Goal: Task Accomplishment & Management: Complete application form

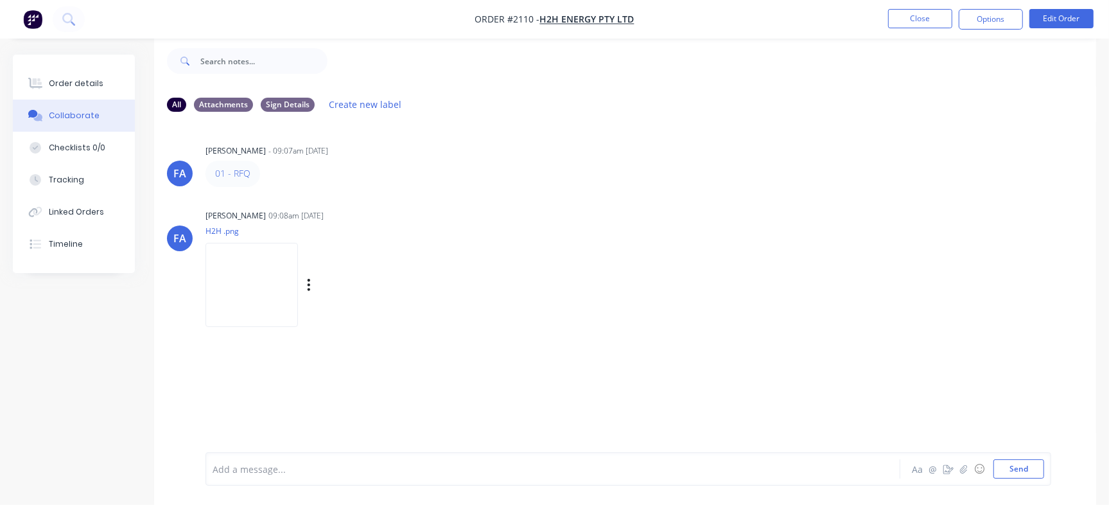
click at [286, 302] on img at bounding box center [251, 285] width 92 height 84
click at [87, 78] on div "Order details" at bounding box center [76, 84] width 55 height 12
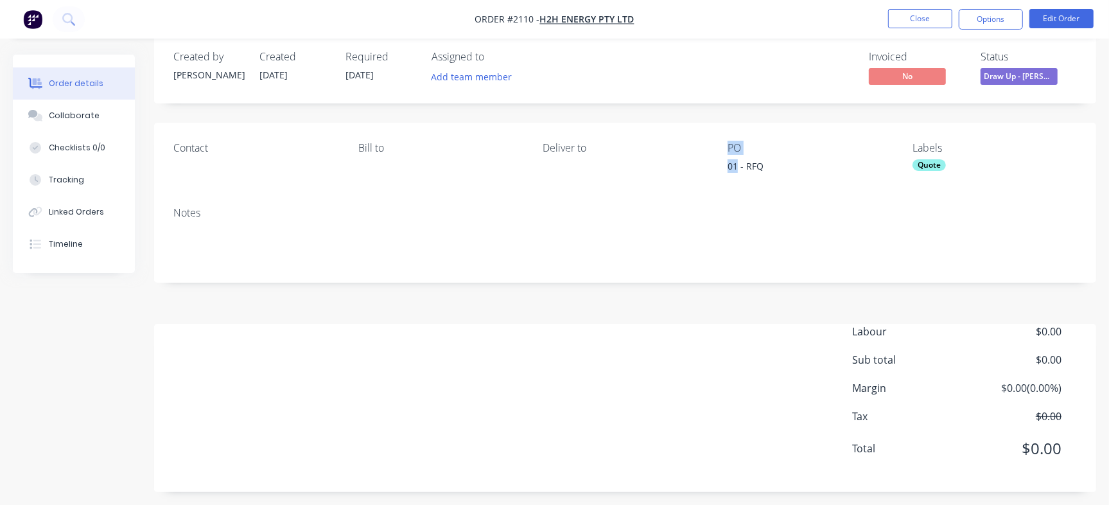
drag, startPoint x: 737, startPoint y: 167, endPoint x: 630, endPoint y: 166, distance: 107.2
click at [653, 168] on div "Contact [PERSON_NAME] to Deliver to PO 01 - RFQ Labels Quote" at bounding box center [625, 160] width 942 height 74
click at [706, 172] on div "Deliver to" at bounding box center [625, 159] width 164 height 35
click at [734, 165] on div "01 - RFQ" at bounding box center [807, 168] width 160 height 18
drag, startPoint x: 739, startPoint y: 164, endPoint x: 724, endPoint y: 167, distance: 15.0
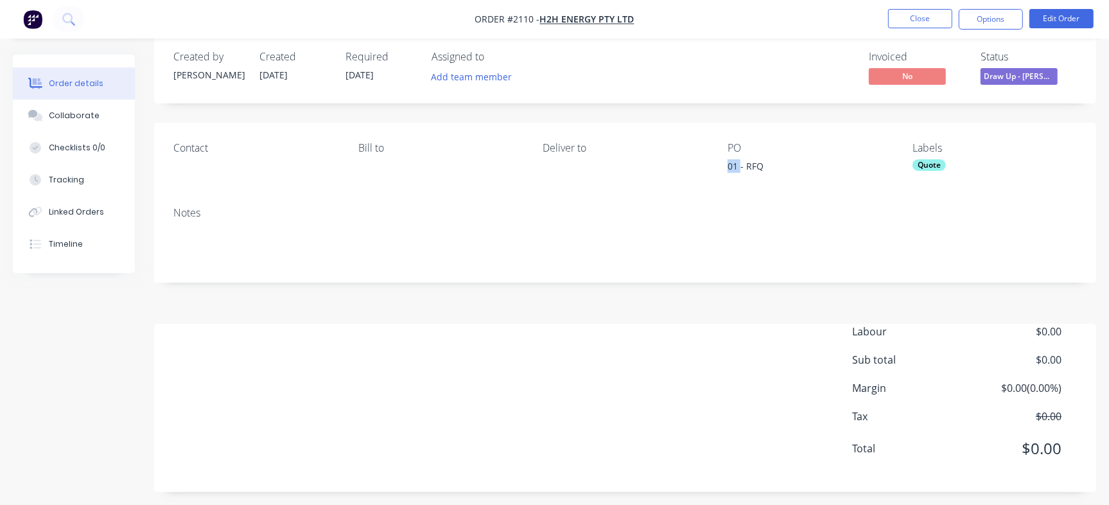
click at [724, 167] on div "Contact Bill to Deliver to PO 01 - RFQ Labels Quote" at bounding box center [625, 160] width 942 height 74
copy div "01"
click at [65, 116] on div "Collaborate" at bounding box center [74, 116] width 51 height 12
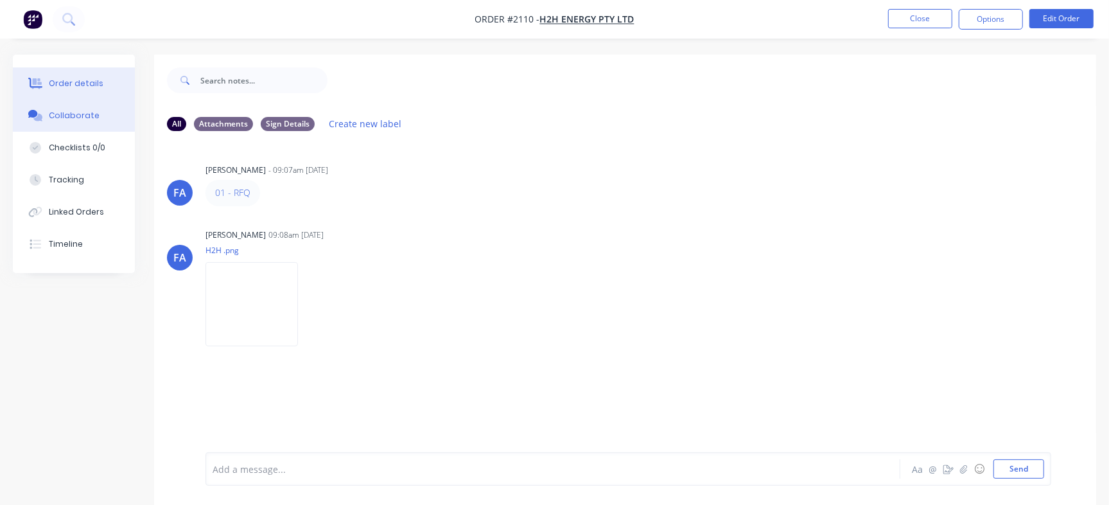
click at [110, 86] on button "Order details" at bounding box center [74, 83] width 122 height 32
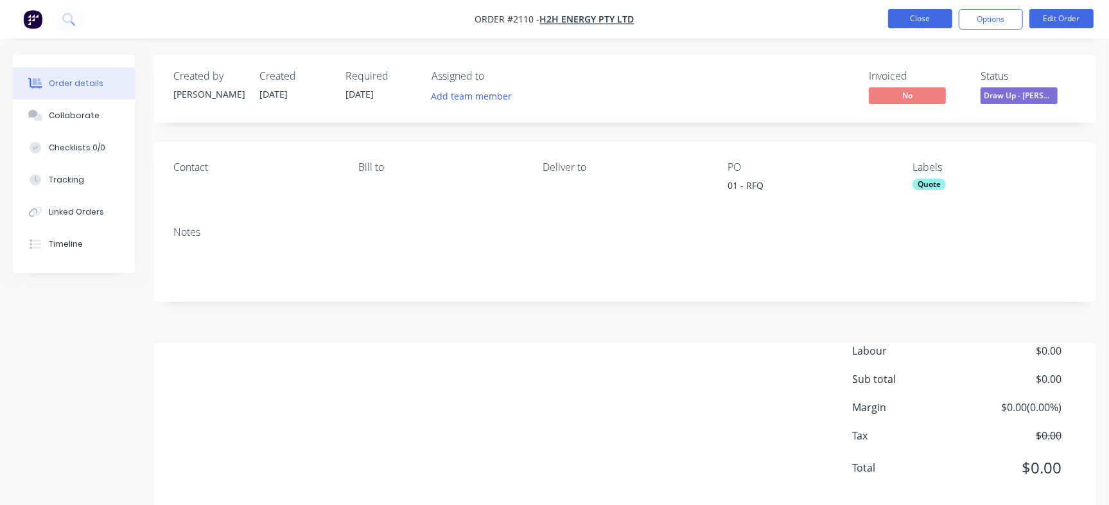
click at [929, 13] on button "Close" at bounding box center [920, 18] width 64 height 19
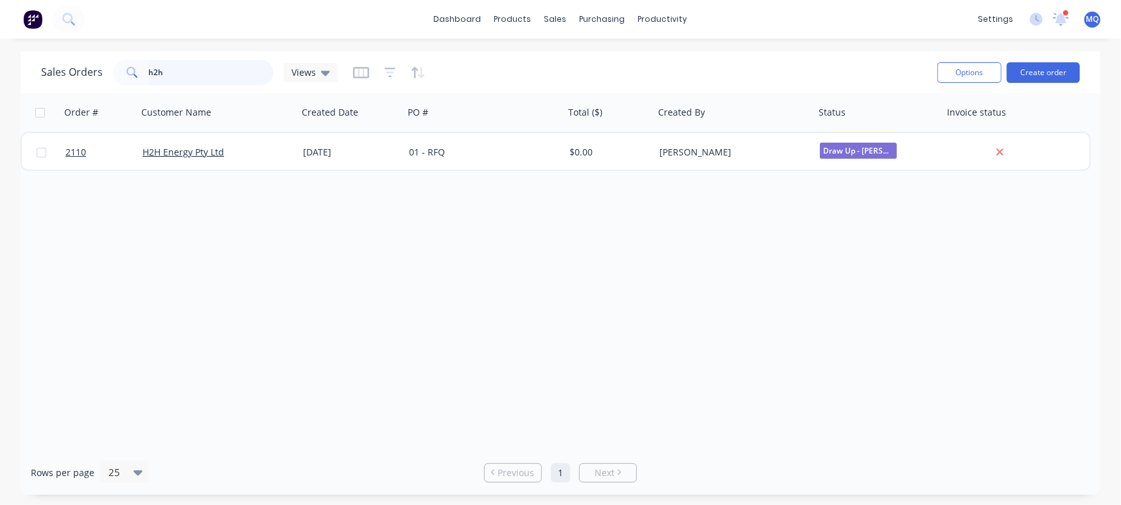
click at [187, 65] on input "h2h" at bounding box center [211, 73] width 125 height 26
type input "bbq"
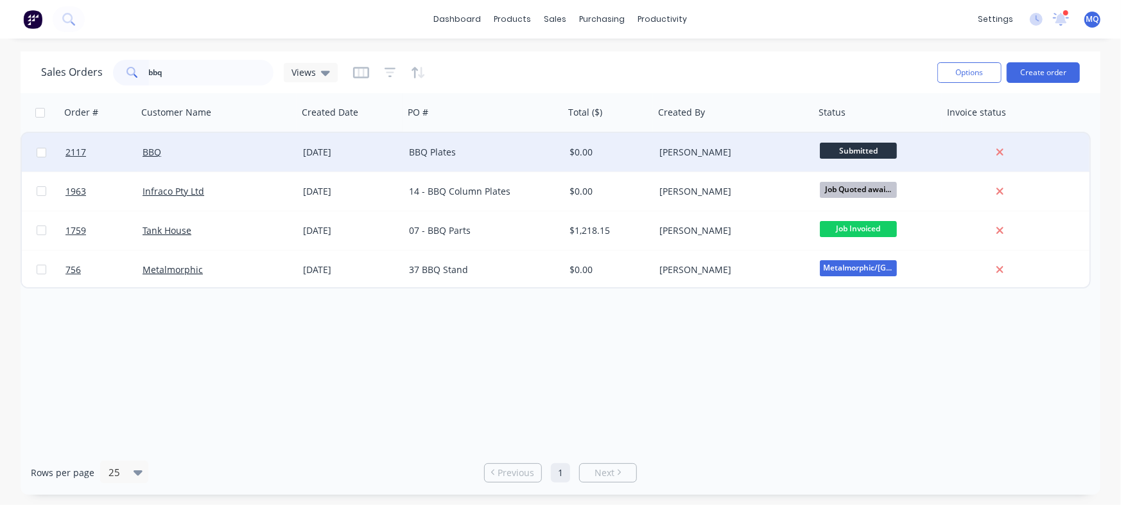
click at [475, 150] on div "BBQ Plates" at bounding box center [480, 152] width 143 height 13
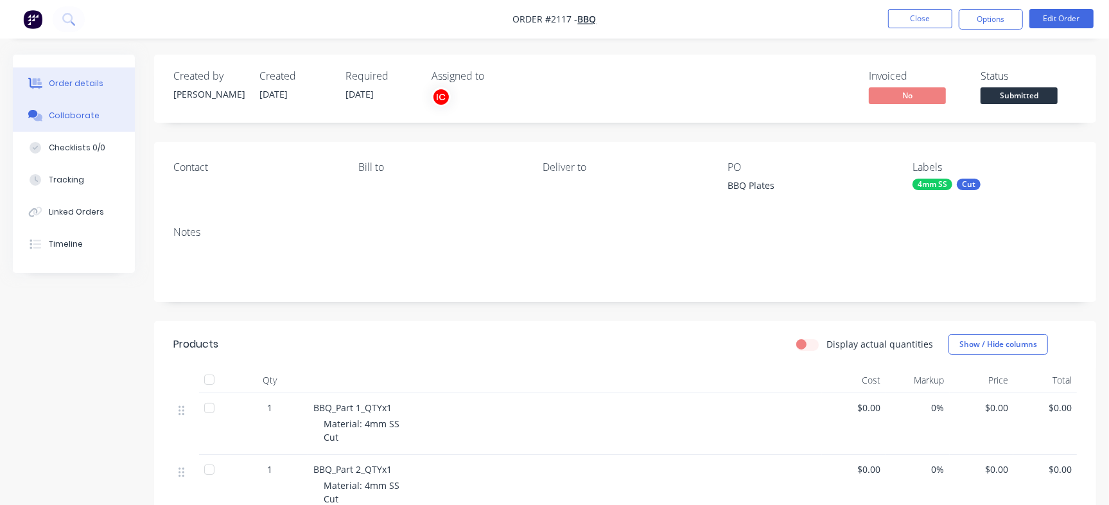
click at [76, 114] on div "Collaborate" at bounding box center [74, 116] width 51 height 12
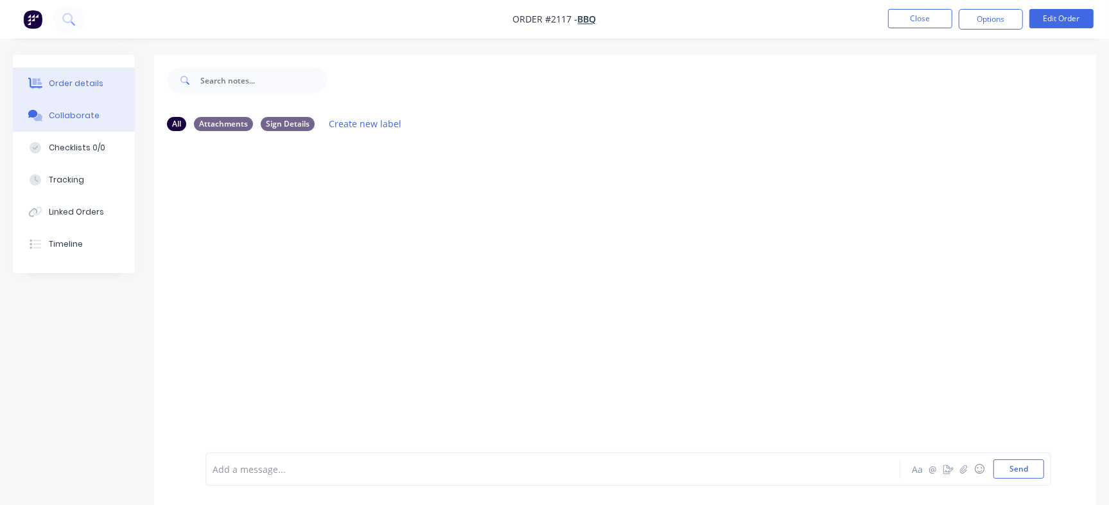
click at [84, 71] on button "Order details" at bounding box center [74, 83] width 122 height 32
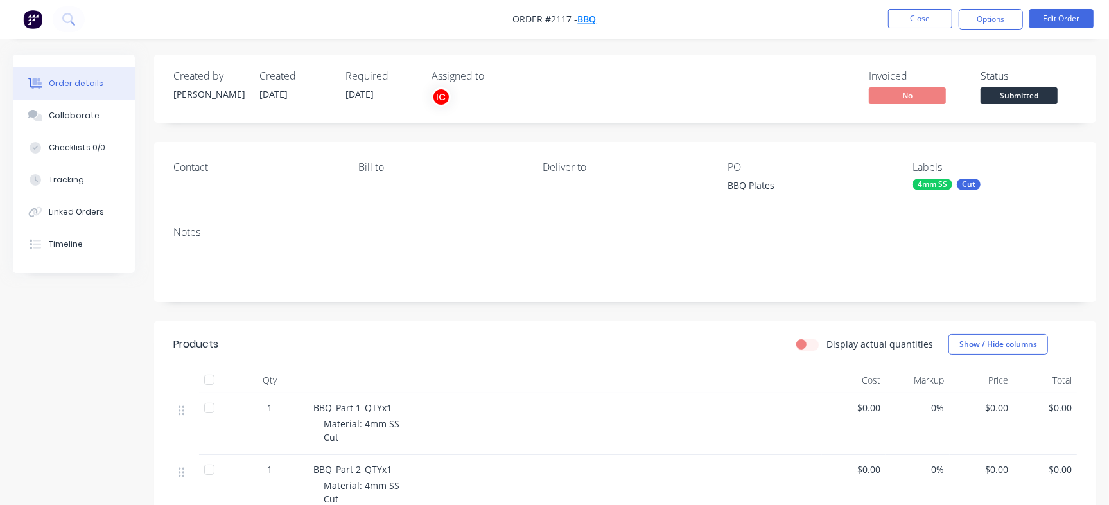
click at [590, 15] on span "BBQ" at bounding box center [587, 19] width 19 height 12
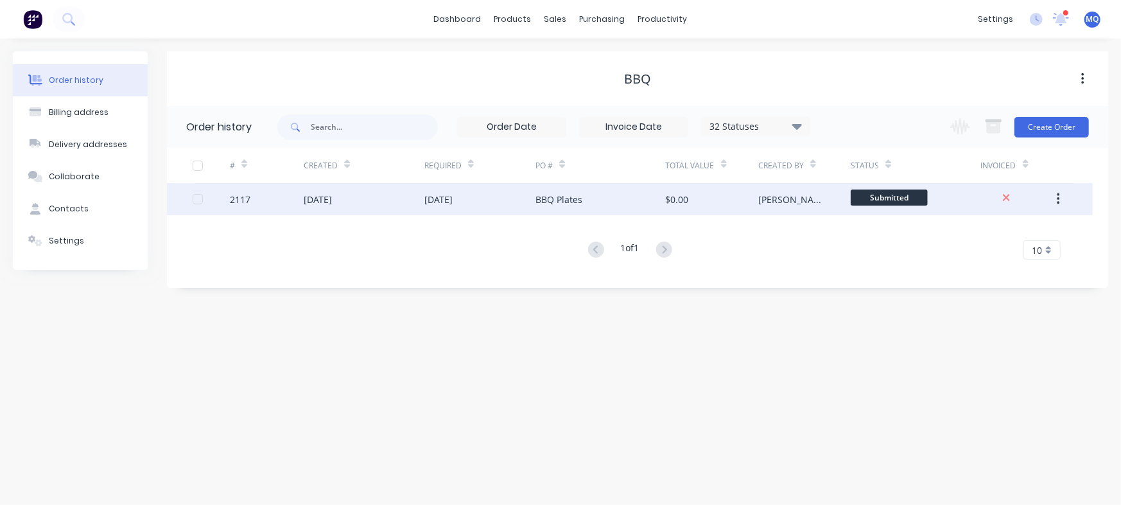
click at [600, 200] on div "BBQ Plates" at bounding box center [600, 199] width 130 height 32
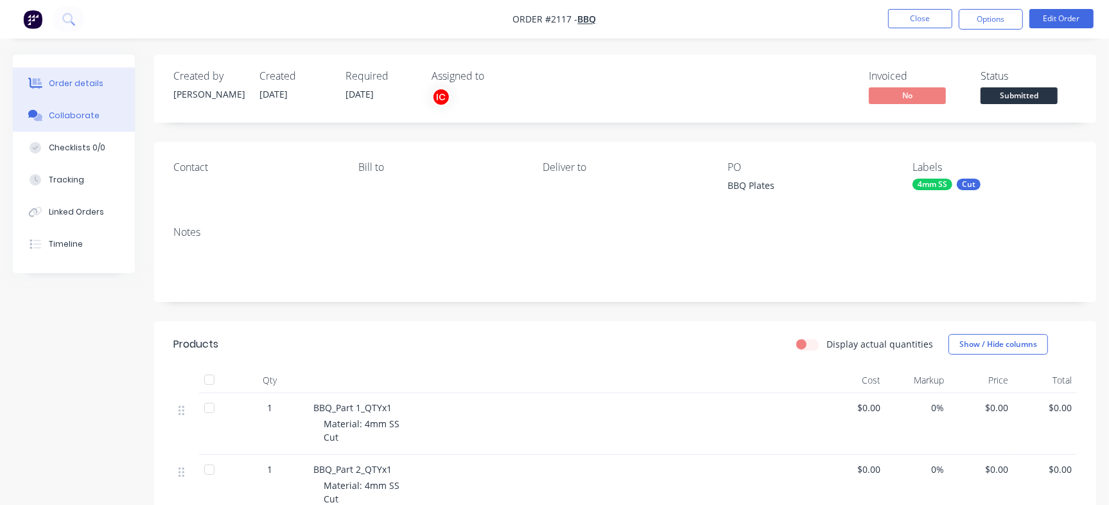
click at [103, 109] on button "Collaborate" at bounding box center [74, 115] width 122 height 32
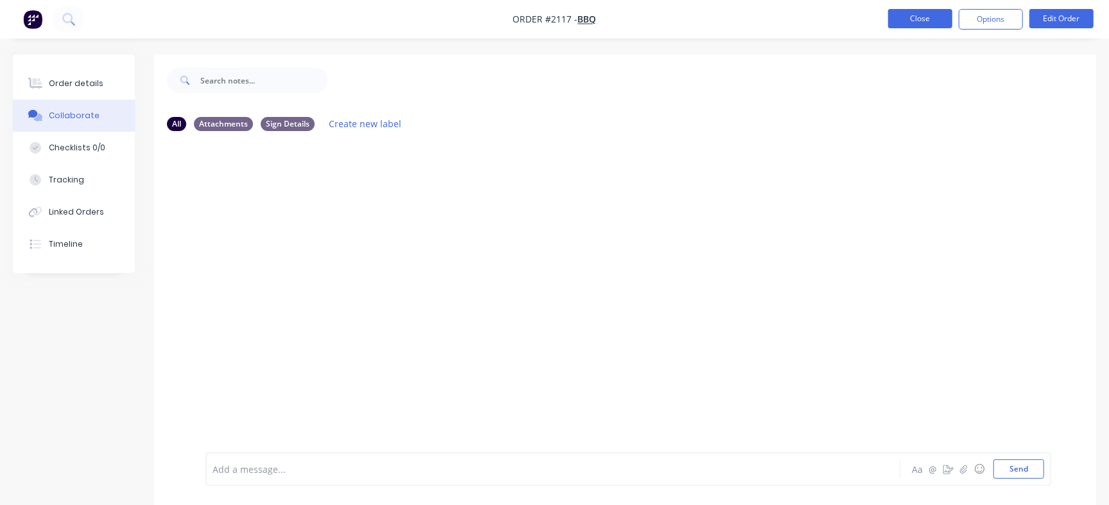
click at [903, 14] on button "Close" at bounding box center [920, 18] width 64 height 19
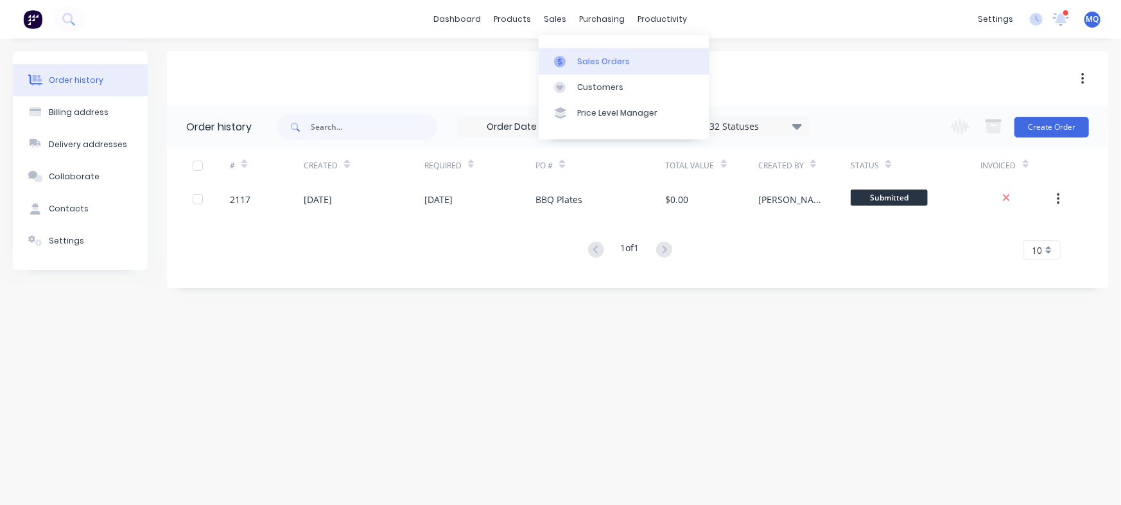
click at [560, 59] on icon at bounding box center [560, 61] width 4 height 7
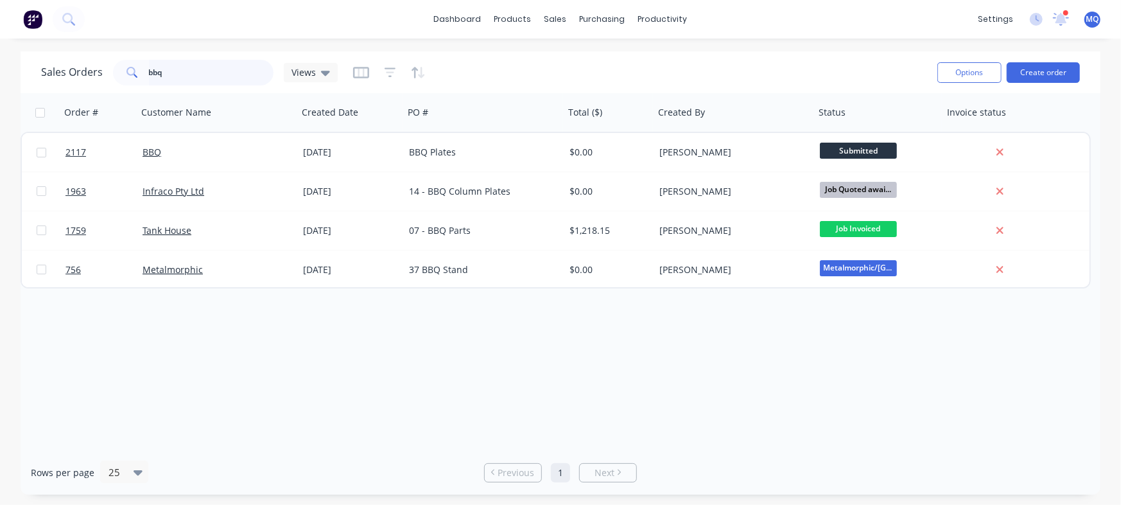
click at [219, 75] on input "bbq" at bounding box center [211, 73] width 125 height 26
type input "vandean"
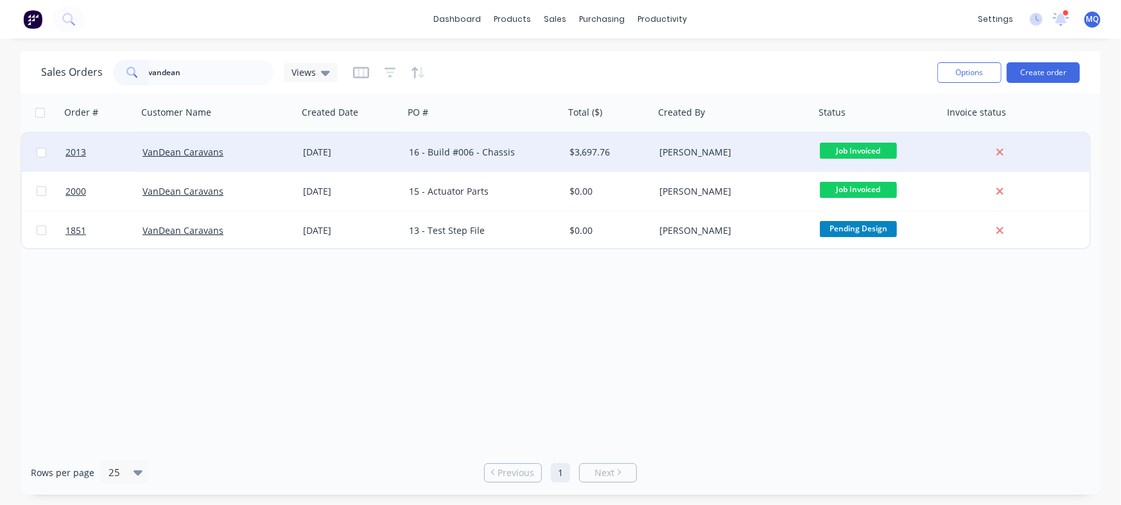
click at [450, 156] on div "16 - Build #006 - Chassis" at bounding box center [480, 152] width 143 height 13
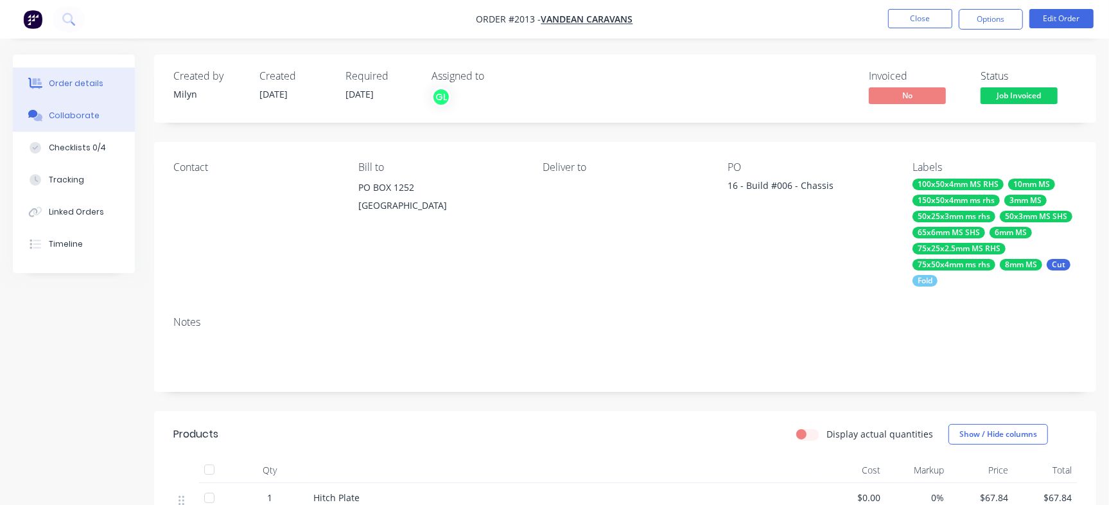
click at [83, 117] on div "Collaborate" at bounding box center [74, 116] width 51 height 12
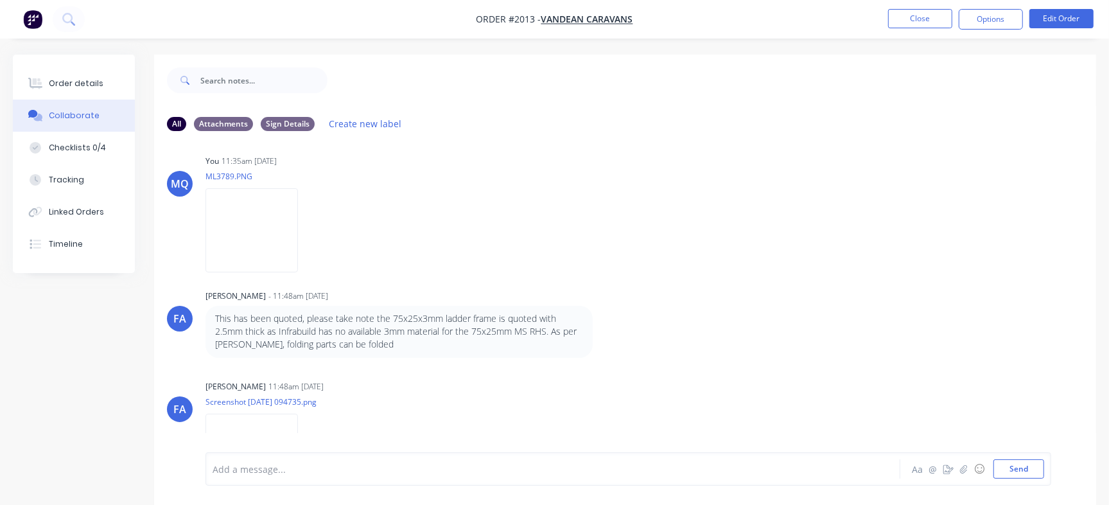
scroll to position [241, 0]
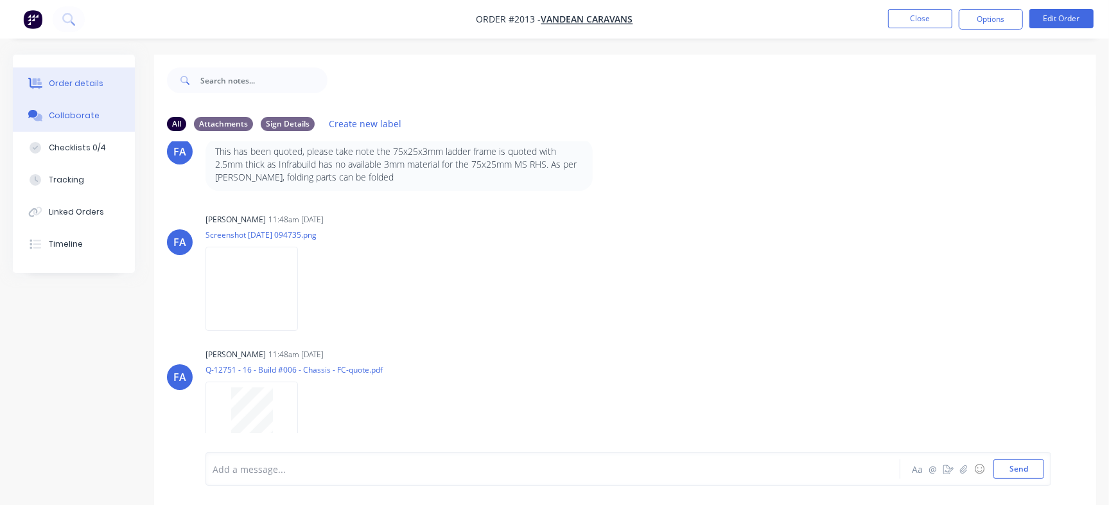
click at [121, 86] on button "Order details" at bounding box center [74, 83] width 122 height 32
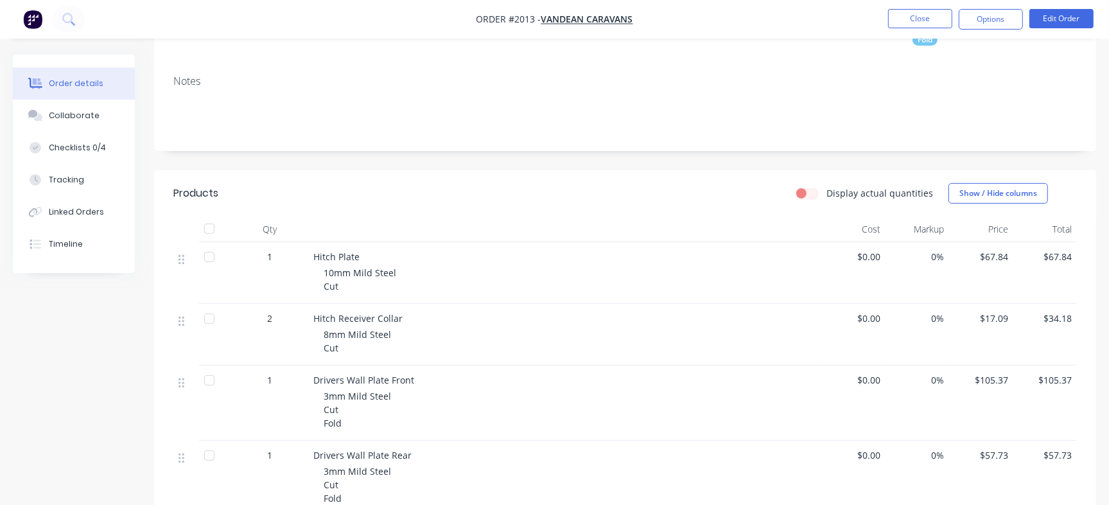
scroll to position [879, 0]
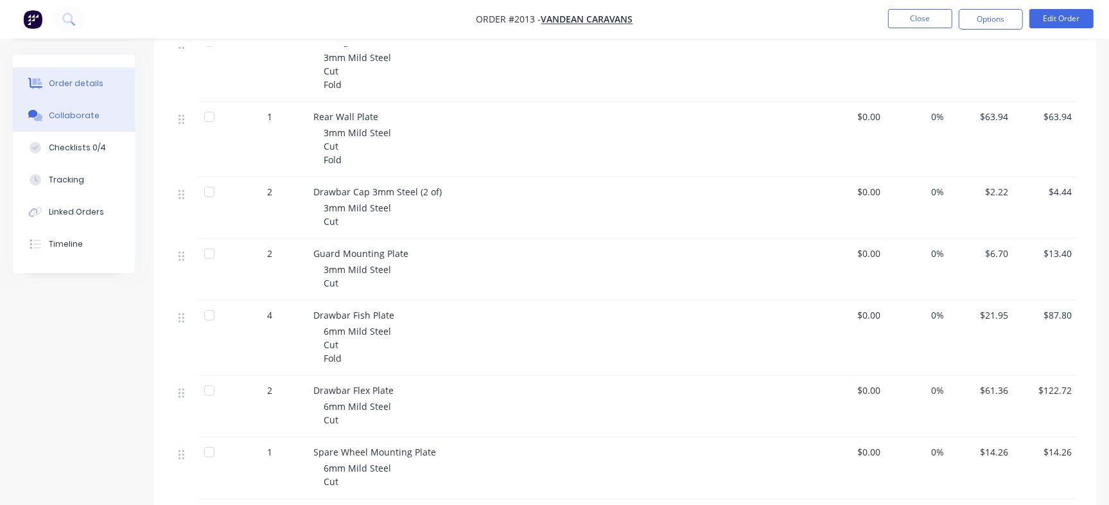
click at [68, 116] on div "Collaborate" at bounding box center [74, 116] width 51 height 12
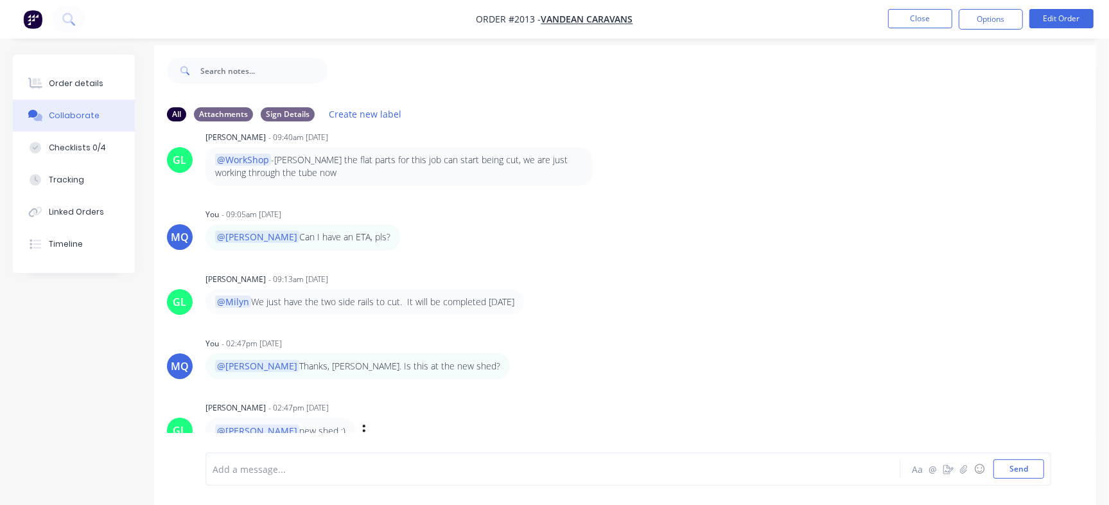
scroll to position [19, 0]
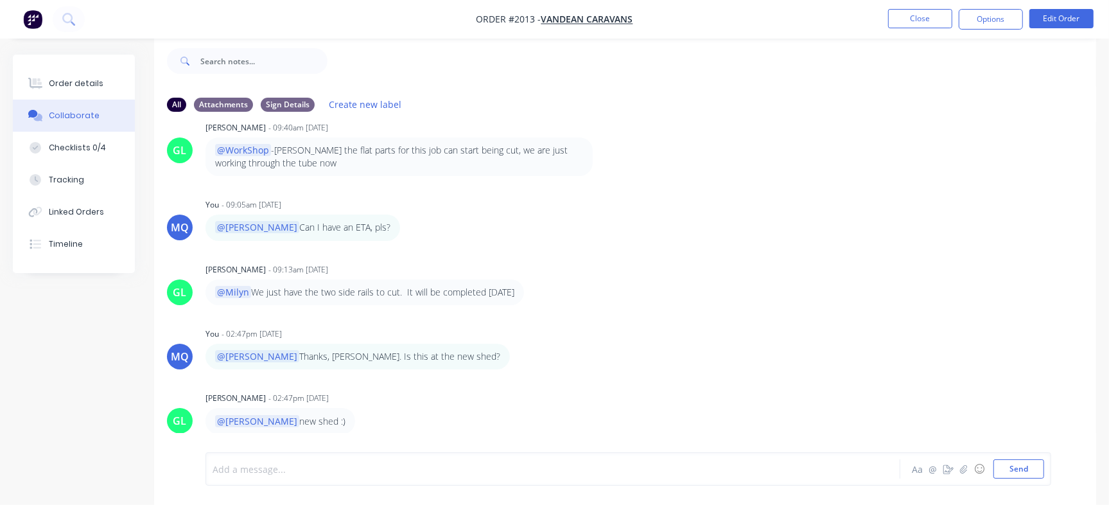
click at [306, 466] on div at bounding box center [524, 468] width 623 height 13
click at [1023, 466] on button "Send" at bounding box center [1018, 468] width 51 height 19
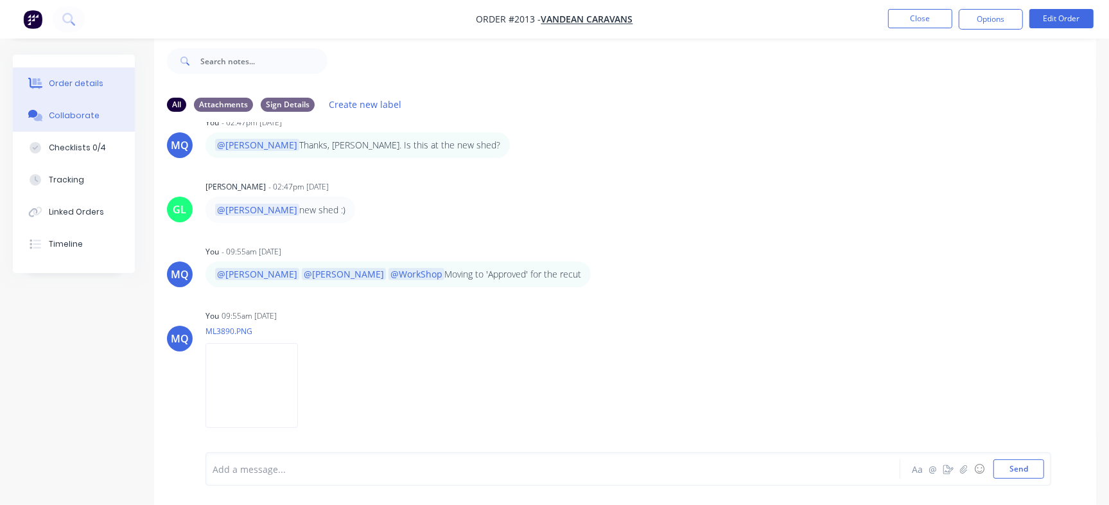
click at [94, 87] on div "Order details" at bounding box center [76, 84] width 55 height 12
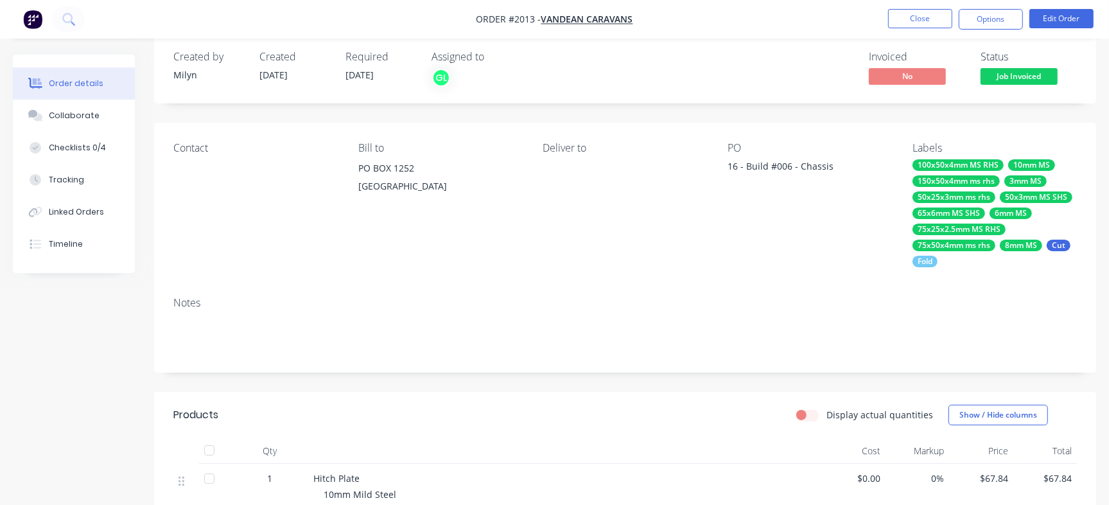
click at [1006, 87] on button "Job Invoiced" at bounding box center [1018, 77] width 77 height 19
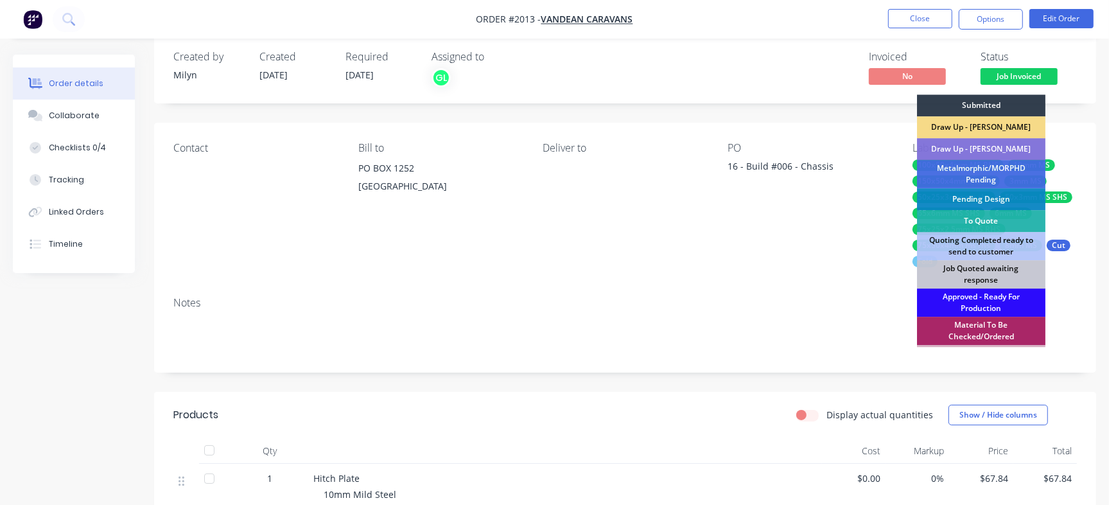
click at [1003, 304] on div "Approved - Ready For Production" at bounding box center [981, 302] width 128 height 28
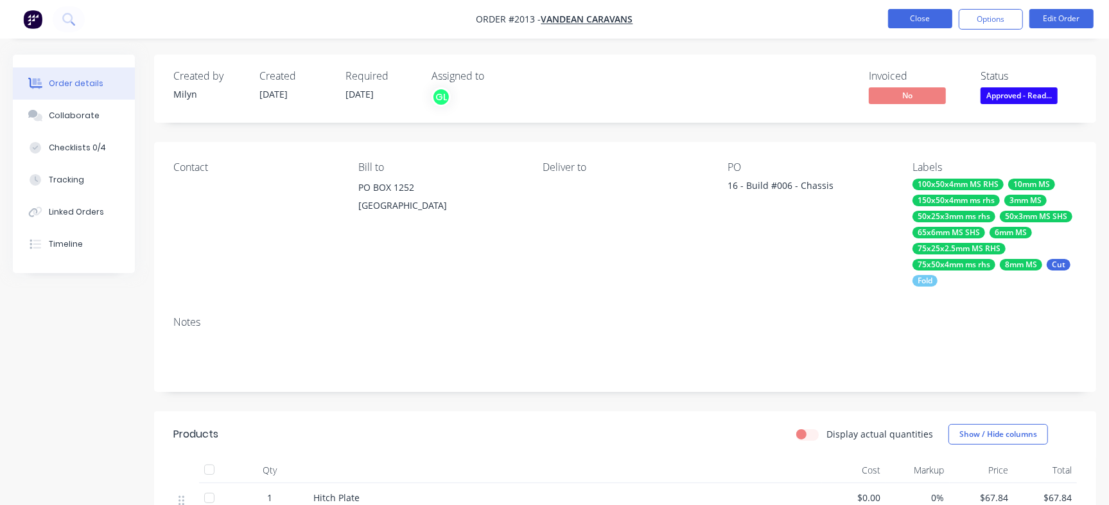
click at [908, 25] on button "Close" at bounding box center [920, 18] width 64 height 19
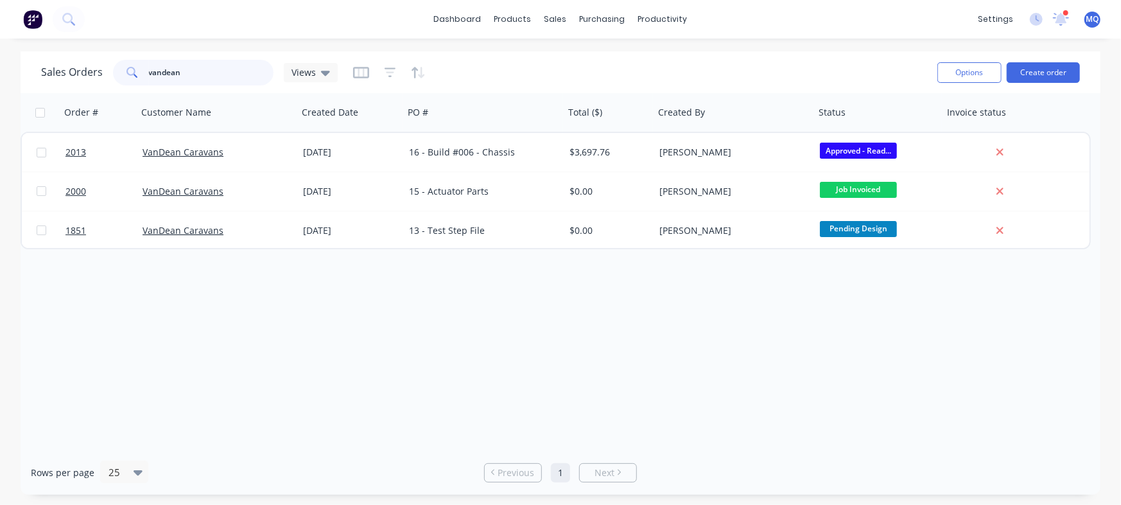
drag, startPoint x: 230, startPoint y: 69, endPoint x: 0, endPoint y: 39, distance: 231.9
click at [0, 39] on div "dashboard products sales purchasing productivity dashboard products Product Cat…" at bounding box center [560, 252] width 1121 height 505
click at [397, 328] on div "Order # Customer Name Created Date PO # Total ($) Created By Status Invoice sta…" at bounding box center [561, 271] width 1080 height 357
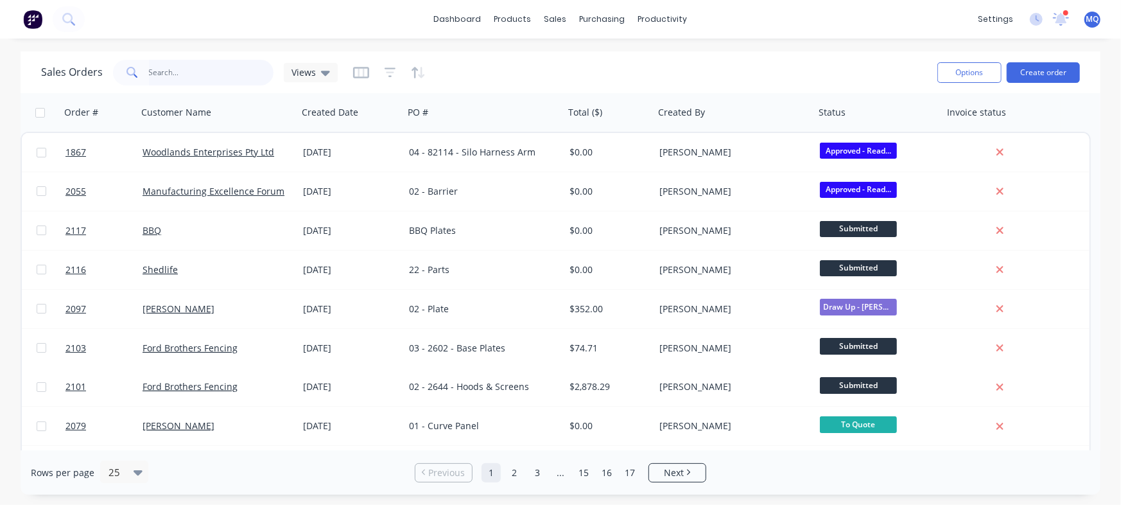
click at [155, 60] on input "text" at bounding box center [211, 73] width 125 height 26
type input "ford"
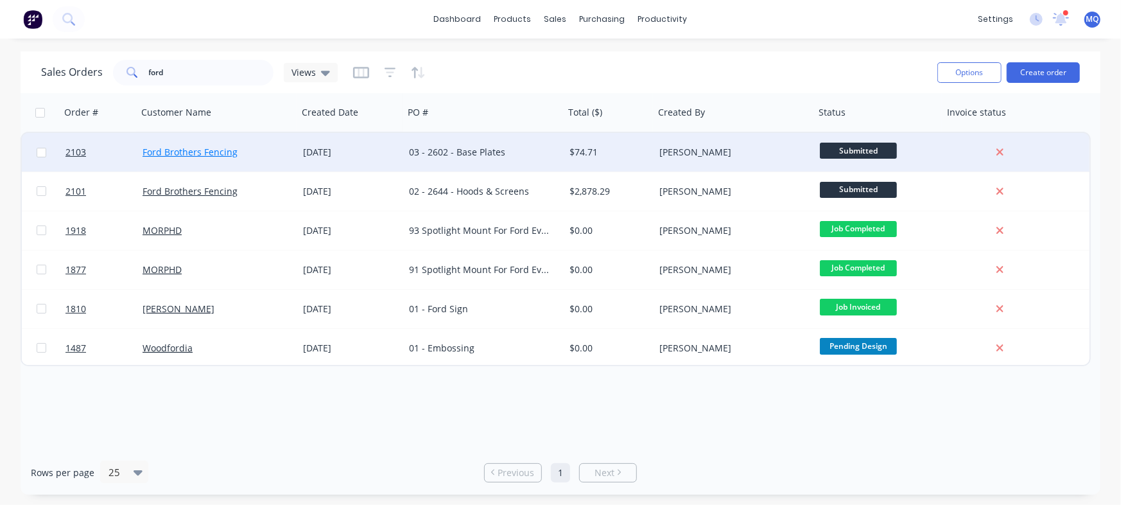
click at [219, 146] on link "Ford Brothers Fencing" at bounding box center [190, 152] width 95 height 12
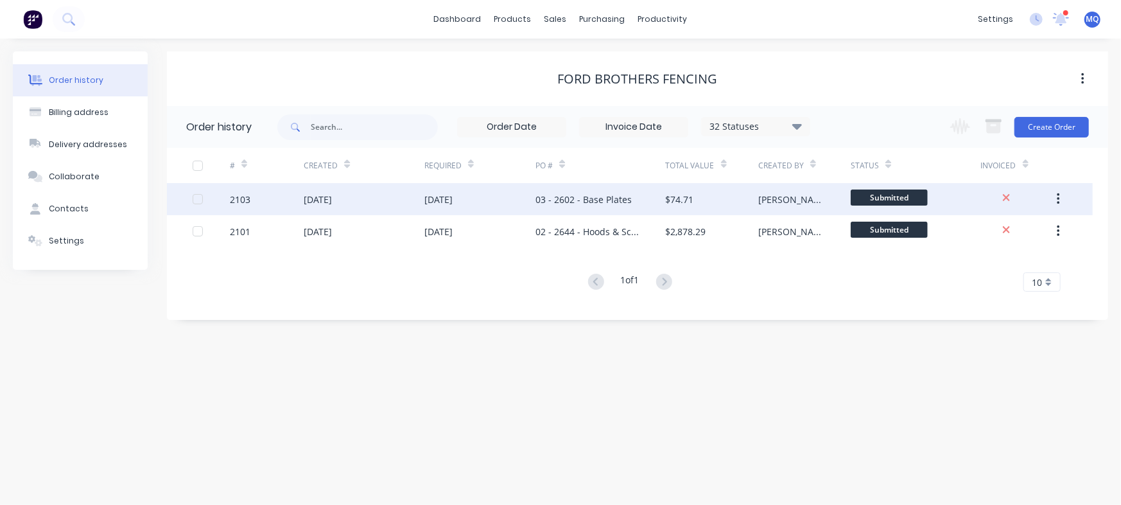
click at [616, 195] on div "03 - 2602 - Base Plates" at bounding box center [583, 199] width 96 height 13
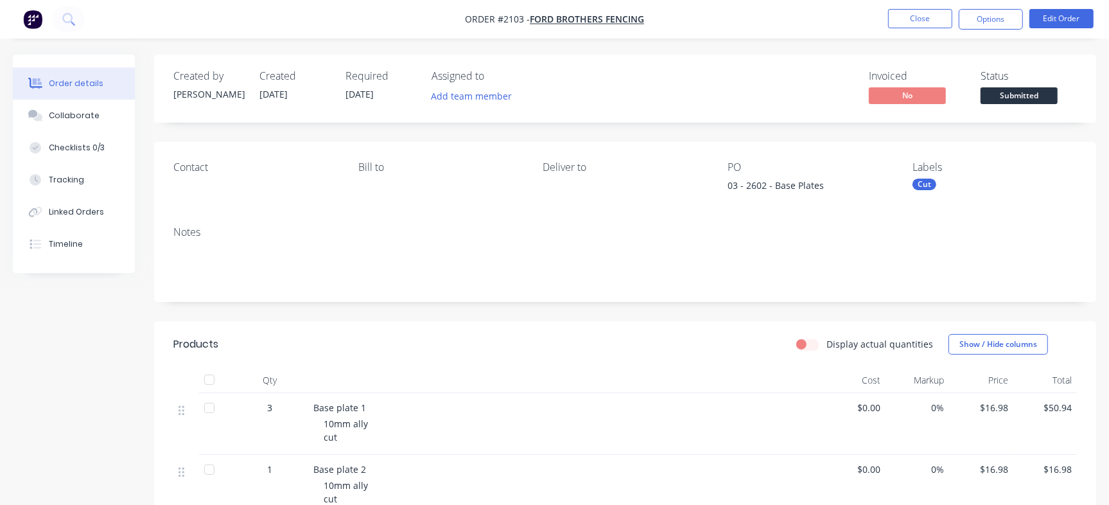
click at [958, 184] on div "Cut" at bounding box center [994, 184] width 164 height 12
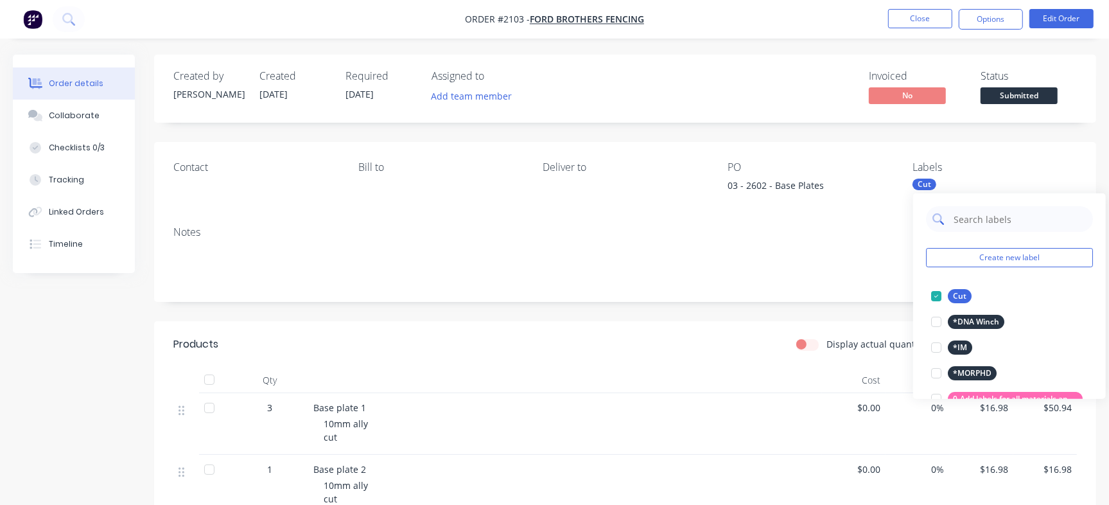
click at [988, 221] on input "text" at bounding box center [1019, 219] width 134 height 26
type input "Urgent"
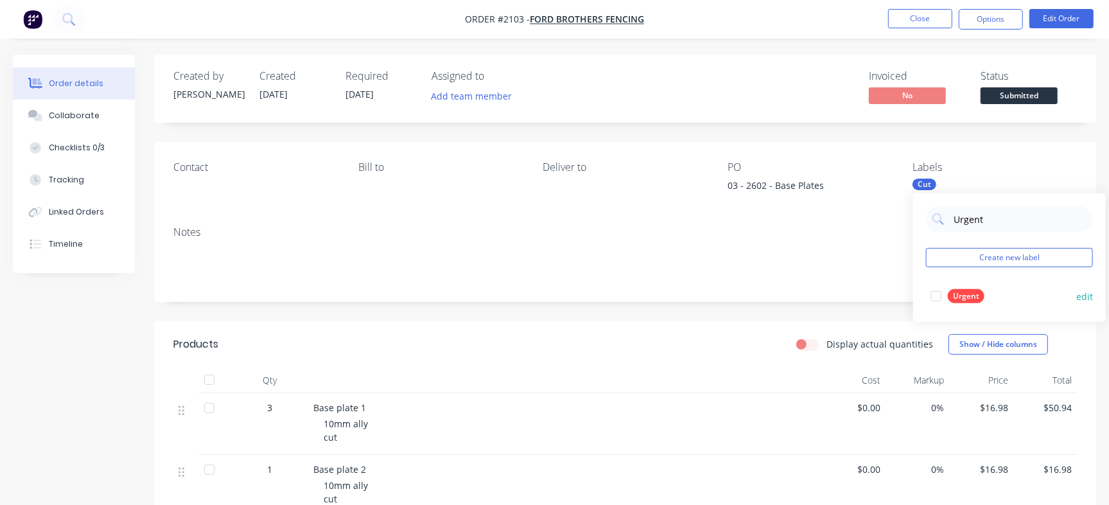
click at [930, 302] on div at bounding box center [936, 296] width 26 height 26
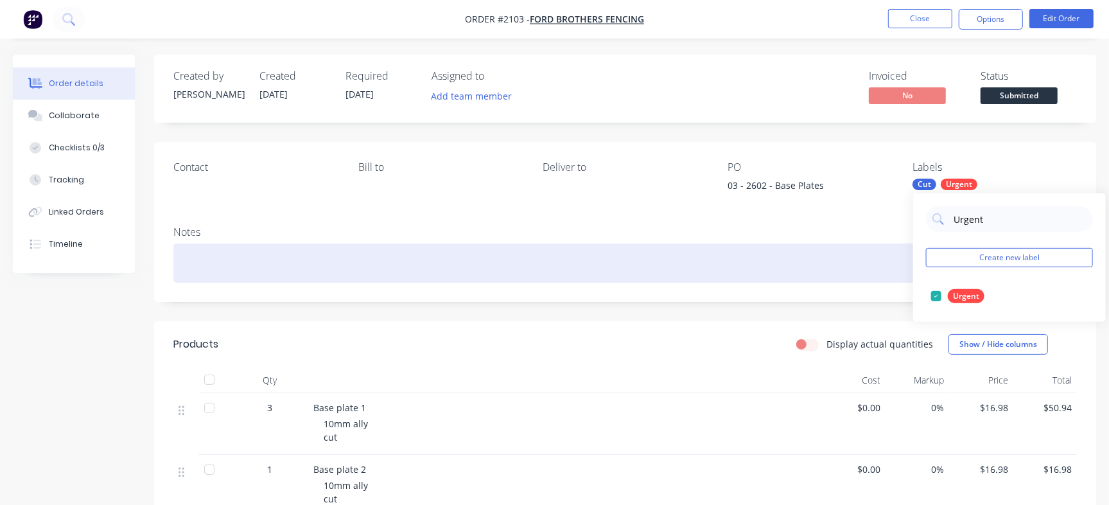
click at [376, 265] on div at bounding box center [624, 262] width 903 height 39
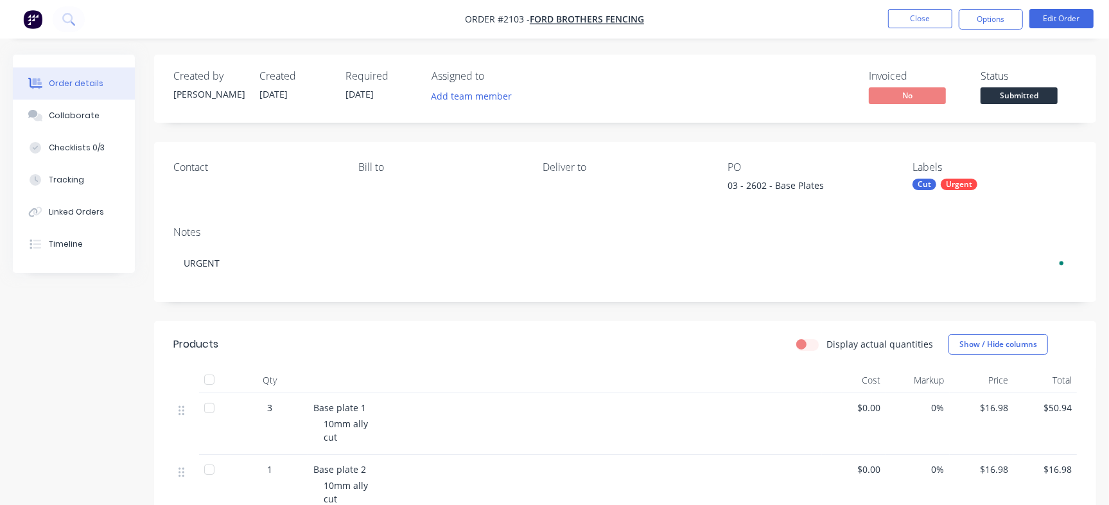
drag, startPoint x: 368, startPoint y: 213, endPoint x: 168, endPoint y: 177, distance: 202.8
click at [363, 213] on div "Contact Bill to Deliver to PO 03 - 2602 - Base Plates Labels Cut Urgent" at bounding box center [625, 179] width 942 height 74
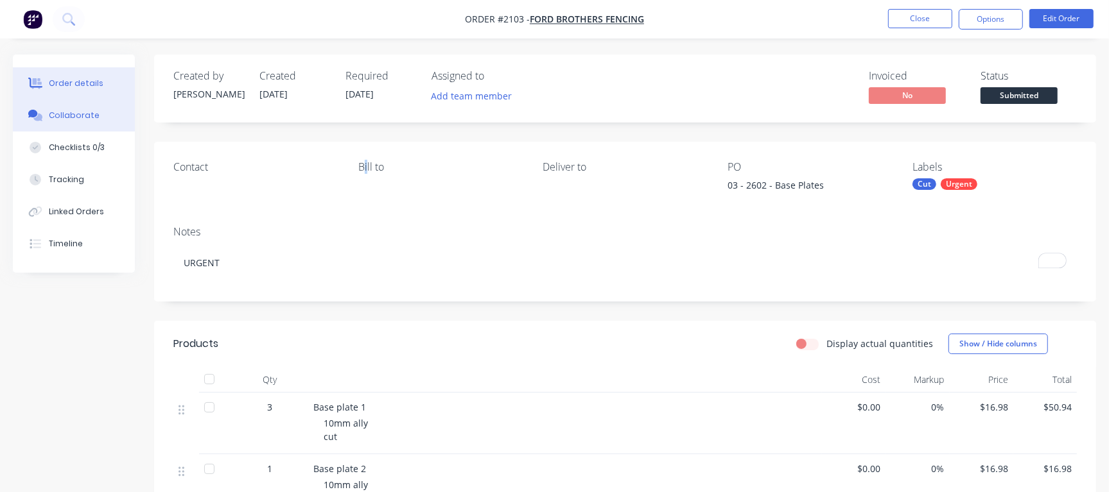
click at [90, 112] on div "Collaborate" at bounding box center [74, 116] width 51 height 12
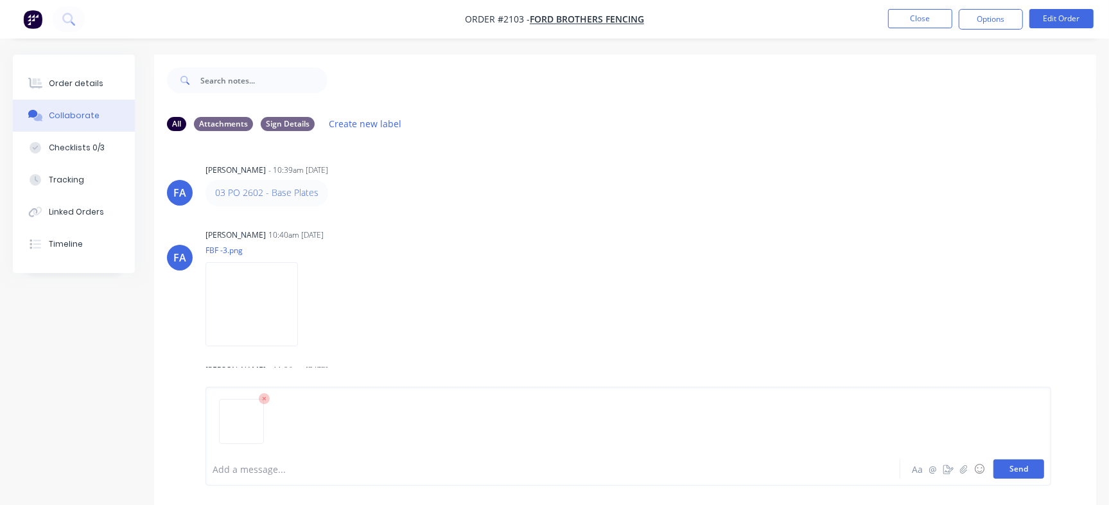
click at [1008, 470] on button "Send" at bounding box center [1018, 468] width 51 height 19
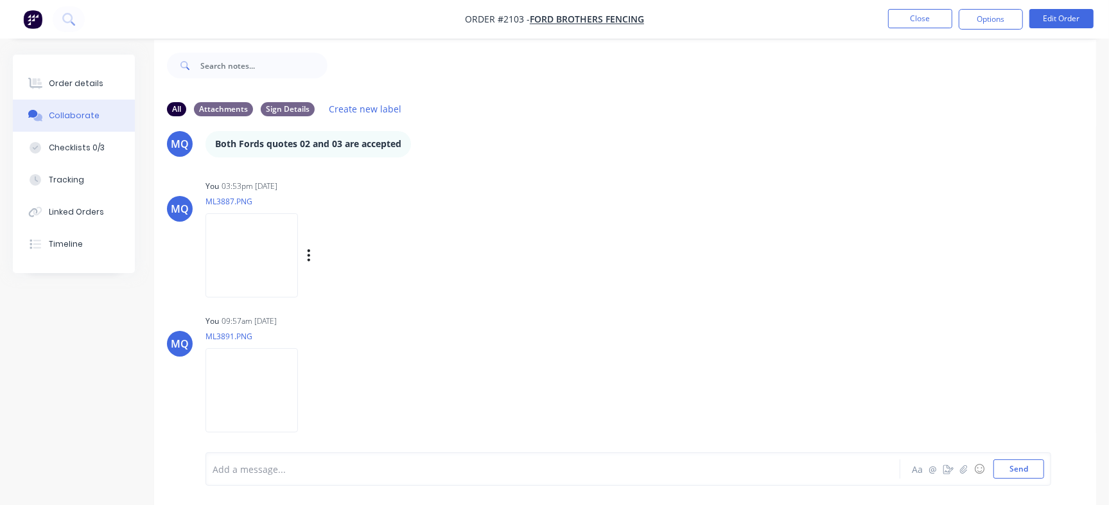
scroll to position [19, 0]
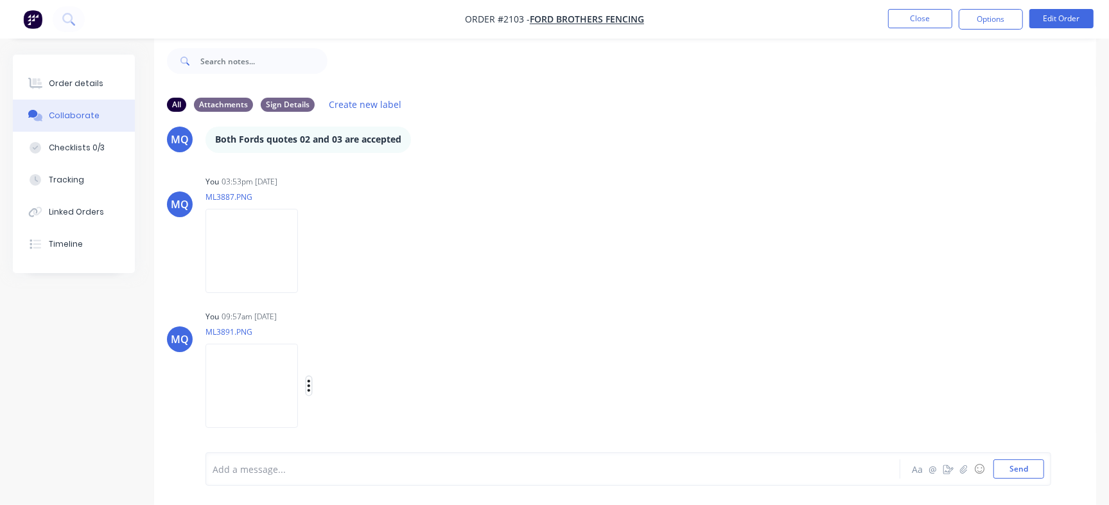
click at [311, 386] on button "button" at bounding box center [308, 385] width 5 height 19
click at [404, 419] on button "Delete" at bounding box center [393, 415] width 144 height 29
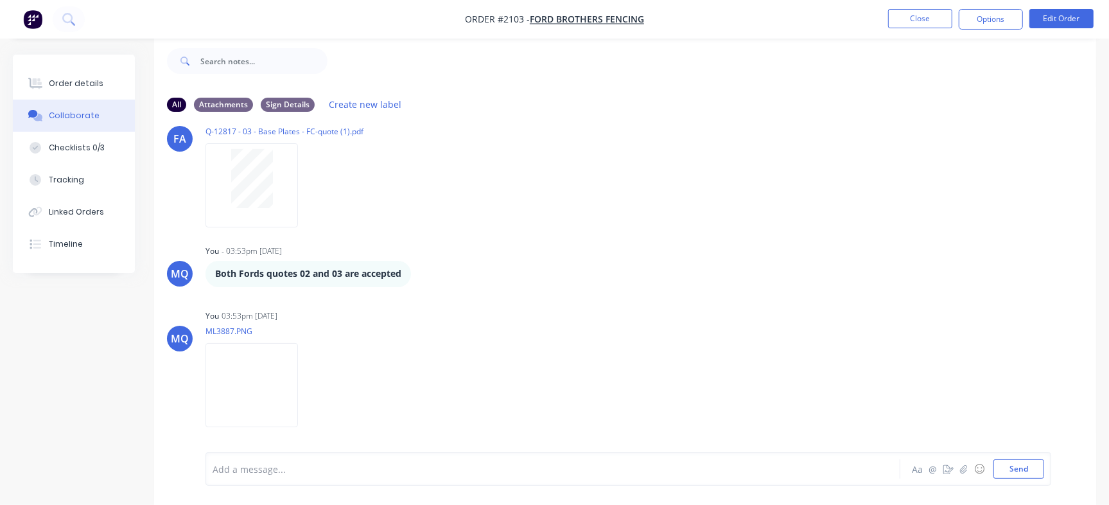
scroll to position [311, 0]
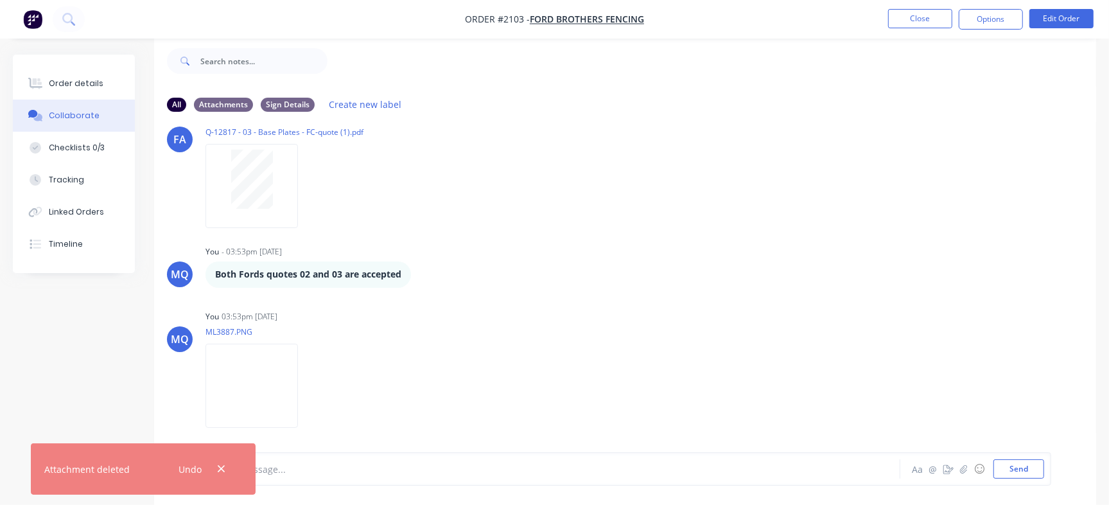
click at [353, 465] on div at bounding box center [524, 468] width 623 height 13
click at [223, 464] on icon "button" at bounding box center [221, 469] width 8 height 12
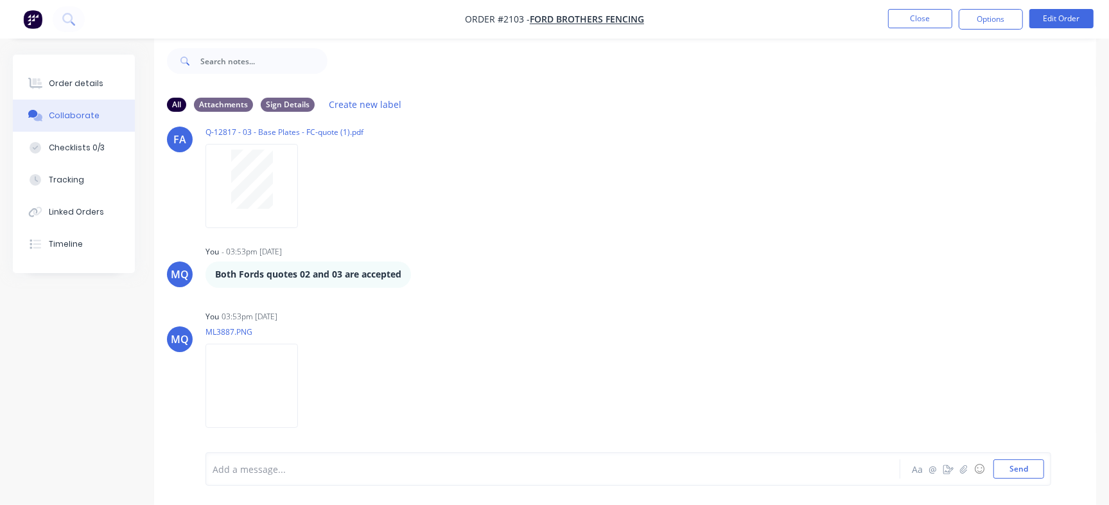
click at [303, 471] on div at bounding box center [524, 468] width 623 height 13
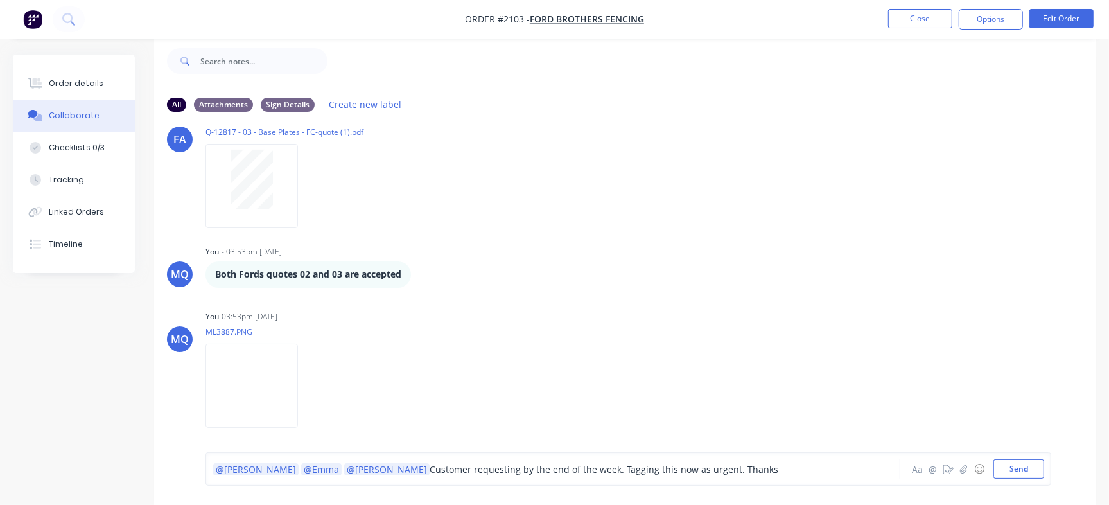
click at [565, 468] on span "Customer requesting by the end of the week. Tagging this now as urgent. Thanks" at bounding box center [603, 469] width 349 height 12
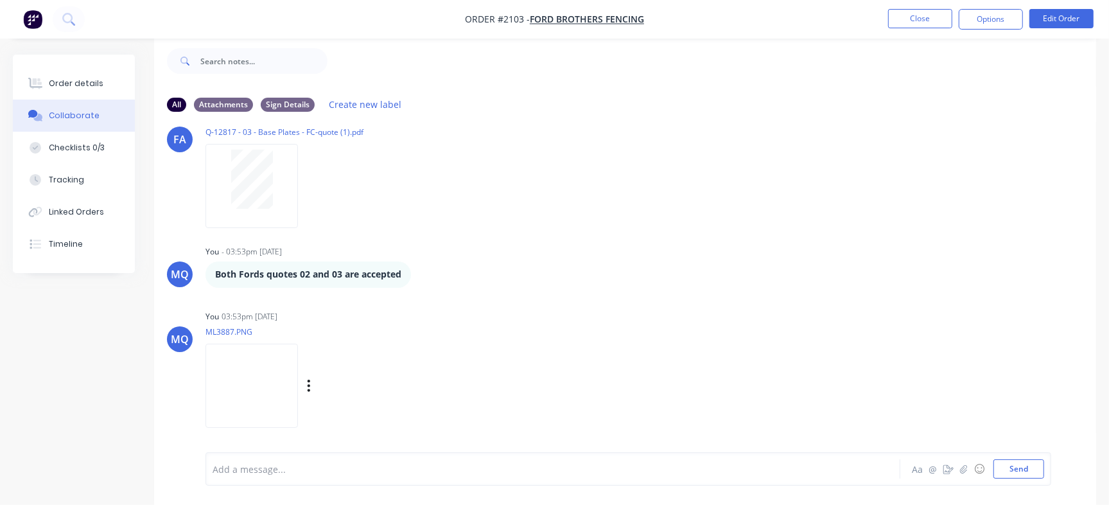
scroll to position [377, 0]
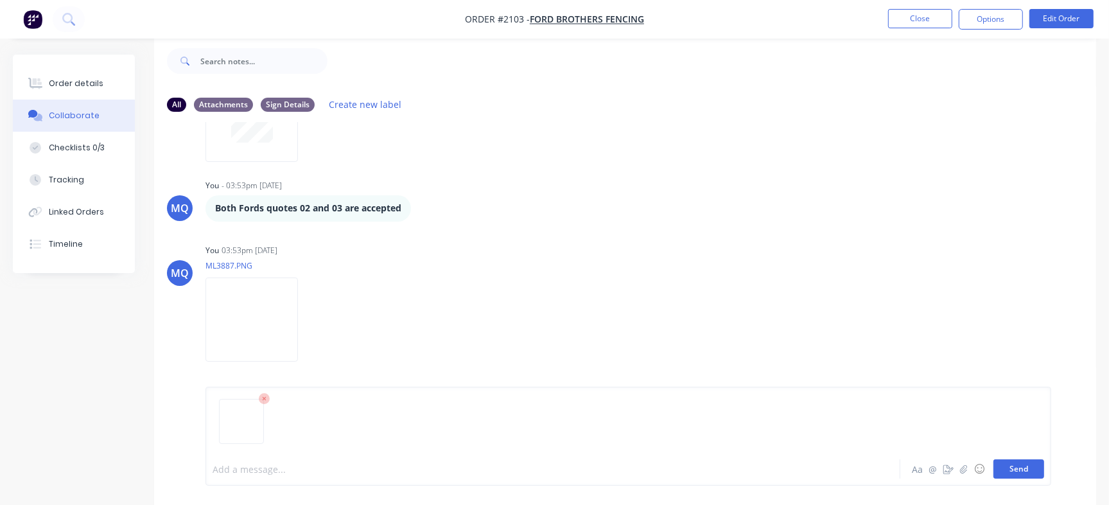
click at [1014, 470] on button "Send" at bounding box center [1018, 468] width 51 height 19
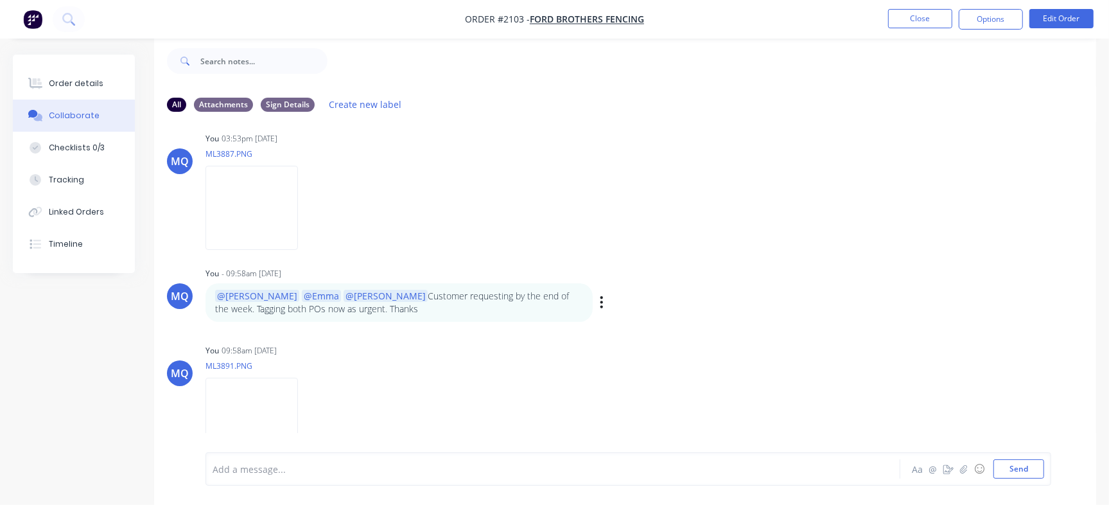
scroll to position [523, 0]
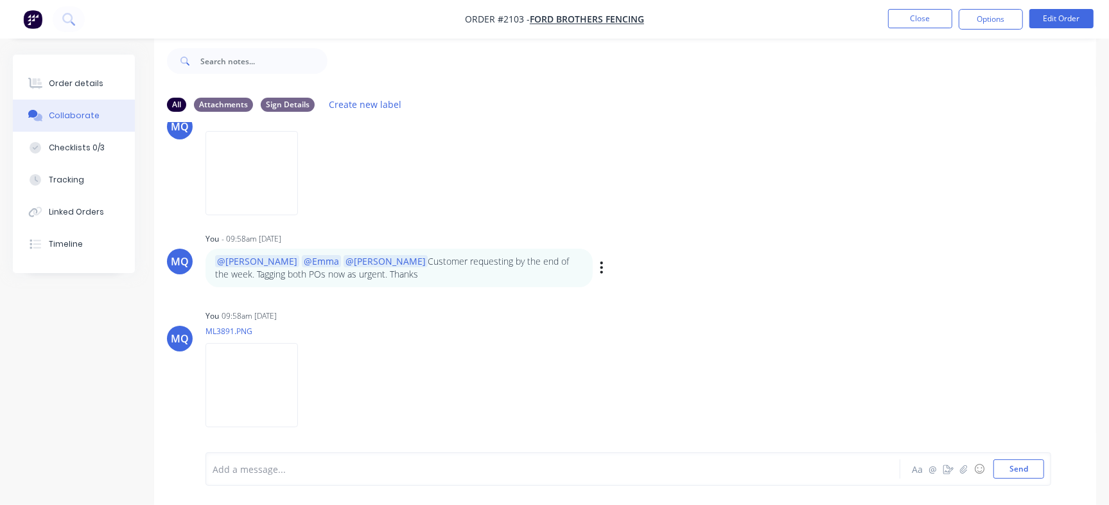
drag, startPoint x: 327, startPoint y: 263, endPoint x: 349, endPoint y: 274, distance: 25.3
click at [349, 274] on p "@Izaak @Emma @Greg Customer requesting by the end of the week. Tagging both POs…" at bounding box center [399, 268] width 368 height 26
copy p "Customer requesting by the end of the week. Tagging both POs now as urgent. Tha…"
click at [298, 387] on img at bounding box center [251, 385] width 92 height 84
click at [112, 82] on button "Order details" at bounding box center [74, 83] width 122 height 32
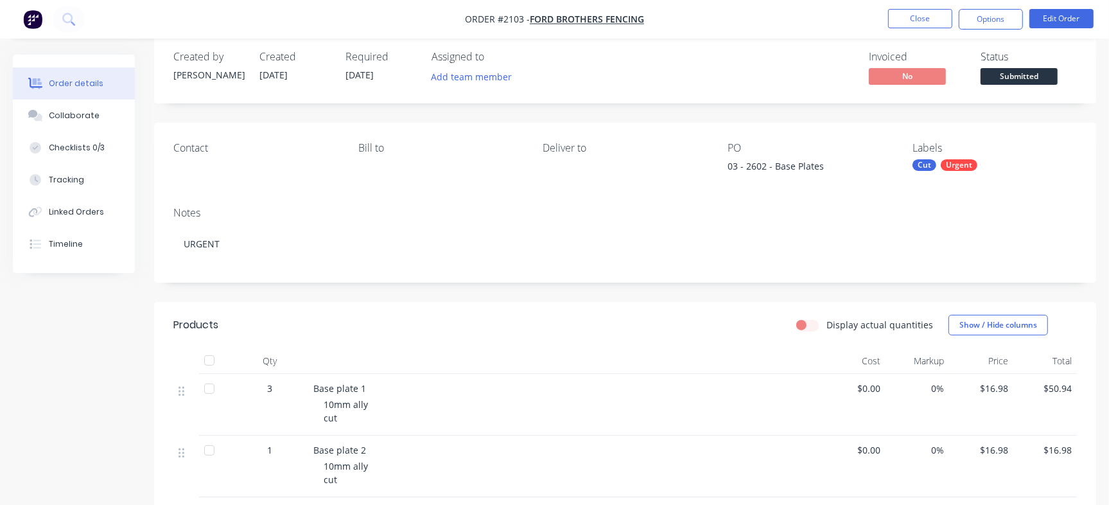
click at [919, 6] on nav "Order #2103 - Ford Brothers Fencing Close Options Edit Order" at bounding box center [554, 19] width 1109 height 39
click at [919, 15] on button "Close" at bounding box center [920, 18] width 64 height 19
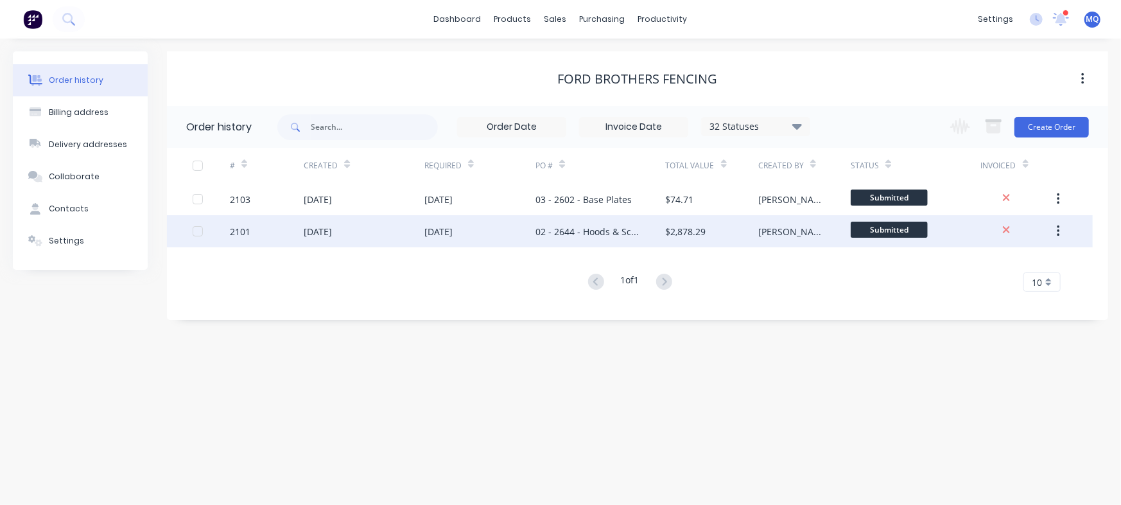
click at [647, 241] on div "02 - 2644 - Hoods & Screens" at bounding box center [600, 231] width 130 height 32
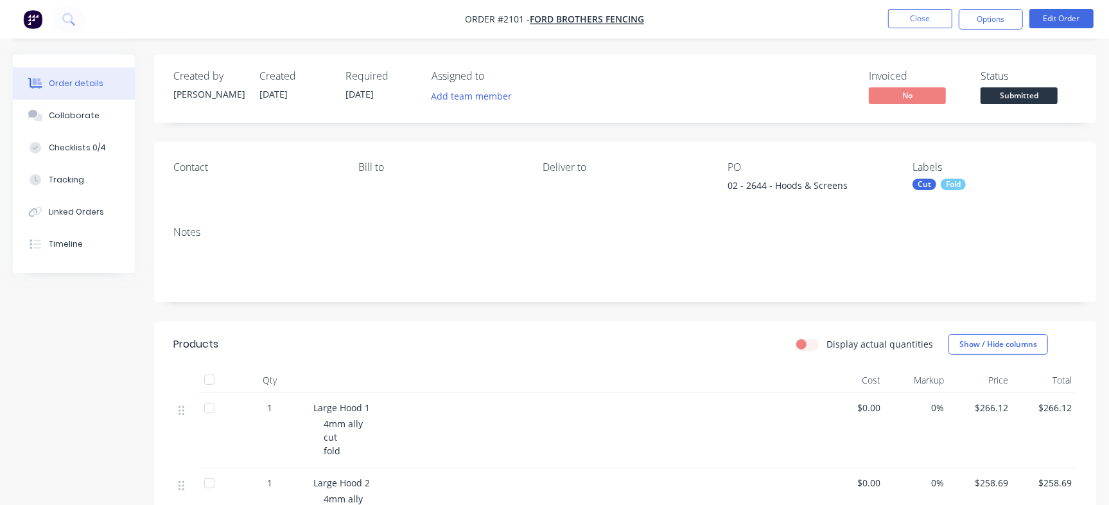
click at [981, 181] on div "Cut Fold" at bounding box center [994, 184] width 164 height 12
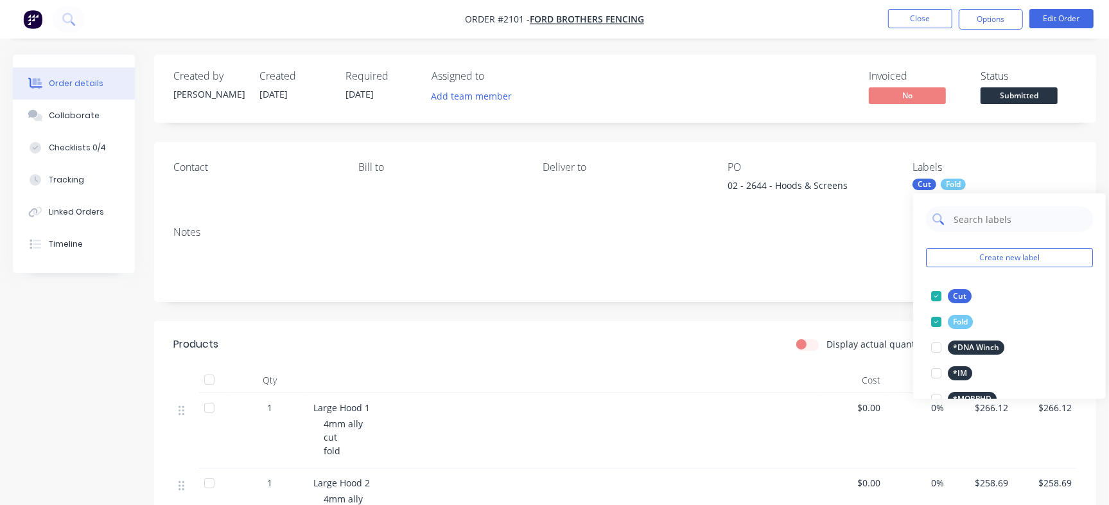
click at [995, 213] on input "text" at bounding box center [1019, 219] width 134 height 26
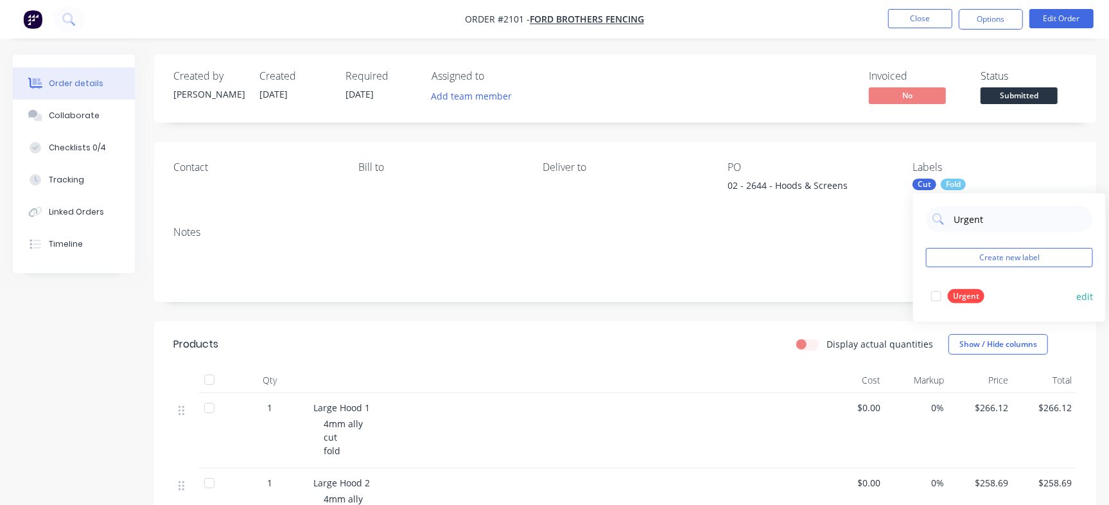
type input "Urgent"
click at [956, 289] on div "Urgent" at bounding box center [965, 296] width 37 height 14
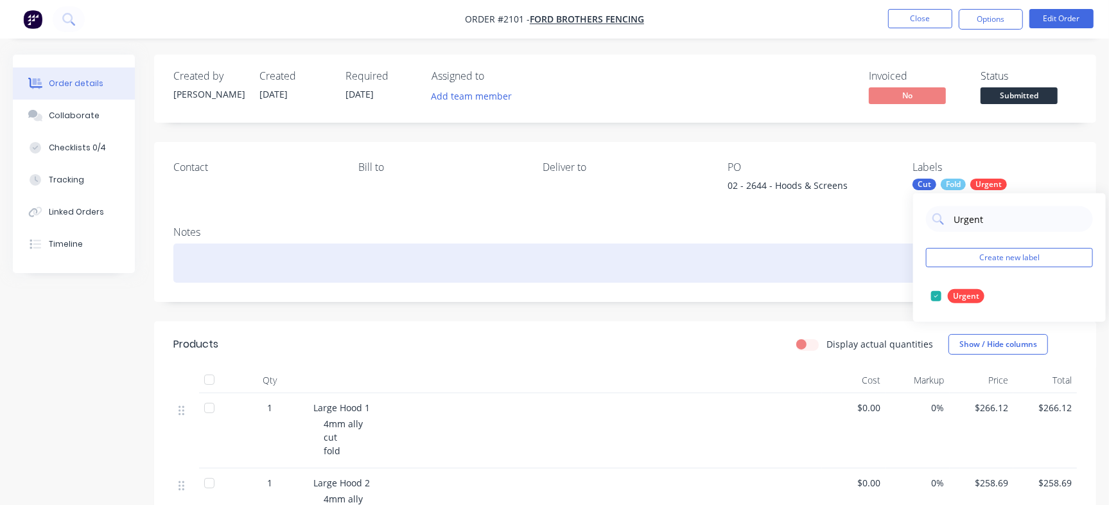
click at [291, 264] on div at bounding box center [624, 262] width 903 height 39
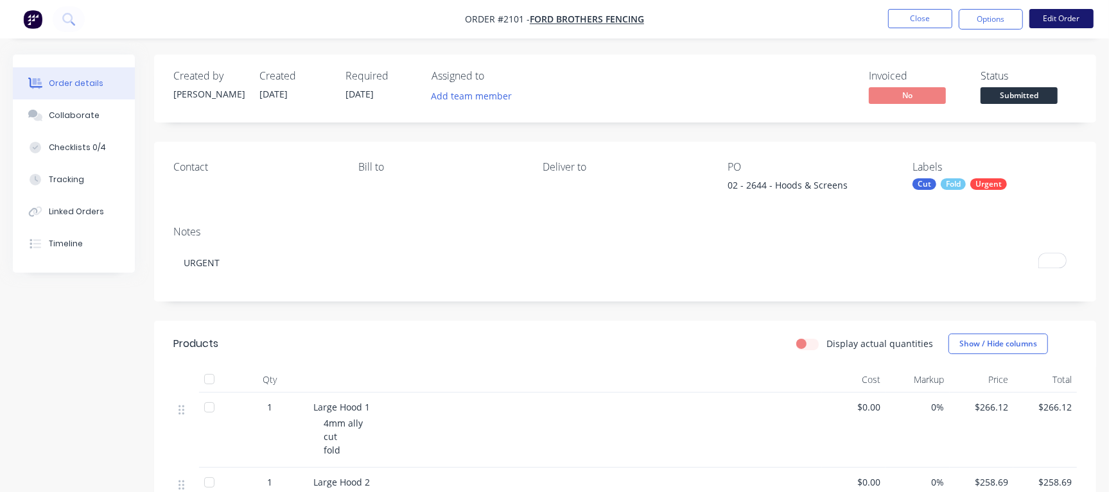
click at [1075, 10] on button "Edit Order" at bounding box center [1061, 18] width 64 height 19
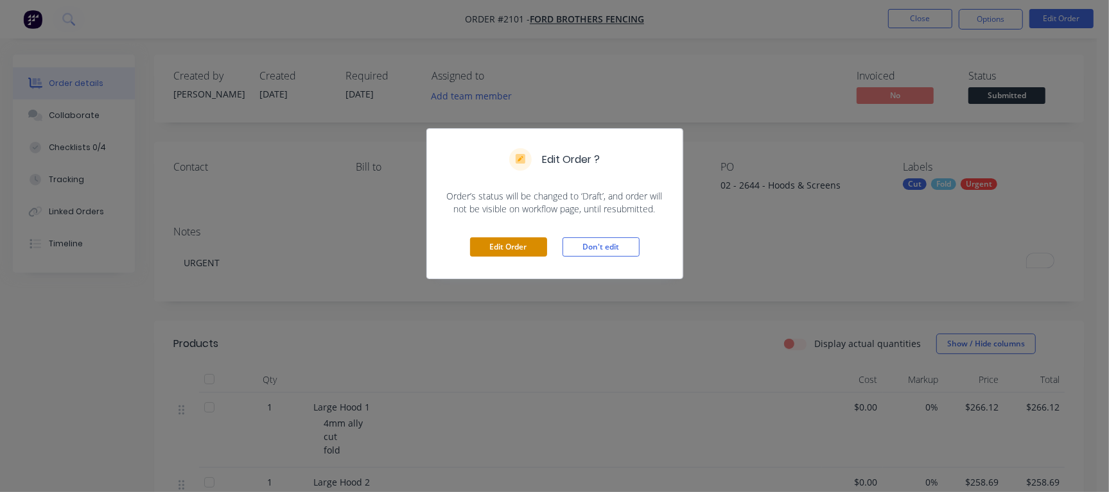
click at [537, 241] on button "Edit Order" at bounding box center [508, 247] width 77 height 19
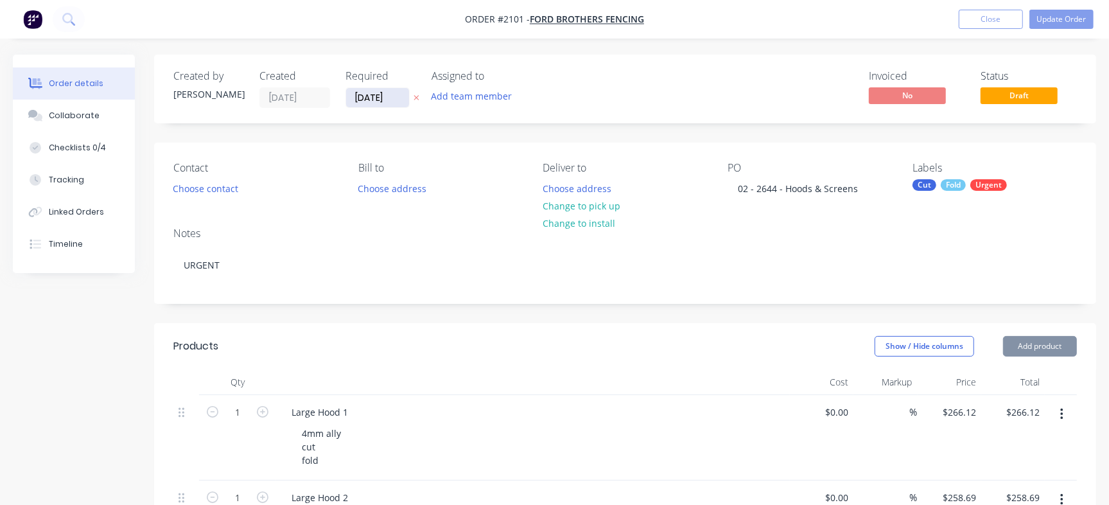
click at [381, 96] on input "27/08/25" at bounding box center [377, 97] width 63 height 19
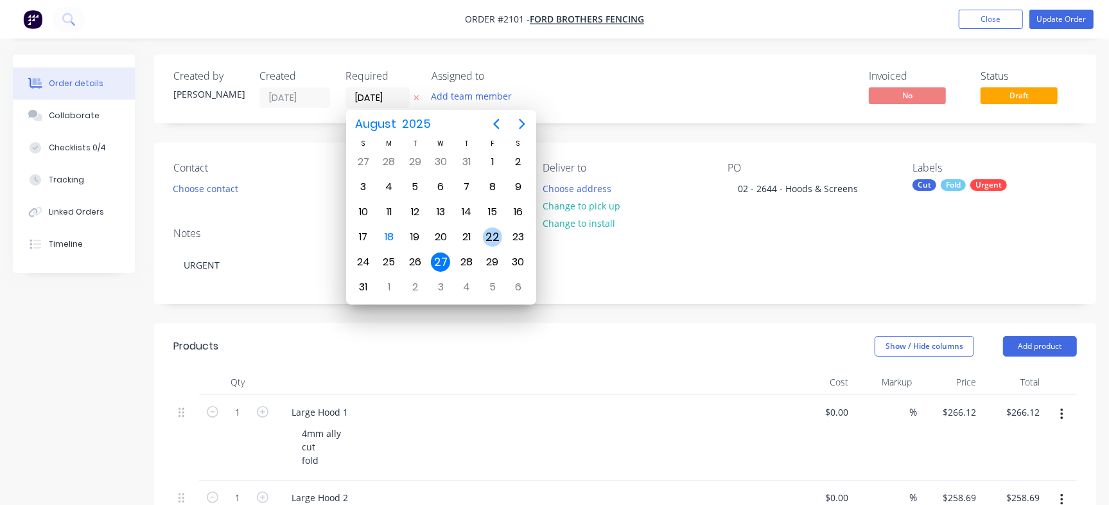
click at [489, 233] on div "22" at bounding box center [492, 236] width 19 height 19
type input "22/08/25"
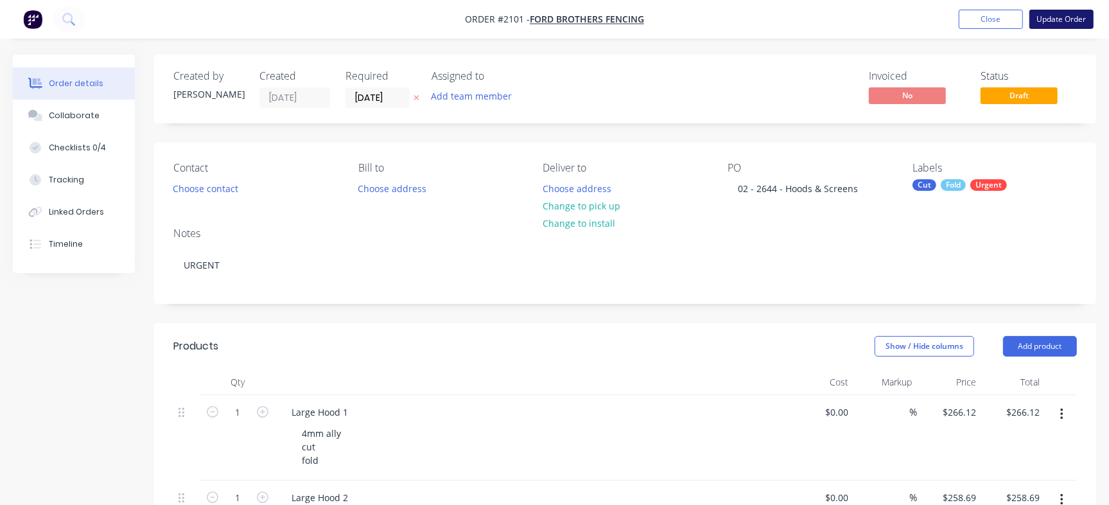
click at [1060, 13] on button "Update Order" at bounding box center [1061, 19] width 64 height 19
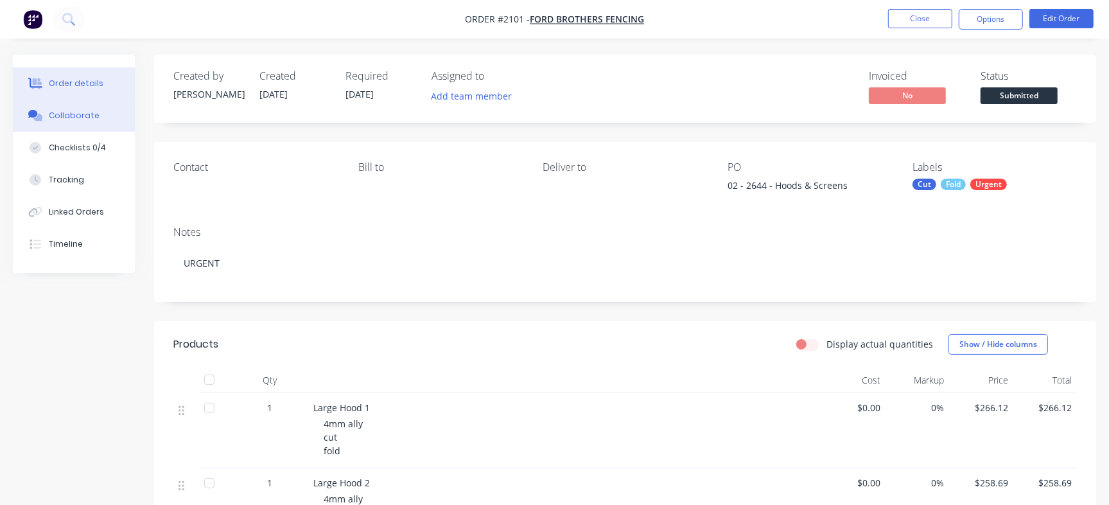
click at [104, 119] on button "Collaborate" at bounding box center [74, 115] width 122 height 32
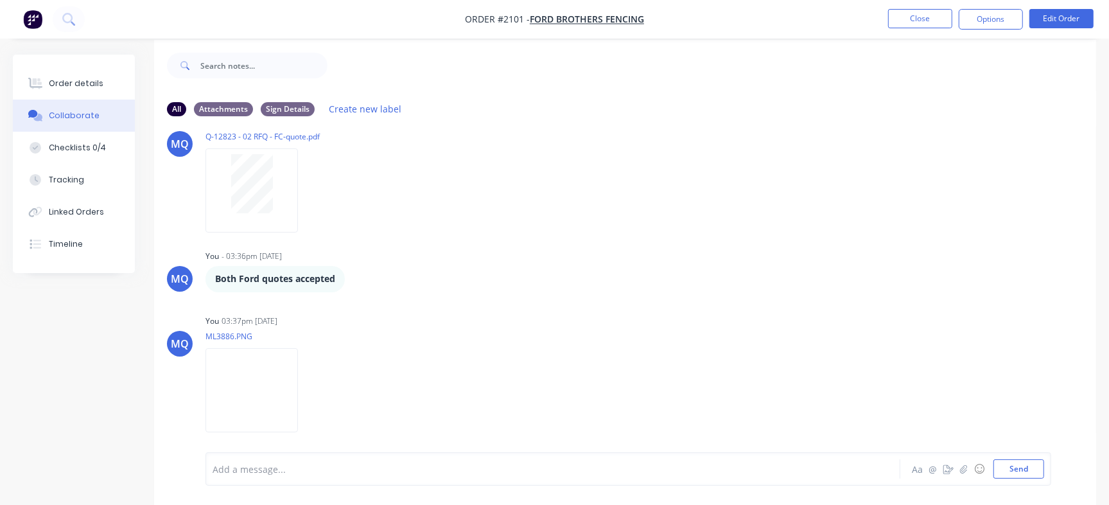
scroll to position [19, 0]
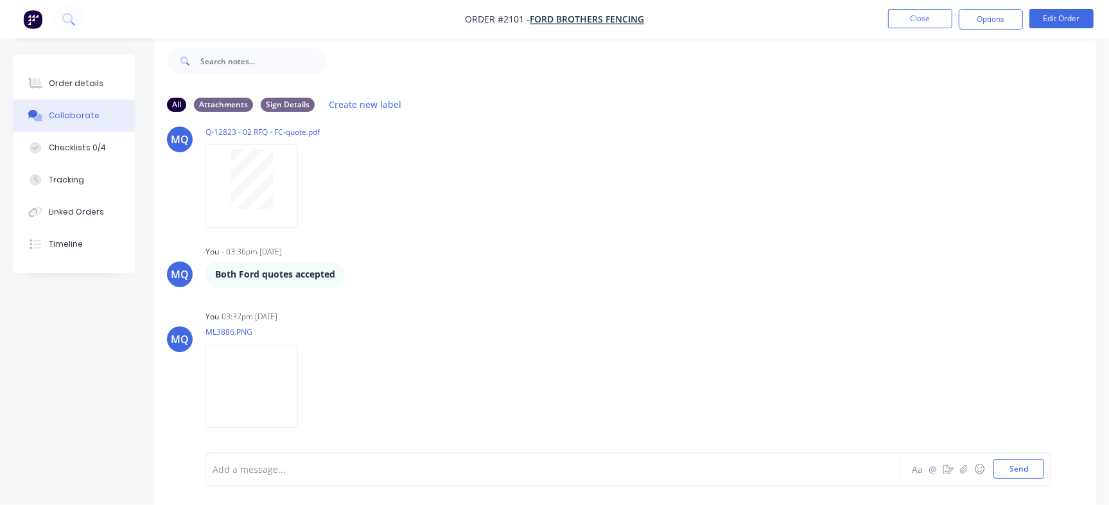
click at [348, 476] on div "Add a message..." at bounding box center [523, 468] width 623 height 19
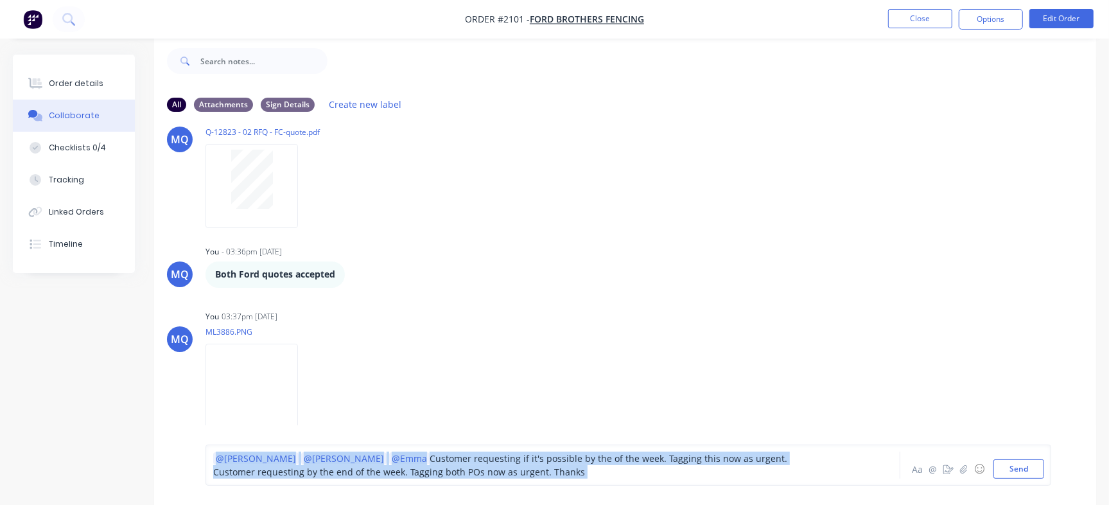
drag, startPoint x: 578, startPoint y: 476, endPoint x: 166, endPoint y: 469, distance: 411.5
click at [160, 469] on div "@Greg @Izaak @Emma Customer requesting if it's possible by the of the week. Tag…" at bounding box center [625, 465] width 942 height 80
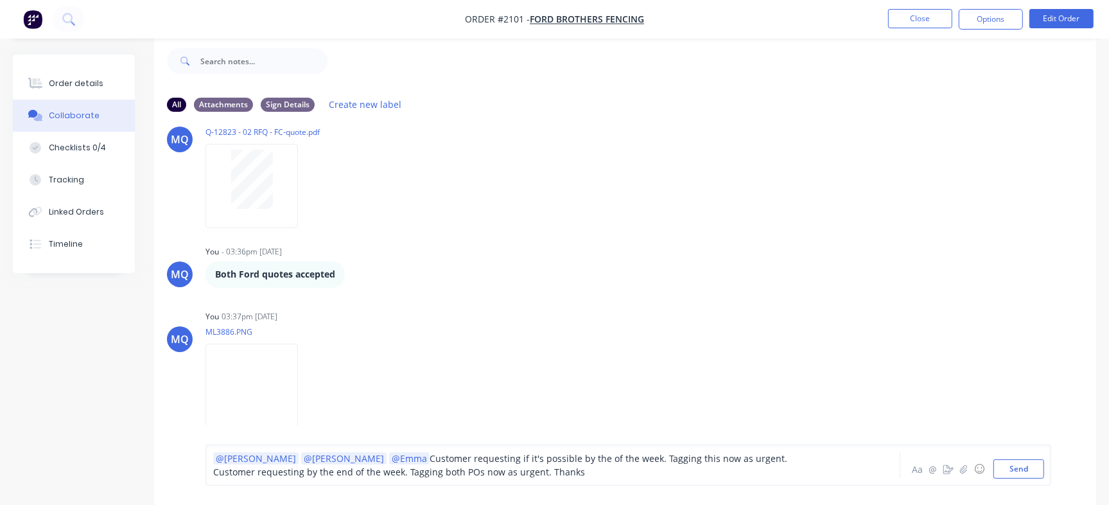
click at [267, 479] on div "@Greg @Izaak @Emma Customer requesting if it's possible by the of the week. Tag…" at bounding box center [627, 464] width 845 height 41
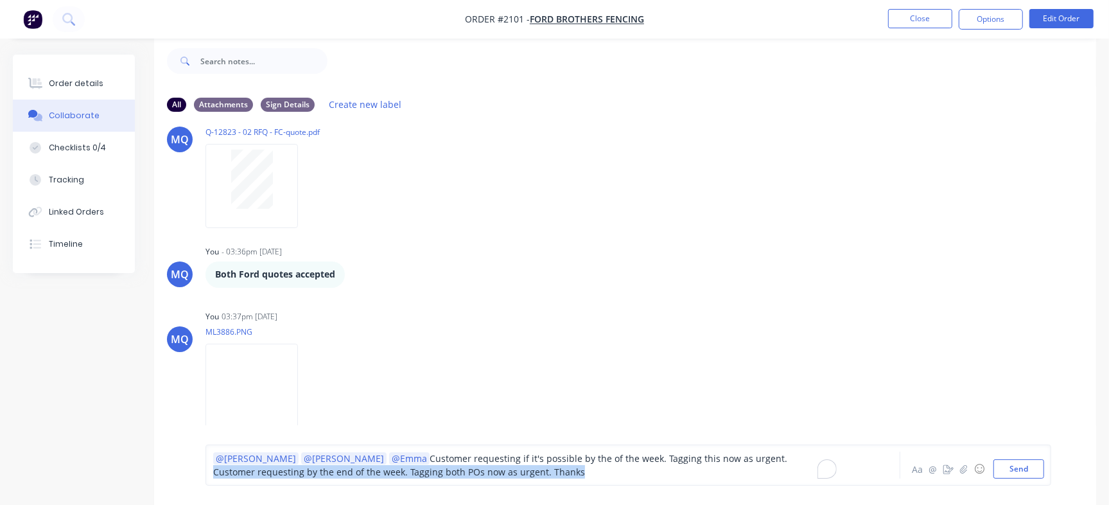
drag, startPoint x: 214, startPoint y: 476, endPoint x: 628, endPoint y: 483, distance: 414.7
click at [628, 483] on div "@Greg @Izaak @Emma Customer requesting if it's possible by the of the week. Tag…" at bounding box center [627, 464] width 845 height 41
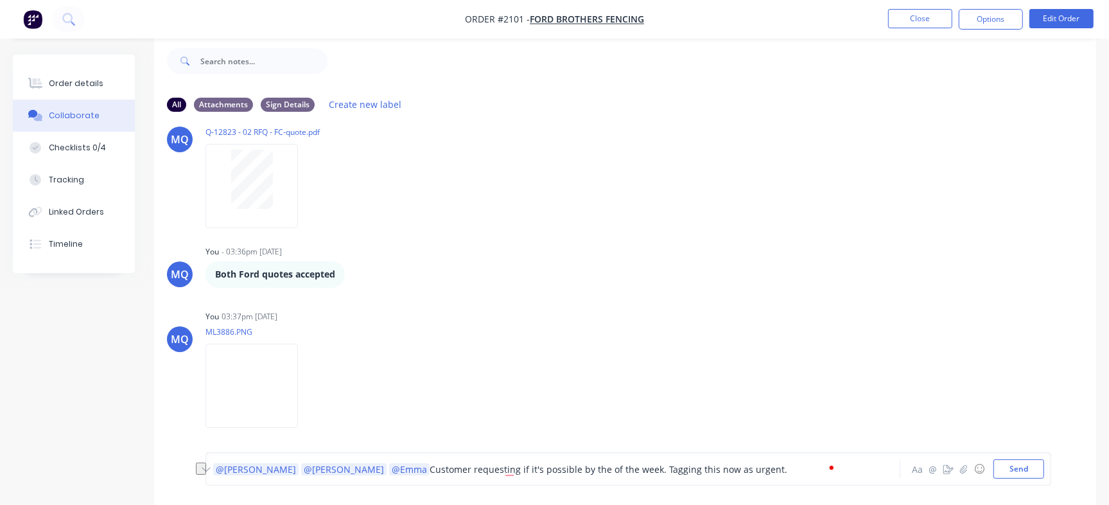
drag, startPoint x: 590, startPoint y: 471, endPoint x: 555, endPoint y: 469, distance: 34.7
click at [555, 469] on span "Customer requesting if it's possible by the of the week. Tagging this now as ur…" at bounding box center [608, 469] width 358 height 12
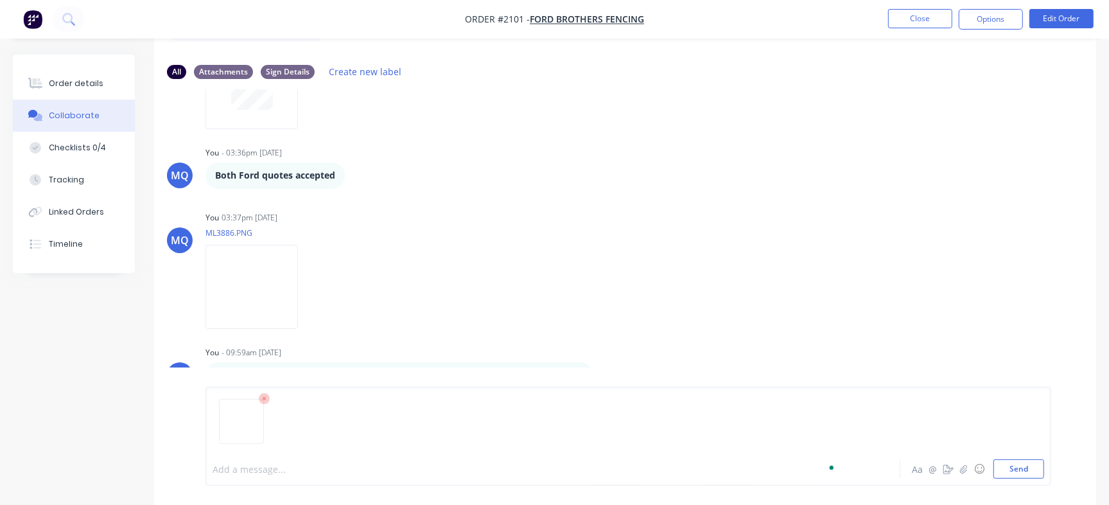
scroll to position [84, 0]
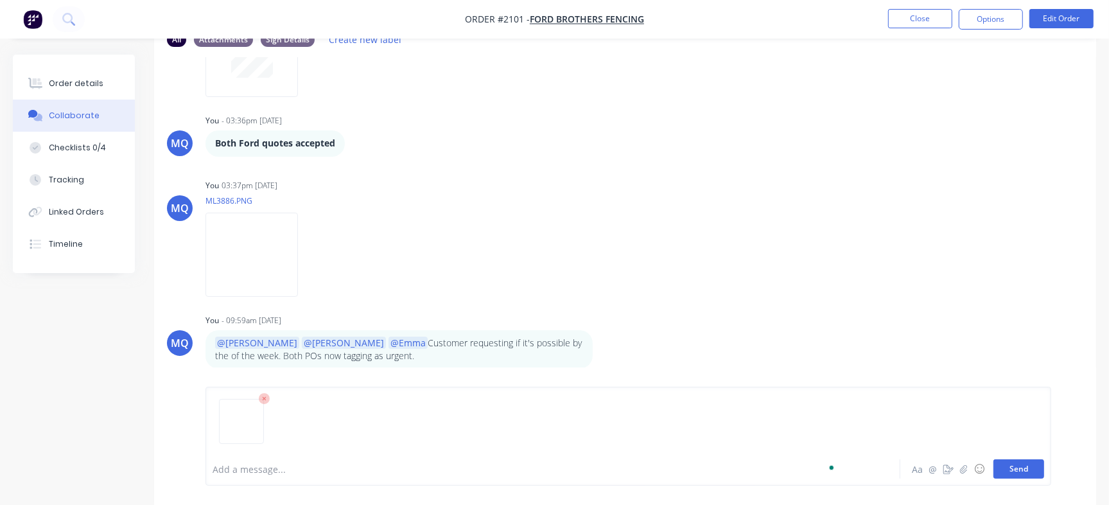
click at [1019, 471] on button "Send" at bounding box center [1018, 468] width 51 height 19
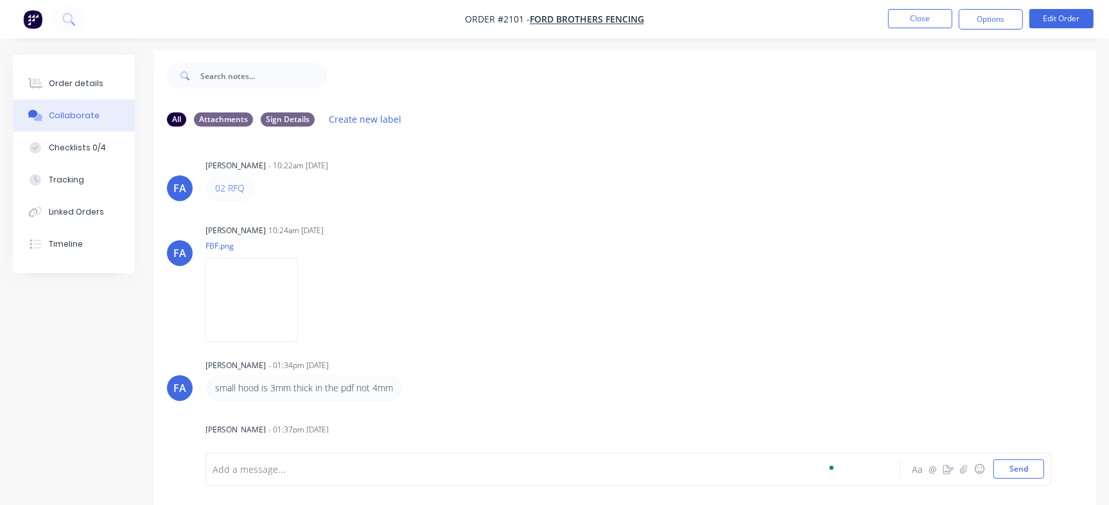
scroll to position [0, 0]
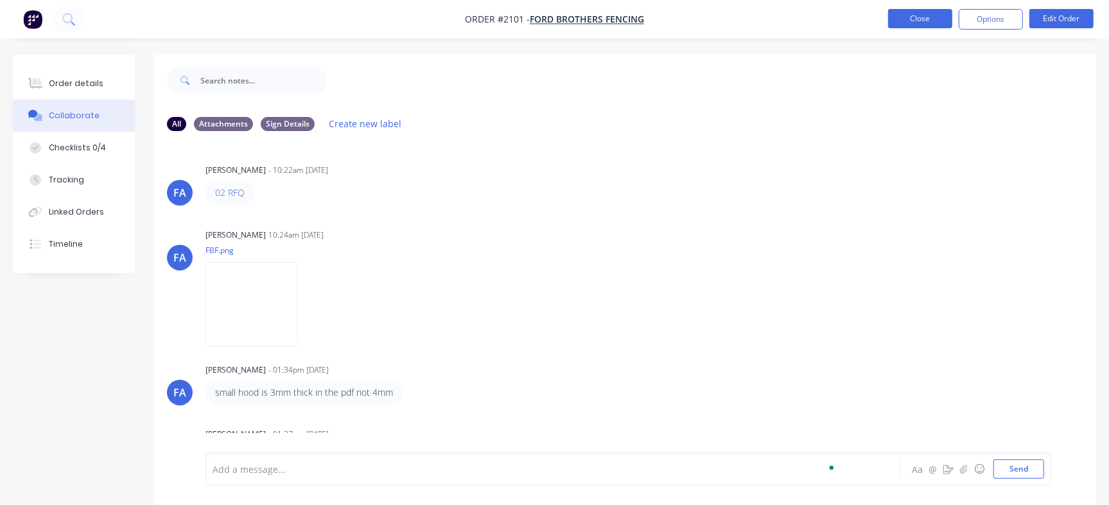
click at [930, 20] on button "Close" at bounding box center [920, 18] width 64 height 19
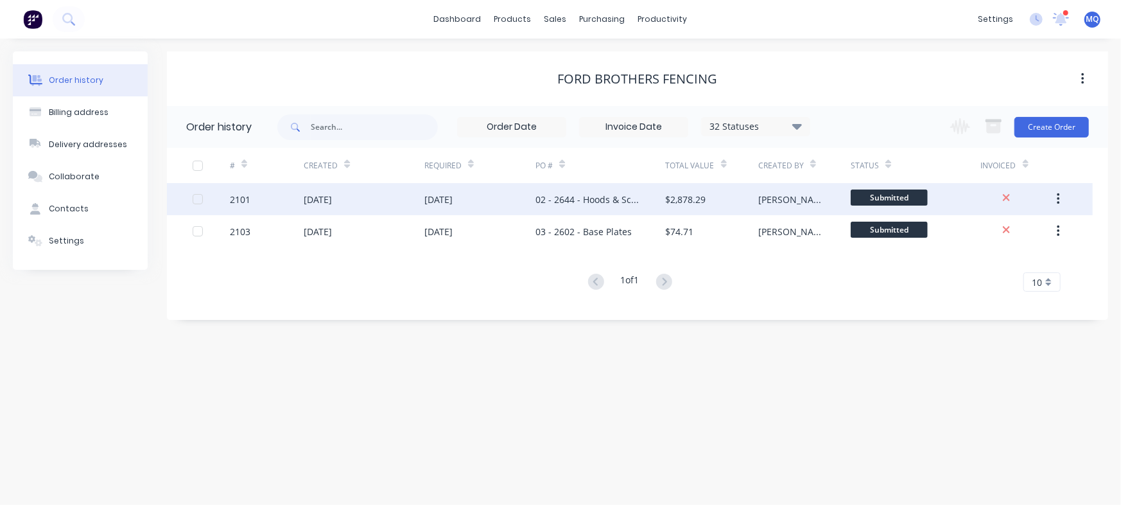
click at [558, 202] on div "02 - 2644 - Hoods & Screens" at bounding box center [587, 199] width 104 height 13
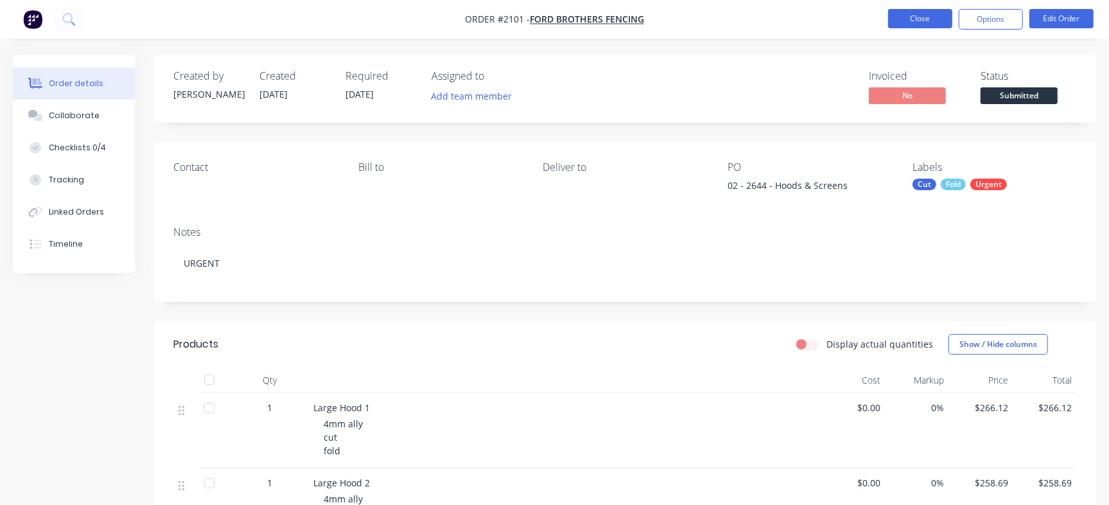
click at [915, 15] on button "Close" at bounding box center [920, 18] width 64 height 19
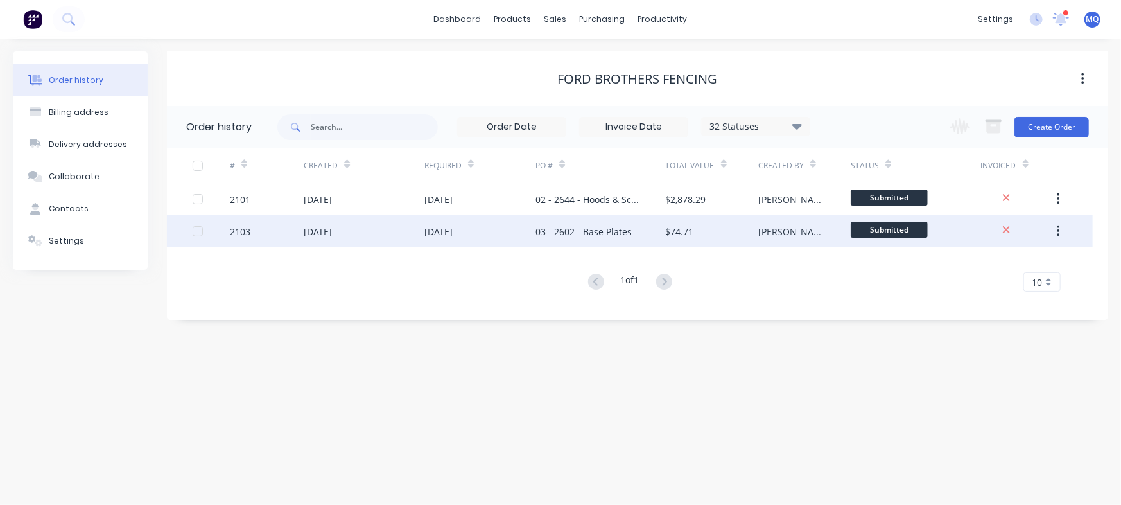
click at [547, 230] on div "03 - 2602 - Base Plates" at bounding box center [583, 231] width 96 height 13
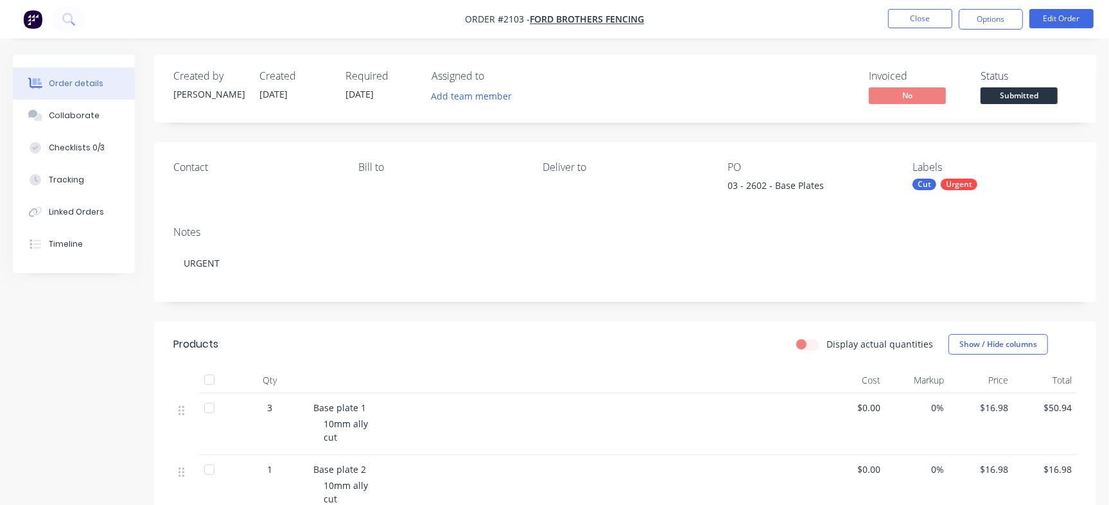
click at [1048, 8] on nav "Order #2103 - Ford Brothers Fencing Close Options Edit Order" at bounding box center [554, 19] width 1109 height 39
click at [1047, 19] on button "Edit Order" at bounding box center [1061, 18] width 64 height 19
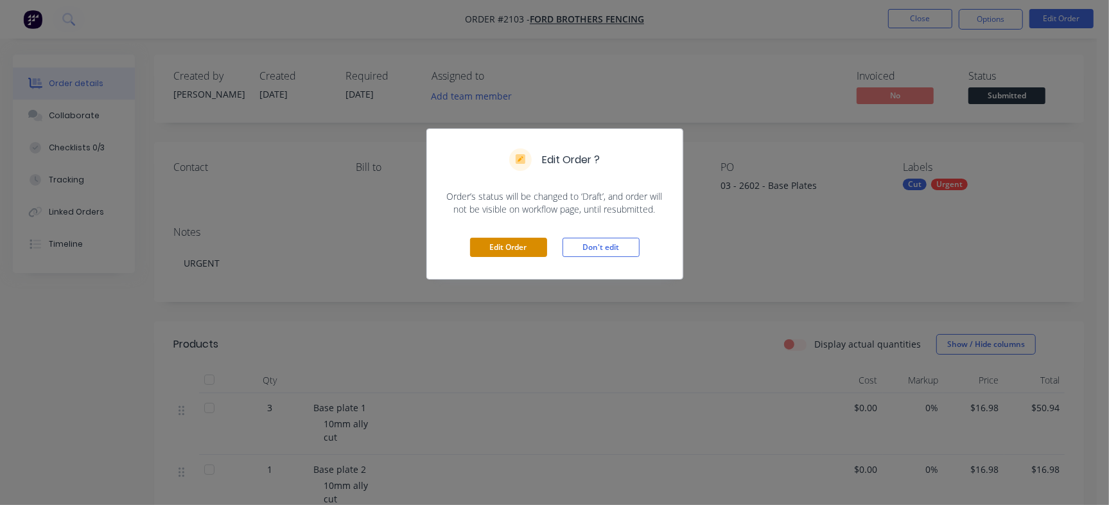
click at [522, 241] on button "Edit Order" at bounding box center [508, 247] width 77 height 19
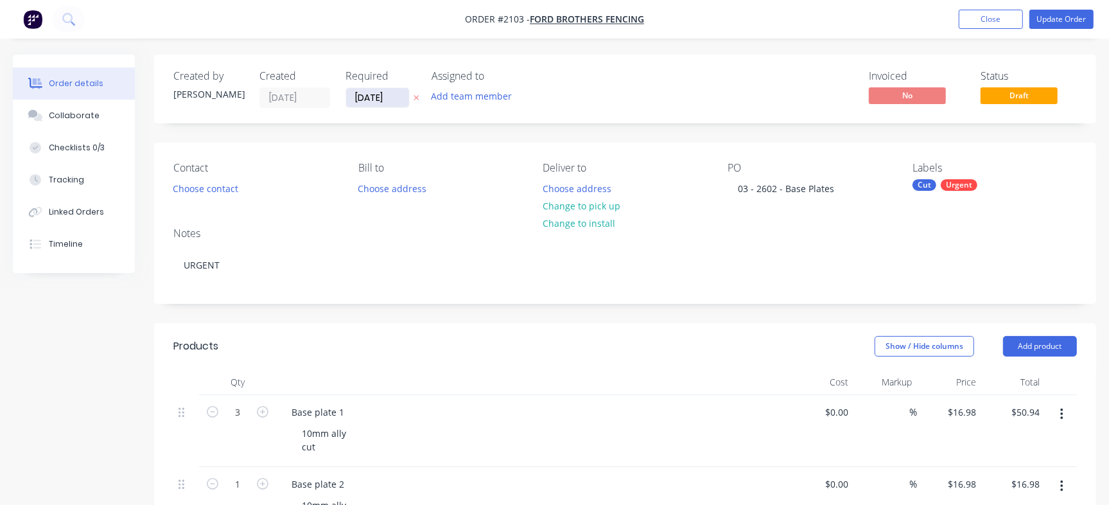
click at [395, 94] on input "27/08/25" at bounding box center [377, 97] width 63 height 19
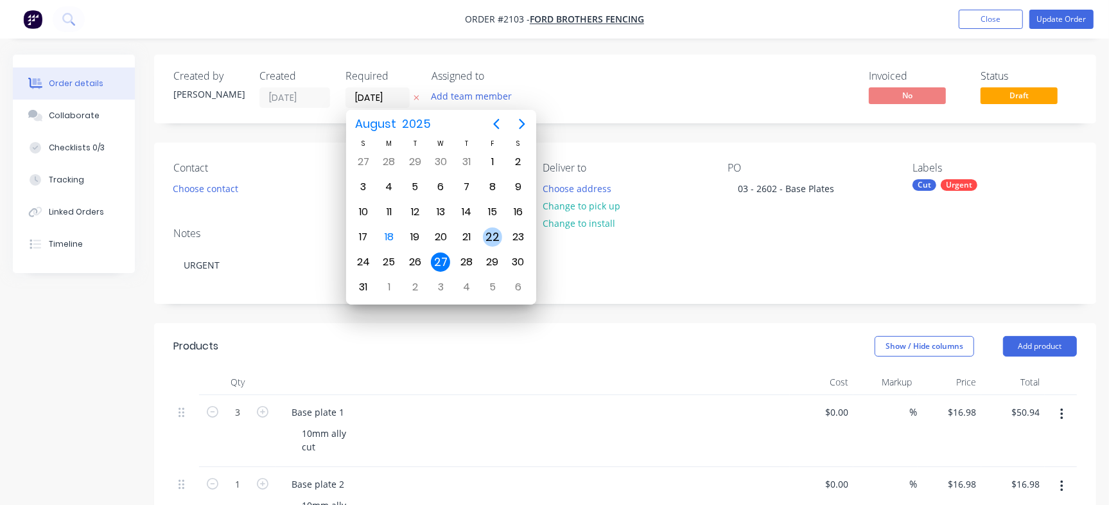
click at [486, 234] on div "22" at bounding box center [492, 236] width 19 height 19
type input "22/08/25"
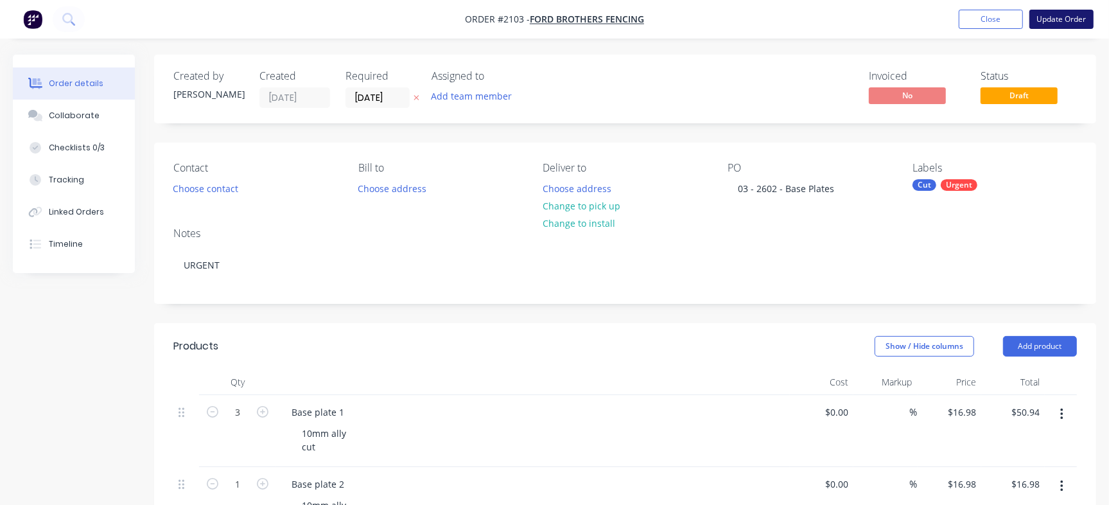
click at [1061, 25] on button "Update Order" at bounding box center [1061, 19] width 64 height 19
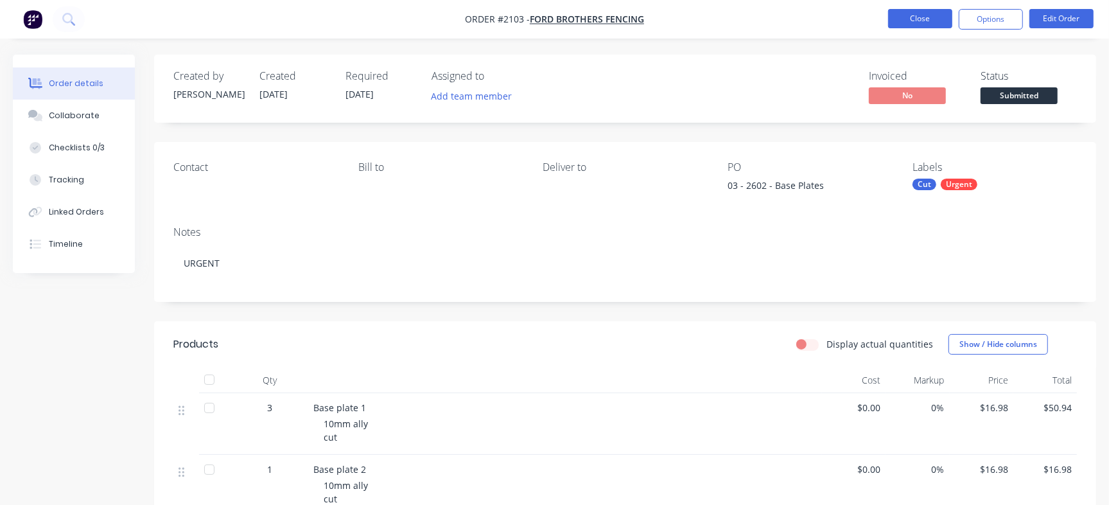
click at [913, 26] on button "Close" at bounding box center [920, 18] width 64 height 19
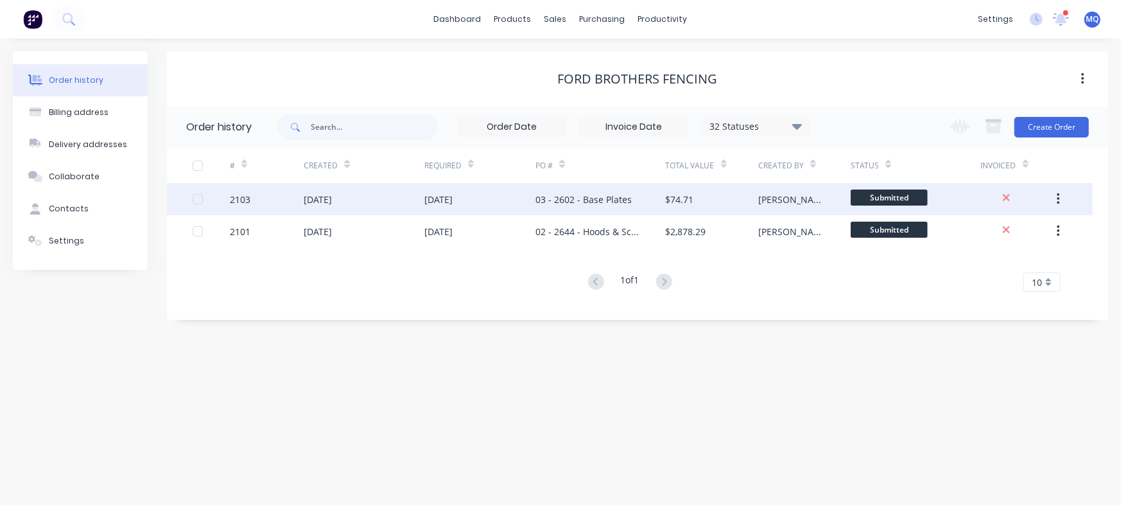
click at [657, 203] on div "03 - 2602 - Base Plates" at bounding box center [600, 199] width 130 height 32
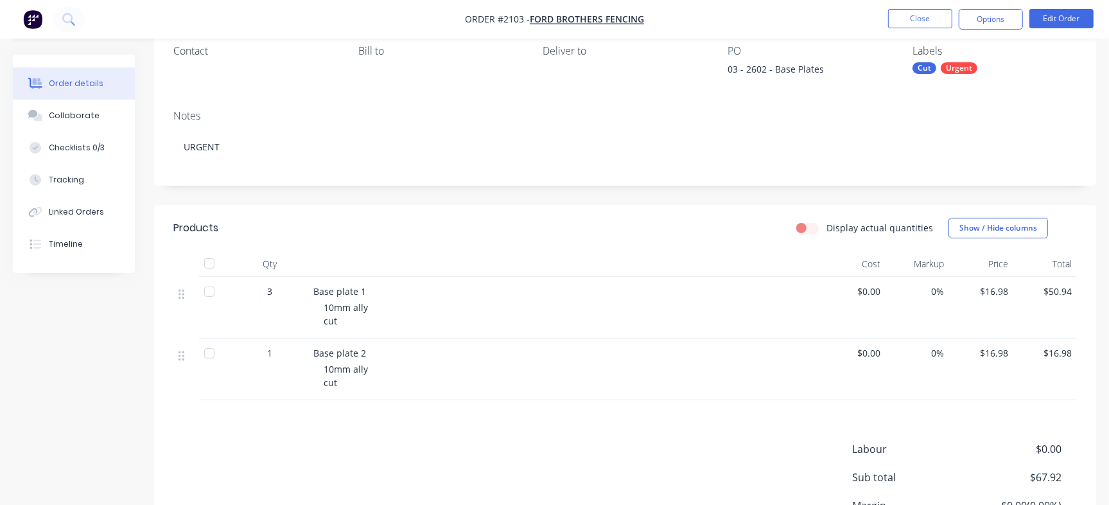
scroll to position [239, 0]
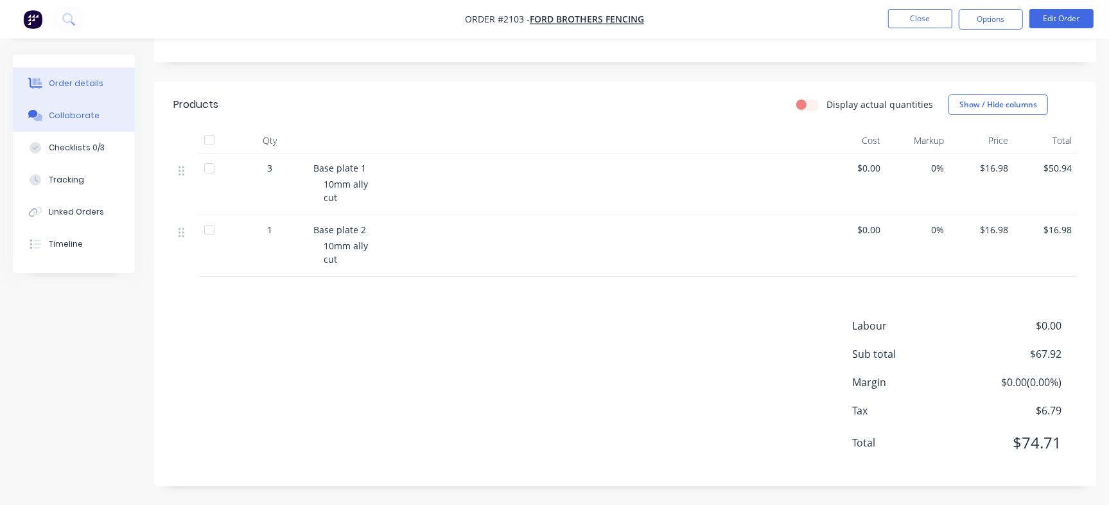
click at [106, 118] on button "Collaborate" at bounding box center [74, 115] width 122 height 32
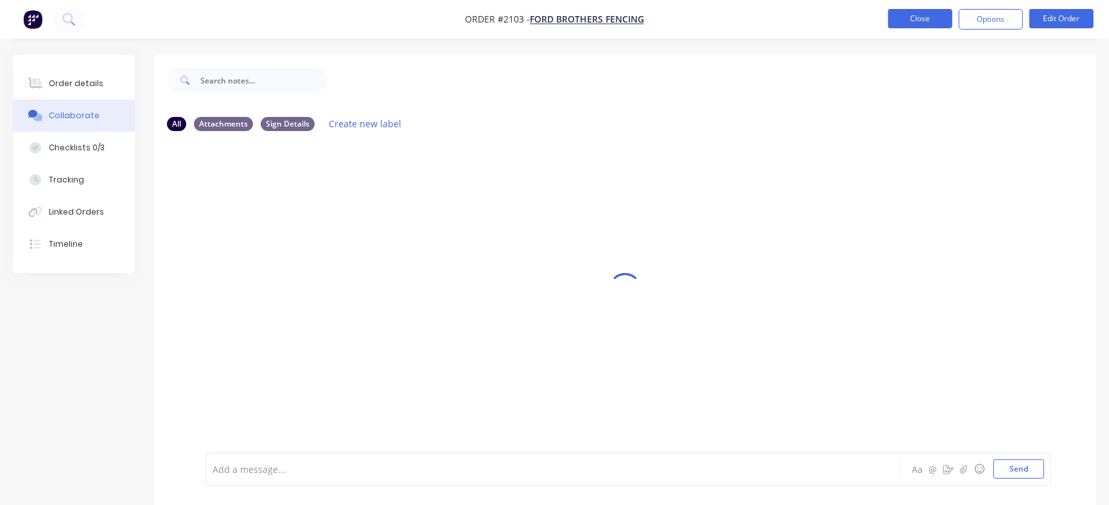
click at [929, 21] on button "Close" at bounding box center [920, 18] width 64 height 19
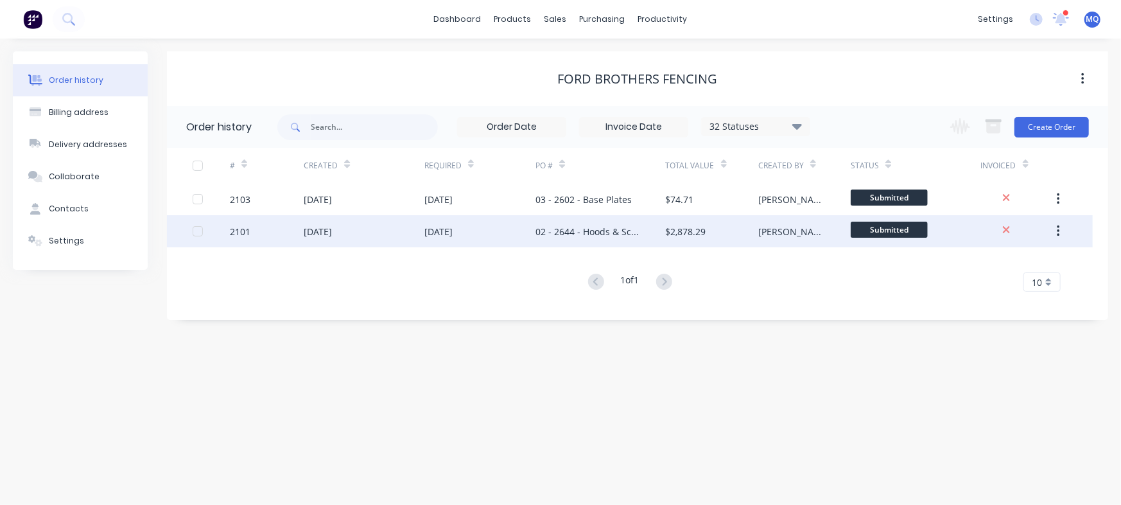
click at [577, 225] on div "02 - 2644 - Hoods & Screens" at bounding box center [587, 231] width 104 height 13
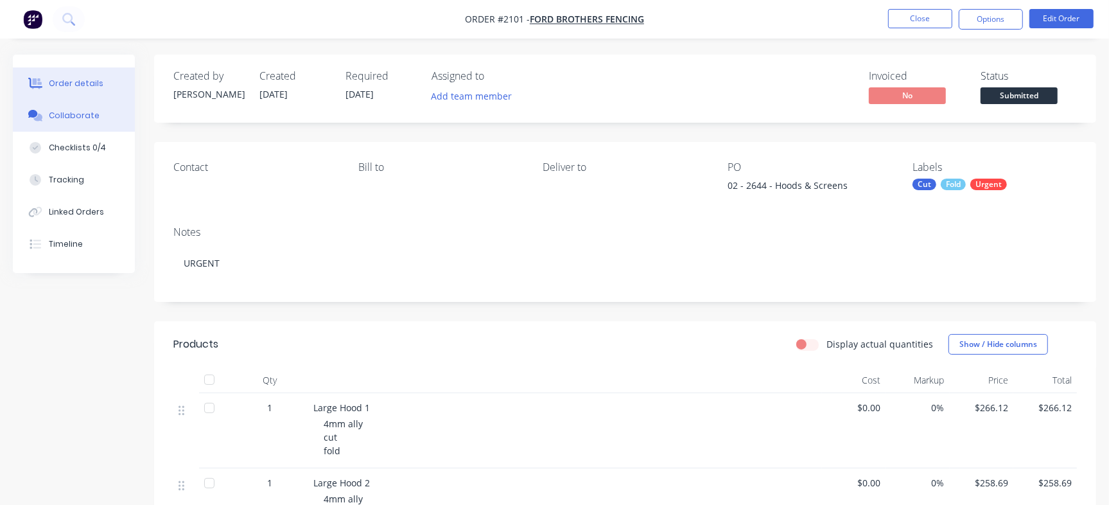
click at [62, 120] on div "Collaborate" at bounding box center [74, 116] width 51 height 12
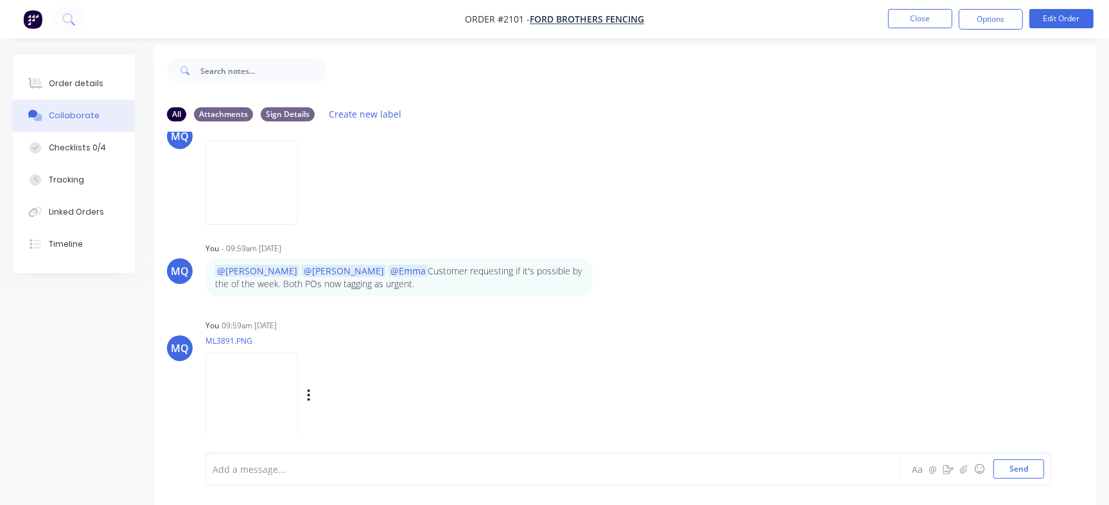
scroll to position [19, 0]
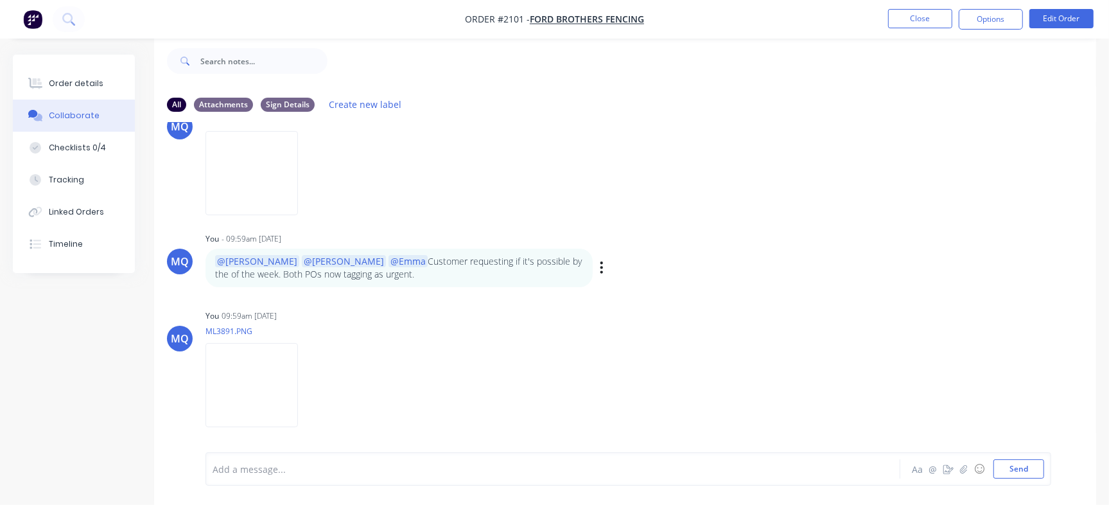
click at [598, 270] on div "@Greg @Izaak @Emma Customer requesting if it's possible by the of the week. Bot…" at bounding box center [405, 267] width 401 height 39
click at [603, 269] on icon "button" at bounding box center [602, 267] width 4 height 15
click at [625, 290] on button "Edit" at bounding box center [648, 290] width 81 height 21
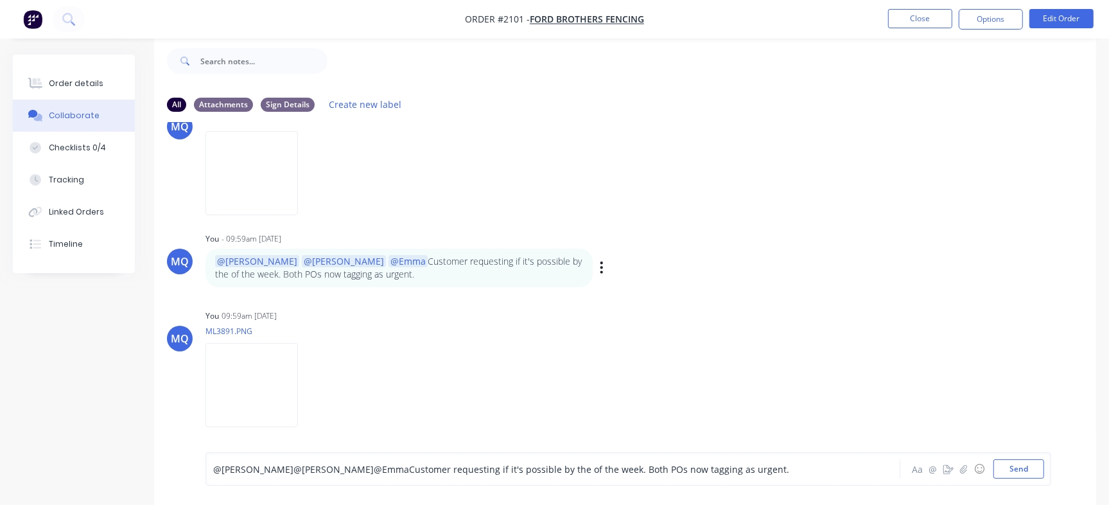
click at [302, 263] on span "@Izaak" at bounding box center [344, 261] width 84 height 12
click at [302, 259] on span "@Izaak" at bounding box center [344, 261] width 84 height 12
click at [246, 261] on span "@Greg" at bounding box center [257, 261] width 84 height 12
drag, startPoint x: 244, startPoint y: 472, endPoint x: 193, endPoint y: 460, distance: 52.8
click at [193, 460] on div "@Greg @Izaak @Emma Customer requesting if it's possible by the of the week. Bot…" at bounding box center [625, 469] width 942 height 72
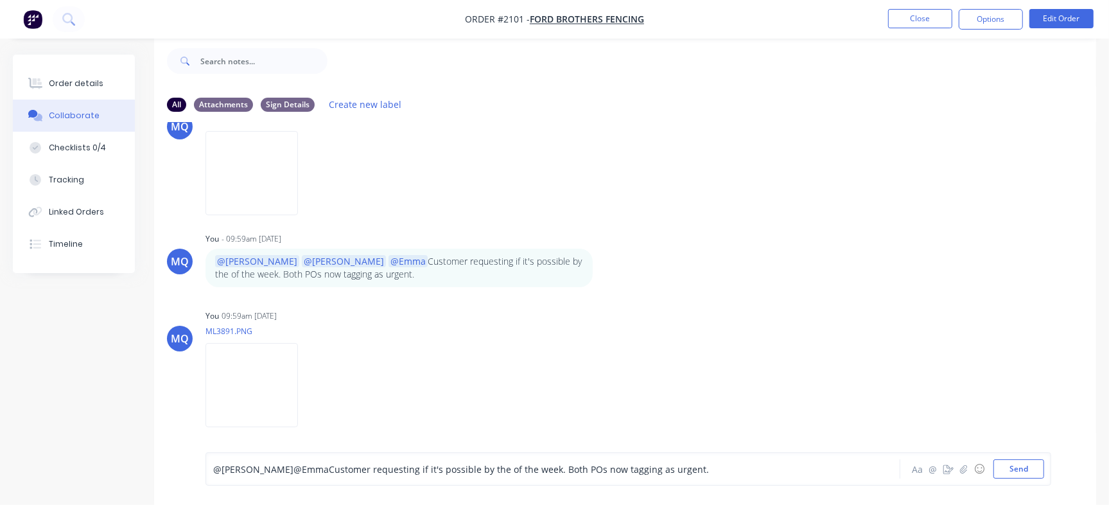
click at [686, 460] on div "@Izaak @Emma Customer requesting if it's possible by the of the week. Both POs …" at bounding box center [523, 468] width 623 height 19
click at [664, 469] on div "@Izaak @Emma Customer requesting if it's possible by the of the week. Both POs …" at bounding box center [524, 468] width 623 height 13
click at [603, 463] on span "Customer requesting if it's possible by the of the week. Both POs now tagging a…" at bounding box center [519, 469] width 380 height 12
click at [675, 476] on div "@Izaak @Emma Customer requesting if it's possible by the of the week. Both POs …" at bounding box center [523, 468] width 623 height 19
click at [652, 465] on div "@Izaak @Emma Customer requesting if it's possible by the of the week. Both POs …" at bounding box center [524, 468] width 623 height 13
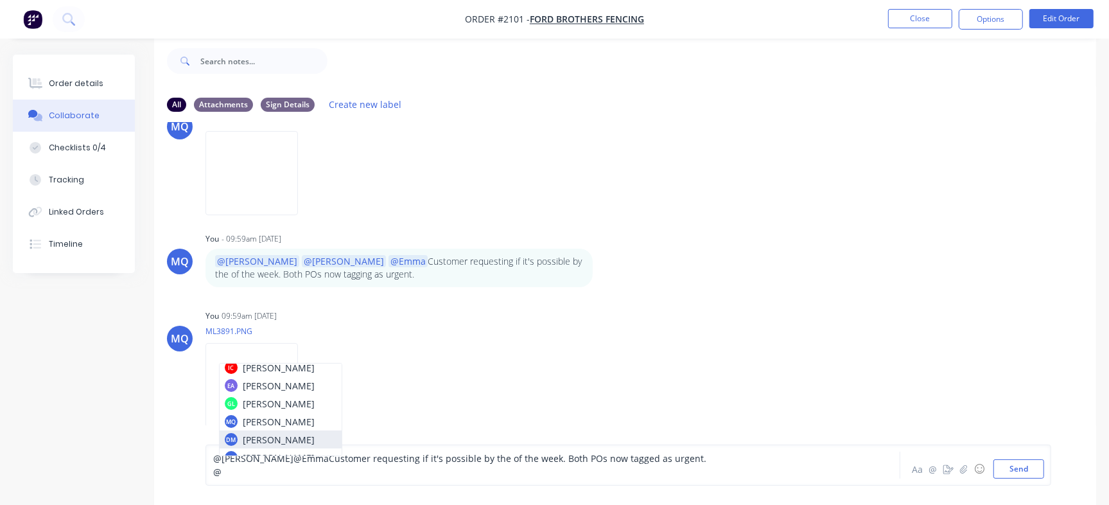
scroll to position [64, 0]
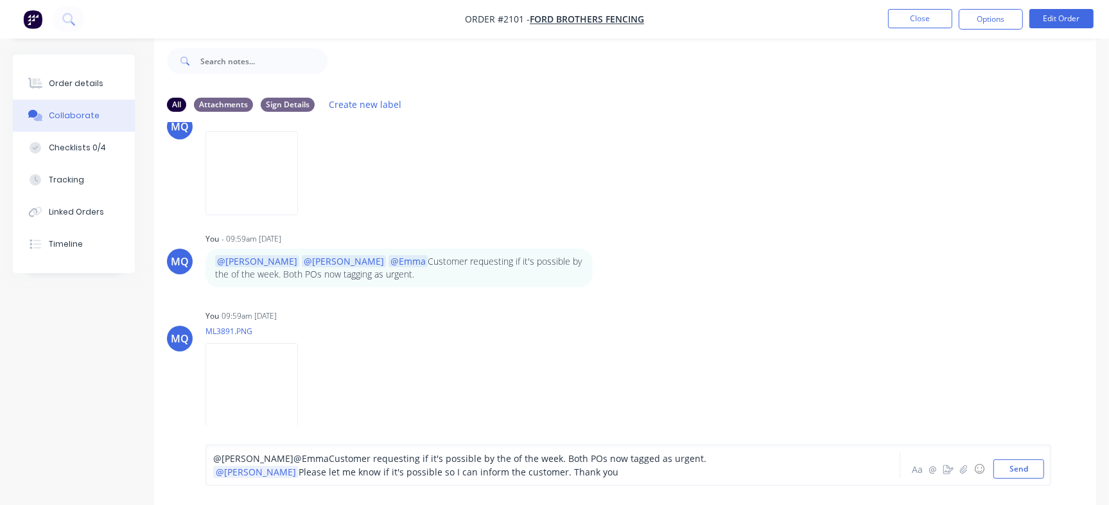
click at [440, 476] on span "Please let me know if it's possible so I can inform the customer. Thank you" at bounding box center [458, 471] width 320 height 12
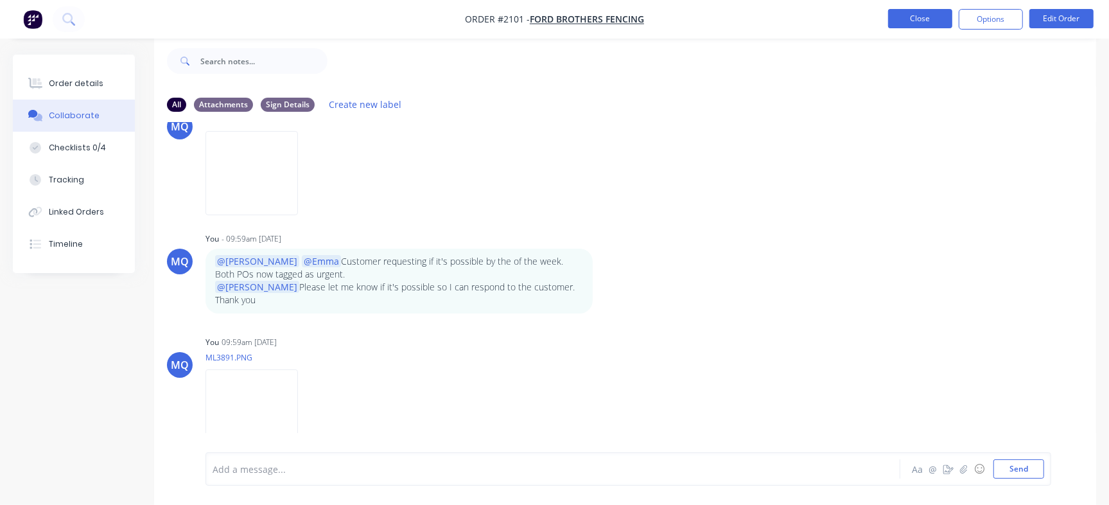
click at [904, 10] on button "Close" at bounding box center [920, 18] width 64 height 19
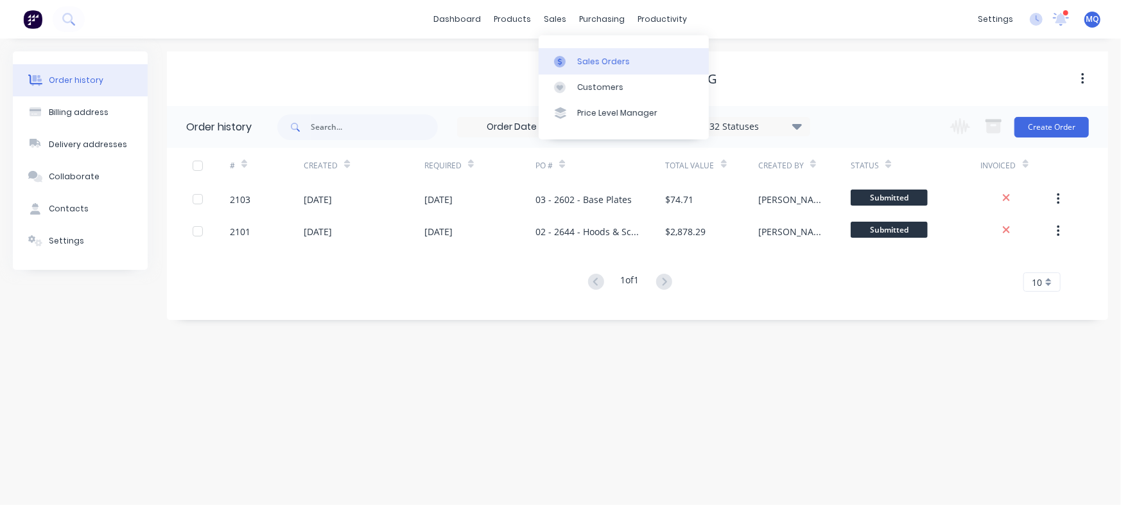
click at [561, 67] on icon at bounding box center [560, 62] width 12 height 12
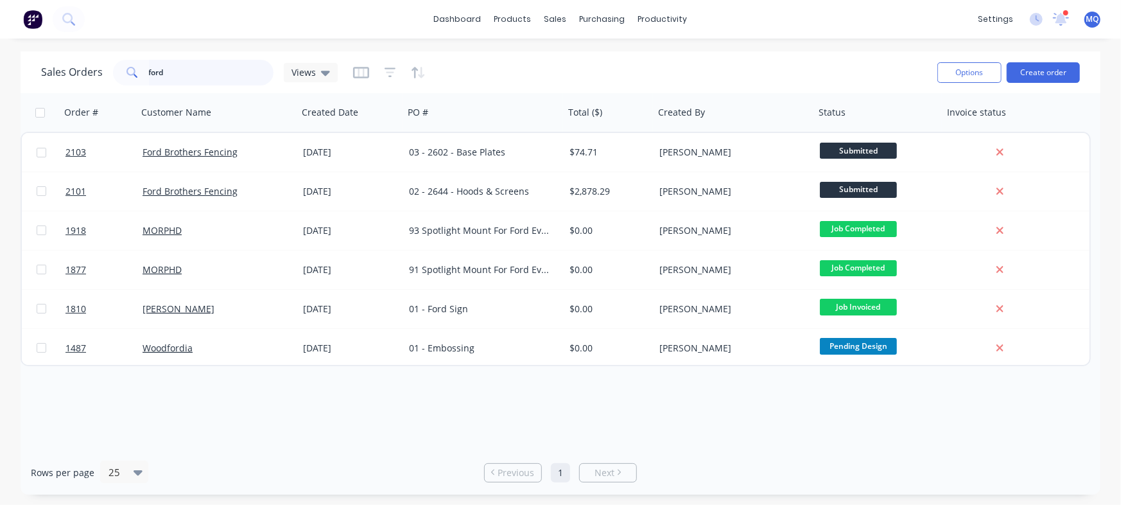
click at [158, 71] on input "ford" at bounding box center [211, 73] width 125 height 26
click at [160, 71] on input "ford" at bounding box center [211, 73] width 125 height 26
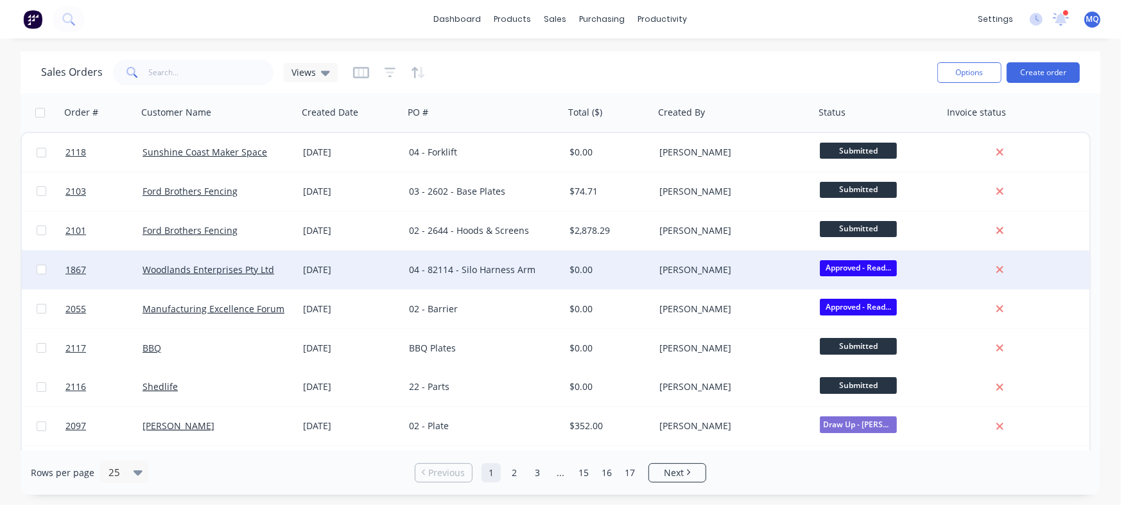
click at [451, 270] on div "04 - 82114 - Silo Harness Arm" at bounding box center [480, 269] width 143 height 13
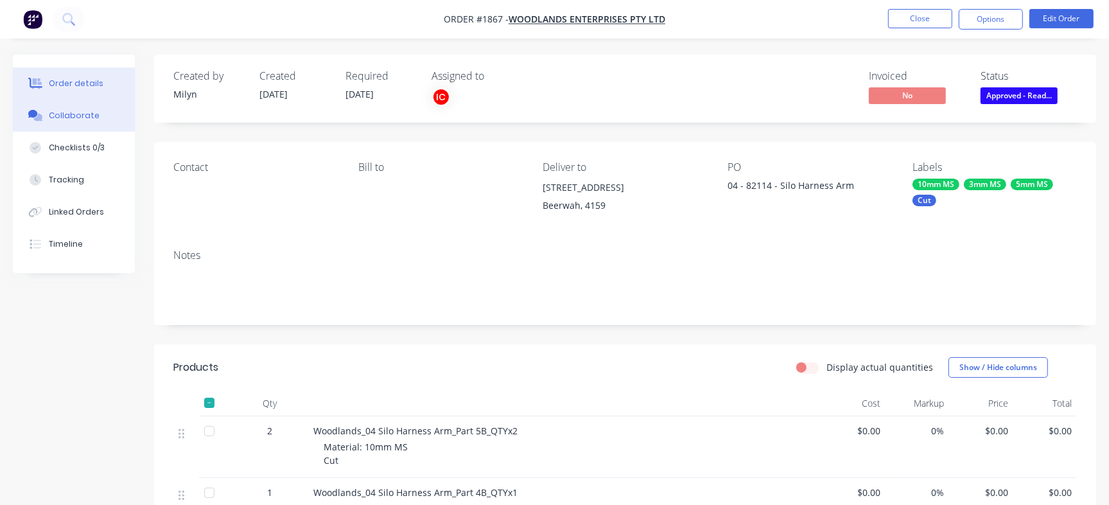
click at [96, 114] on button "Collaborate" at bounding box center [74, 115] width 122 height 32
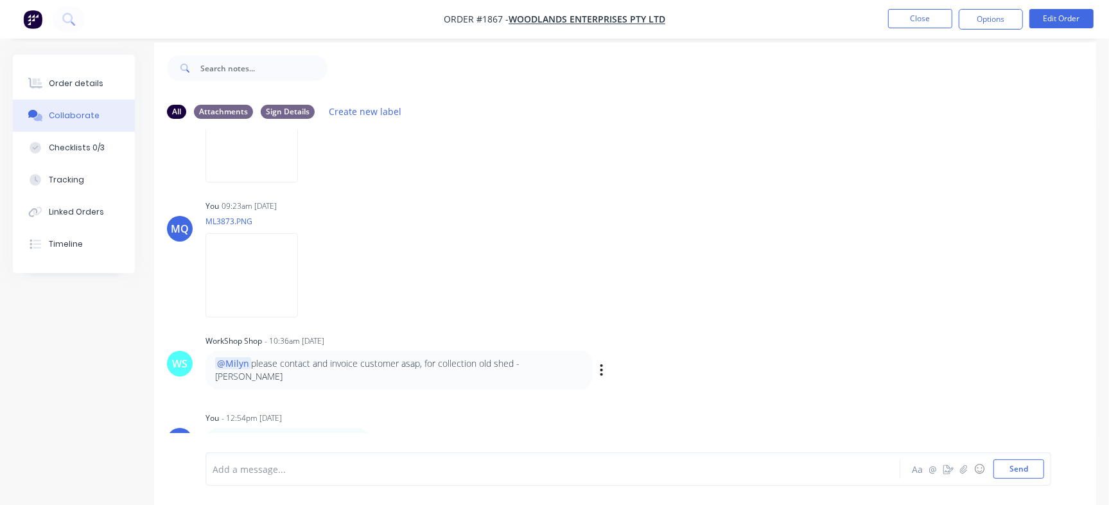
scroll to position [19, 0]
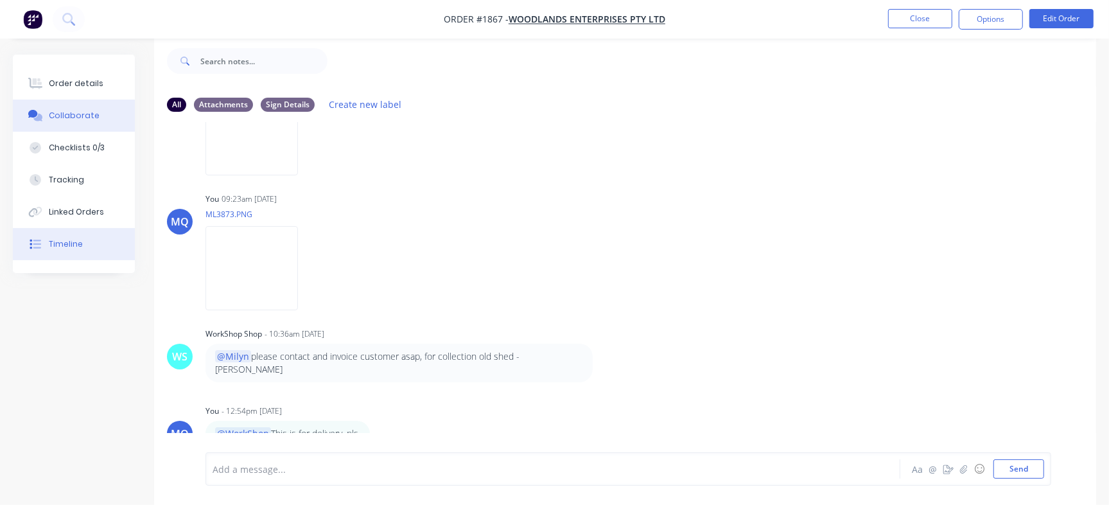
click at [104, 241] on button "Timeline" at bounding box center [74, 244] width 122 height 32
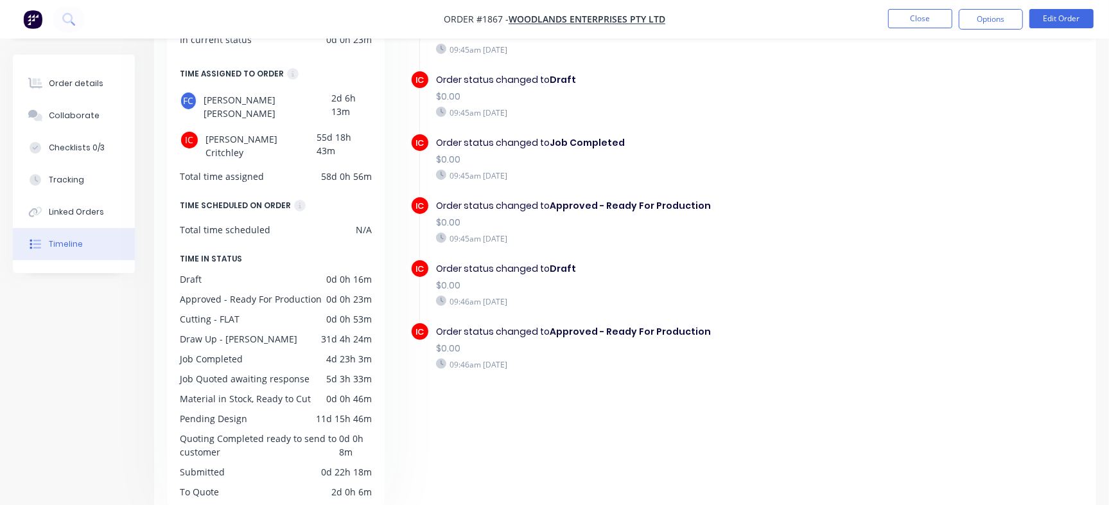
scroll to position [1911, 0]
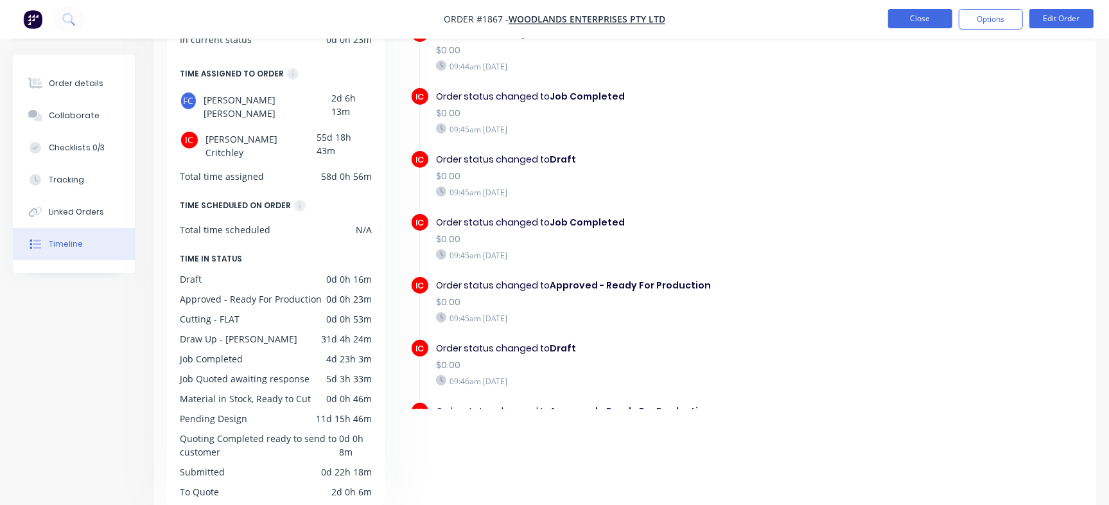
click at [916, 22] on button "Close" at bounding box center [920, 18] width 64 height 19
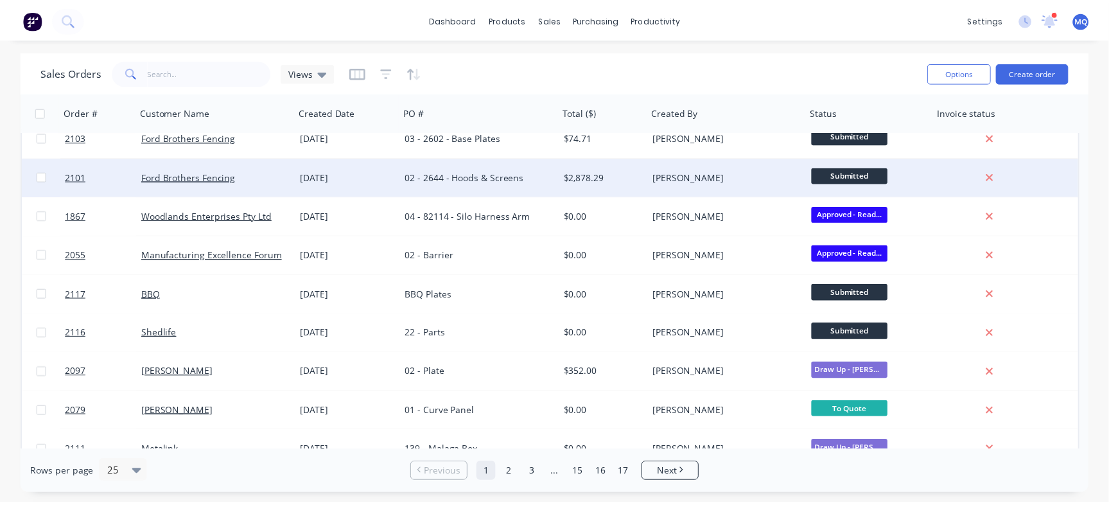
scroll to position [80, 0]
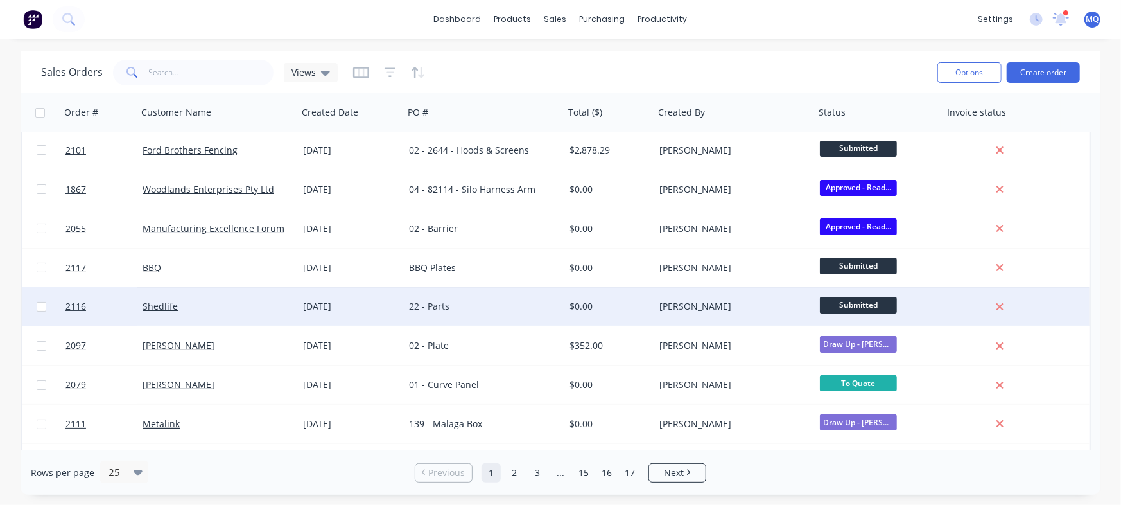
click at [536, 295] on div "22 - Parts" at bounding box center [484, 306] width 160 height 39
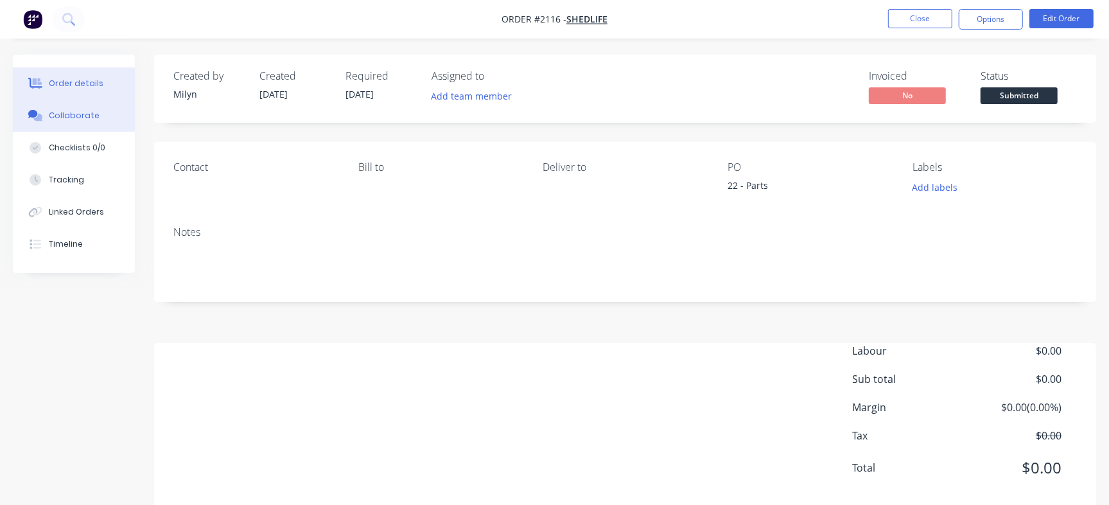
click at [119, 114] on button "Collaborate" at bounding box center [74, 115] width 122 height 32
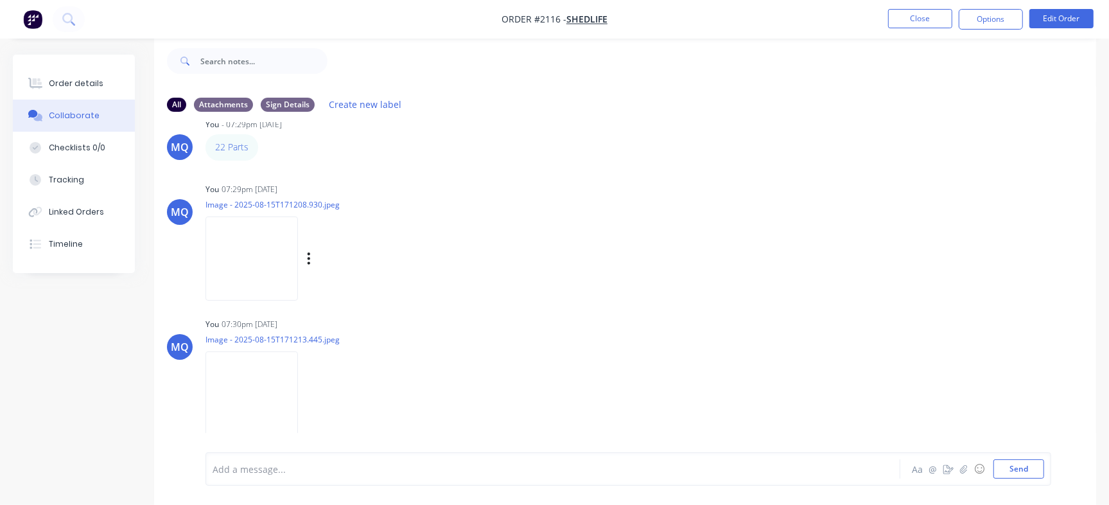
scroll to position [34, 0]
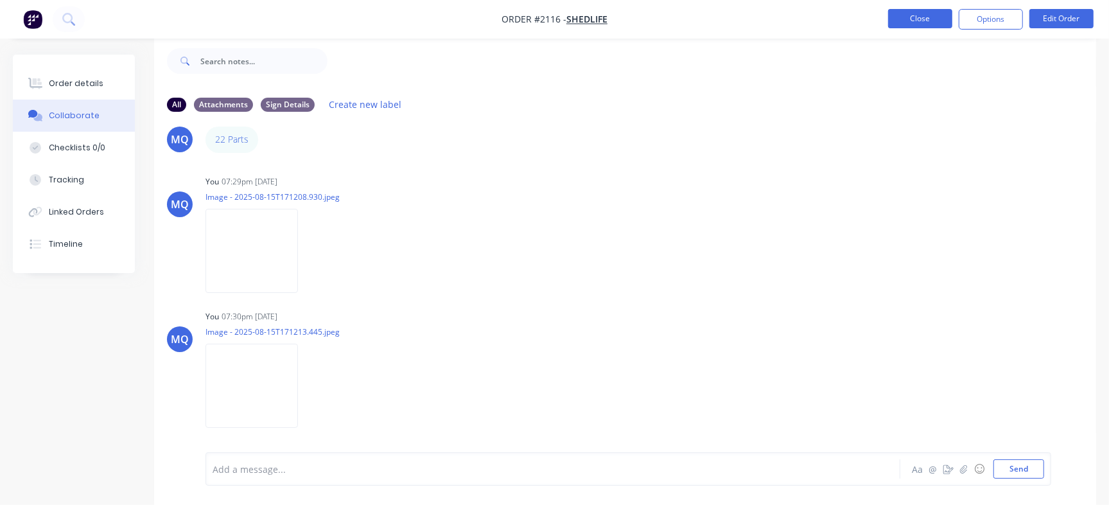
click at [921, 15] on button "Close" at bounding box center [920, 18] width 64 height 19
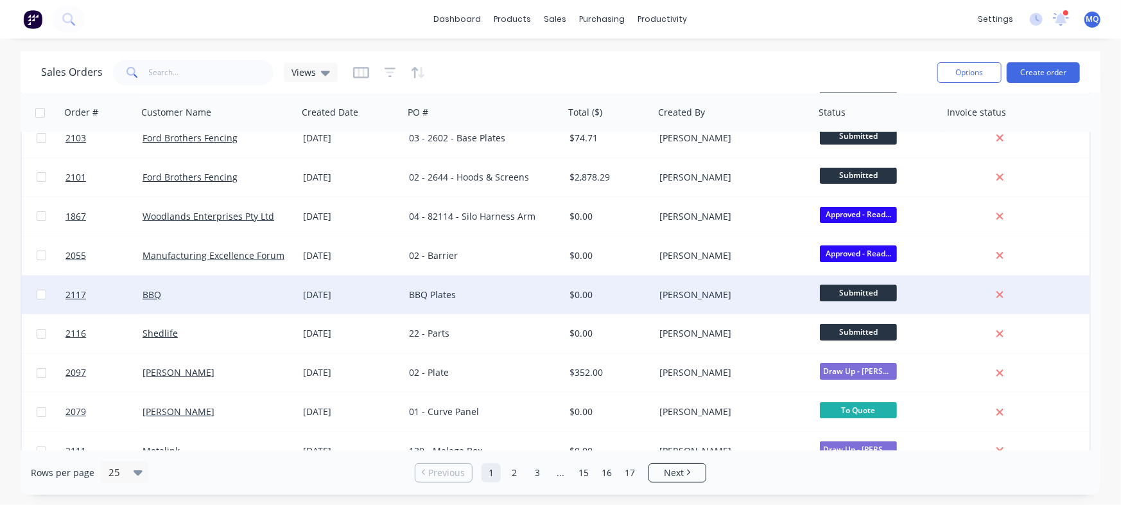
scroll to position [80, 0]
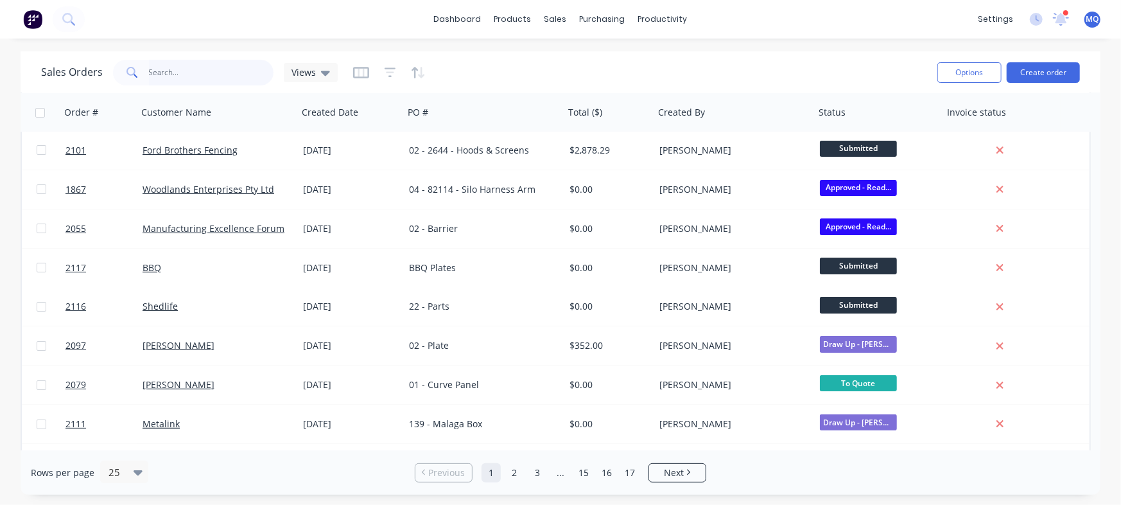
click at [179, 73] on input "text" at bounding box center [211, 73] width 125 height 26
type input "Zone"
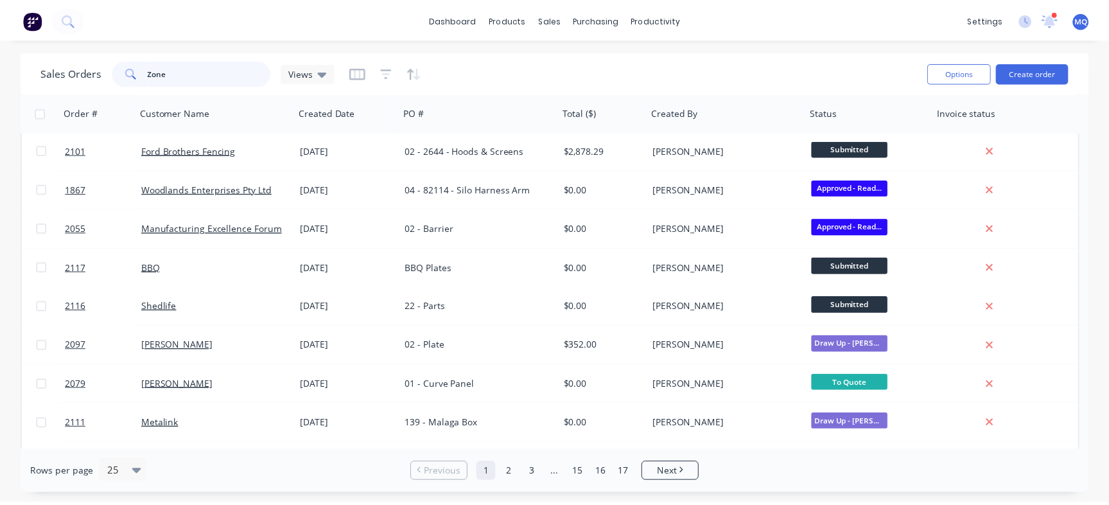
scroll to position [0, 0]
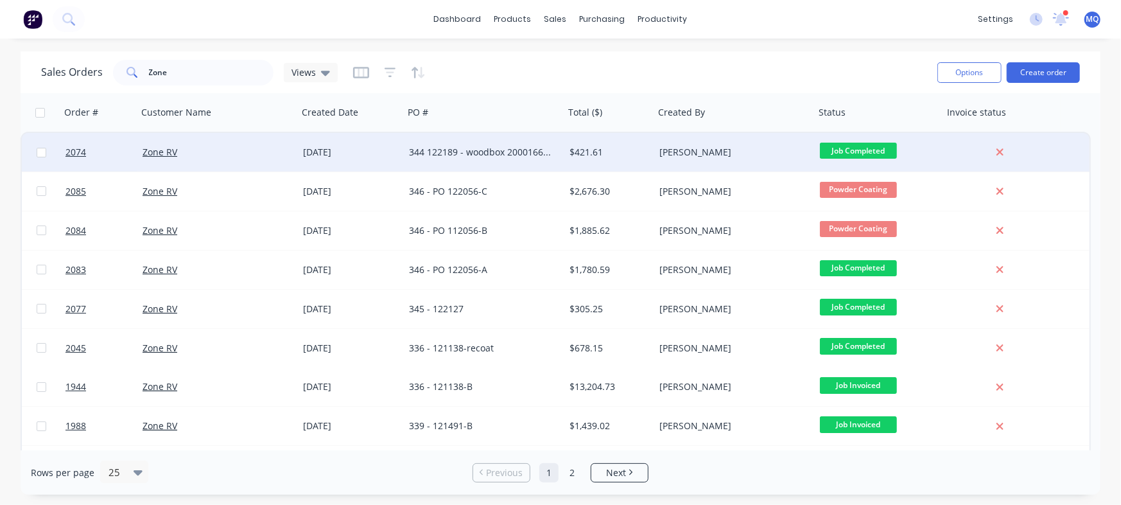
click at [490, 153] on div "344 122189 - woodbox 20001668 RevC-bolted" at bounding box center [480, 152] width 143 height 13
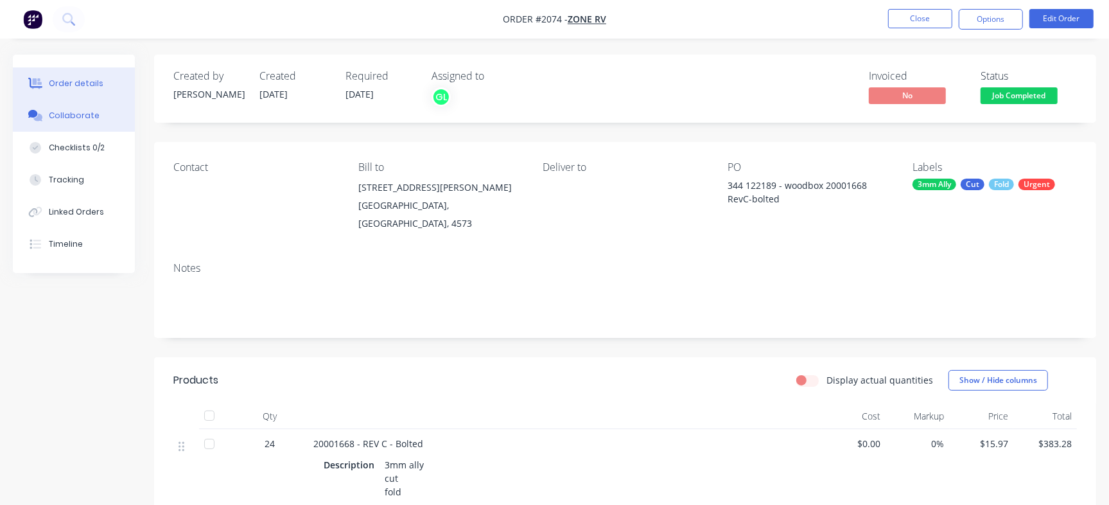
click at [85, 110] on div "Collaborate" at bounding box center [74, 116] width 51 height 12
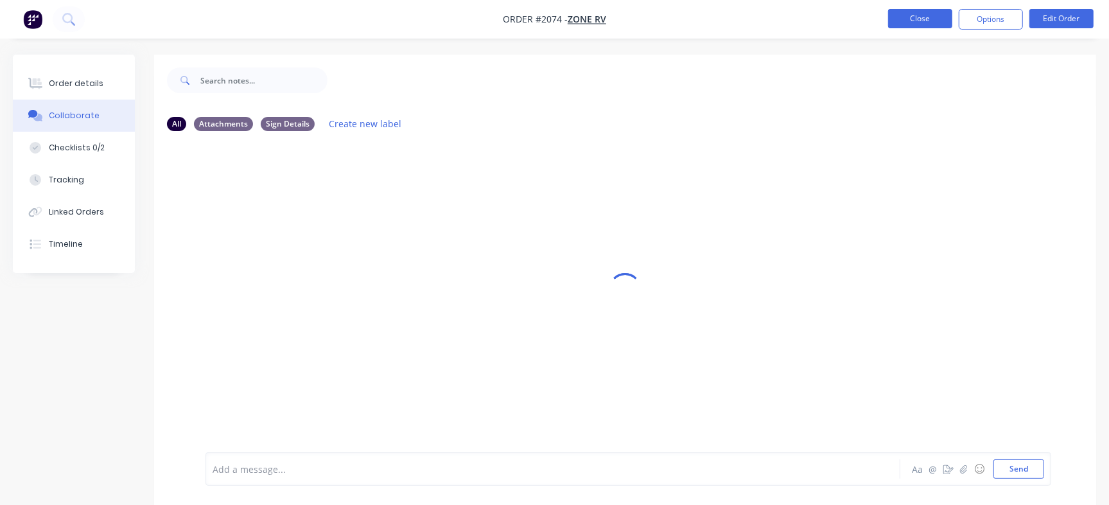
click at [909, 23] on button "Close" at bounding box center [920, 18] width 64 height 19
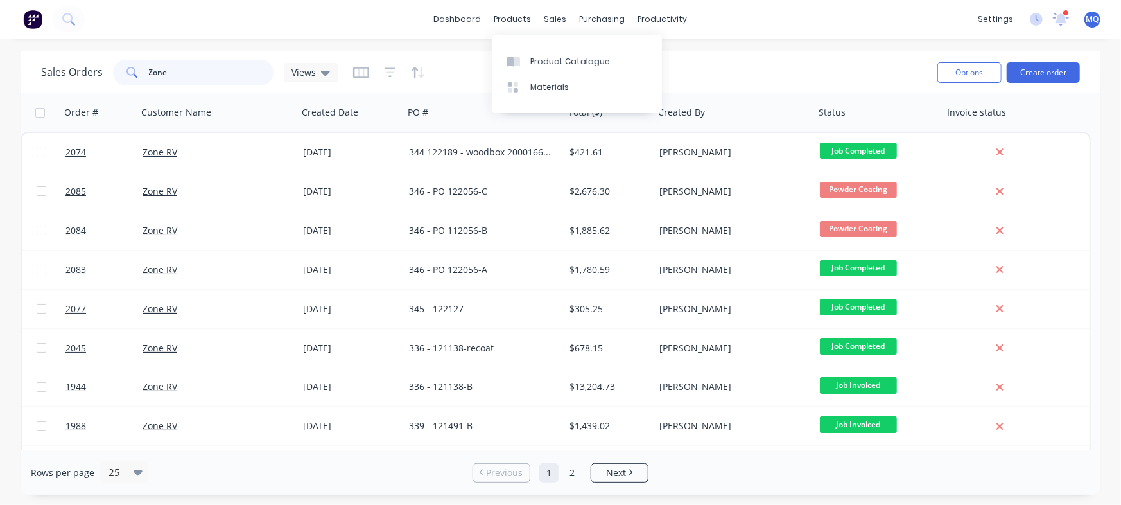
drag, startPoint x: 184, startPoint y: 63, endPoint x: 96, endPoint y: 38, distance: 91.4
click at [0, 0] on html "dashboard products sales purchasing productivity dashboard products Product Cat…" at bounding box center [560, 252] width 1121 height 505
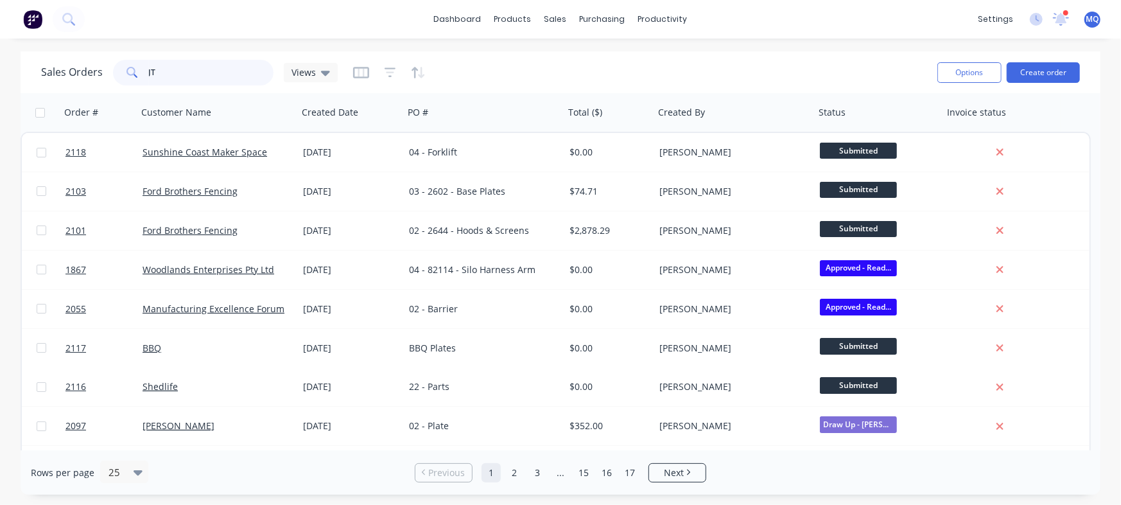
type input "JT"
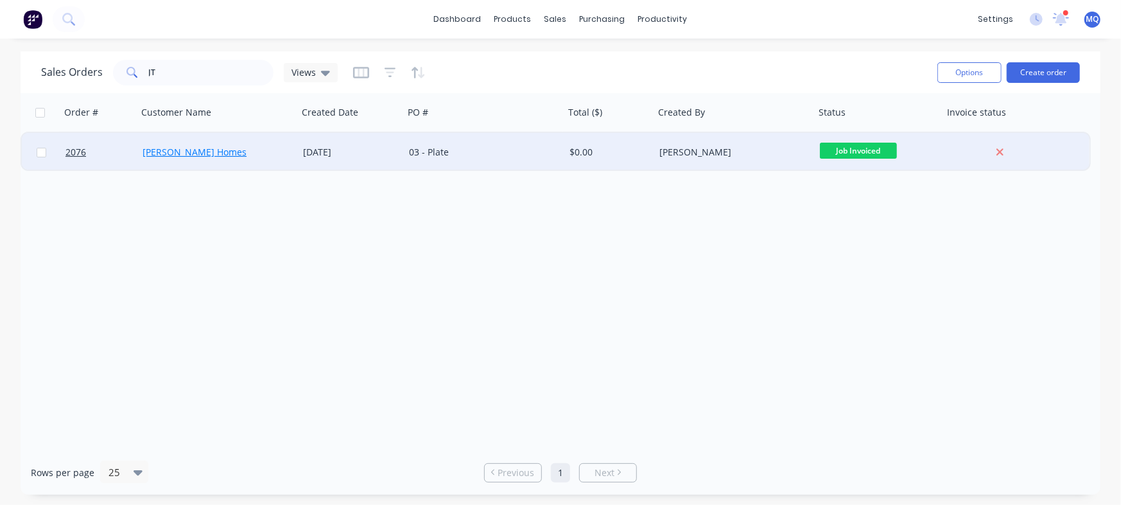
click at [209, 151] on link "[PERSON_NAME] Homes" at bounding box center [195, 152] width 104 height 12
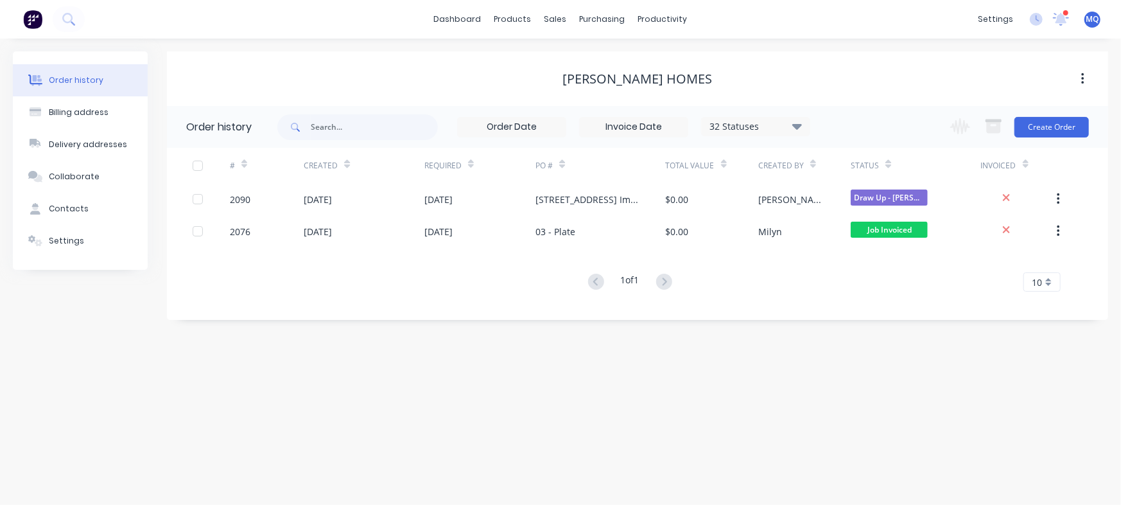
click at [725, 380] on div "Order history Billing address Delivery addresses Collaborate Contacts Settings …" at bounding box center [560, 272] width 1121 height 466
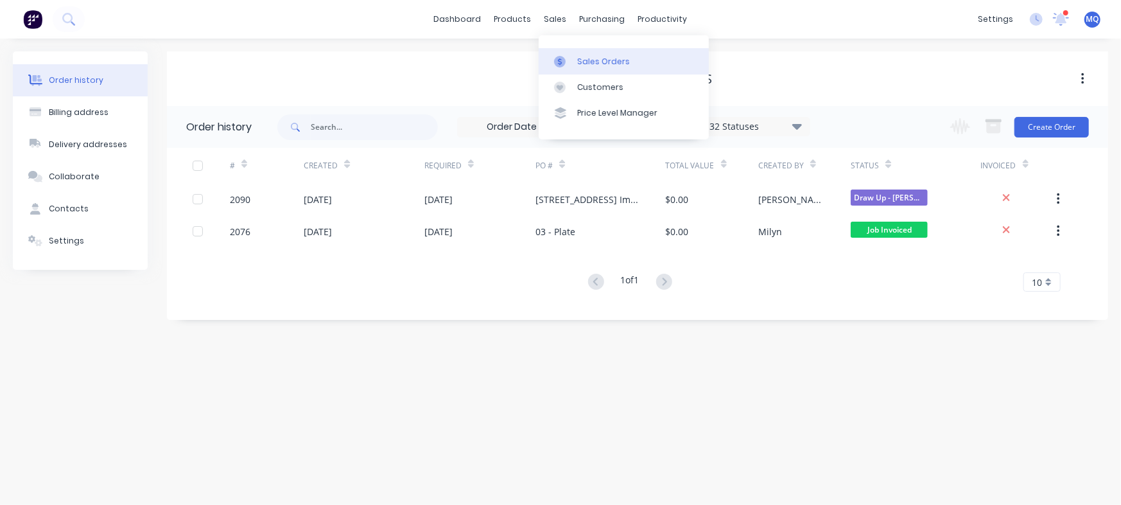
click at [565, 58] on icon at bounding box center [560, 62] width 12 height 12
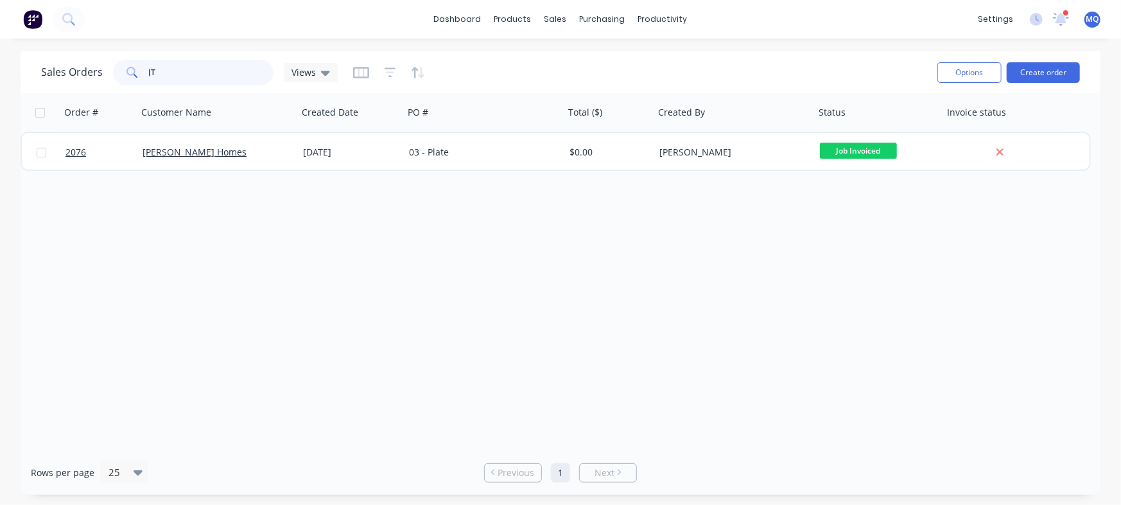
drag, startPoint x: 29, startPoint y: 41, endPoint x: 0, endPoint y: 36, distance: 29.3
click at [0, 36] on div "dashboard products sales purchasing productivity dashboard products Product Cat…" at bounding box center [560, 252] width 1121 height 505
click at [514, 268] on div "Order # Customer Name Created Date PO # Total ($) Created By Status Invoice sta…" at bounding box center [561, 271] width 1080 height 357
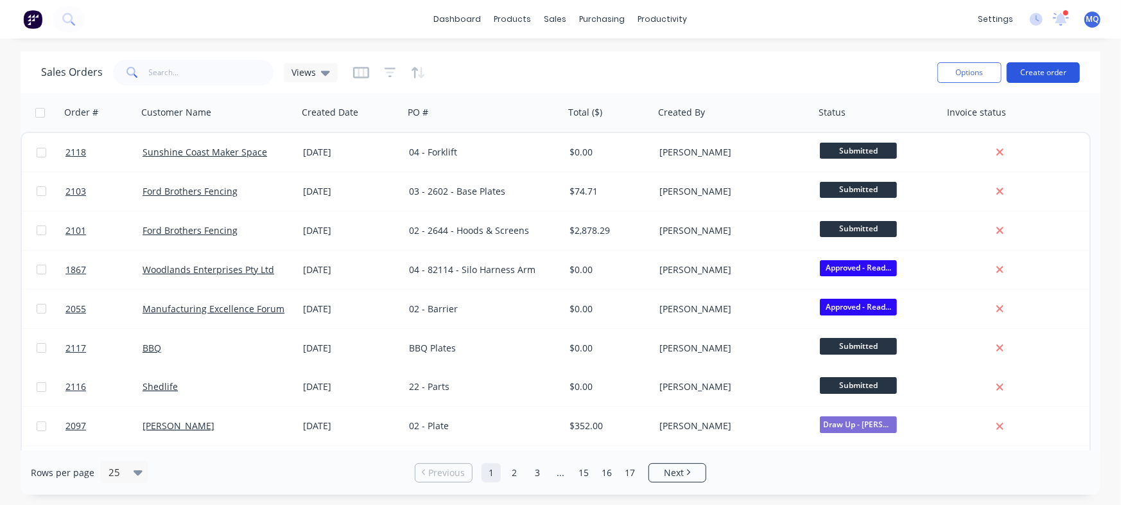
click at [1037, 69] on button "Create order" at bounding box center [1042, 72] width 73 height 21
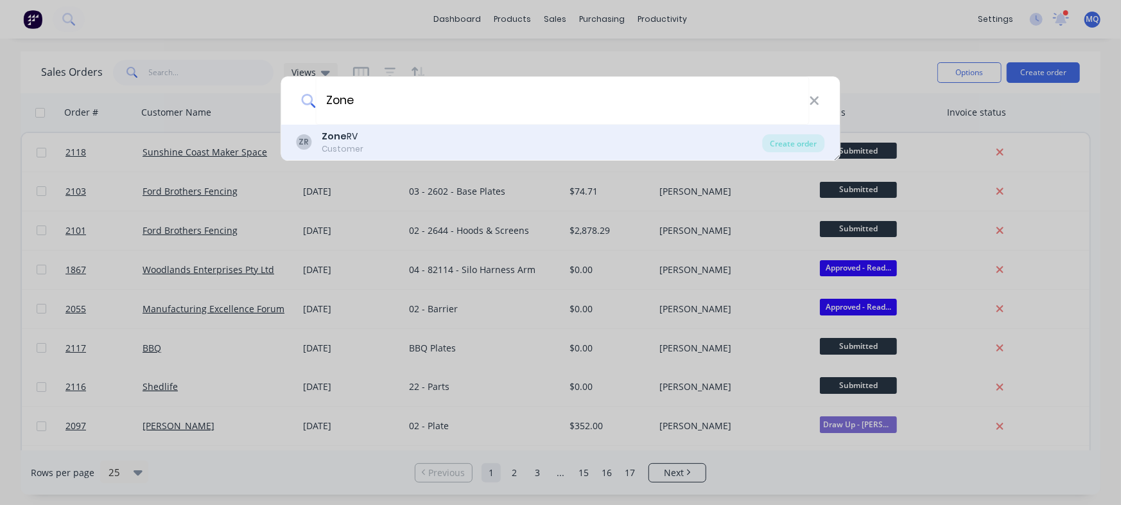
type input "Zone"
click at [639, 137] on div "ZR Zone RV Customer" at bounding box center [530, 142] width 466 height 25
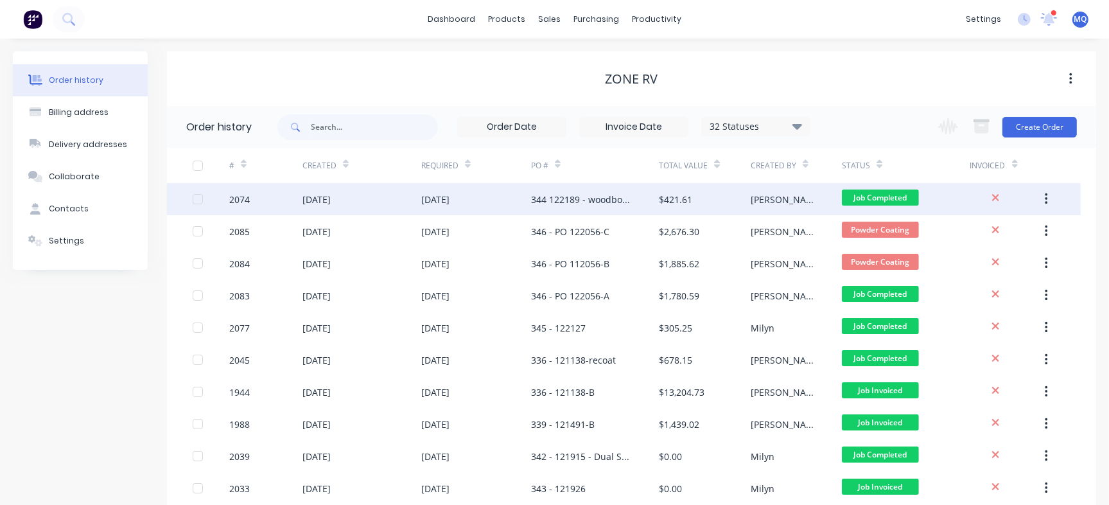
click at [596, 207] on div "344 122189 - woodbox 20001668 RevC-bolted" at bounding box center [595, 199] width 128 height 32
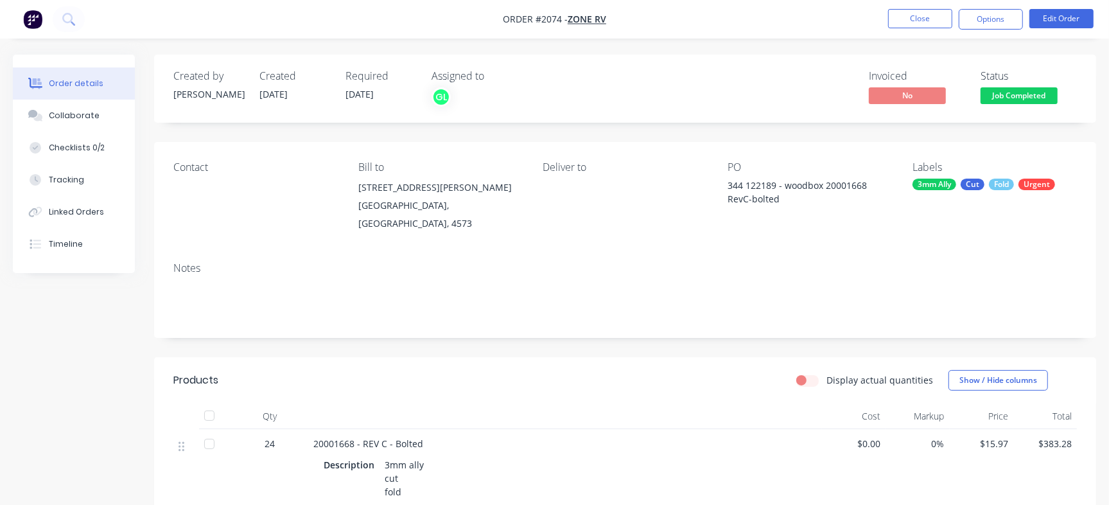
click at [83, 116] on div "Collaborate" at bounding box center [74, 116] width 51 height 12
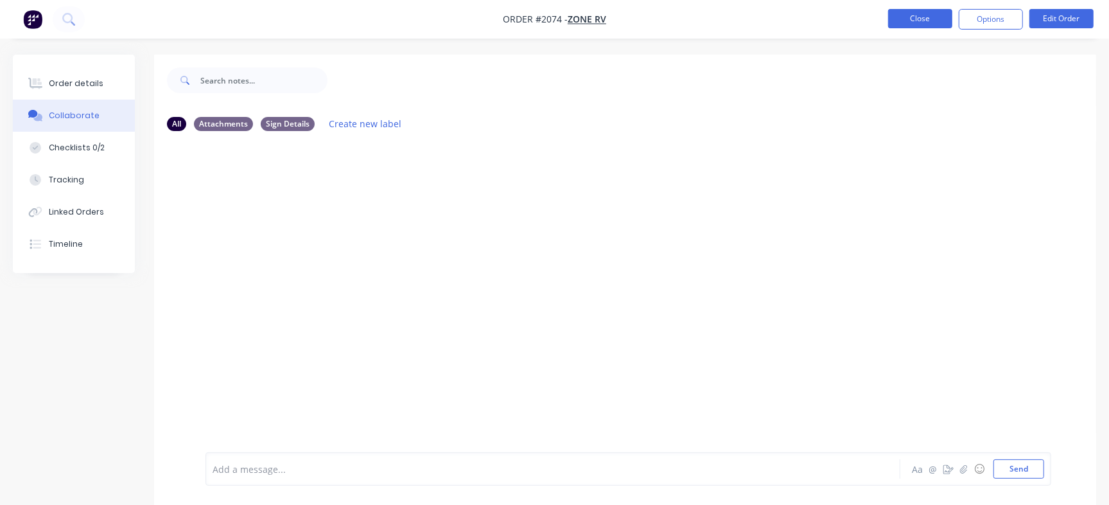
click at [906, 12] on button "Close" at bounding box center [920, 18] width 64 height 19
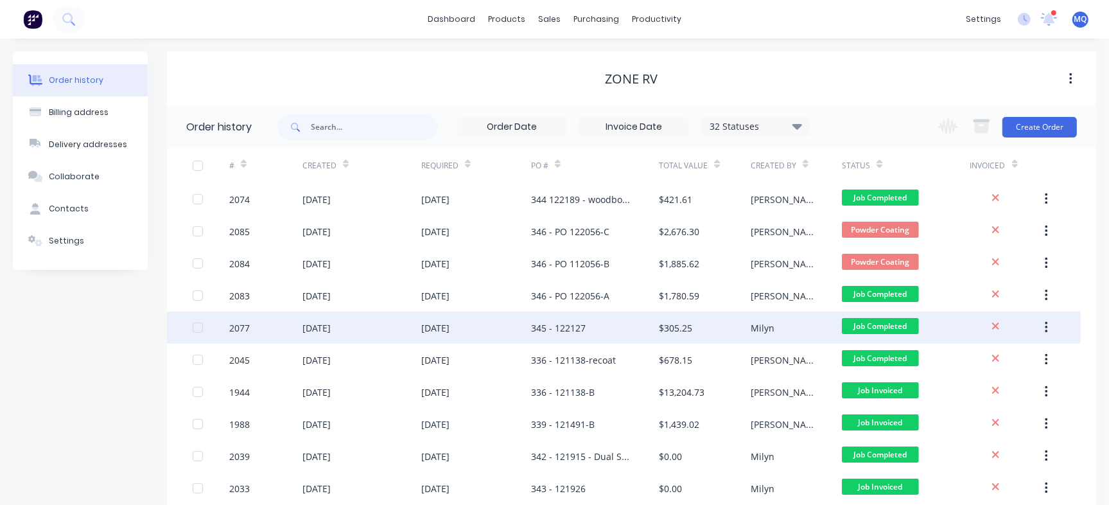
click at [598, 336] on div "345 - 122127" at bounding box center [595, 327] width 128 height 32
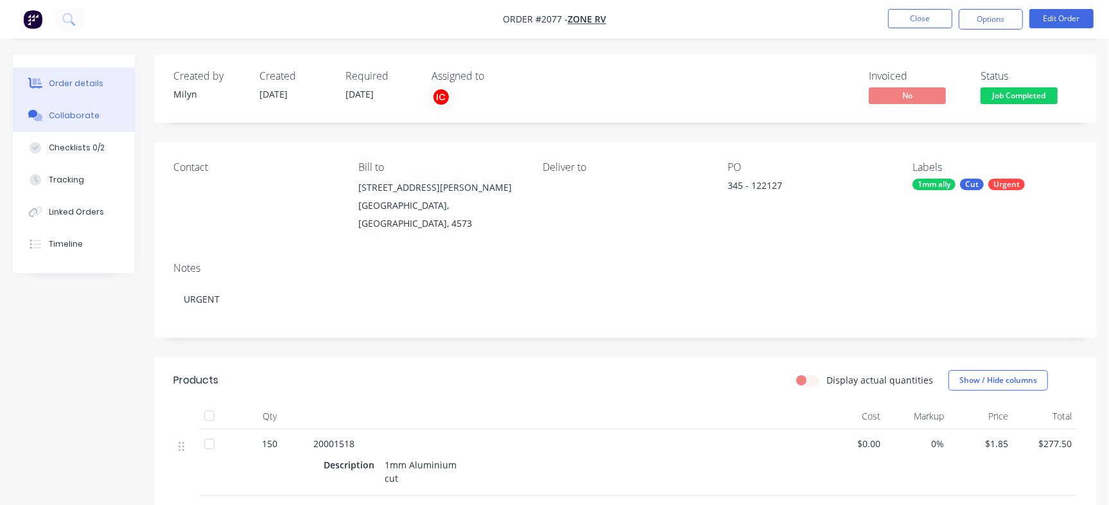
click at [116, 117] on button "Collaborate" at bounding box center [74, 115] width 122 height 32
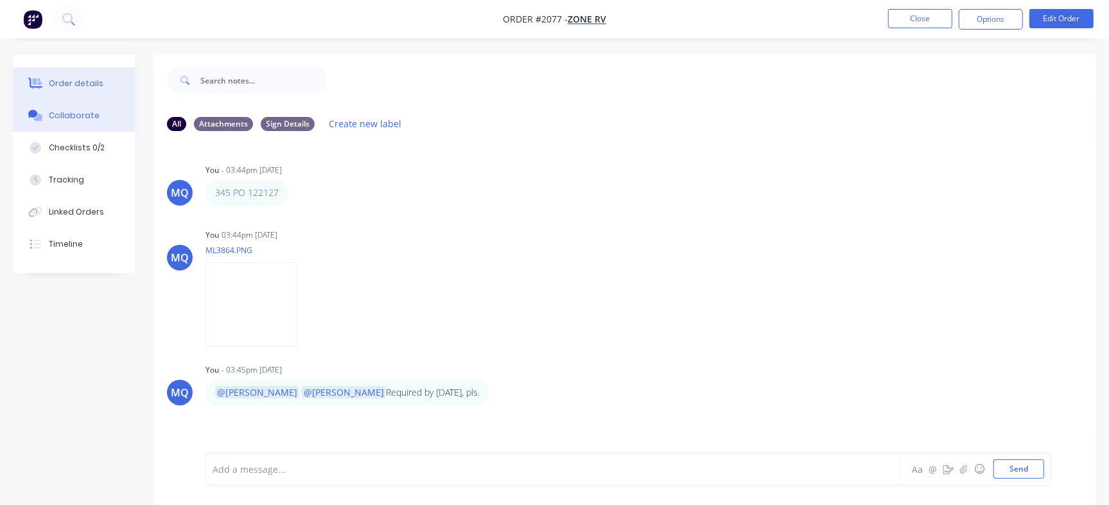
click at [76, 71] on button "Order details" at bounding box center [74, 83] width 122 height 32
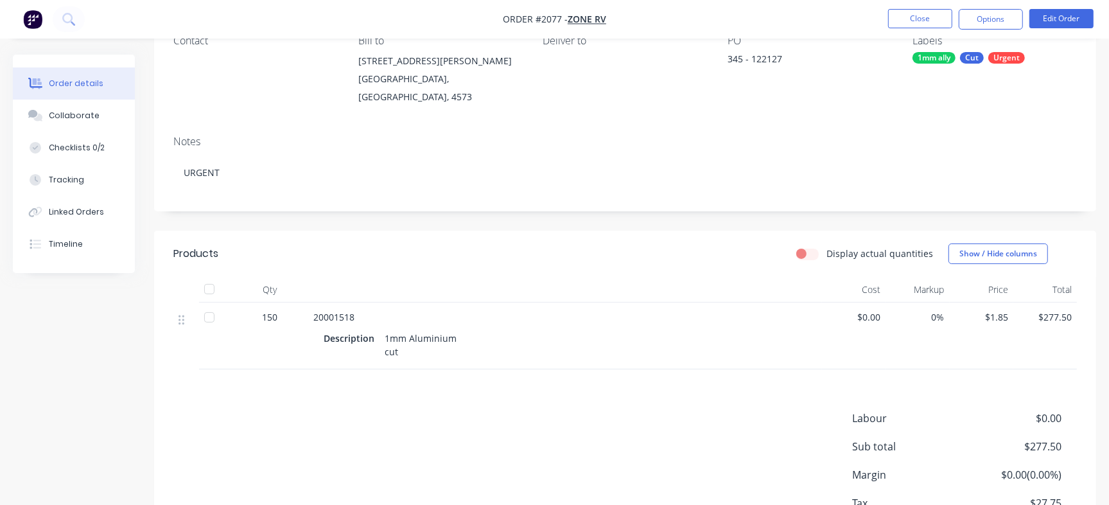
scroll to position [160, 0]
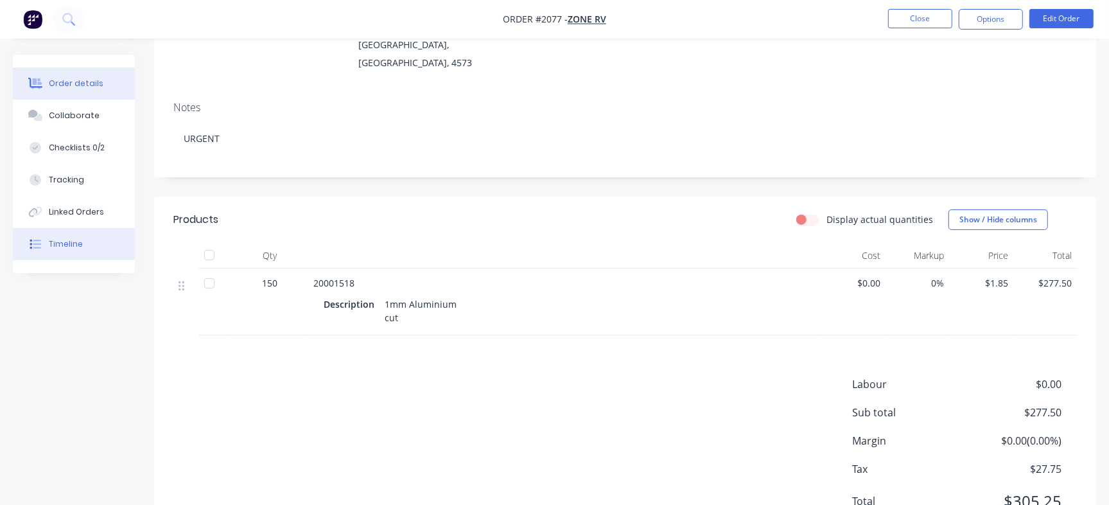
click at [87, 237] on button "Timeline" at bounding box center [74, 244] width 122 height 32
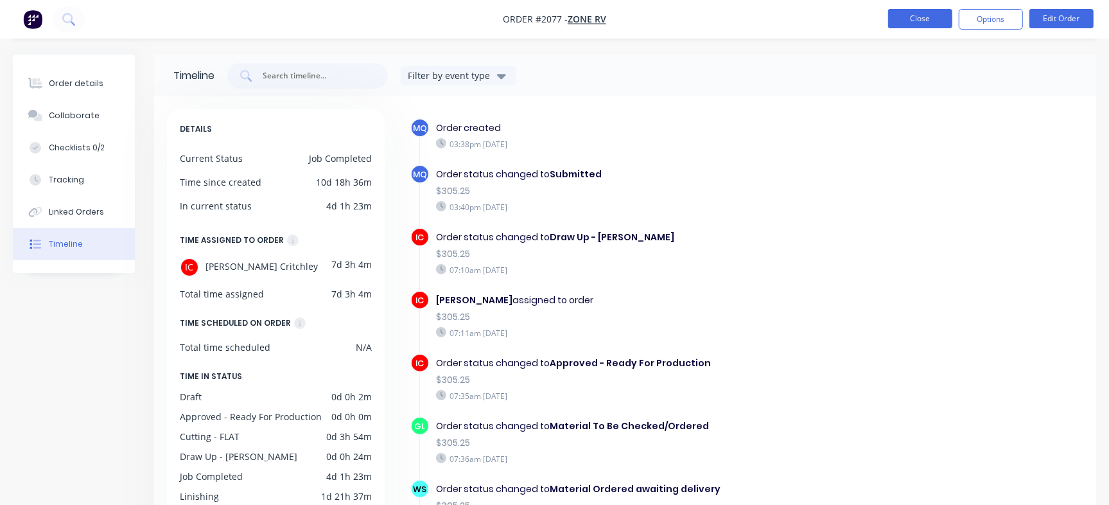
click at [913, 10] on button "Close" at bounding box center [920, 18] width 64 height 19
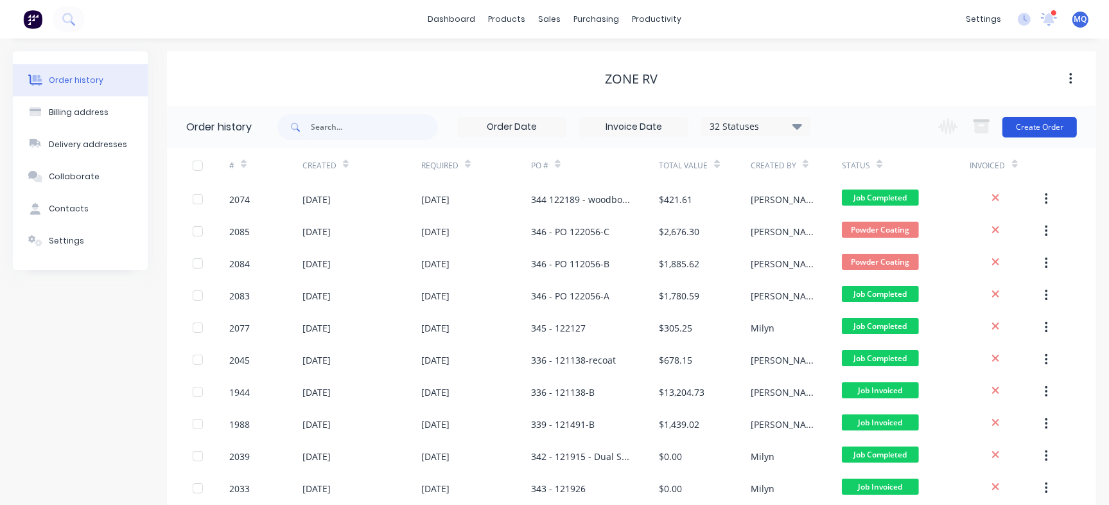
click at [1062, 126] on button "Create Order" at bounding box center [1039, 127] width 74 height 21
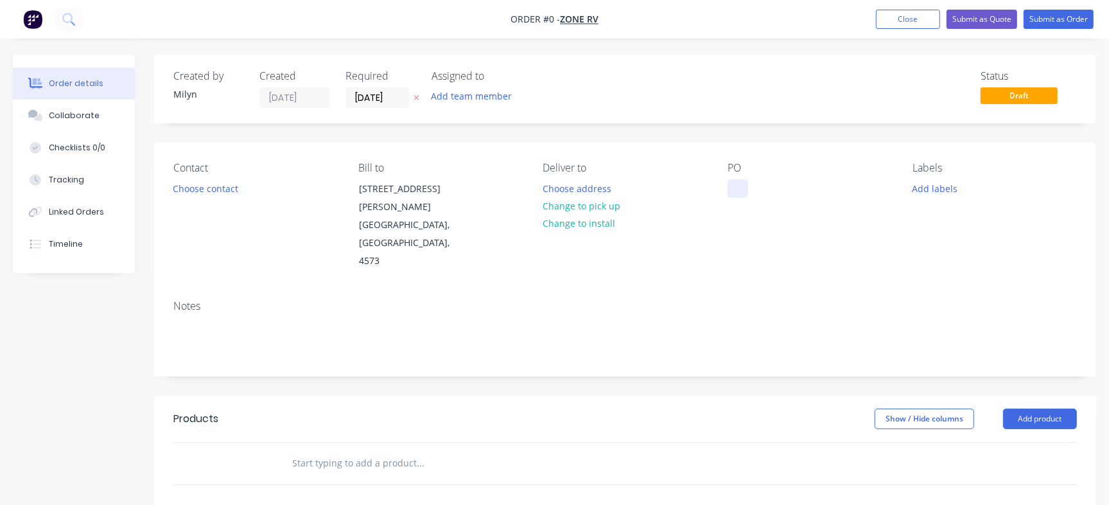
click at [732, 192] on div at bounding box center [737, 188] width 21 height 19
paste div
click at [760, 185] on div "347 PO 122363" at bounding box center [769, 188] width 84 height 19
click at [760, 184] on div "347 PO 122363" at bounding box center [769, 188] width 84 height 19
click at [98, 151] on div "Order details Collaborate Checklists 0/0 Tracking Linked Orders Timeline Order …" at bounding box center [554, 433] width 1109 height 757
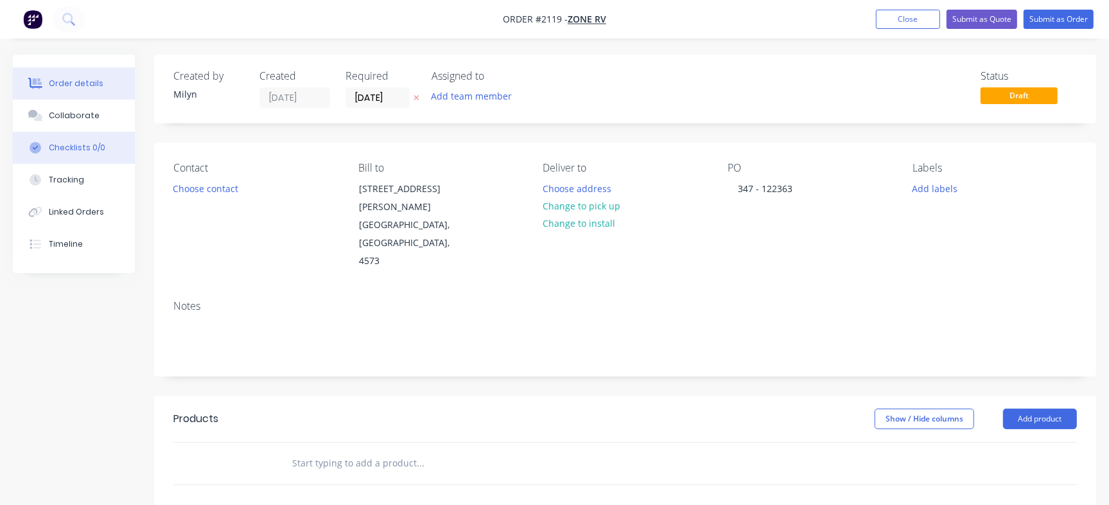
click at [75, 148] on div "Checklists 0/0" at bounding box center [77, 148] width 56 height 12
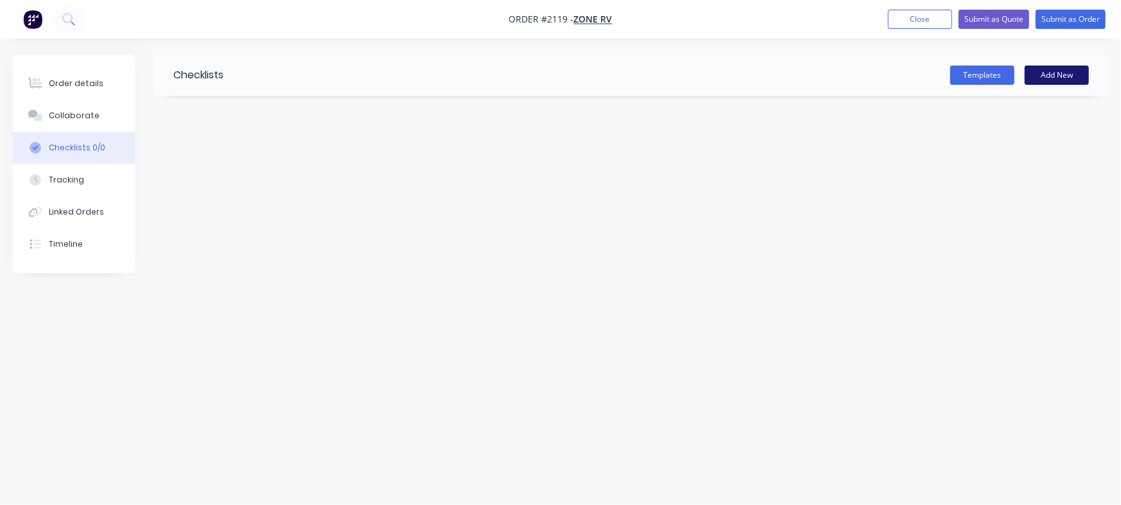
click at [1064, 80] on button "Add New" at bounding box center [1056, 74] width 64 height 19
type input "Checklist"
click at [270, 157] on textarea at bounding box center [494, 154] width 584 height 19
type textarea "x"
type textarea "P"
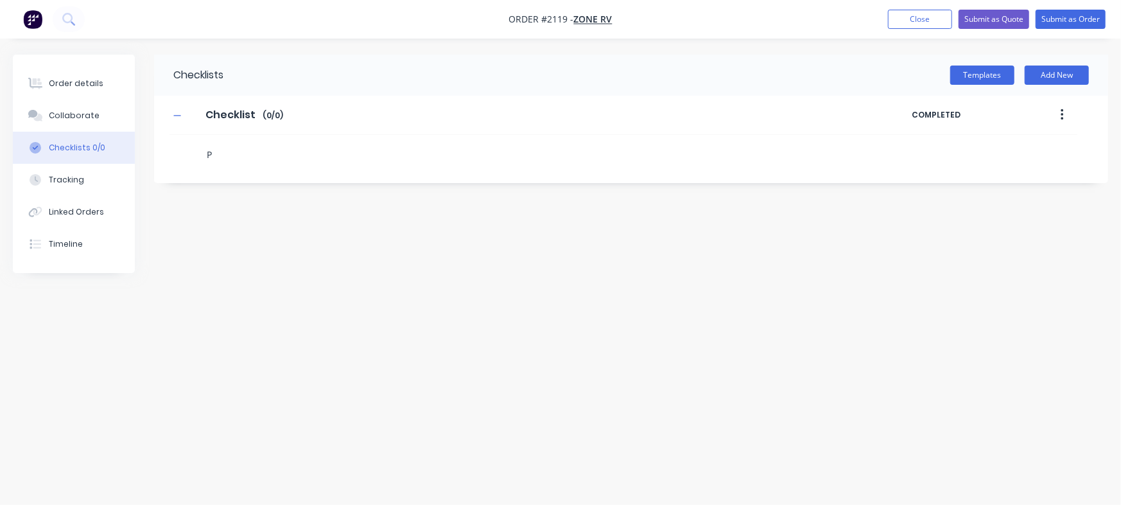
type textarea "x"
type textarea "PO"
type textarea "x"
click at [182, 150] on div "PO" at bounding box center [623, 151] width 908 height 32
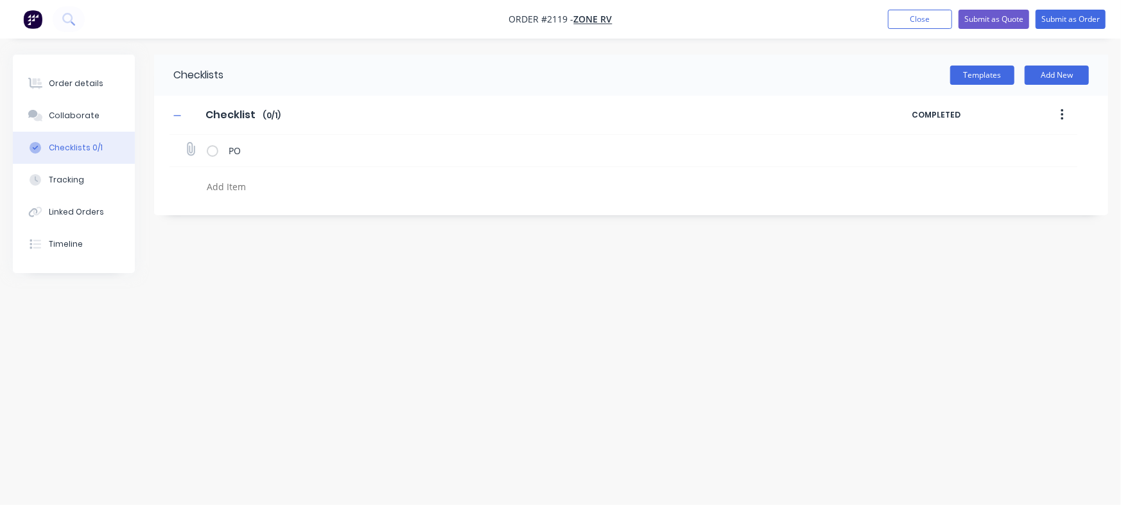
click at [188, 146] on icon at bounding box center [190, 149] width 17 height 17
click at [185, 143] on input "file" at bounding box center [185, 143] width 0 height 0
type input "C:\fakepath\PO-122349.pdf"
click at [83, 83] on div "Order details" at bounding box center [76, 84] width 55 height 12
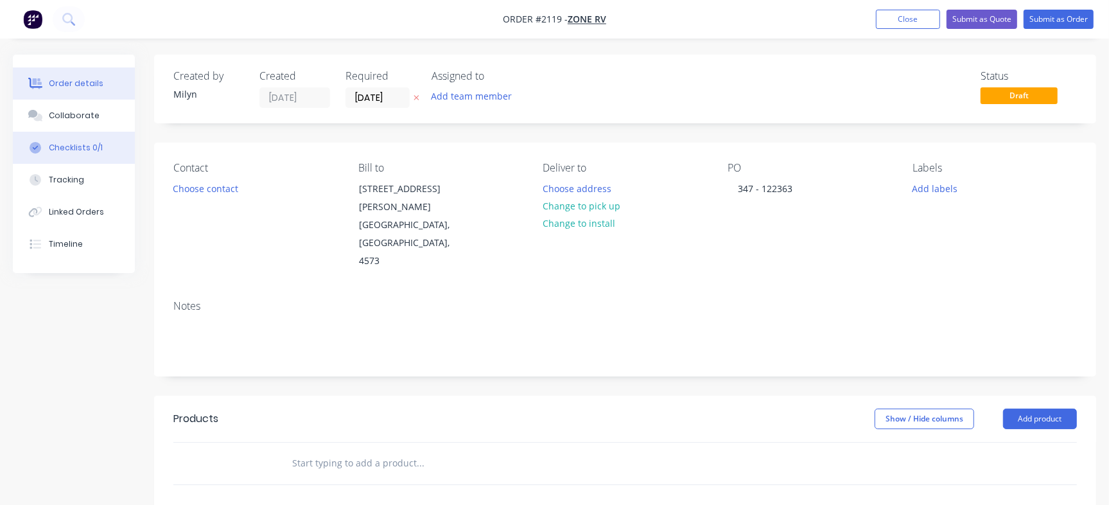
click at [83, 145] on div "Checklists 0/1" at bounding box center [76, 148] width 54 height 12
type textarea "x"
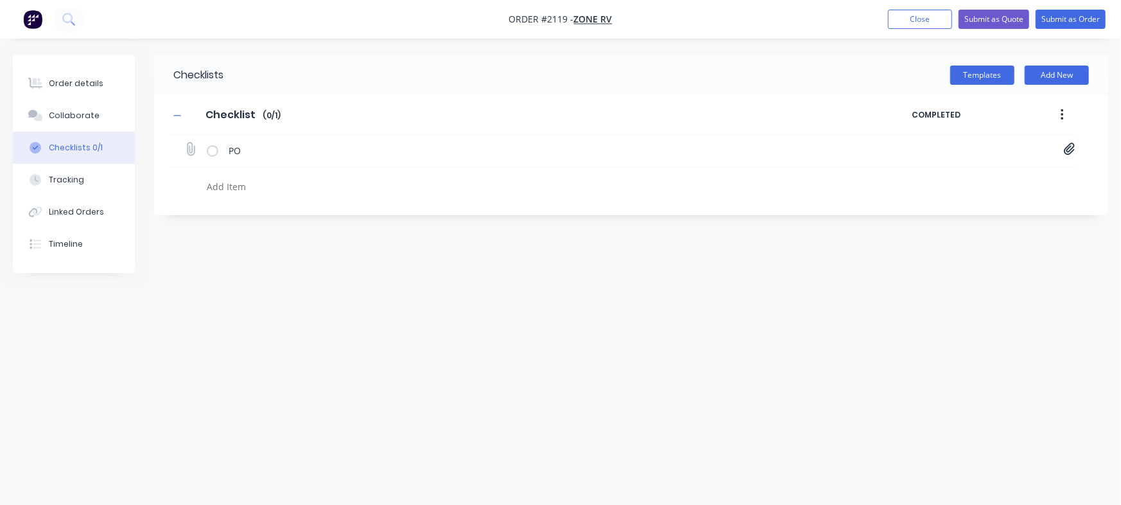
click at [186, 145] on icon at bounding box center [190, 149] width 17 height 17
click at [185, 143] on input "file" at bounding box center [185, 143] width 0 height 0
click at [188, 145] on icon at bounding box center [190, 149] width 17 height 17
click at [185, 143] on input "file" at bounding box center [185, 143] width 0 height 0
type input "C:\fakepath\PO-122363.pdf"
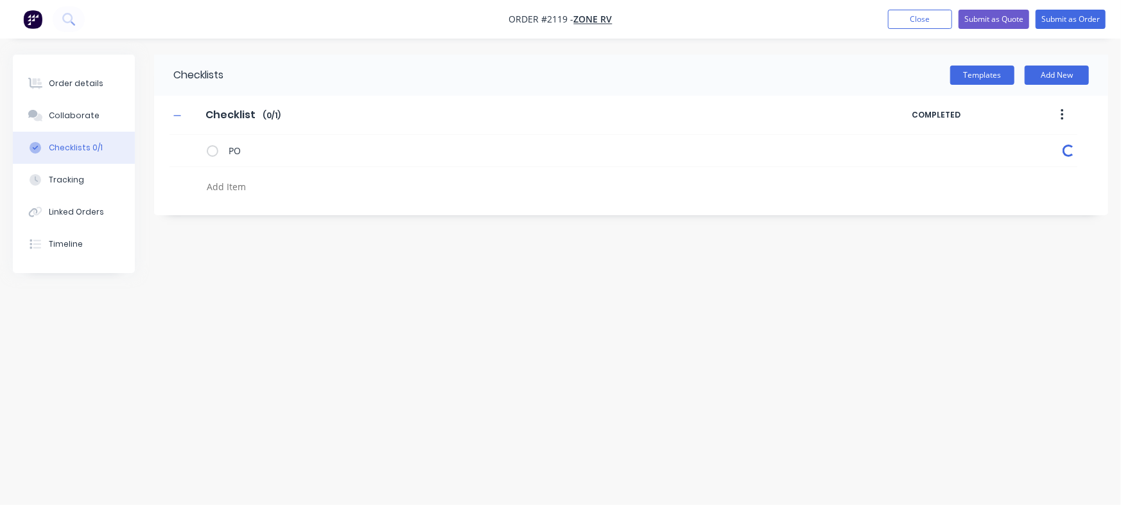
type textarea "x"
click at [98, 114] on button "Collaborate" at bounding box center [74, 115] width 122 height 32
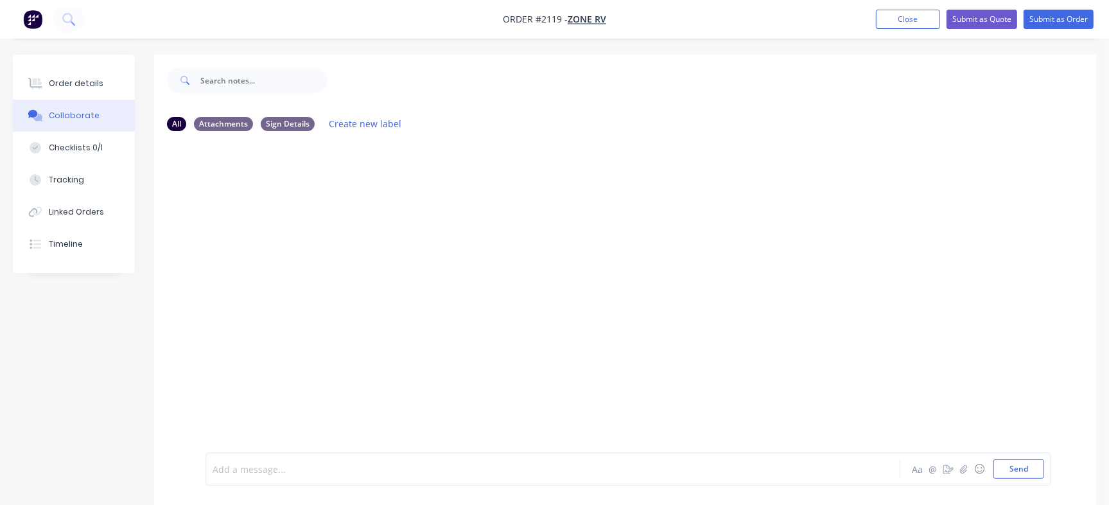
click at [347, 473] on div at bounding box center [524, 468] width 623 height 13
click at [1019, 478] on button "Send" at bounding box center [1018, 468] width 51 height 19
click at [252, 300] on img at bounding box center [251, 304] width 92 height 84
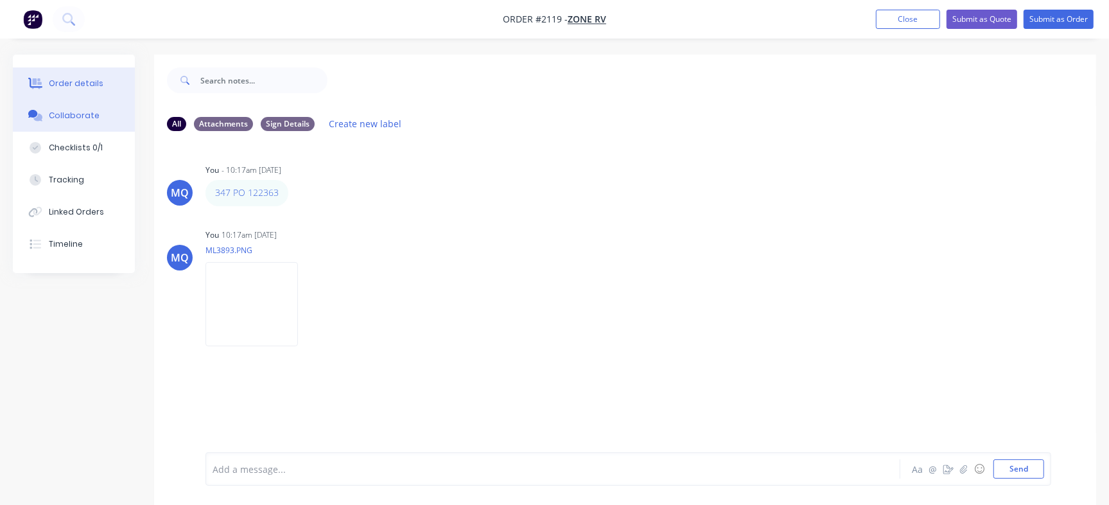
click at [105, 91] on button "Order details" at bounding box center [74, 83] width 122 height 32
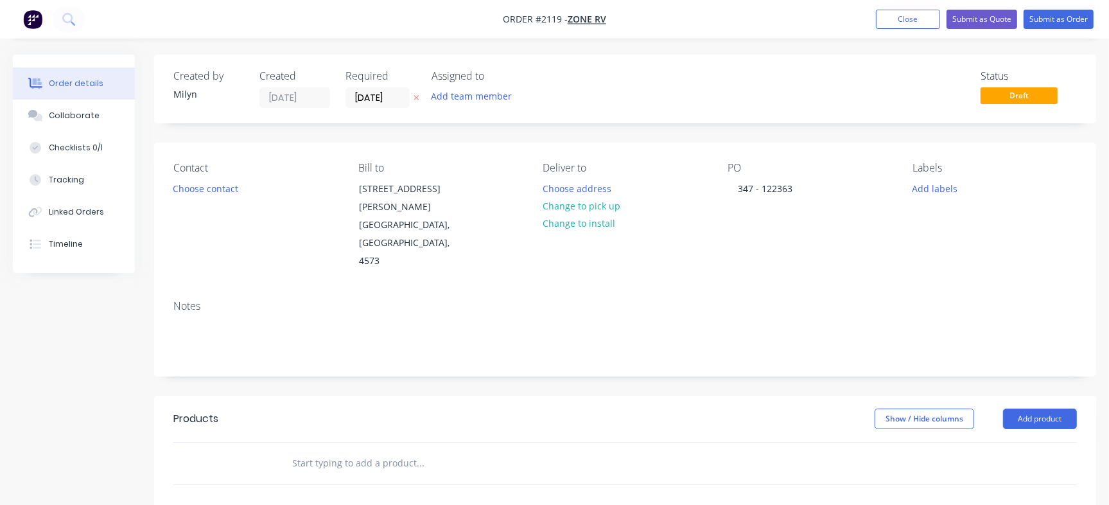
click at [933, 200] on div "Labels Add labels" at bounding box center [994, 216] width 164 height 108
click at [938, 193] on button "Add labels" at bounding box center [934, 187] width 59 height 17
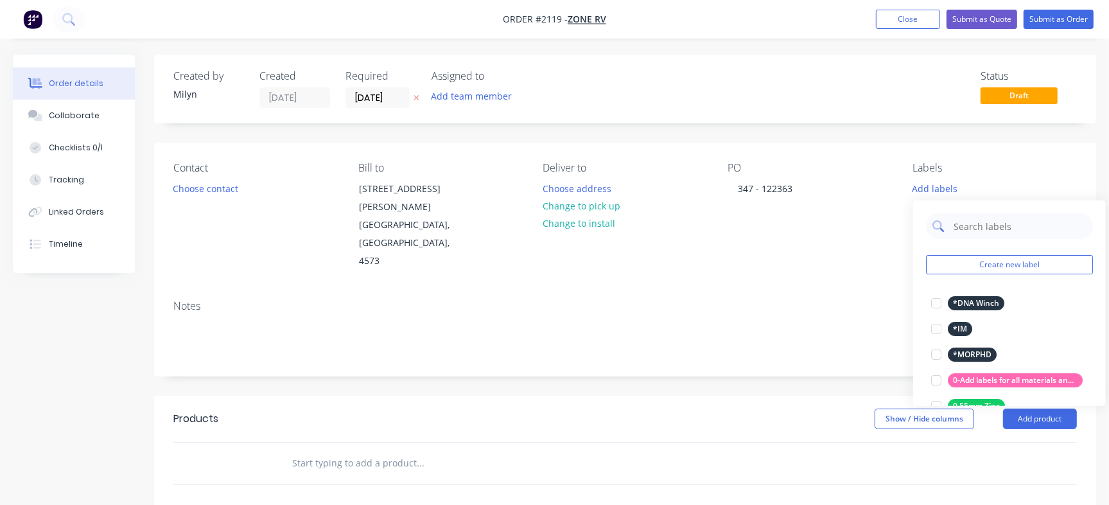
click at [990, 228] on input "text" at bounding box center [1019, 226] width 134 height 26
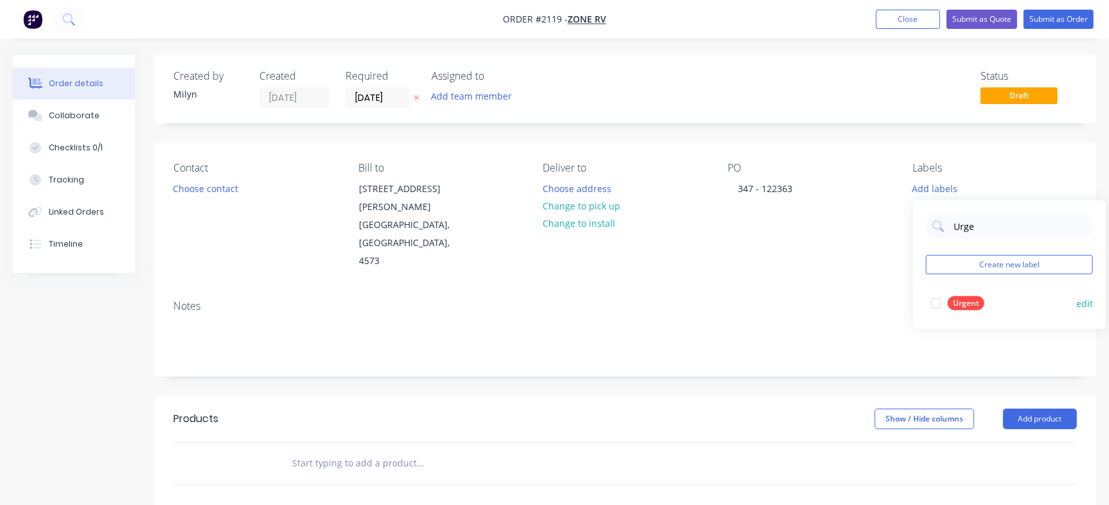
type input "Urge"
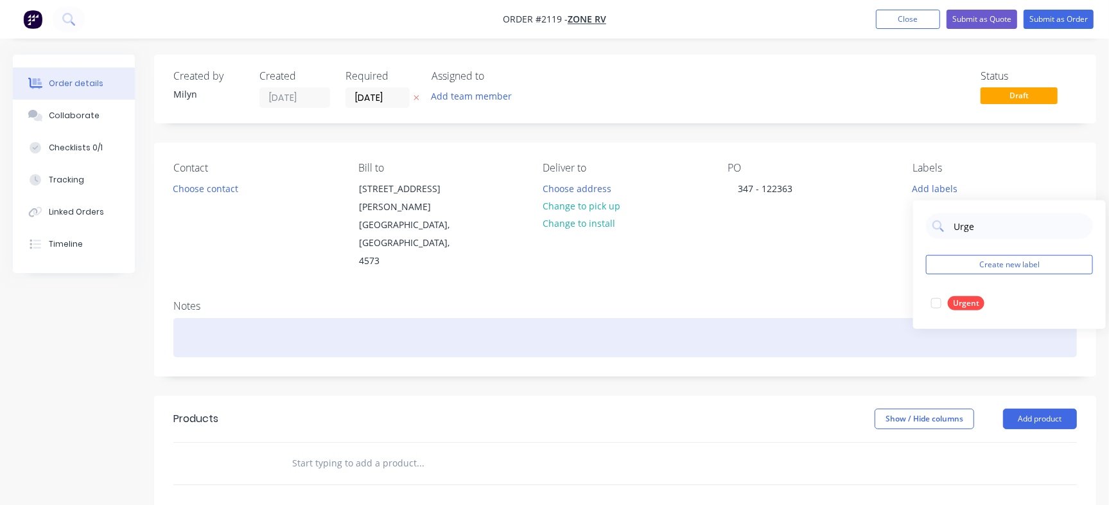
drag, startPoint x: 958, startPoint y: 306, endPoint x: 838, endPoint y: 309, distance: 120.7
click at [958, 306] on div "Urgent" at bounding box center [965, 303] width 37 height 14
click at [309, 318] on div at bounding box center [624, 337] width 903 height 39
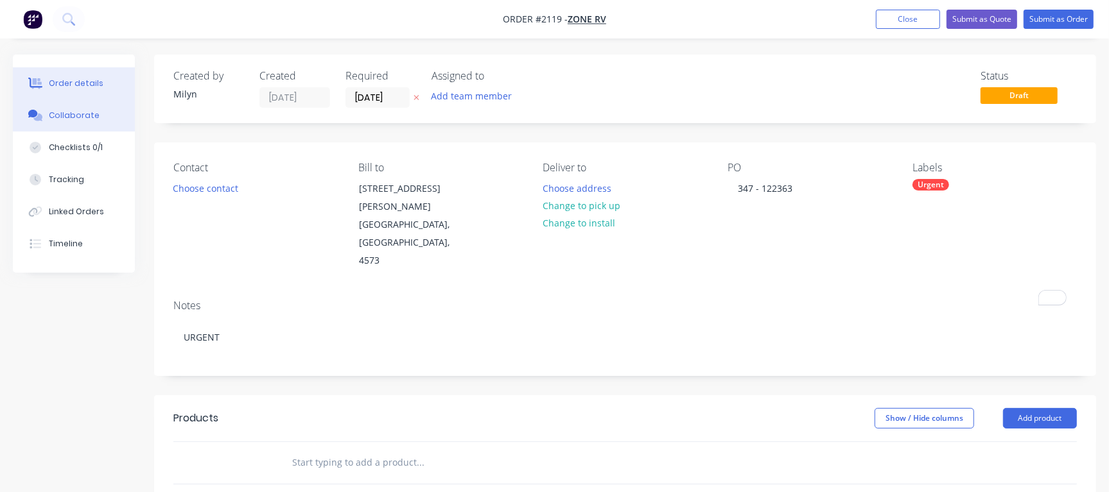
click at [98, 116] on button "Collaborate" at bounding box center [74, 115] width 122 height 32
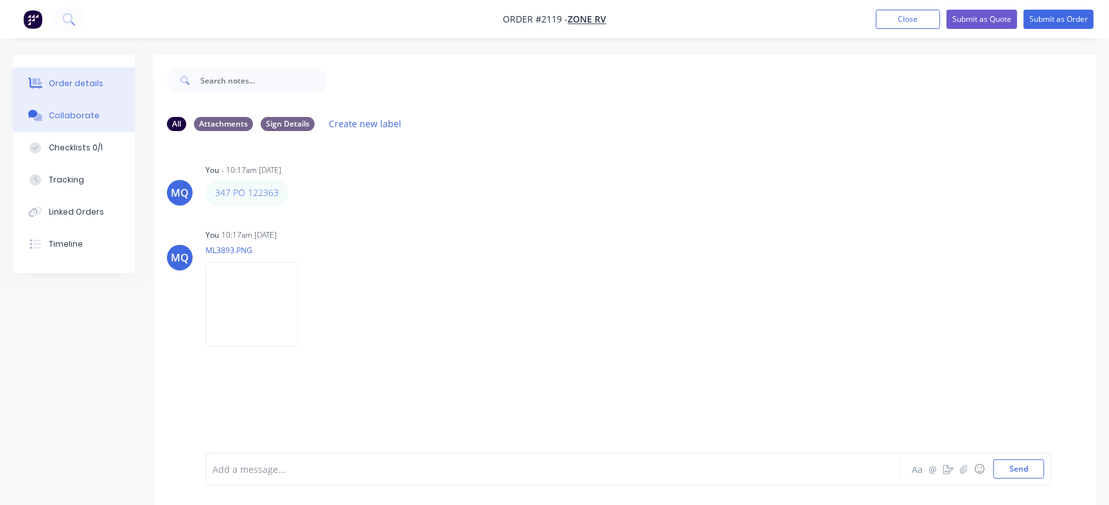
click at [76, 82] on div "Order details" at bounding box center [76, 84] width 55 height 12
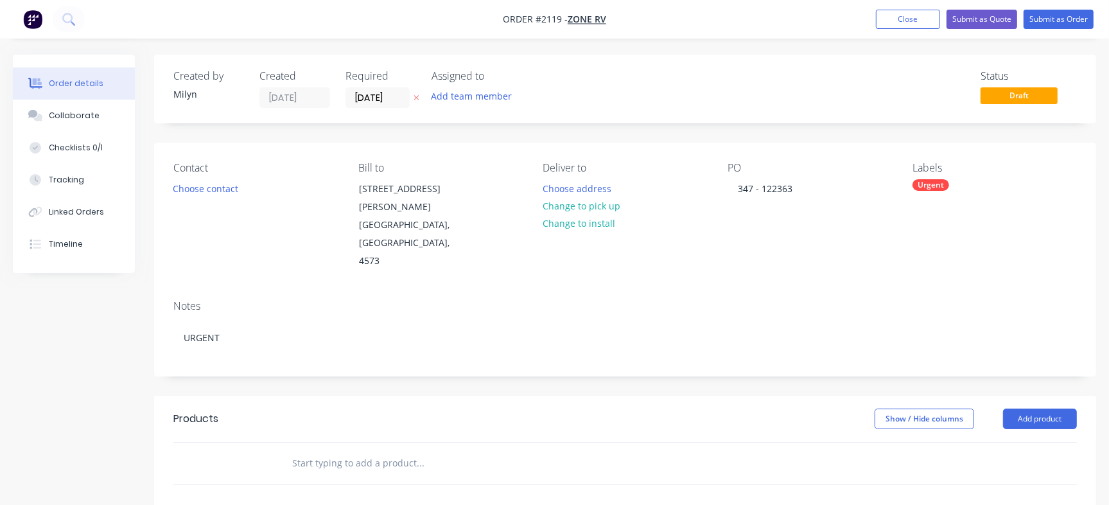
drag, startPoint x: 340, startPoint y: 426, endPoint x: 350, endPoint y: 439, distance: 16.9
click at [338, 450] on input "text" at bounding box center [419, 463] width 257 height 26
paste input "20000239"
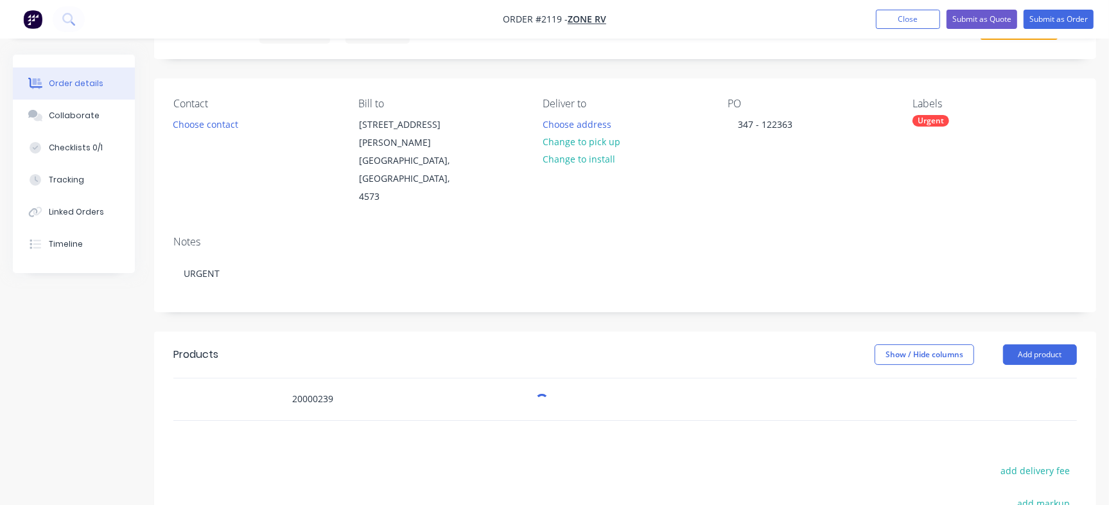
scroll to position [160, 0]
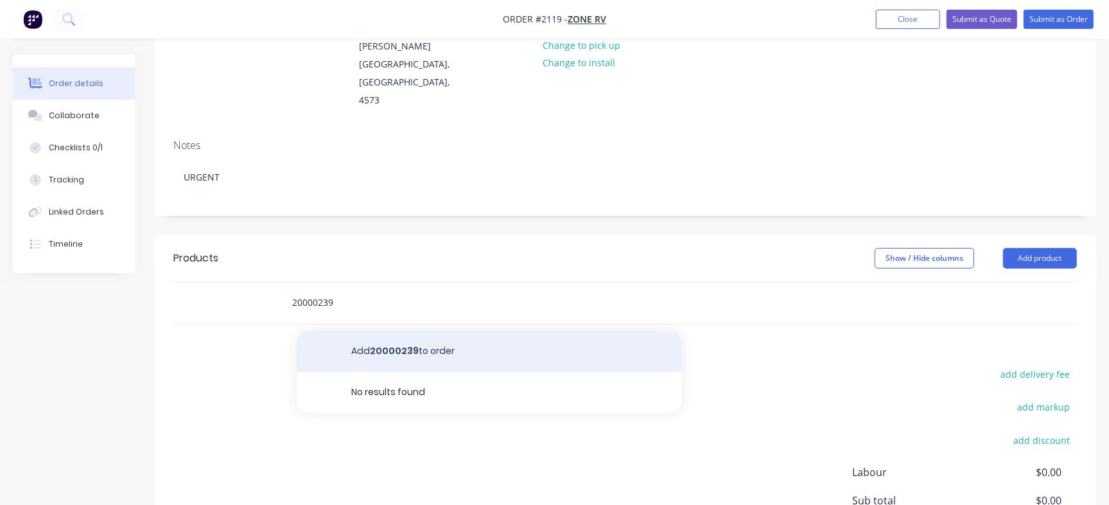
type input "20000239"
click at [411, 331] on button "Add 20000239 to order" at bounding box center [489, 351] width 385 height 41
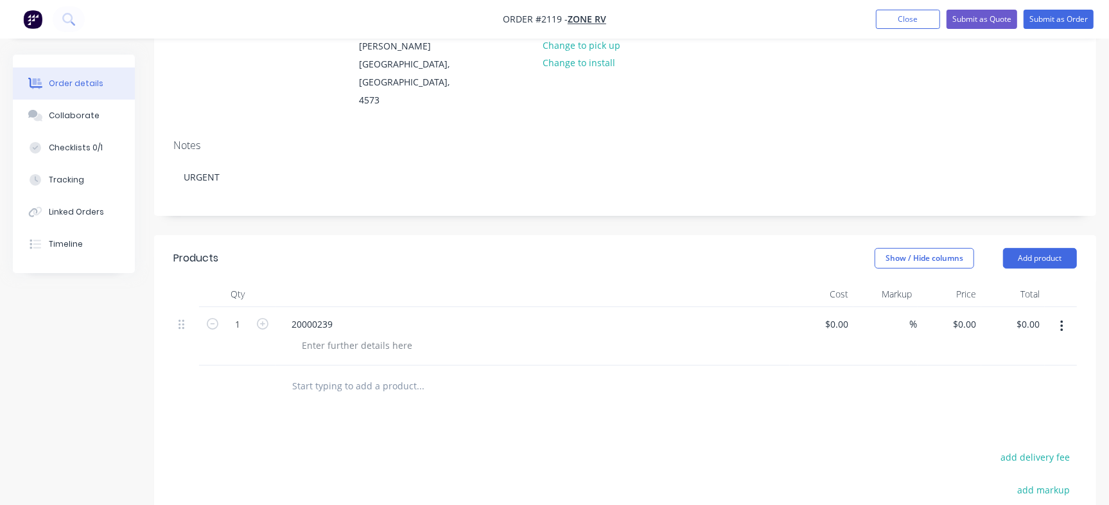
click at [349, 373] on input "text" at bounding box center [419, 386] width 257 height 26
click at [348, 336] on div at bounding box center [356, 345] width 131 height 19
paste div
click at [108, 150] on button "Checklists 0/1" at bounding box center [74, 148] width 122 height 32
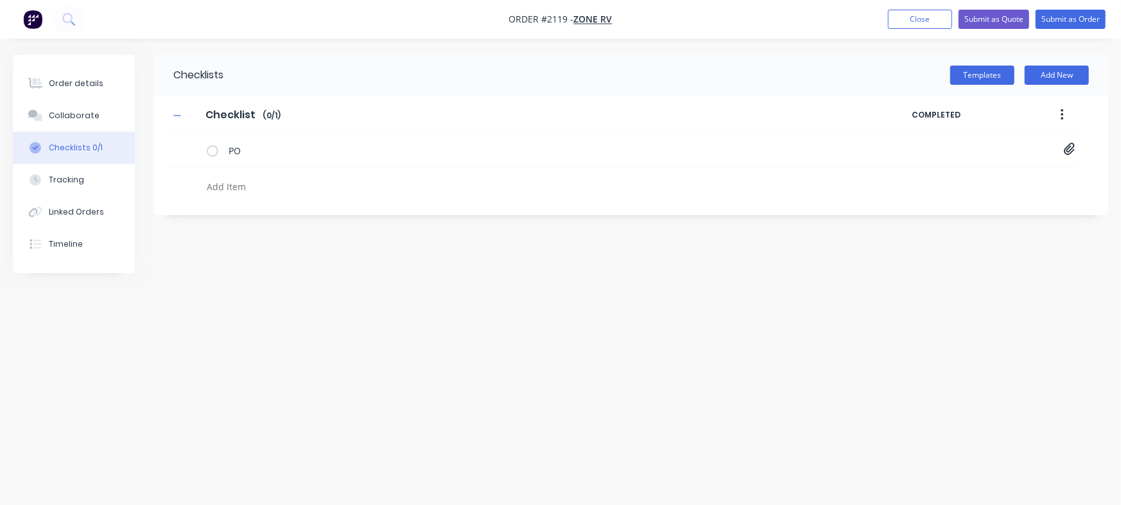
click at [250, 193] on textarea at bounding box center [494, 186] width 584 height 19
type textarea "x"
type textarea "C"
type textarea "x"
type textarea "Cut"
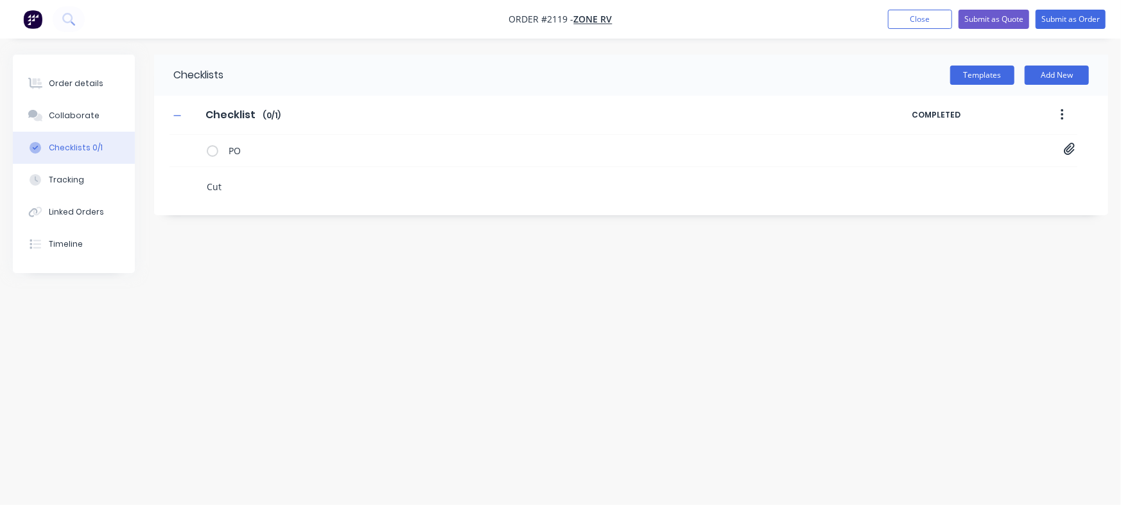
type textarea "x"
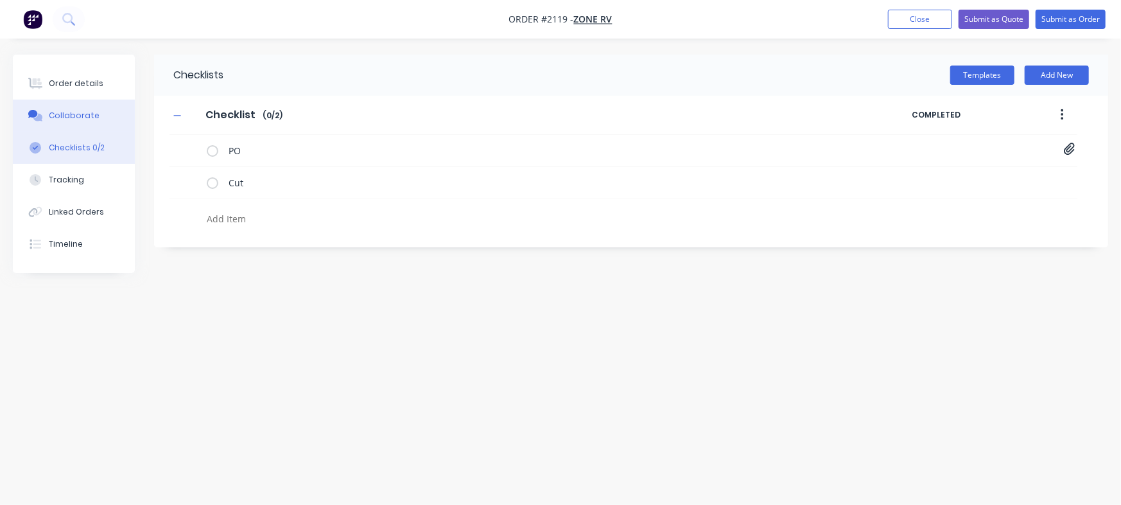
type textarea "x"
click at [59, 118] on div "Collaborate" at bounding box center [74, 116] width 51 height 12
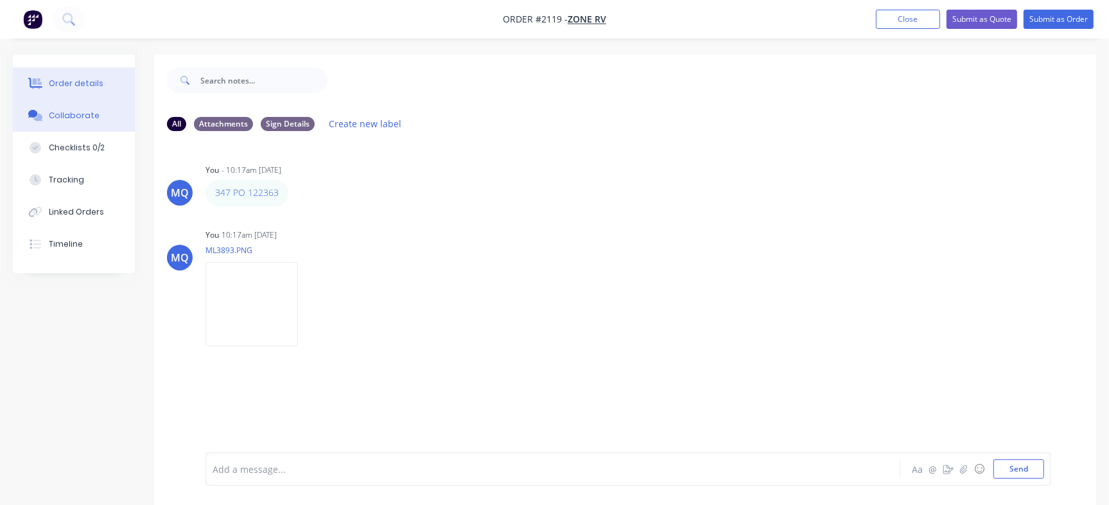
click at [80, 83] on div "Order details" at bounding box center [76, 84] width 55 height 12
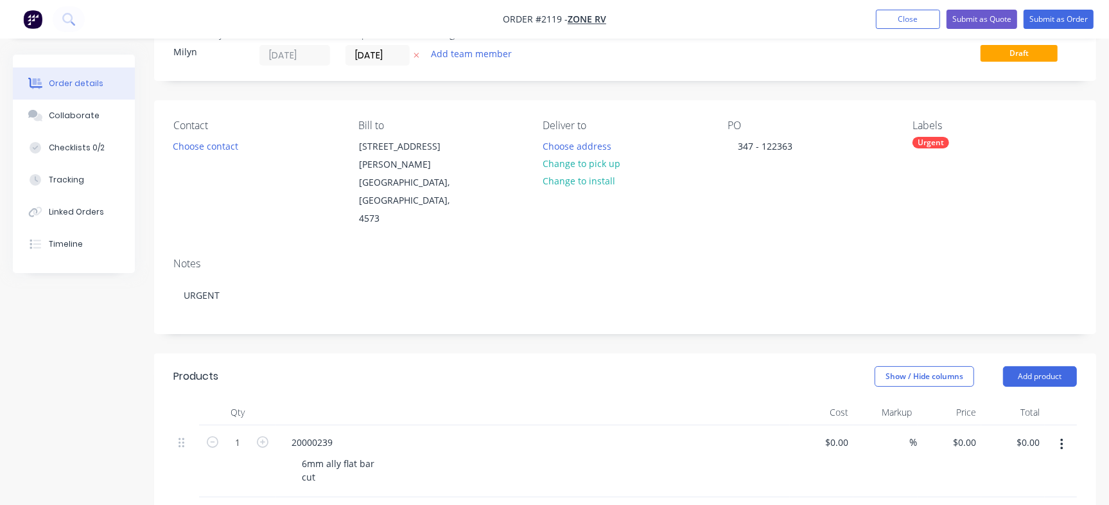
scroll to position [80, 0]
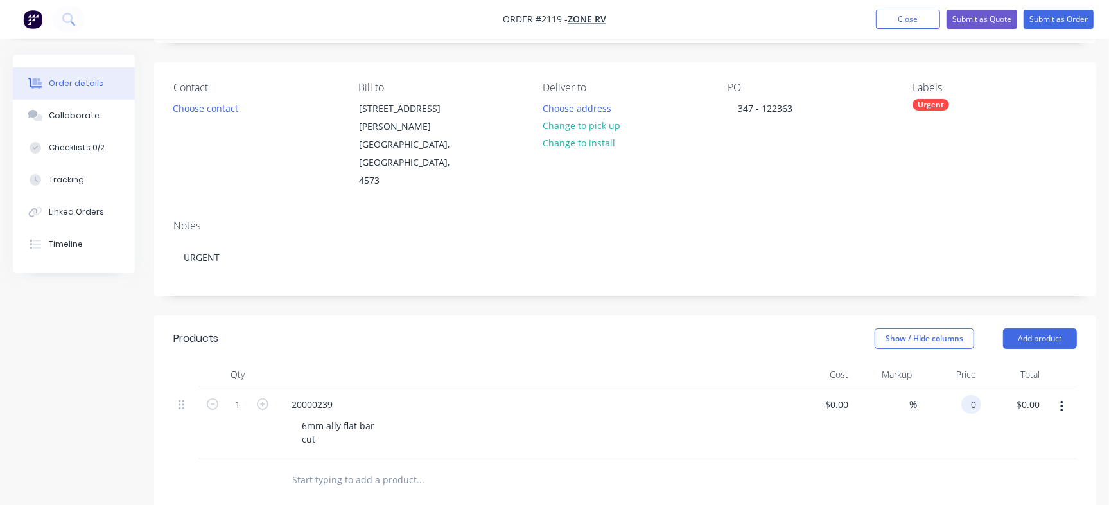
click at [966, 395] on input "0" at bounding box center [973, 404] width 15 height 19
paste input "5.75"
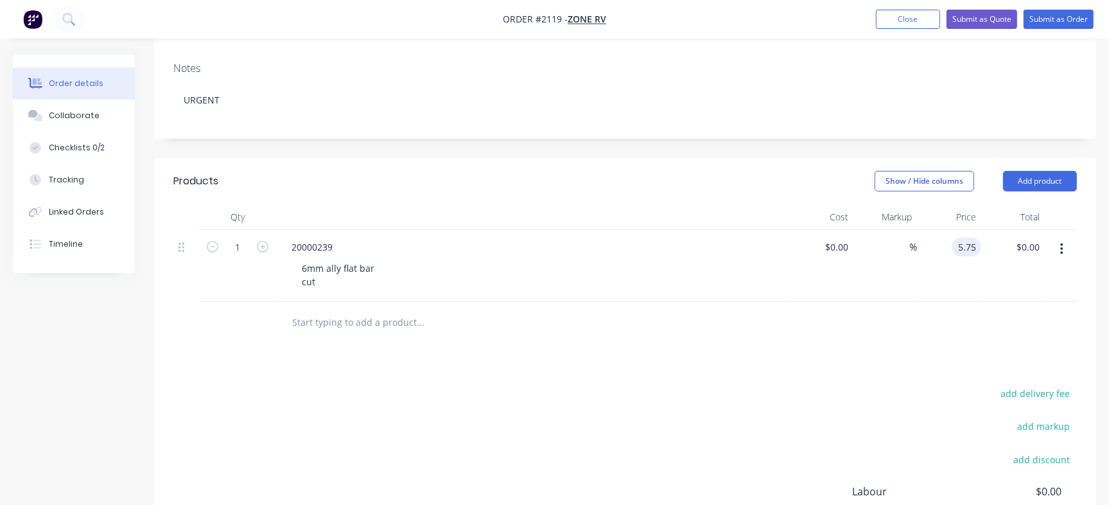
scroll to position [241, 0]
type input "$5.75"
click at [963, 315] on div "Products Show / Hide columns Add product Qty Cost Markup Price Total 1 20000239…" at bounding box center [625, 402] width 942 height 494
click at [235, 234] on input "1" at bounding box center [237, 243] width 33 height 19
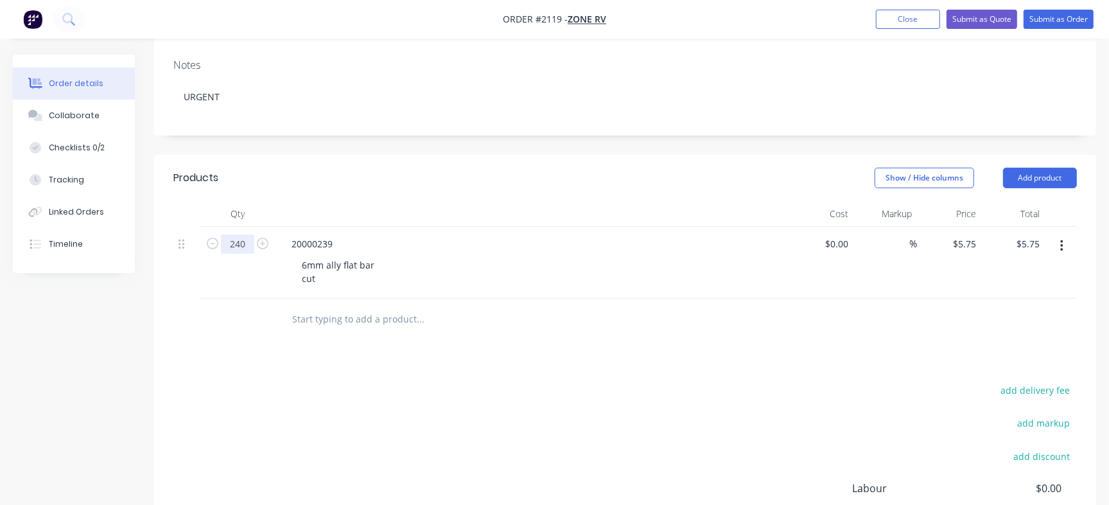
type input "240"
type input "$1,380.00"
click at [363, 168] on div "Products" at bounding box center [269, 178] width 192 height 21
click at [326, 234] on div "20000239" at bounding box center [312, 243] width 62 height 19
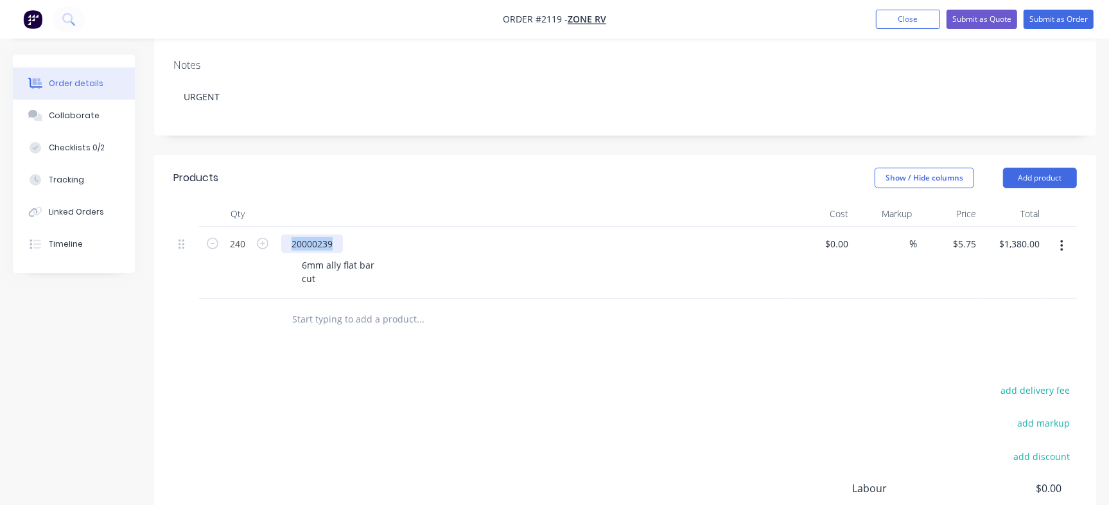
click at [325, 234] on div "20000239" at bounding box center [312, 243] width 62 height 19
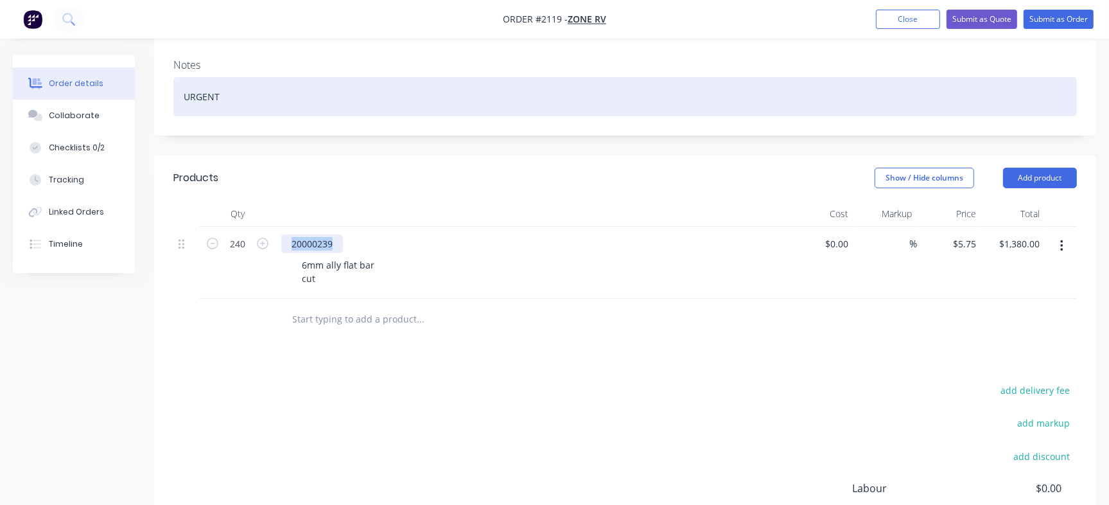
copy div "20000239"
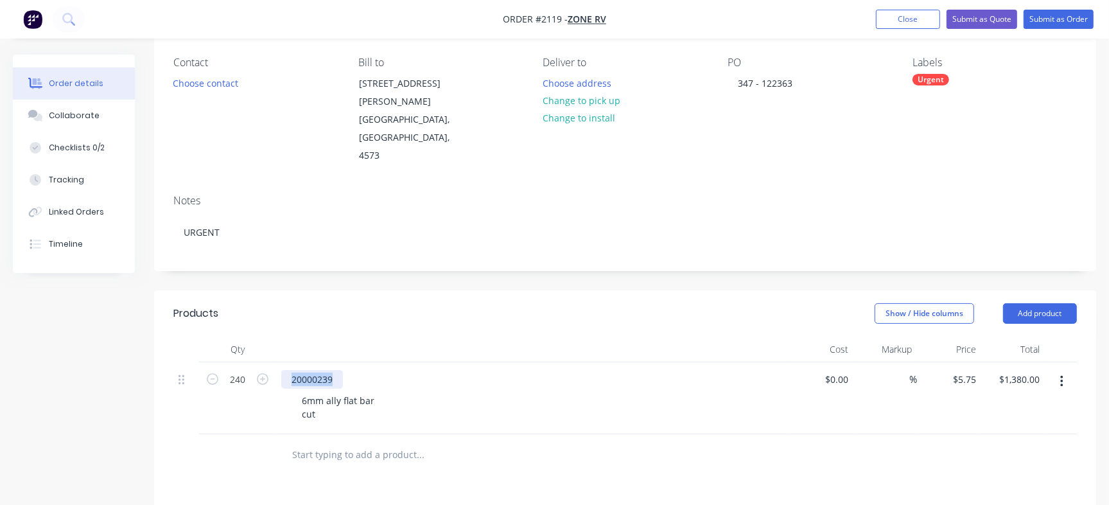
scroll to position [0, 0]
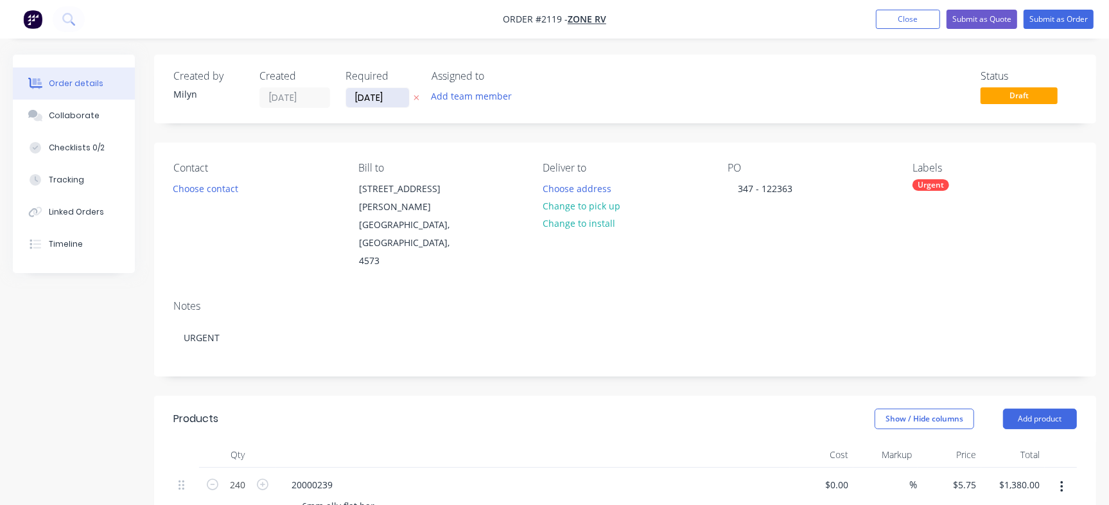
click at [385, 91] on input "18/08/25" at bounding box center [377, 97] width 63 height 19
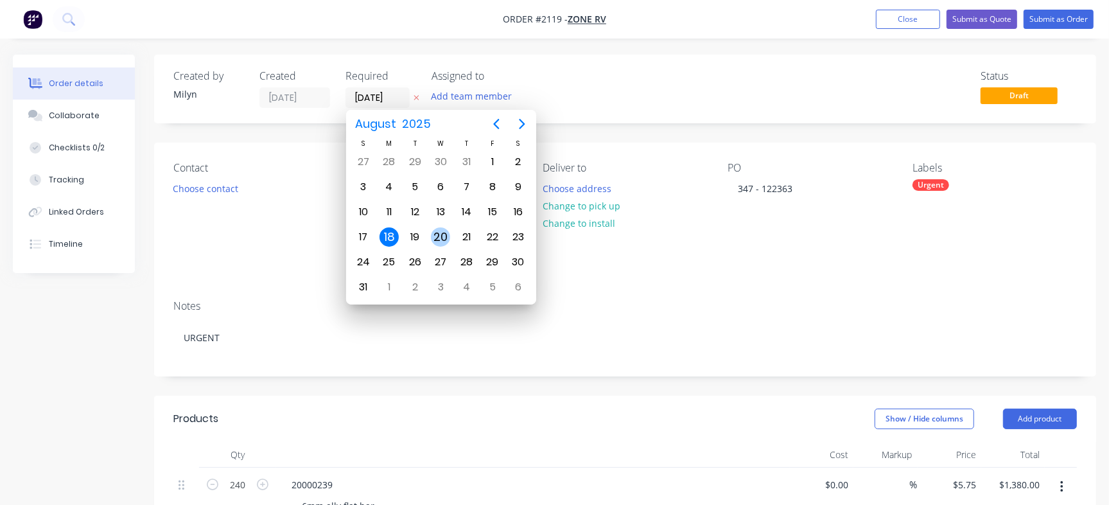
click at [435, 230] on div "20" at bounding box center [440, 236] width 19 height 19
type input "20/08/25"
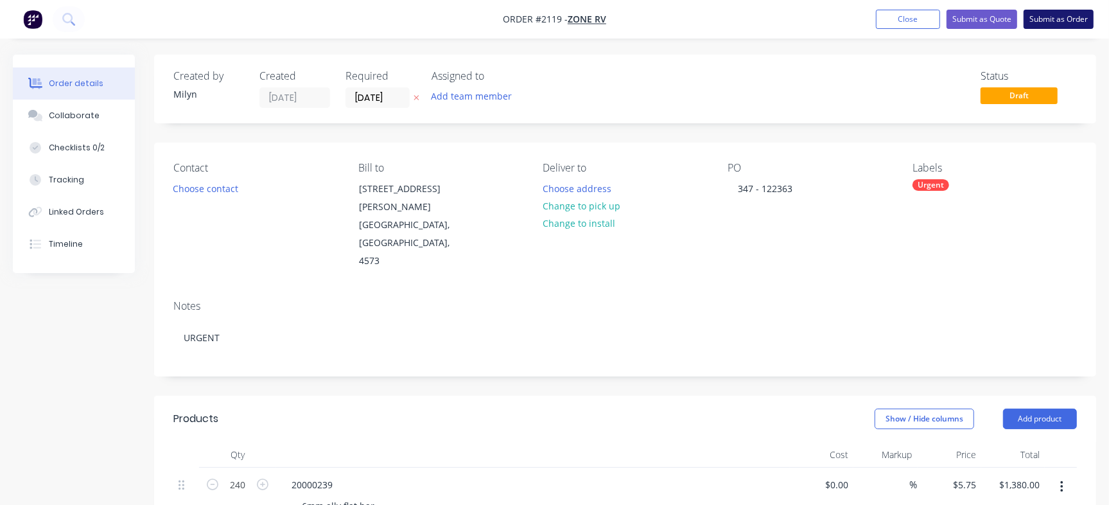
click at [1048, 22] on button "Submit as Order" at bounding box center [1058, 19] width 70 height 19
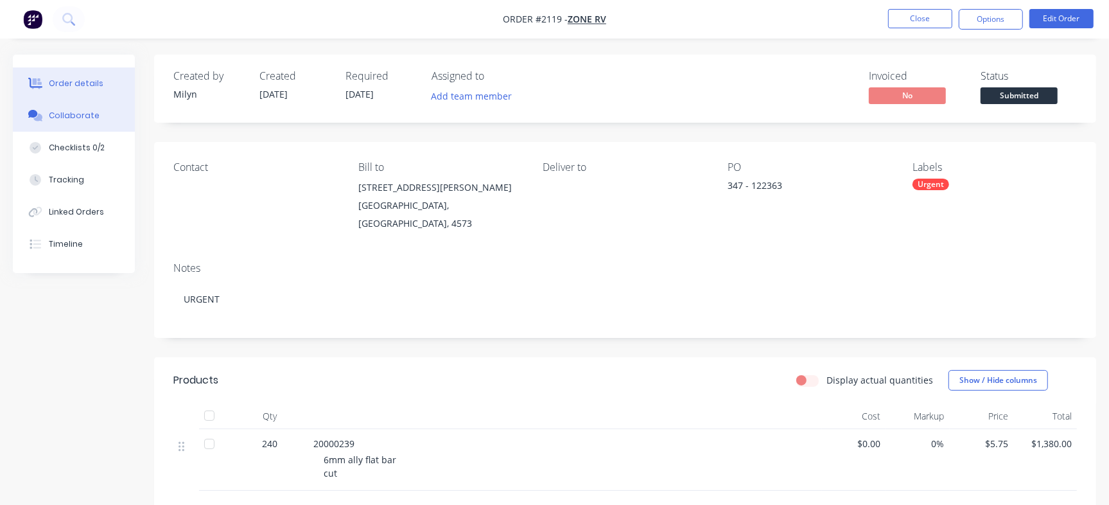
click at [97, 126] on button "Collaborate" at bounding box center [74, 115] width 122 height 32
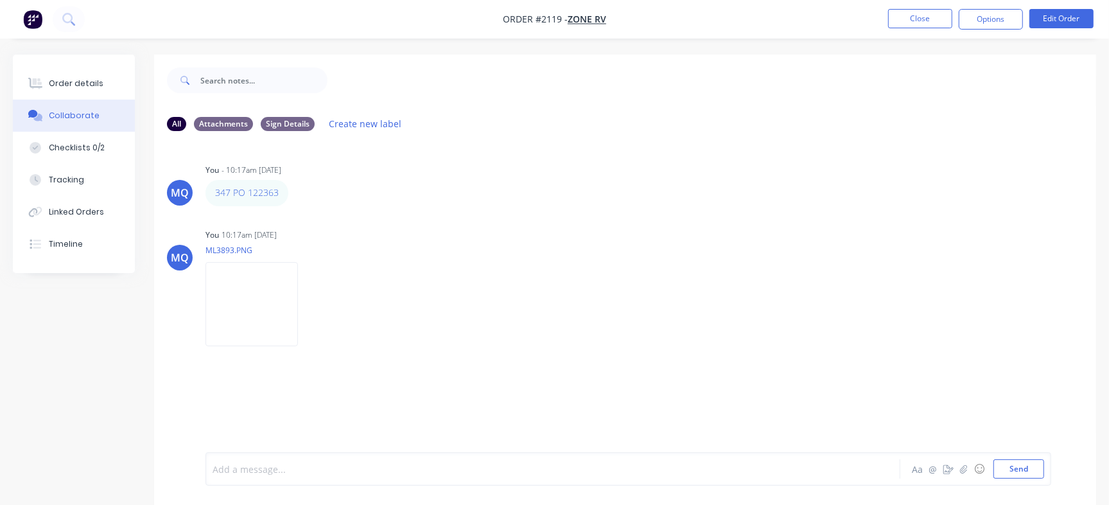
click at [328, 467] on div at bounding box center [524, 468] width 623 height 13
paste div
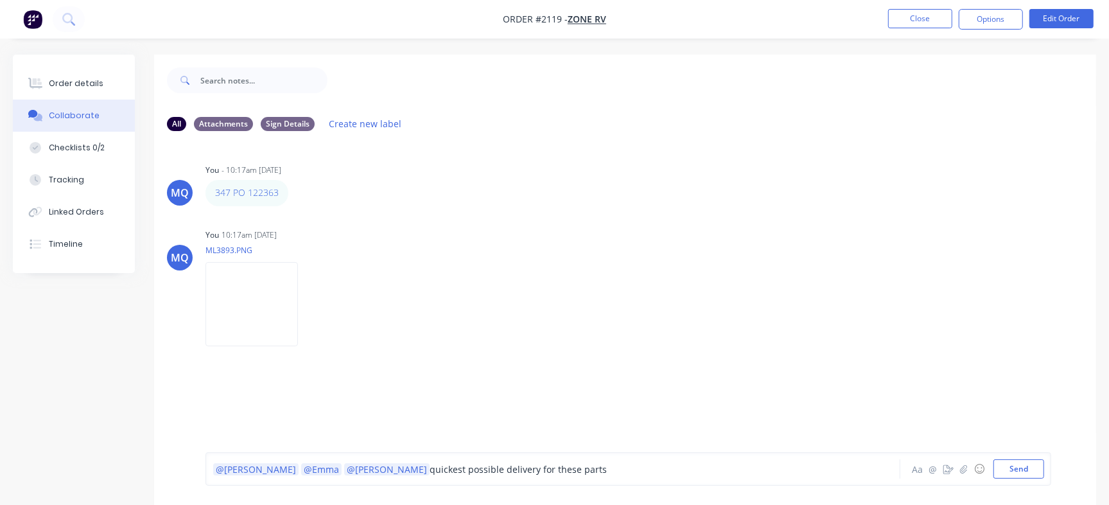
click at [429, 468] on span "quickest possible delivery for these parts" at bounding box center [517, 469] width 177 height 12
drag, startPoint x: 435, startPoint y: 464, endPoint x: 684, endPoint y: 463, distance: 249.7
click at [684, 463] on div "@Greg @Emma @Izaak Quickest possible delivery for these parts" at bounding box center [524, 468] width 623 height 13
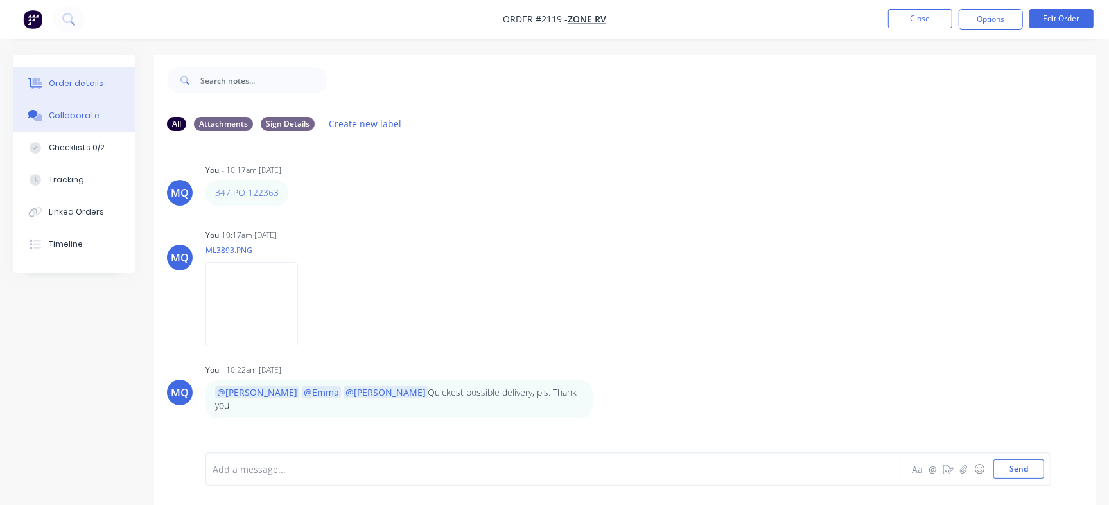
click at [71, 85] on div "Order details" at bounding box center [76, 84] width 55 height 12
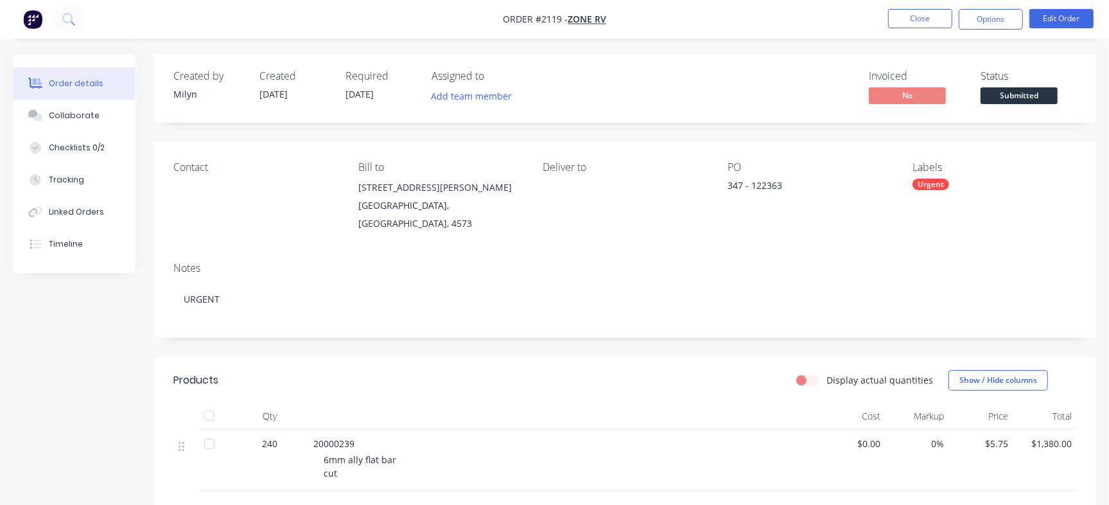
click at [919, 182] on div "Urgent" at bounding box center [930, 184] width 37 height 12
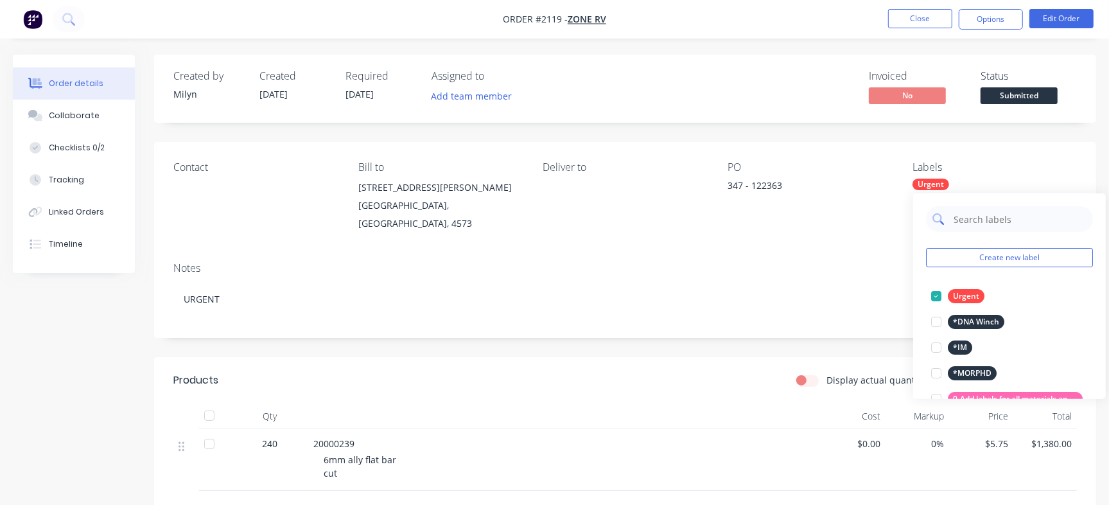
drag, startPoint x: 1012, startPoint y: 210, endPoint x: 1001, endPoint y: 209, distance: 11.0
click at [1009, 212] on input "text" at bounding box center [1019, 219] width 134 height 26
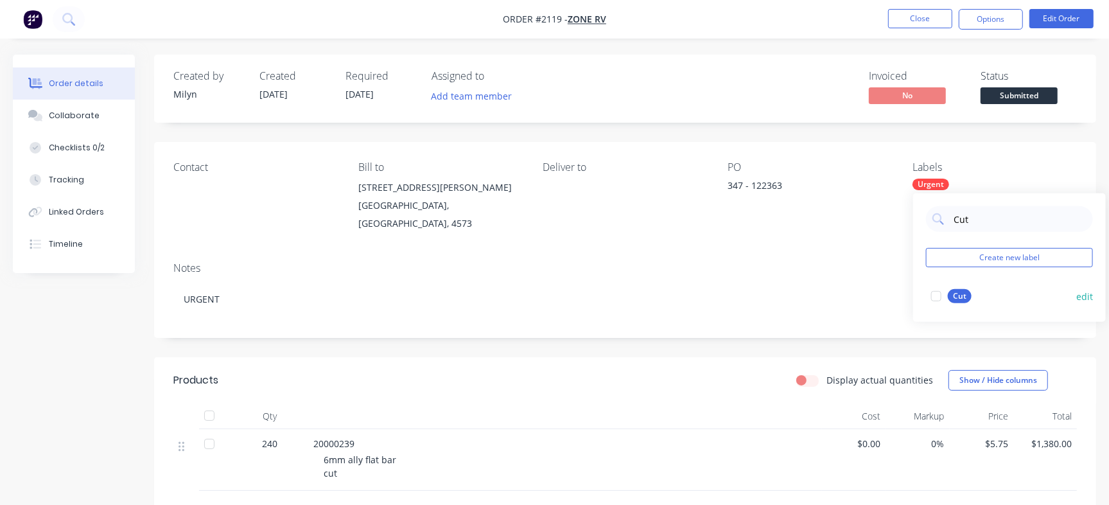
type input "Cut"
click at [956, 293] on div "Cut" at bounding box center [959, 296] width 24 height 14
click at [777, 80] on div "Invoiced No Status Submitted" at bounding box center [818, 88] width 517 height 37
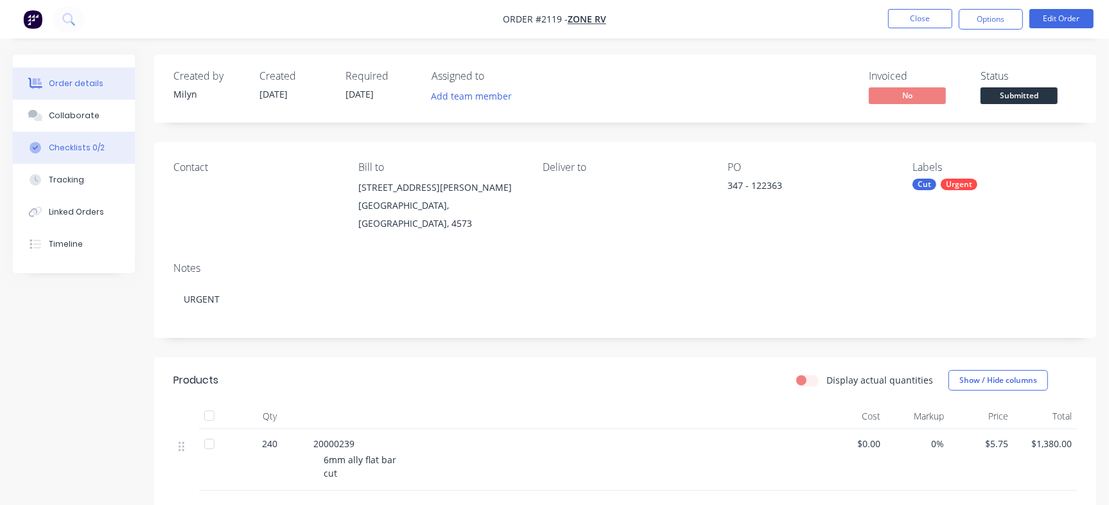
click at [123, 143] on button "Checklists 0/2" at bounding box center [74, 148] width 122 height 32
type textarea "x"
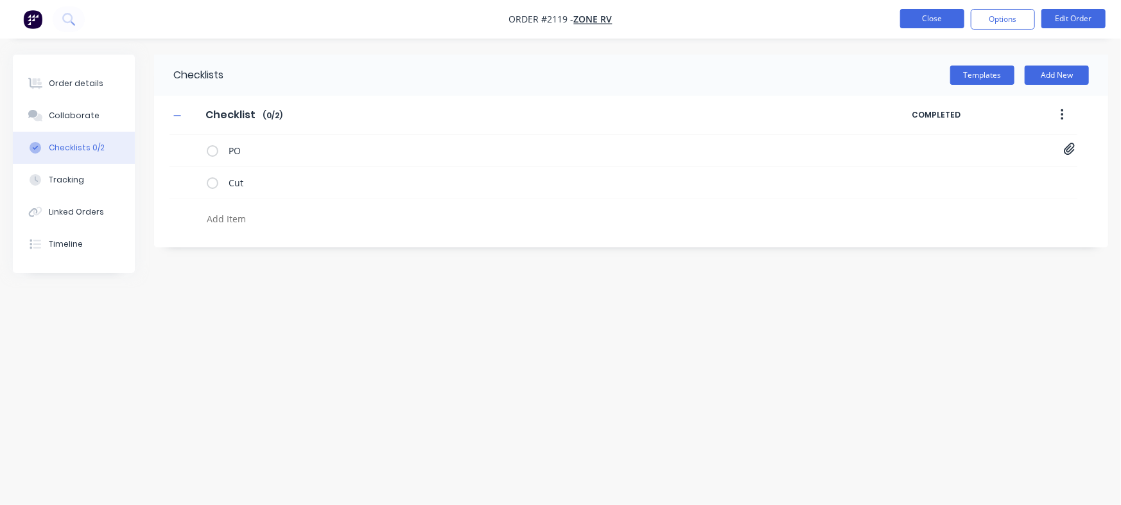
click at [929, 16] on button "Close" at bounding box center [932, 18] width 64 height 19
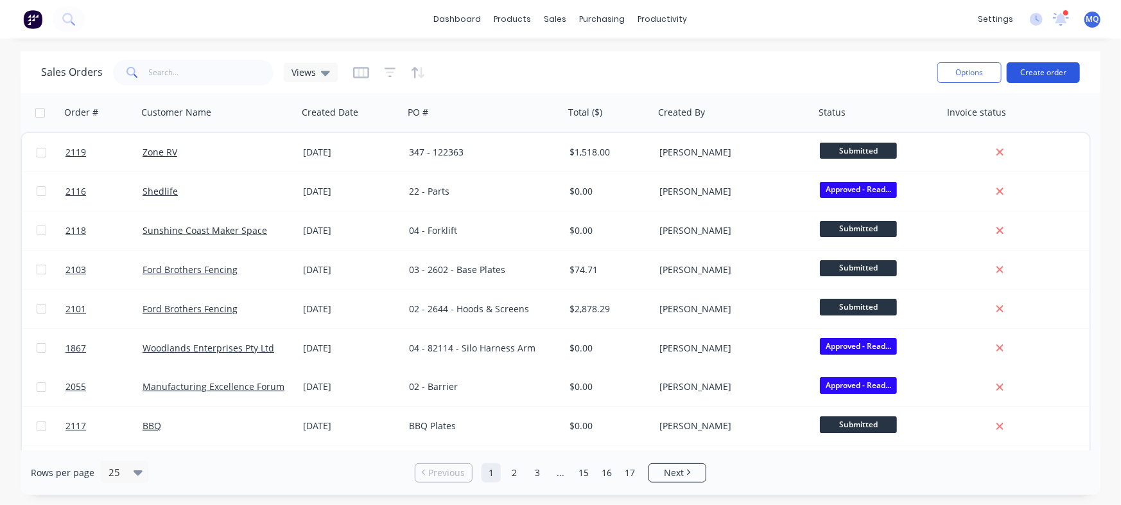
click at [1051, 67] on button "Create order" at bounding box center [1042, 72] width 73 height 21
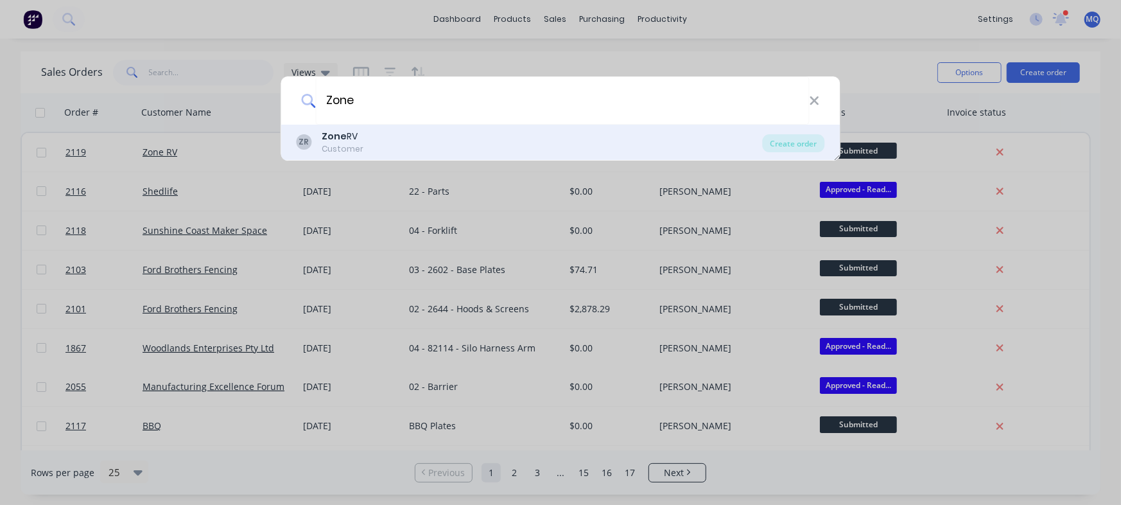
type input "Zone"
click at [367, 150] on div "ZR Zone RV Customer" at bounding box center [530, 142] width 466 height 25
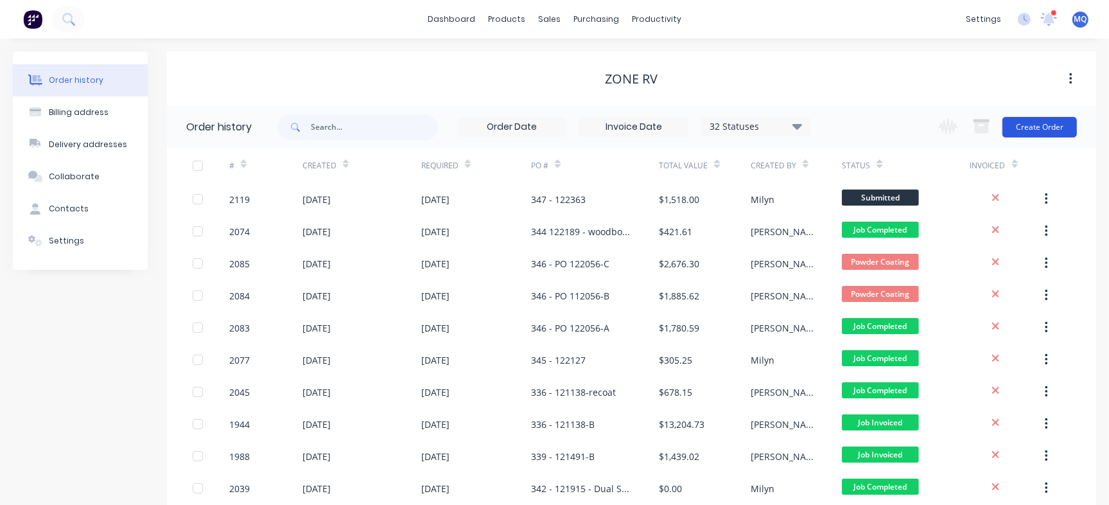
click at [1058, 127] on button "Create Order" at bounding box center [1039, 127] width 74 height 21
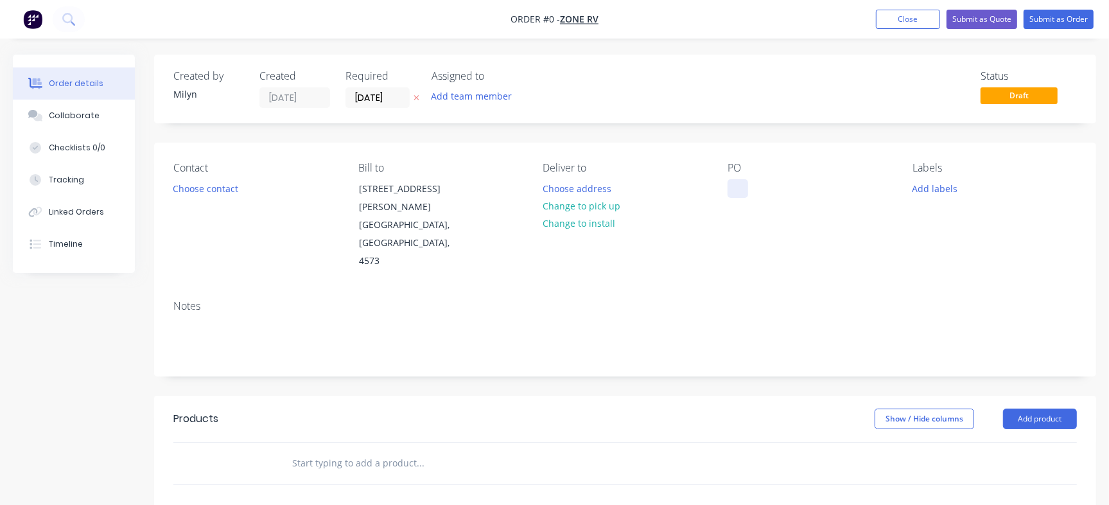
click at [732, 179] on div at bounding box center [737, 188] width 21 height 19
paste div
drag, startPoint x: 751, startPoint y: 219, endPoint x: 725, endPoint y: 202, distance: 30.6
click at [725, 202] on div "Contact Choose contact Bill to 85-91 Quanda Rd COOLUM BEACH, Queensland, 4573 D…" at bounding box center [625, 216] width 942 height 147
click at [761, 184] on div "348 PO 122349" at bounding box center [769, 188] width 84 height 19
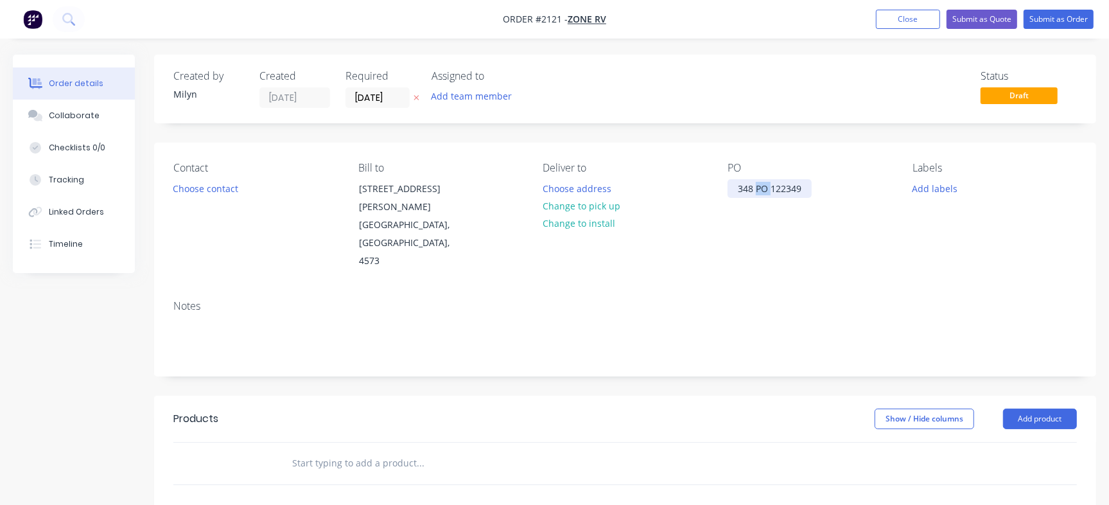
click at [761, 184] on div "348 PO 122349" at bounding box center [769, 188] width 84 height 19
click at [793, 119] on div "Created by Milyn Created 18/08/25 Required 18/08/25 Assigned to Add team member…" at bounding box center [625, 89] width 942 height 69
click at [372, 83] on div "Required 18/08/25" at bounding box center [380, 89] width 71 height 38
click at [373, 91] on input "18/08/25" at bounding box center [377, 97] width 63 height 19
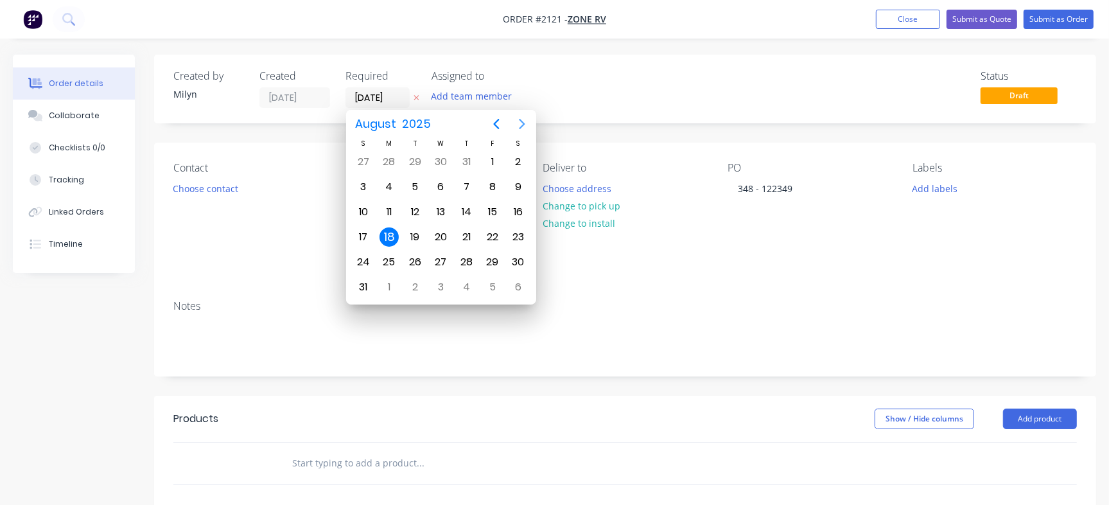
click at [525, 118] on icon "Next page" at bounding box center [521, 123] width 15 height 15
click at [392, 234] on div "22" at bounding box center [388, 236] width 19 height 19
type input "22/09/25"
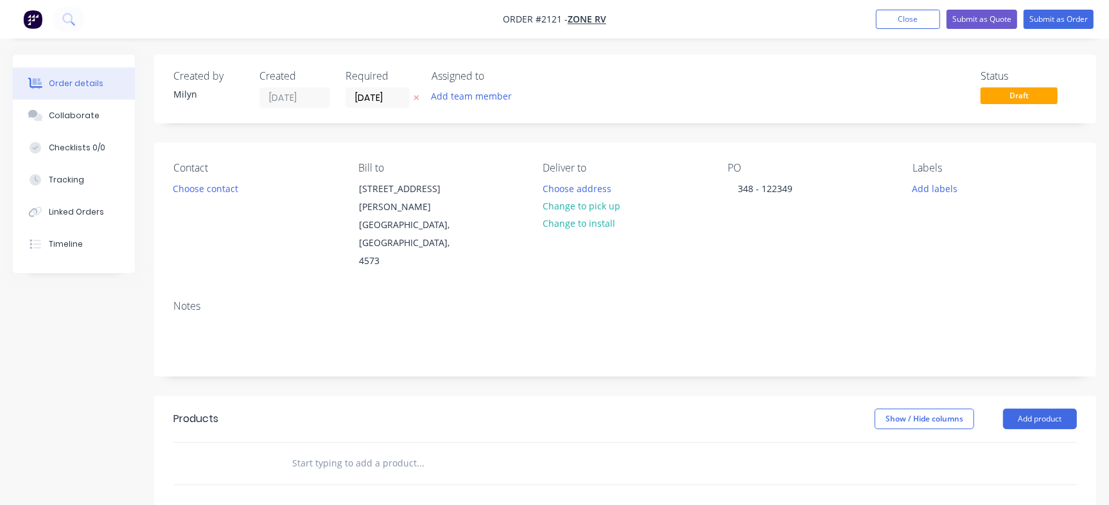
click at [582, 78] on div "Status Draft" at bounding box center [818, 89] width 517 height 38
click at [349, 450] on input "text" at bounding box center [419, 463] width 257 height 26
paste input "348 PO 122349 Add column"
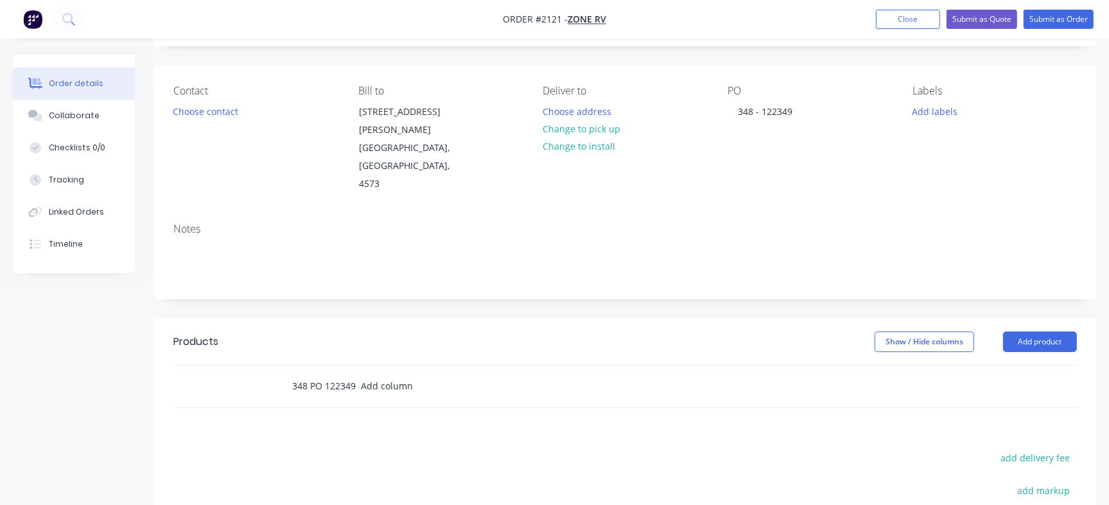
scroll to position [160, 0]
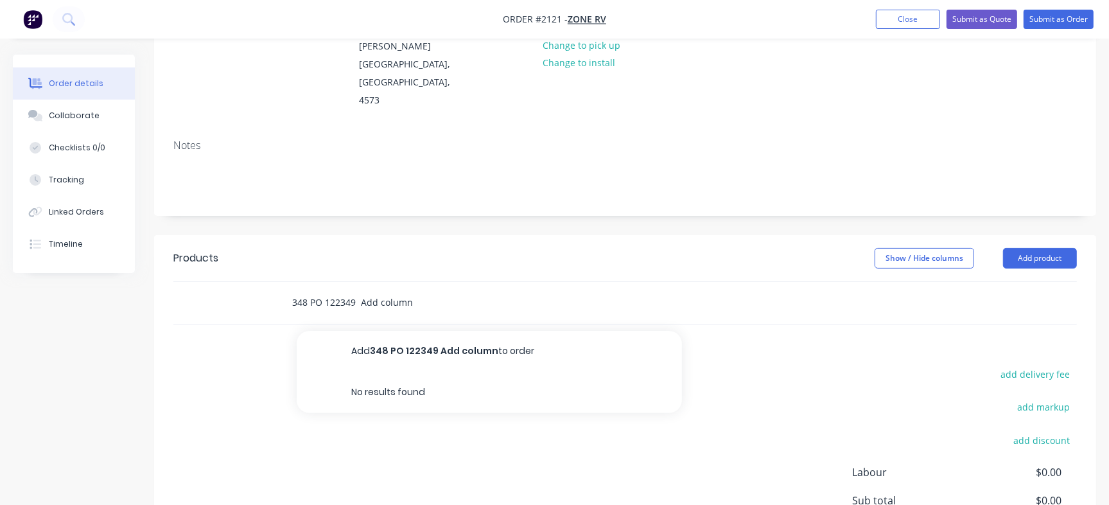
paste input "CH-206-0004"
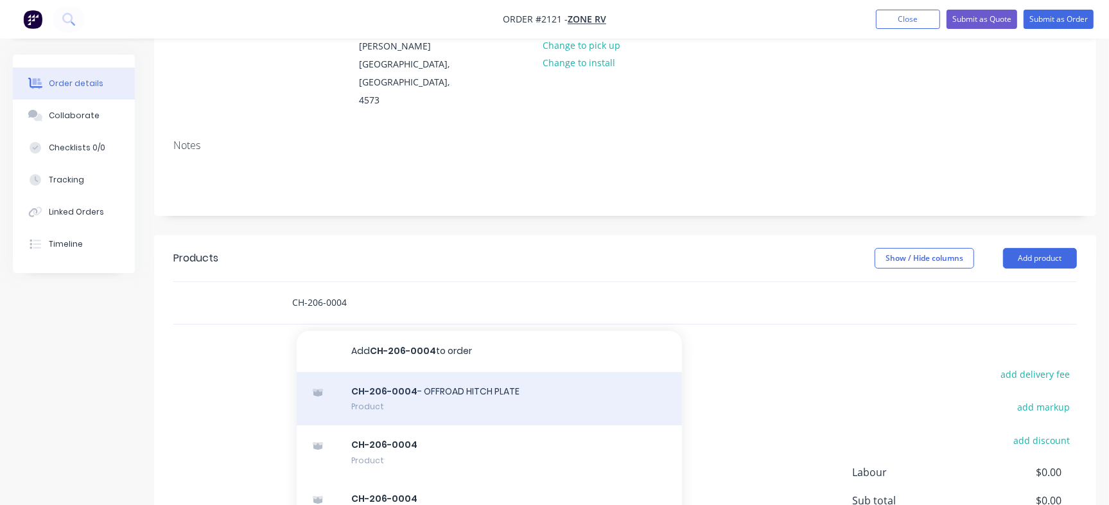
type input "CH-206-0004"
click at [481, 372] on div "CH-206-0004 - OFFROAD HITCH PLATE Product" at bounding box center [489, 399] width 385 height 54
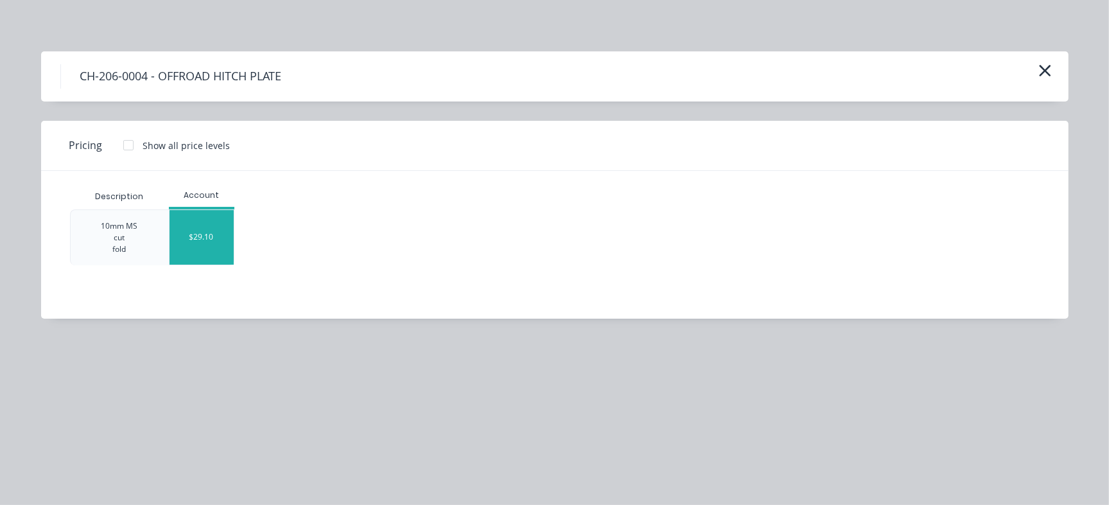
click at [200, 236] on div "$29.10" at bounding box center [201, 237] width 64 height 55
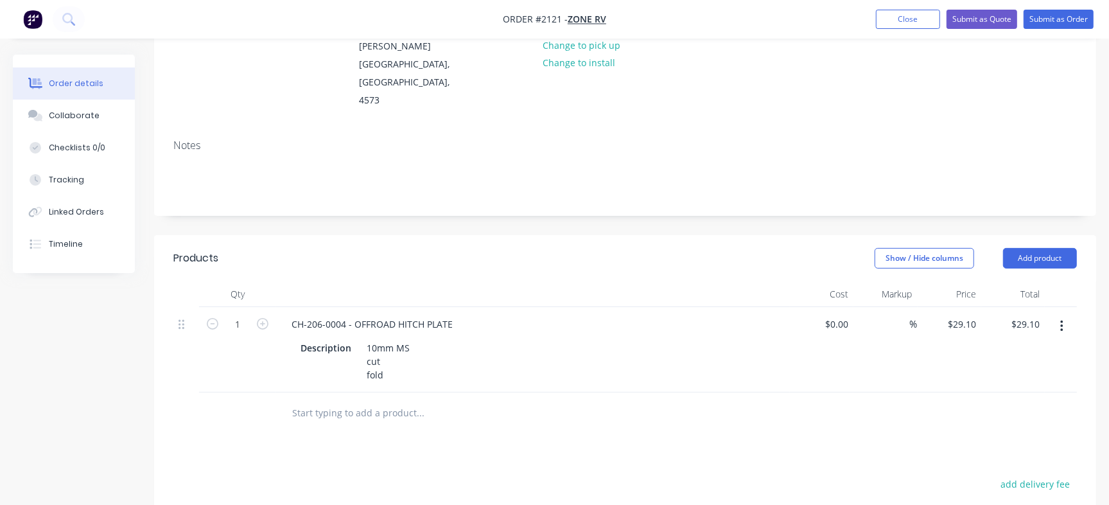
click at [341, 400] on input "text" at bounding box center [419, 413] width 257 height 26
paste input "CH-STL-CUT-P004-MS"
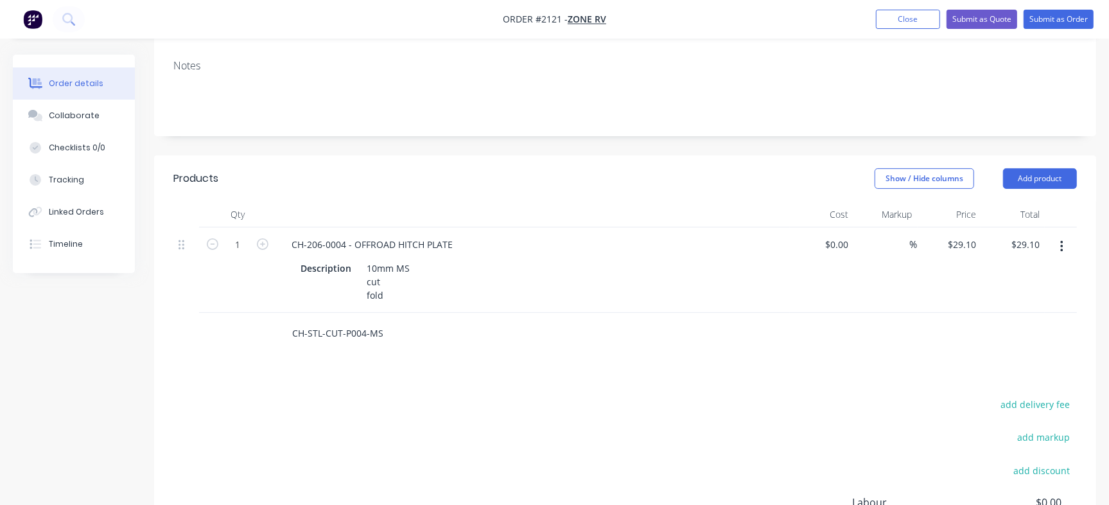
scroll to position [241, 0]
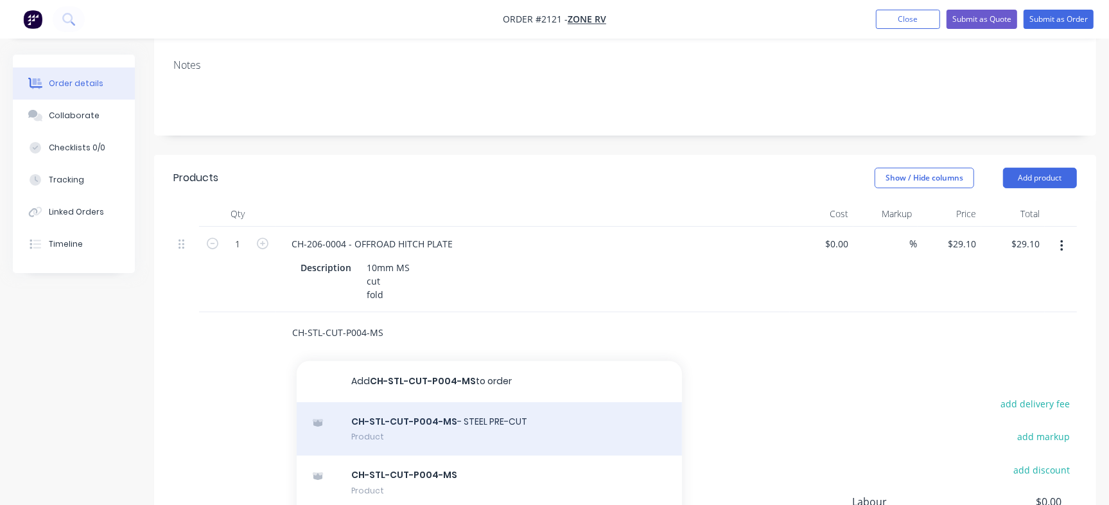
type input "CH-STL-CUT-P004-MS"
click at [424, 402] on div "CH-STL-CUT-P004-MS - STEEL PRE-CUT Product" at bounding box center [489, 429] width 385 height 54
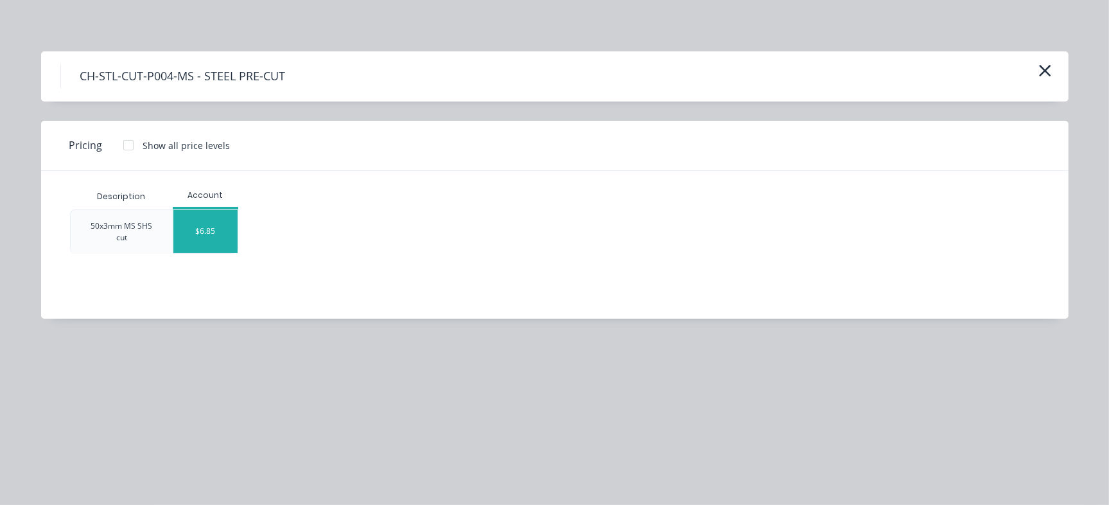
click at [200, 234] on div "$6.85" at bounding box center [205, 231] width 64 height 43
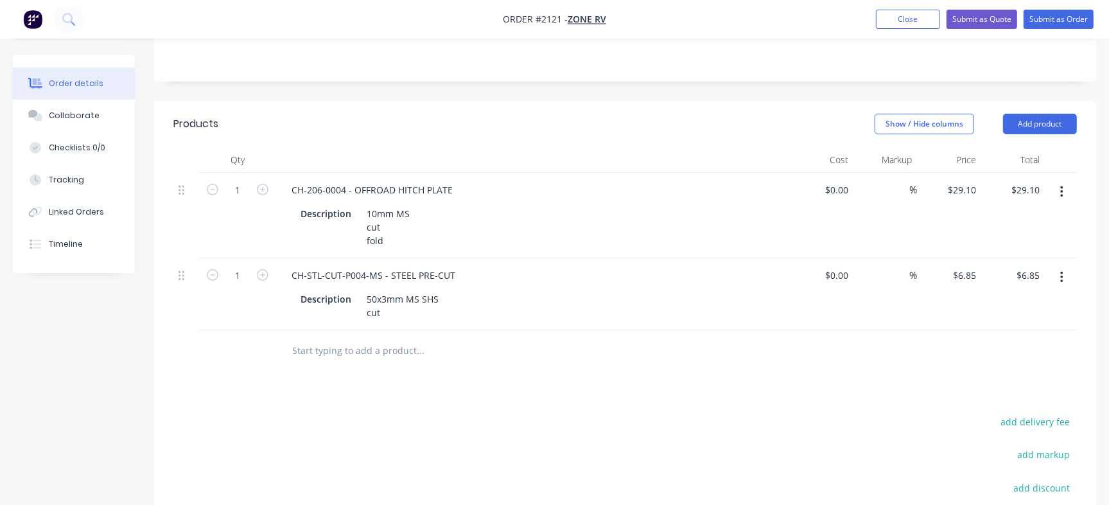
scroll to position [321, 0]
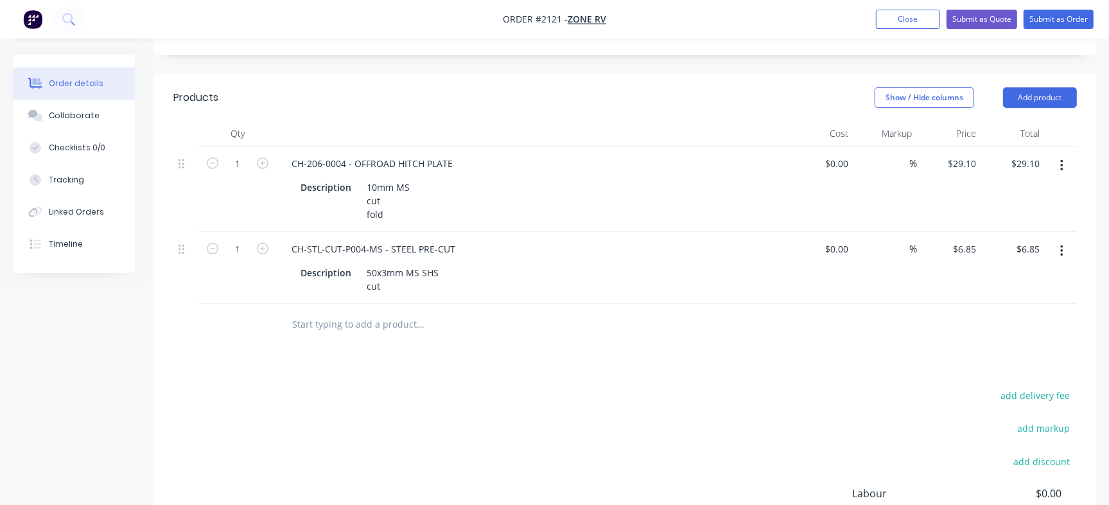
click at [295, 311] on input "text" at bounding box center [419, 324] width 257 height 26
paste input "CH-STL-CUT-P011"
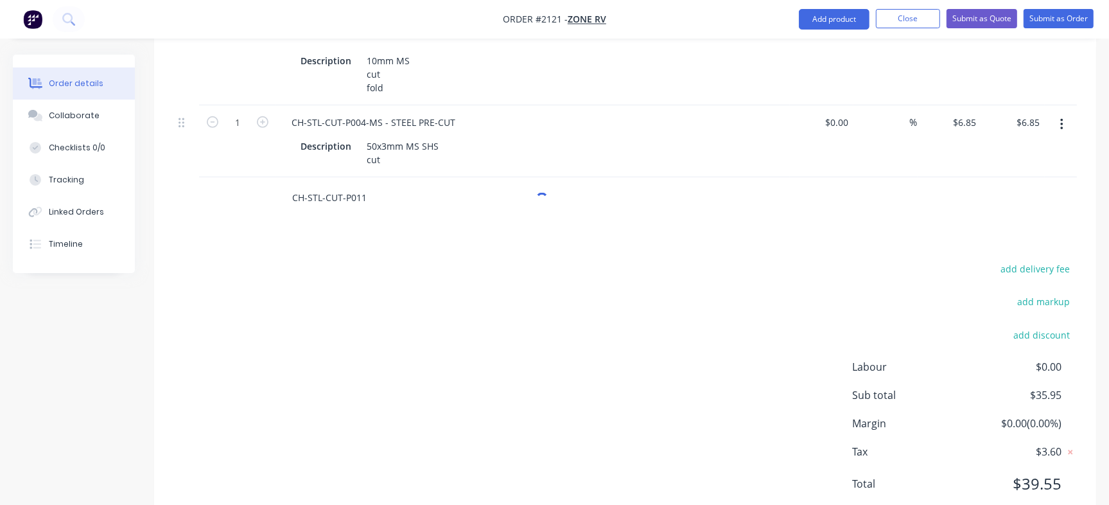
scroll to position [452, 0]
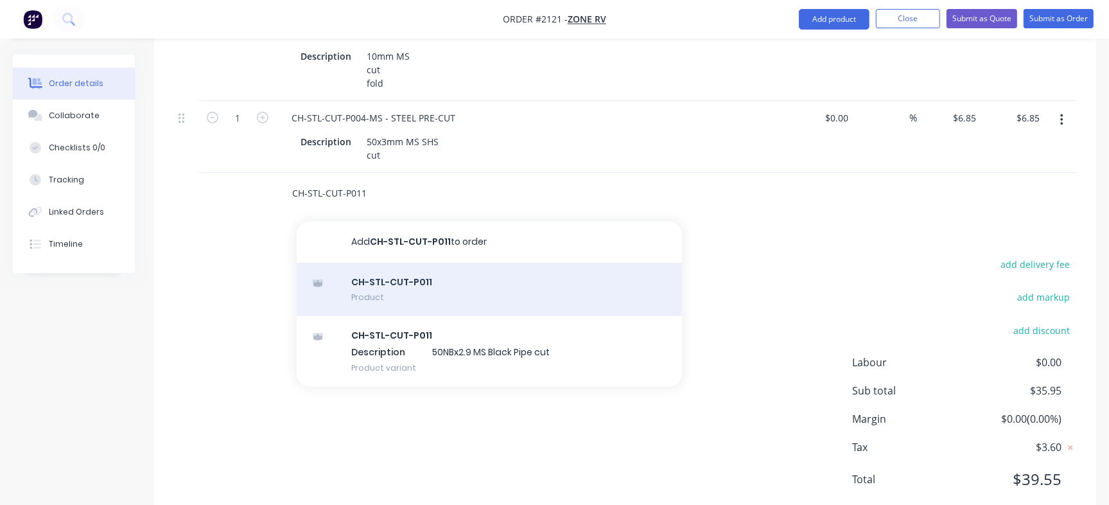
type input "CH-STL-CUT-P011"
click at [465, 263] on div "CH-STL-CUT-P011 Product" at bounding box center [489, 290] width 385 height 54
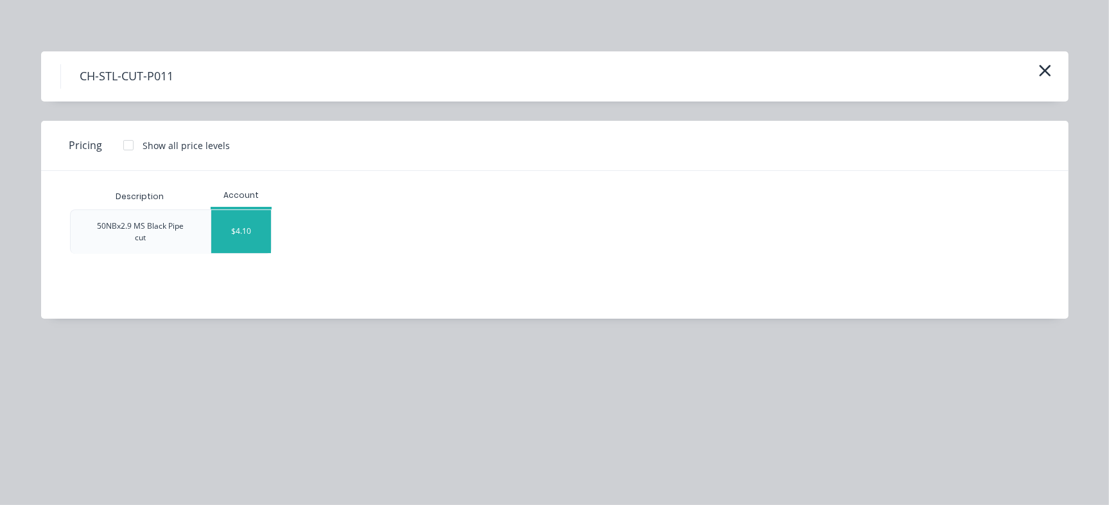
click at [252, 246] on div "$4.10" at bounding box center [241, 231] width 60 height 43
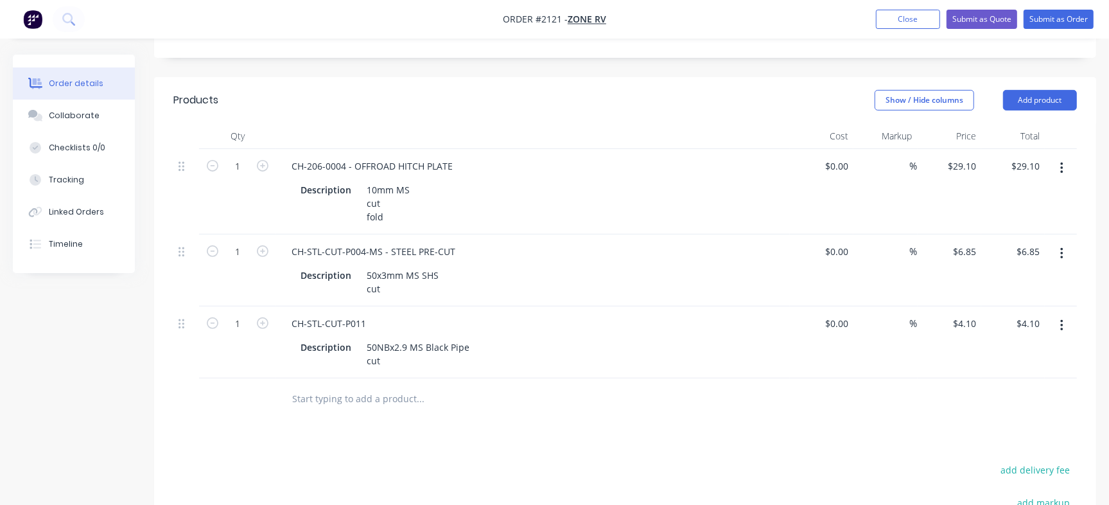
scroll to position [291, 0]
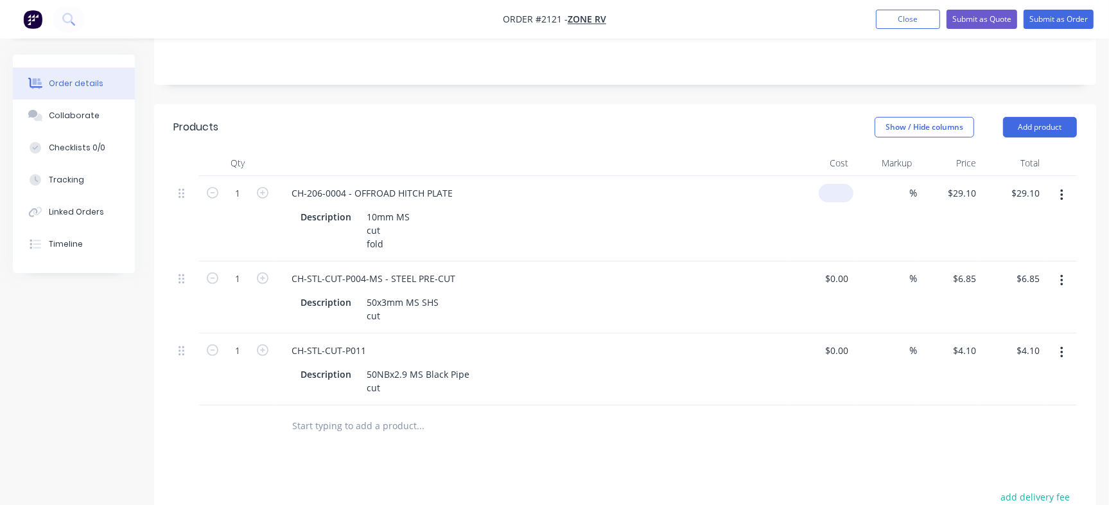
click at [846, 184] on input at bounding box center [839, 193] width 30 height 19
type input "$0.00"
click at [243, 184] on input "1" at bounding box center [237, 193] width 33 height 19
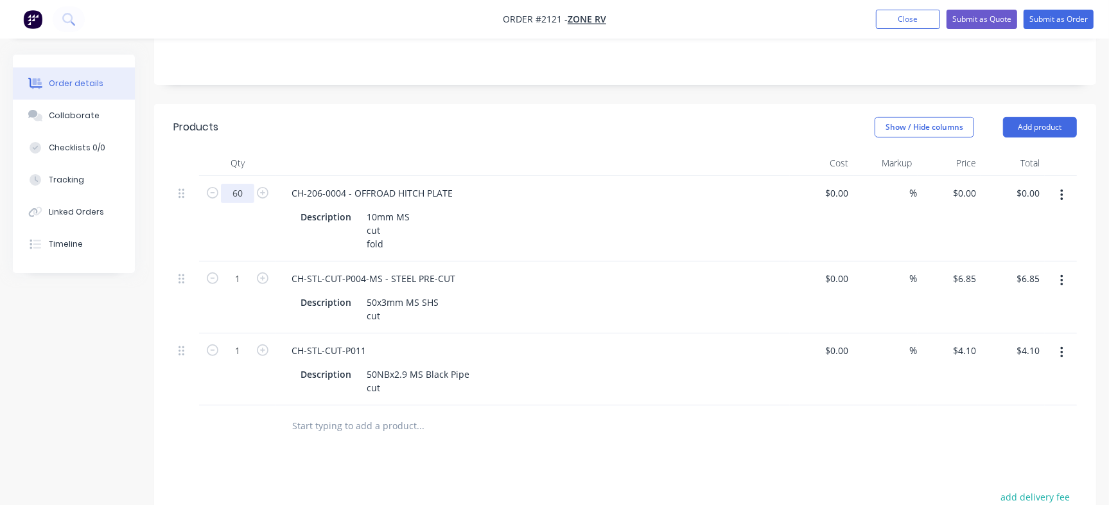
type input "60"
click at [340, 150] on div at bounding box center [533, 163] width 514 height 26
click at [248, 203] on input "1" at bounding box center [237, 193] width 33 height 19
type input "240"
type input "$1,644.00"
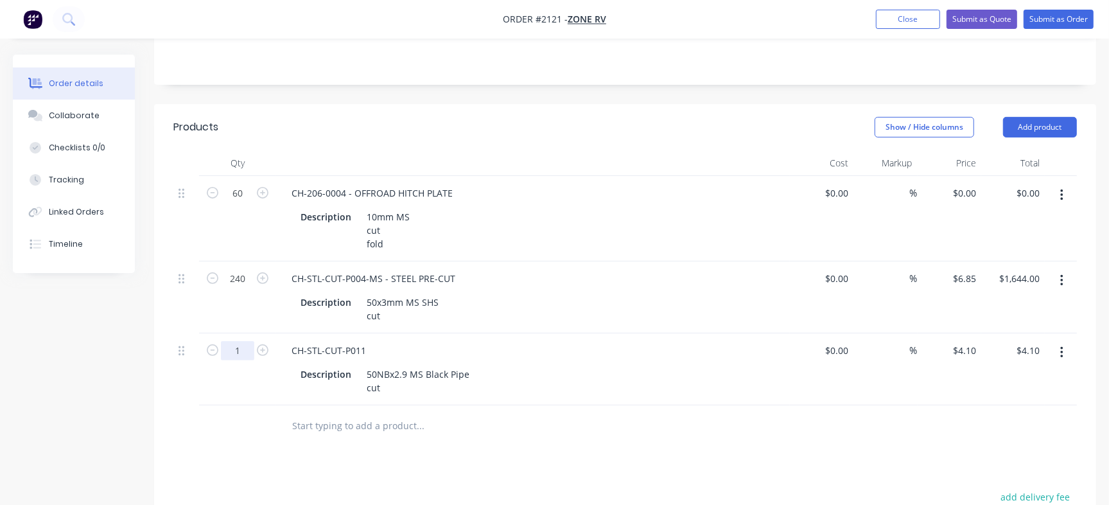
click at [236, 203] on input "1" at bounding box center [237, 193] width 33 height 19
type input "150"
type input "$615.00"
click at [833, 261] on div "$0.00" at bounding box center [822, 297] width 64 height 72
type input "0"
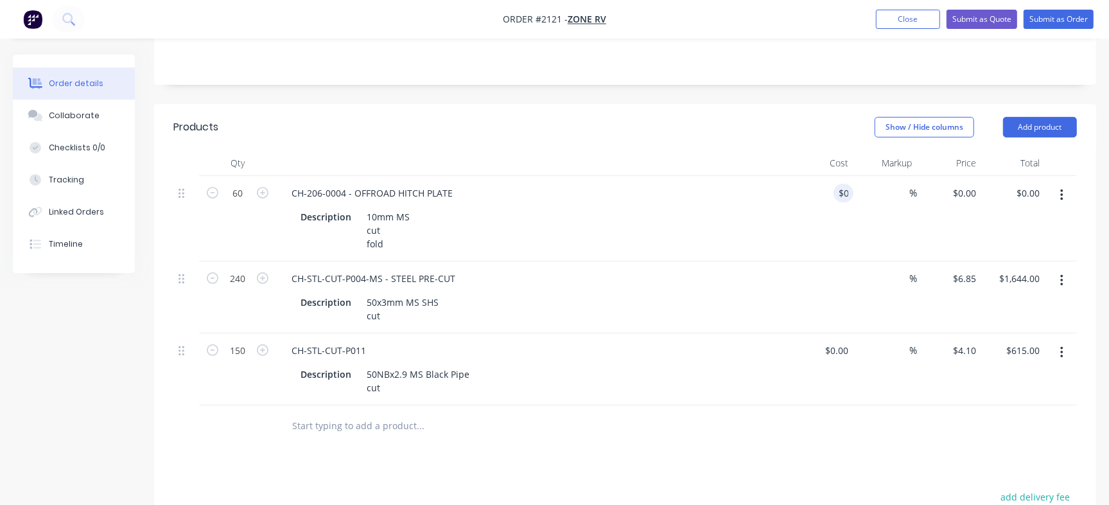
type input "$0.00"
click at [827, 176] on div "0 0" at bounding box center [822, 218] width 64 height 85
type input "$0.00"
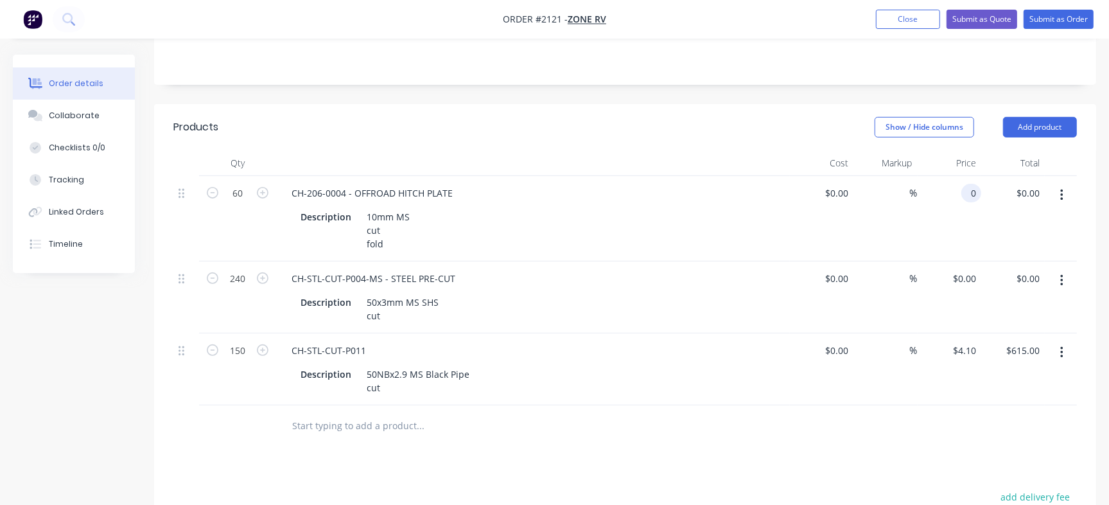
click at [968, 184] on input "0" at bounding box center [973, 193] width 15 height 19
paste input "29.1"
type input "$29.10"
type input "$1,746.00"
type input "$29.10"
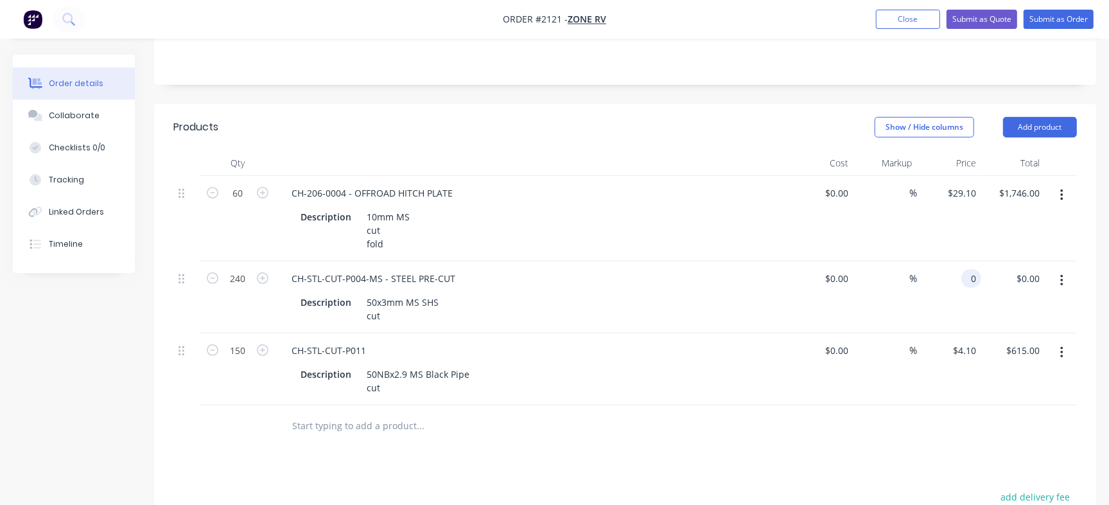
drag, startPoint x: 966, startPoint y: 236, endPoint x: 969, endPoint y: 241, distance: 6.6
click at [967, 269] on input "0" at bounding box center [973, 278] width 15 height 19
paste input "6.85"
type input "$6.85"
type input "$1,644.00"
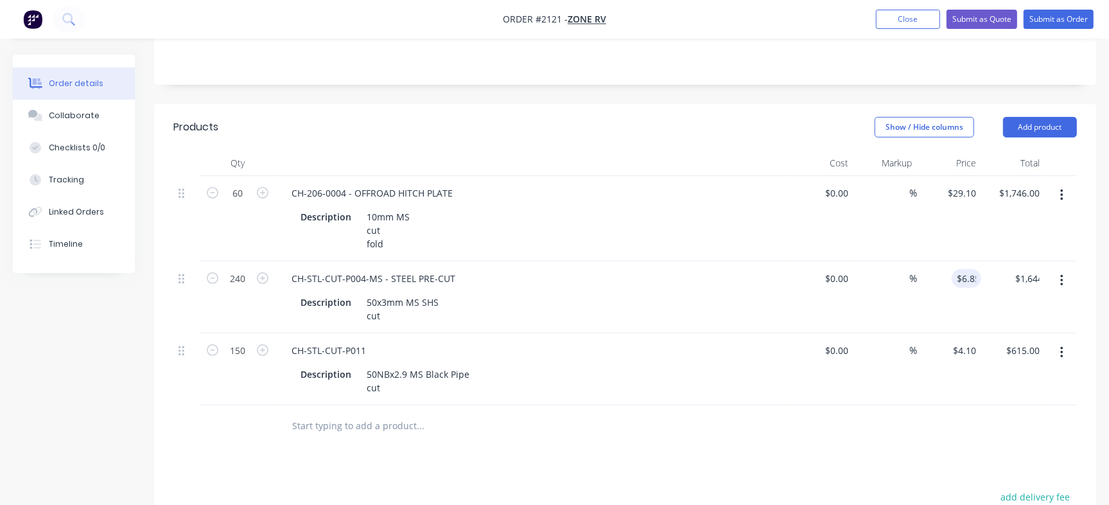
click at [917, 422] on div "Products Show / Hide columns Add product Qty Cost Markup Price Total 60 CH-206-…" at bounding box center [625, 429] width 942 height 651
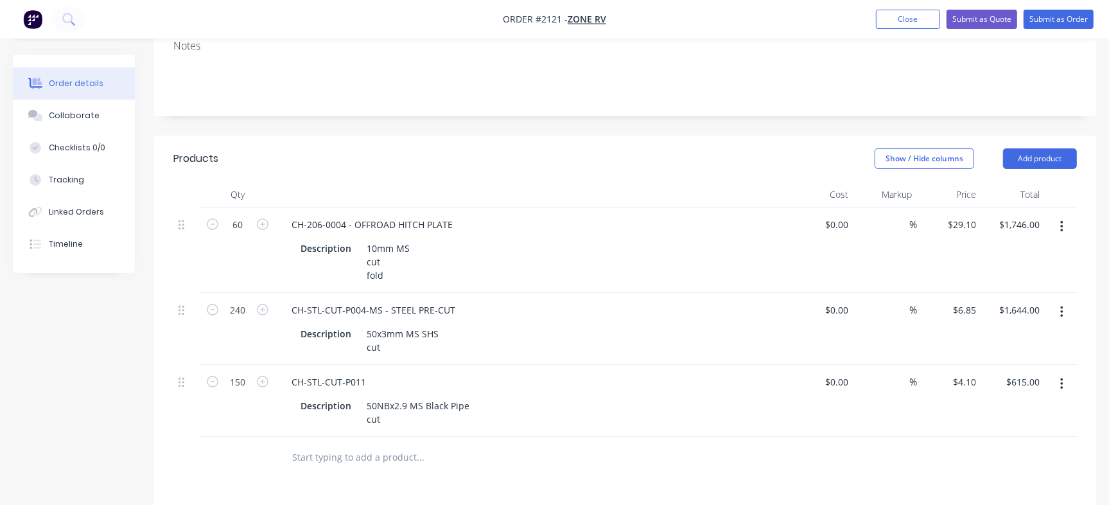
scroll to position [212, 0]
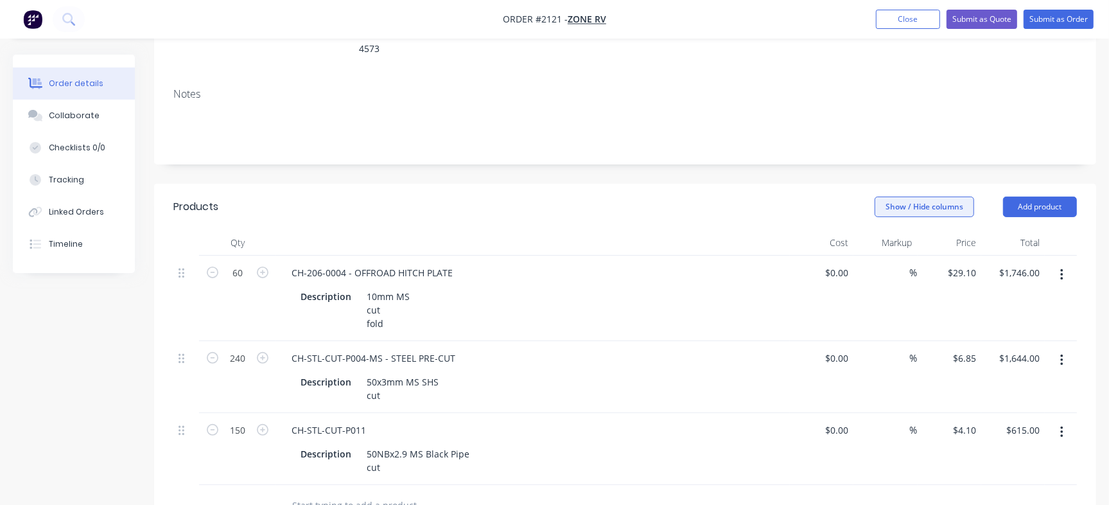
click at [919, 196] on button "Show / Hide columns" at bounding box center [923, 206] width 99 height 21
click at [886, 211] on label "Cost" at bounding box center [891, 212] width 22 height 11
click at [880, 207] on input "Cost" at bounding box center [880, 207] width 0 height 0
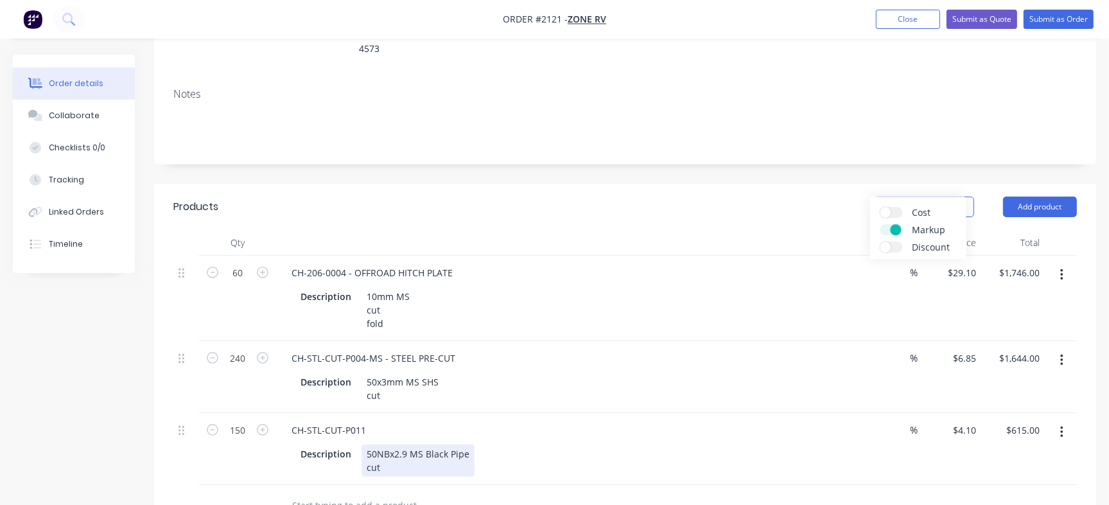
click at [786, 444] on div "Description 50NBx2.9 MS Black Pipe cut" at bounding box center [562, 460] width 534 height 32
click at [924, 196] on button "Show / Hide columns" at bounding box center [923, 206] width 99 height 21
click at [893, 229] on span at bounding box center [895, 229] width 11 height 11
click at [880, 224] on input "Markup" at bounding box center [880, 224] width 0 height 0
click at [775, 112] on div "Notes" at bounding box center [625, 121] width 942 height 86
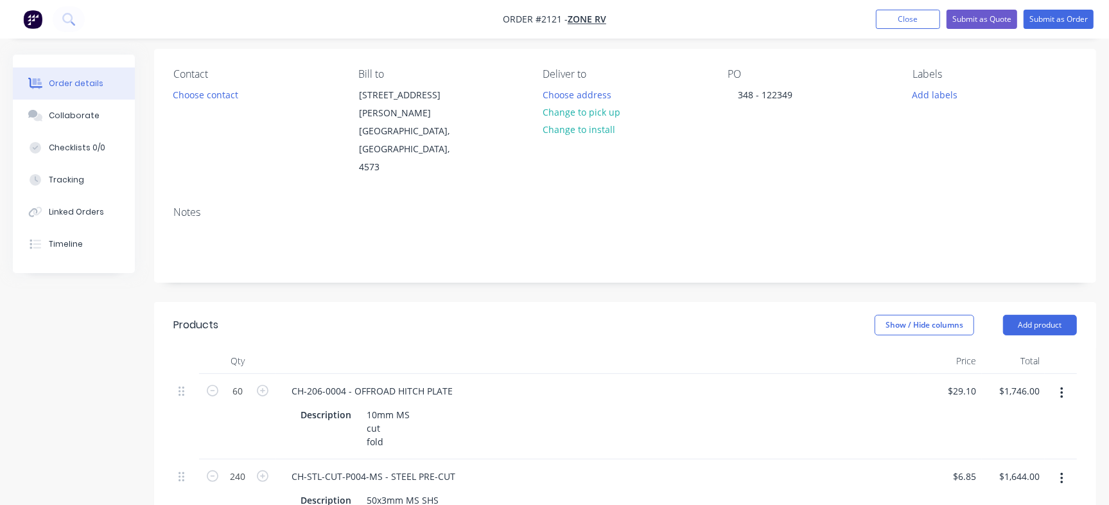
scroll to position [0, 0]
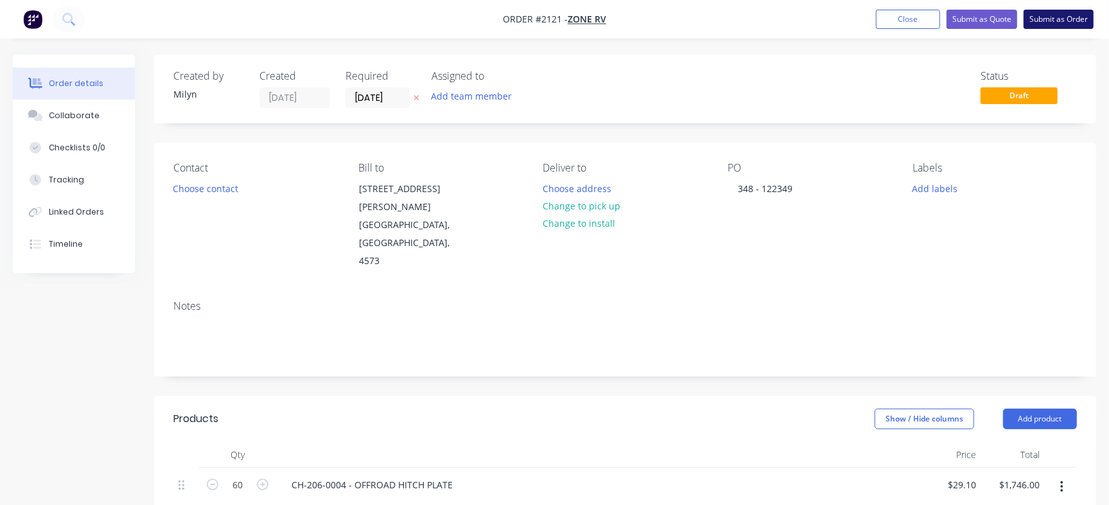
click at [1075, 21] on button "Submit as Order" at bounding box center [1058, 19] width 70 height 19
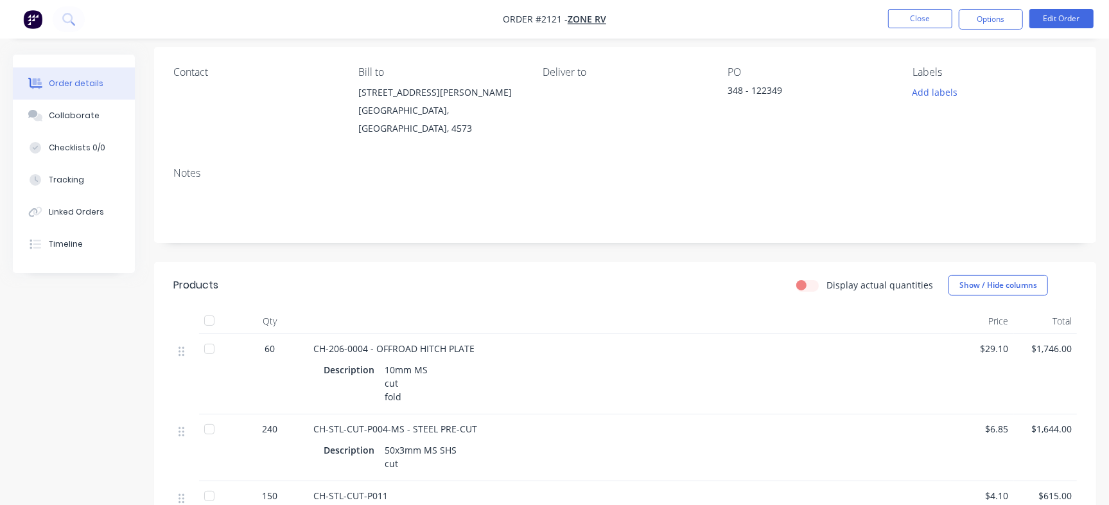
scroll to position [4, 0]
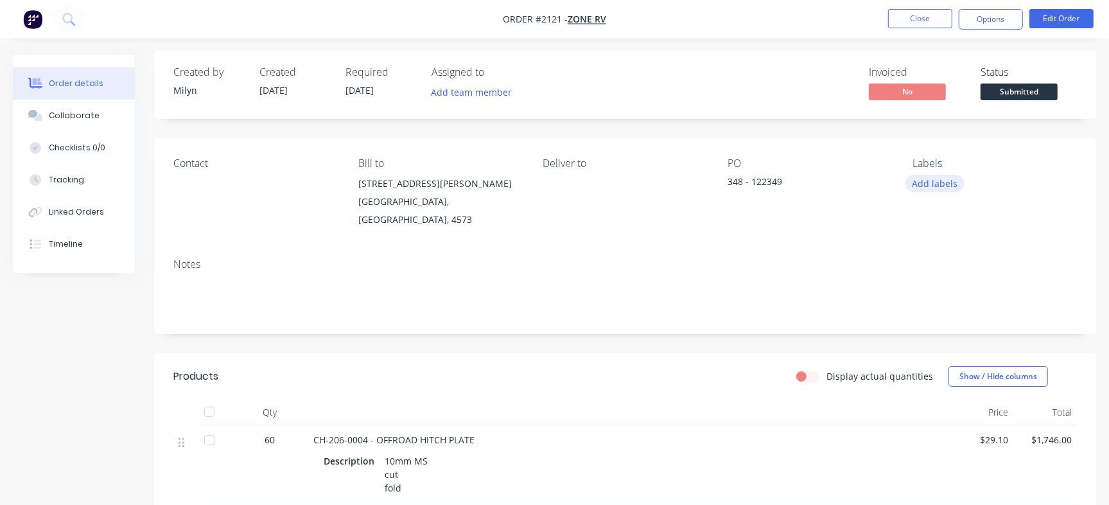
click at [922, 184] on button "Add labels" at bounding box center [934, 183] width 59 height 17
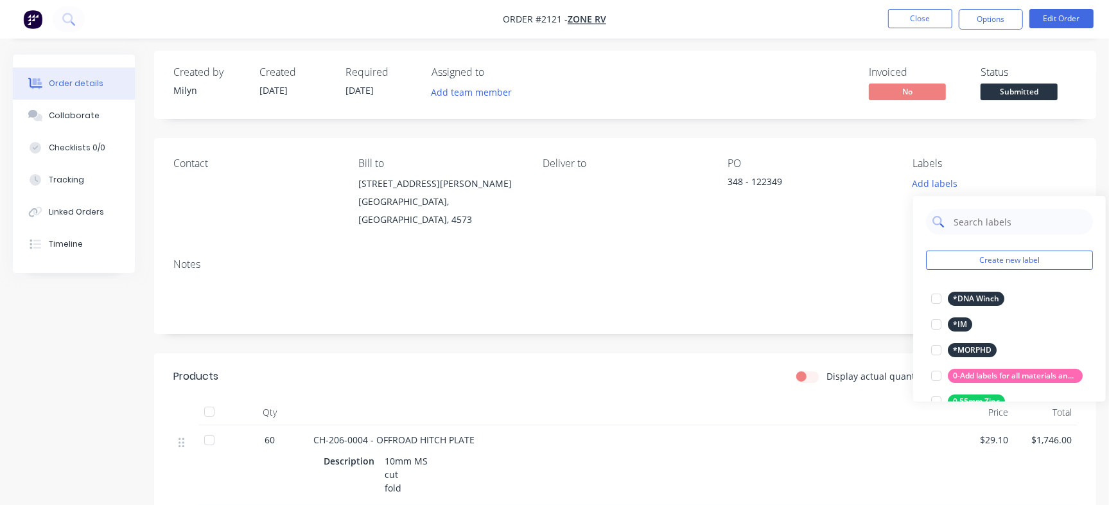
click at [974, 213] on input "text" at bounding box center [1019, 222] width 134 height 26
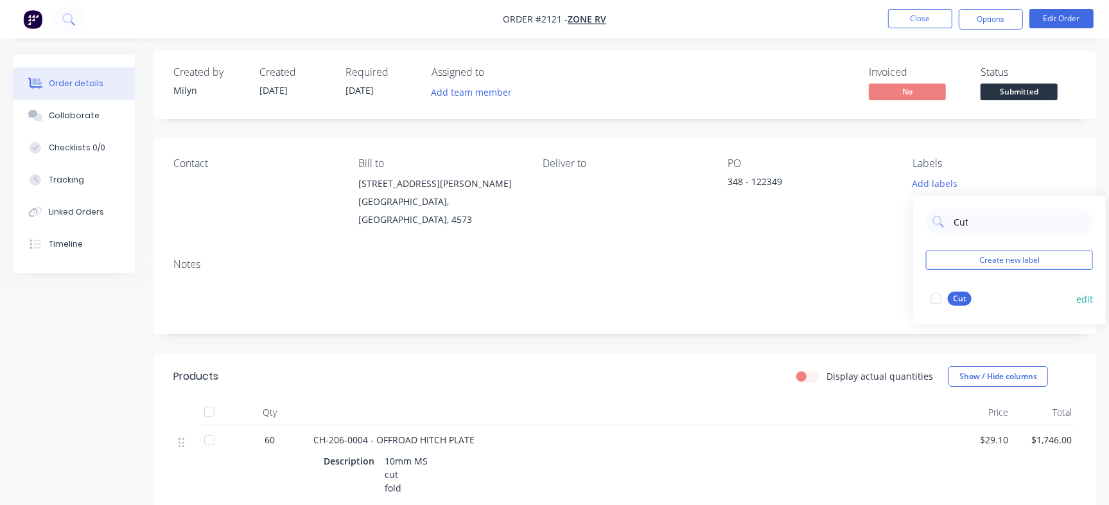
click at [937, 294] on div at bounding box center [936, 299] width 26 height 26
click at [968, 225] on input "Cut" at bounding box center [1019, 215] width 134 height 26
type input "Fold"
click at [946, 293] on div at bounding box center [936, 292] width 26 height 26
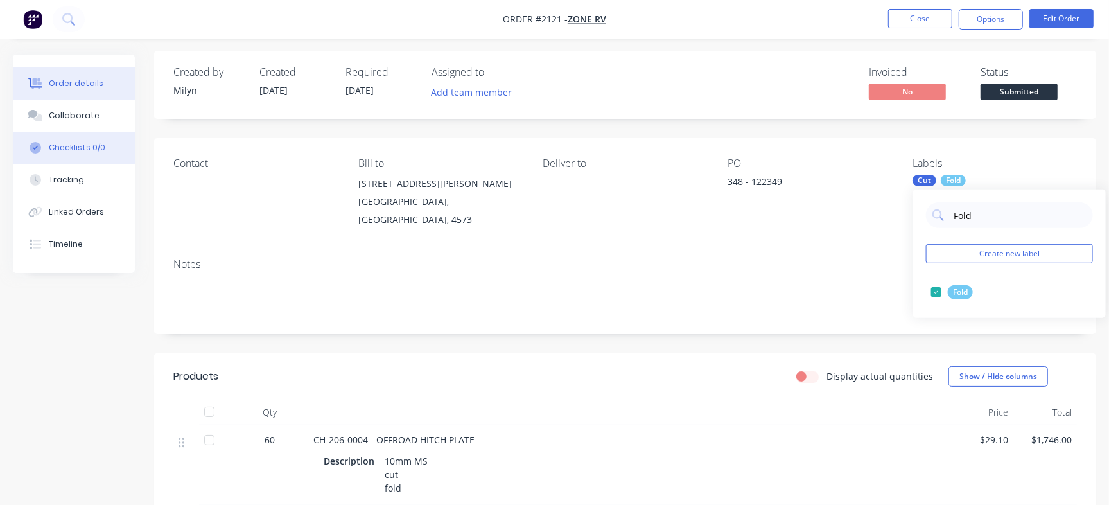
click at [102, 151] on button "Checklists 0/0" at bounding box center [74, 148] width 122 height 32
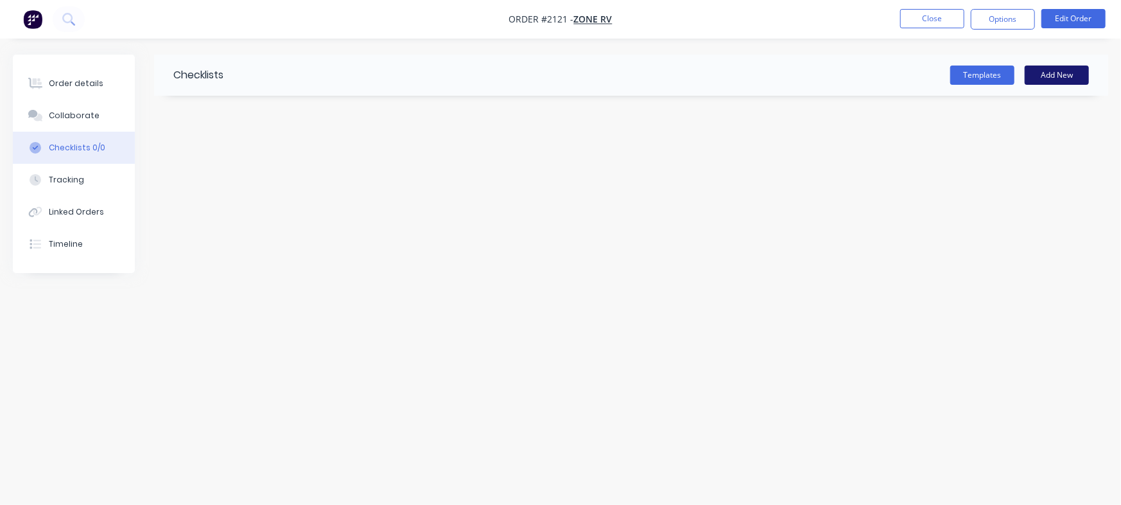
click at [1061, 80] on button "Add New" at bounding box center [1056, 74] width 64 height 19
type input "Checklist"
click at [381, 154] on textarea at bounding box center [494, 154] width 584 height 19
type textarea "x"
type textarea "P"
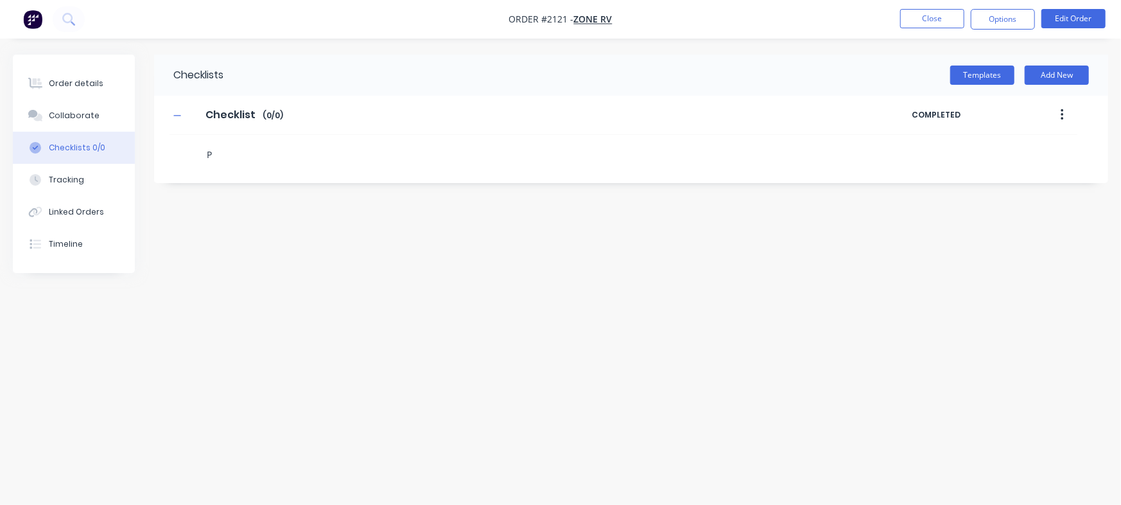
type textarea "x"
type textarea "PO"
type textarea "x"
type textarea "C"
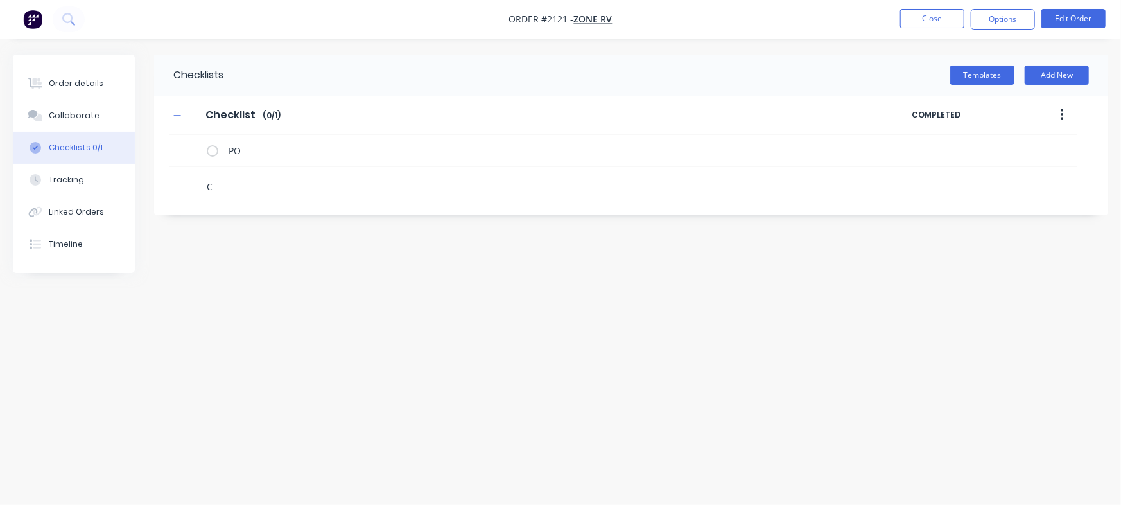
type textarea "x"
type textarea "Cu"
type textarea "x"
type textarea "Cut"
type textarea "x"
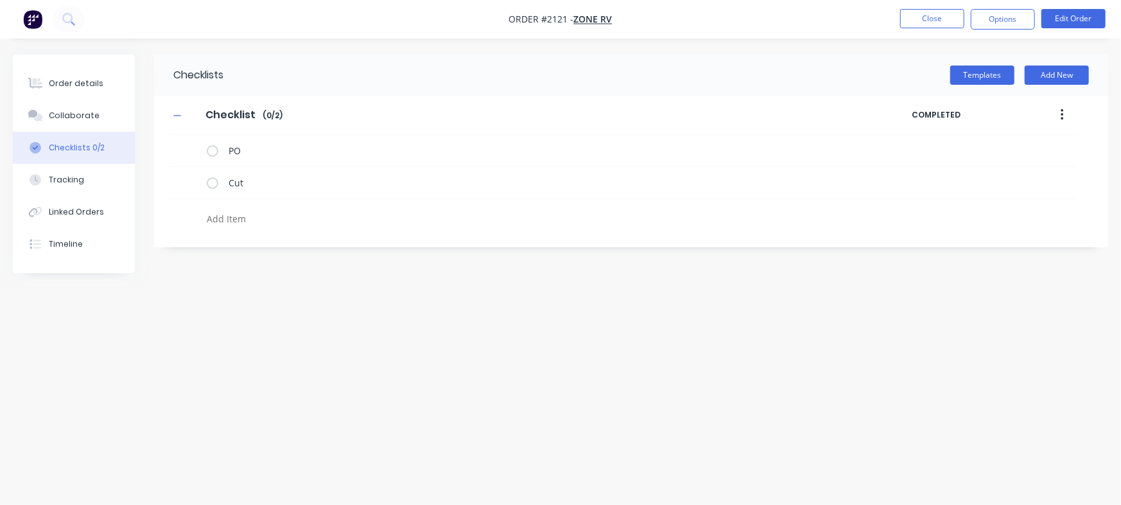
type textarea "x"
type textarea "F"
type textarea "x"
type textarea "FO"
type textarea "x"
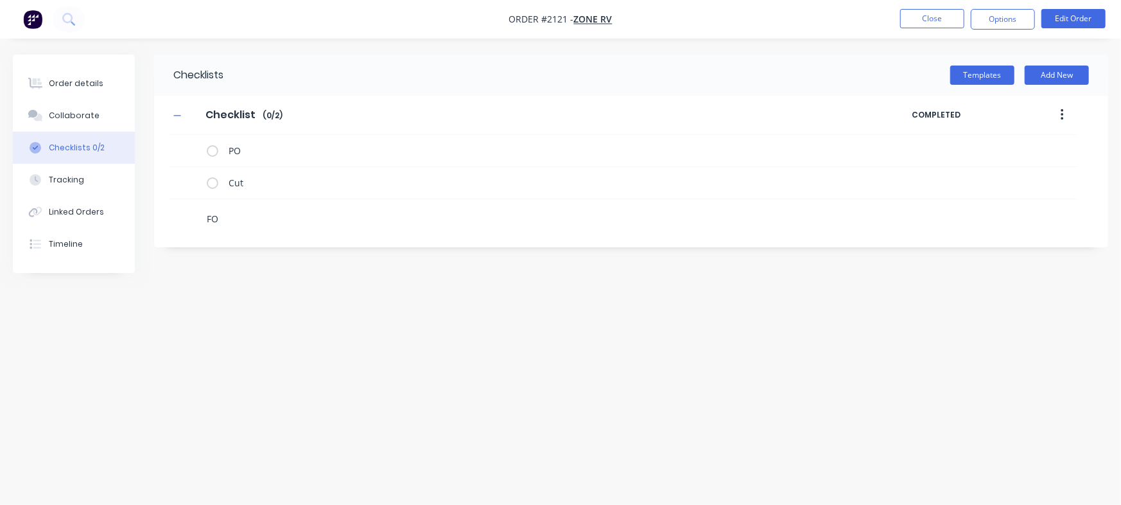
type textarea "FOl"
type textarea "x"
type textarea "FOld"
type textarea "x"
type textarea "FOl"
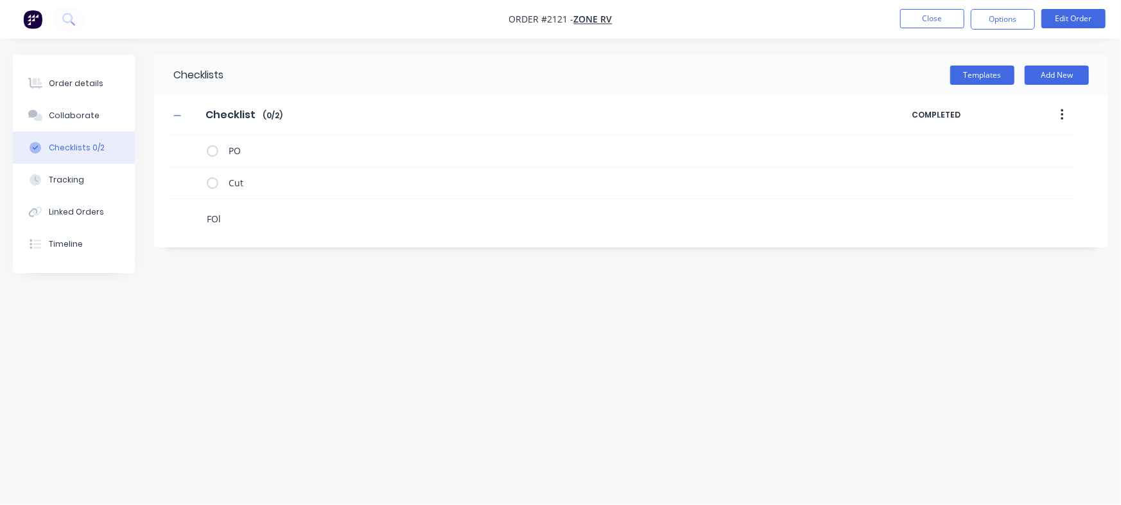
type textarea "x"
type textarea "FO"
type textarea "x"
type textarea "F"
type textarea "x"
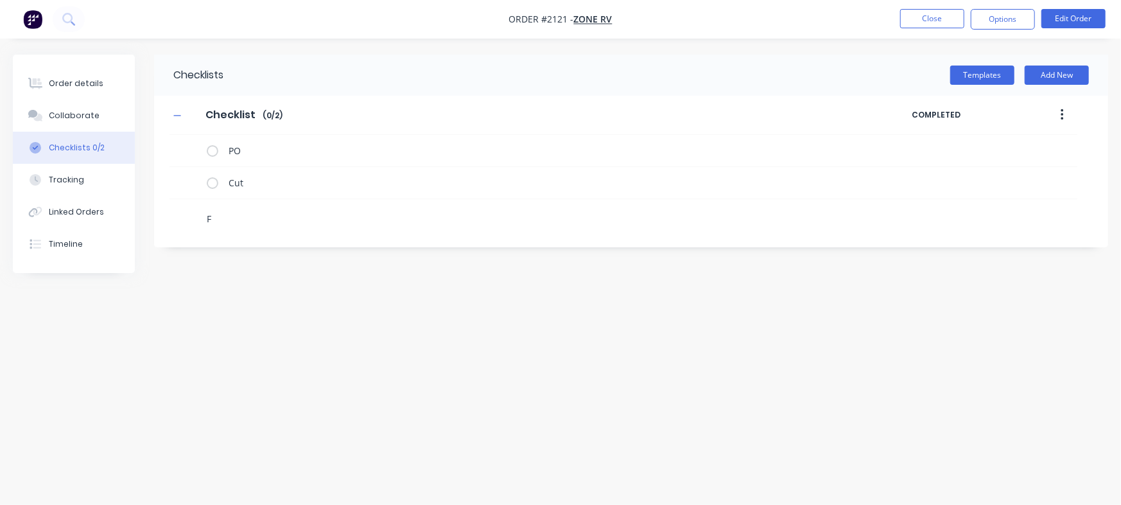
type textarea "Fo"
type textarea "x"
type textarea "Fol"
type textarea "x"
type textarea "Fold"
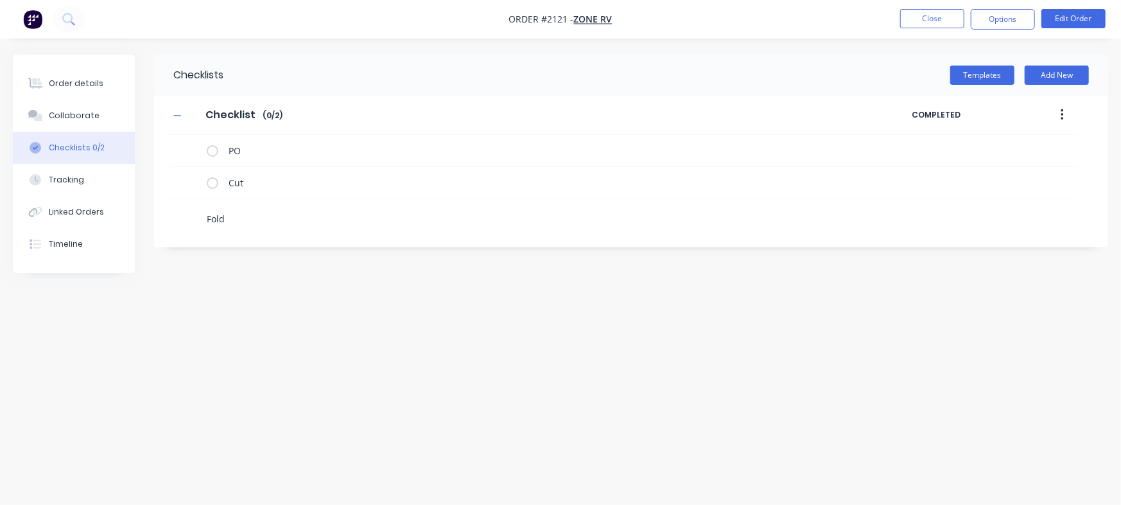
type textarea "x"
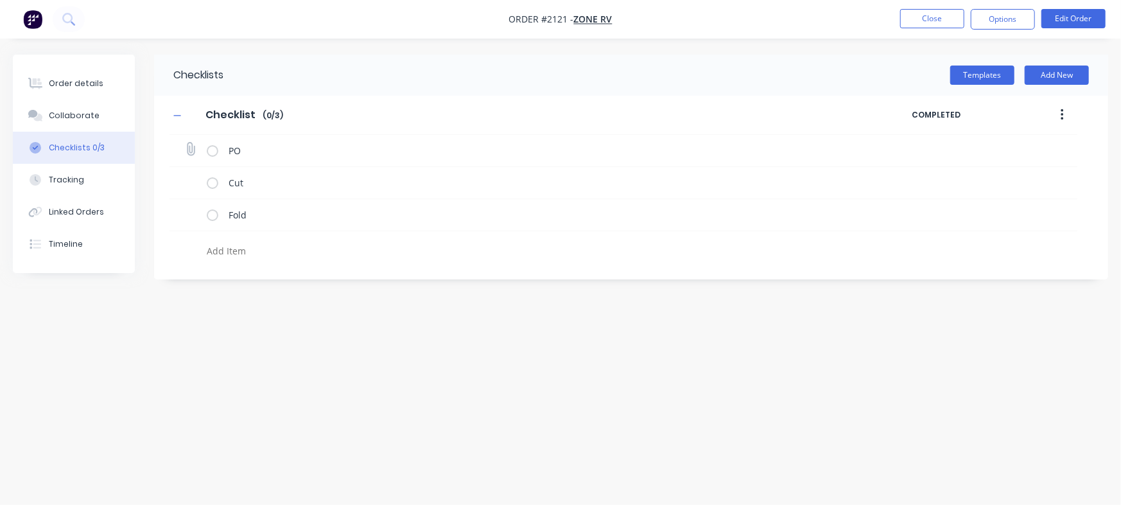
type textarea "x"
click at [189, 151] on icon at bounding box center [190, 149] width 17 height 17
click at [185, 143] on input "file" at bounding box center [185, 143] width 0 height 0
type input "C:\fakepath\PO-122349.pdf"
type textarea "x"
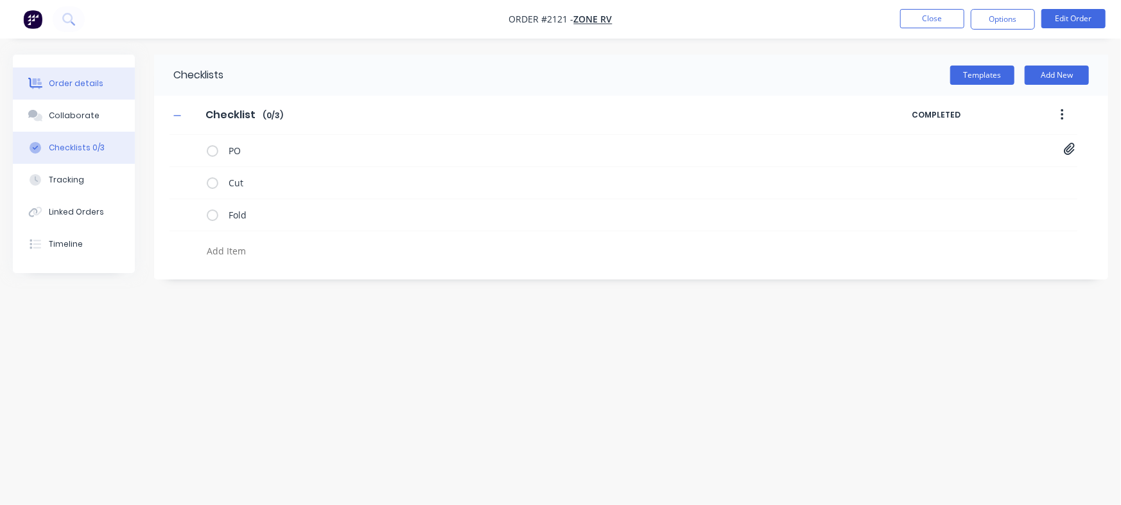
click at [72, 82] on div "Order details" at bounding box center [76, 84] width 55 height 12
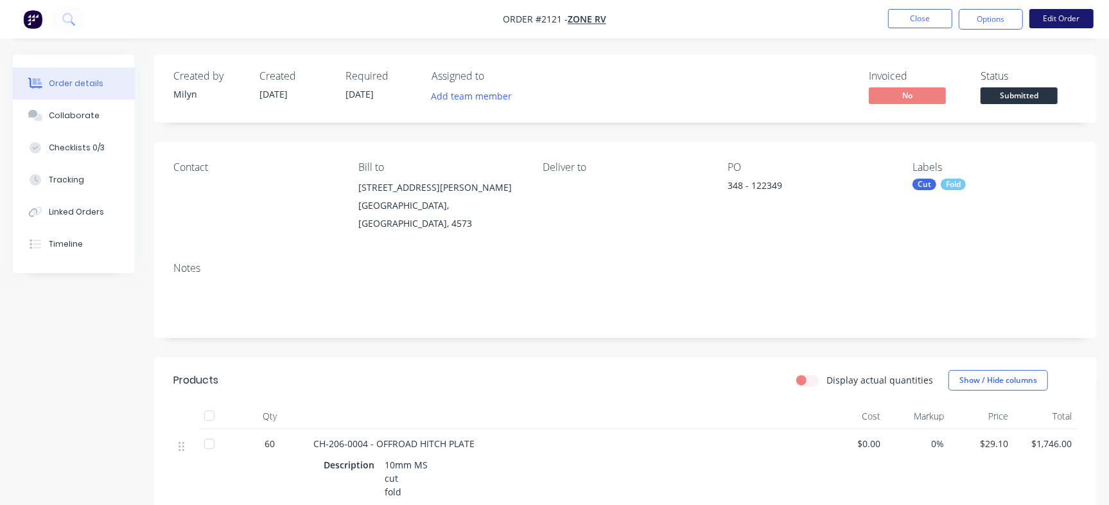
click at [1055, 15] on button "Edit Order" at bounding box center [1061, 18] width 64 height 19
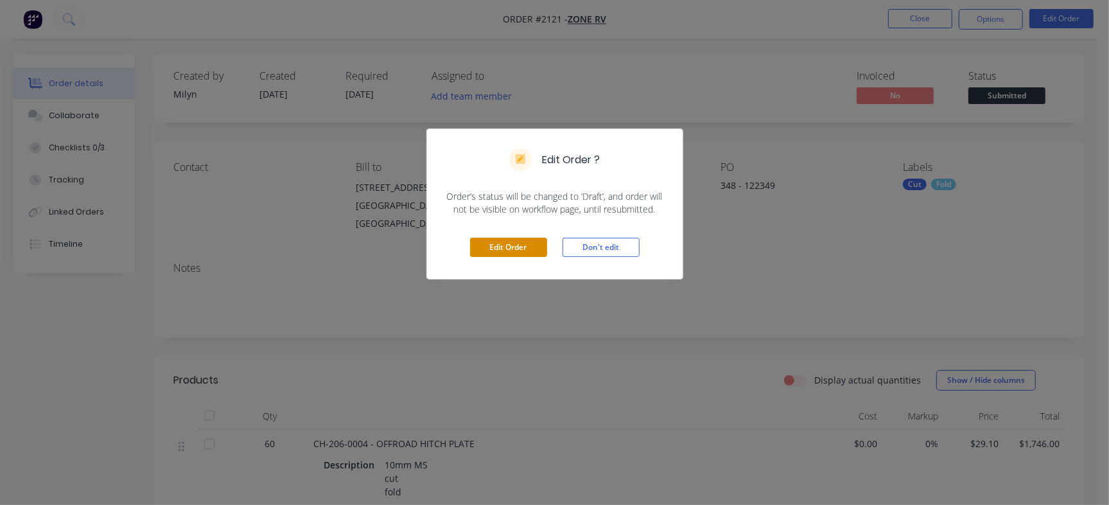
click at [501, 241] on button "Edit Order" at bounding box center [508, 247] width 77 height 19
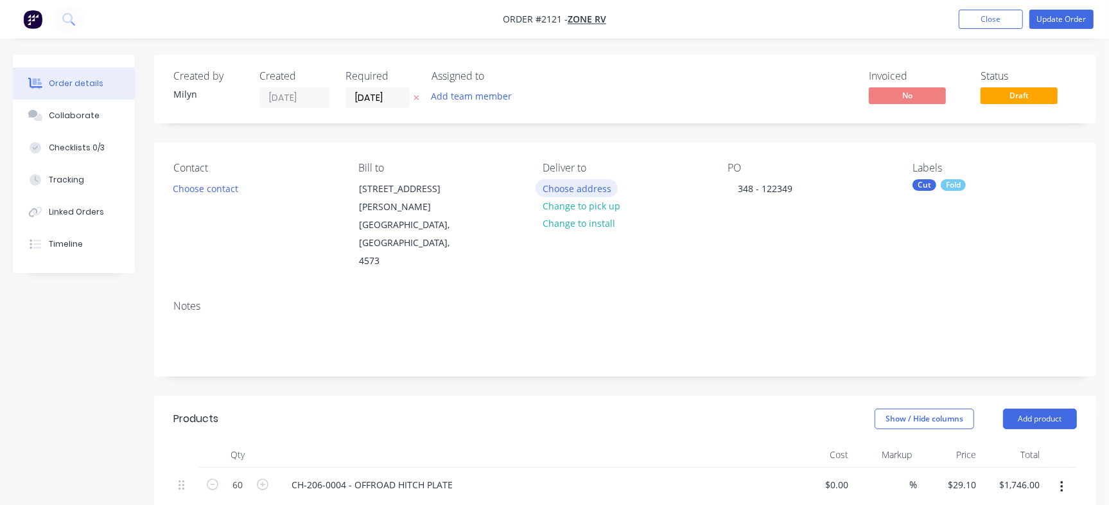
click at [590, 189] on button "Choose address" at bounding box center [576, 187] width 82 height 17
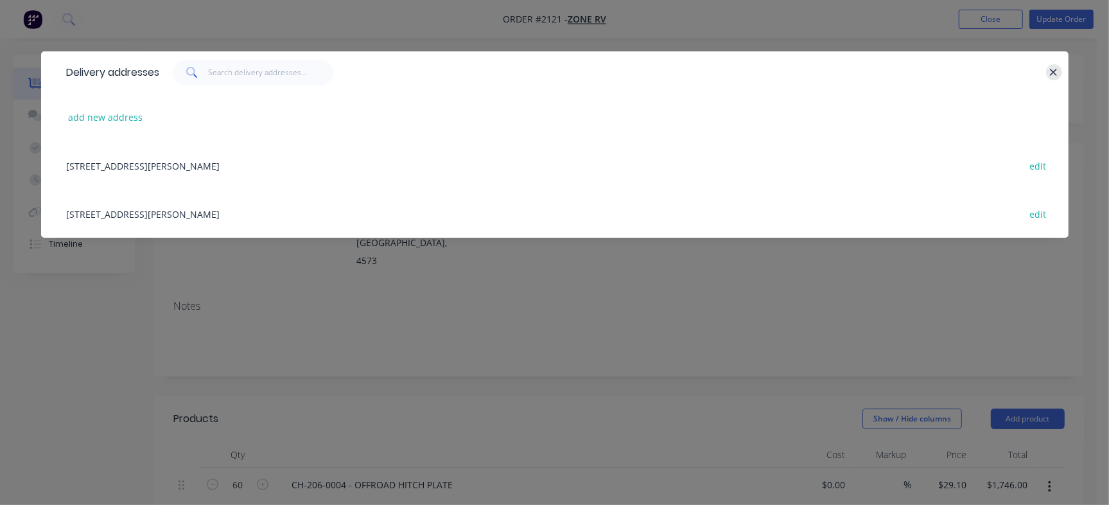
click at [1052, 67] on icon "button" at bounding box center [1053, 73] width 8 height 12
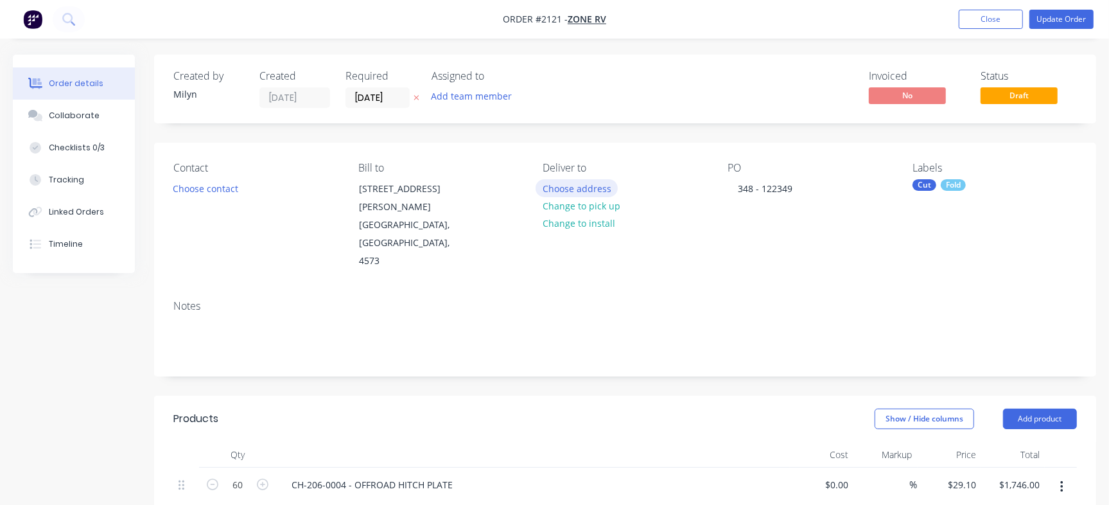
click at [589, 190] on button "Choose address" at bounding box center [576, 187] width 82 height 17
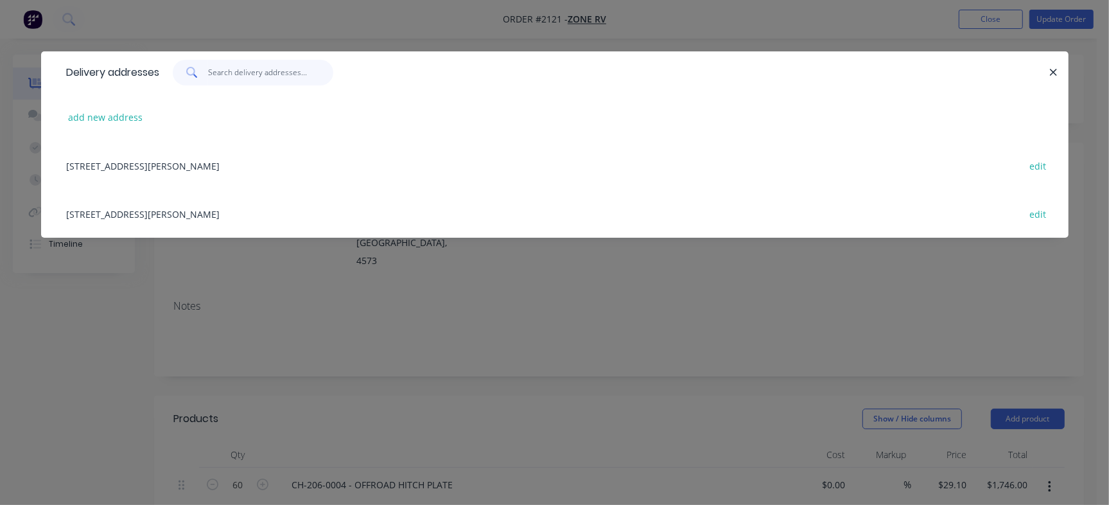
click at [236, 71] on input "text" at bounding box center [270, 73] width 125 height 26
click at [95, 119] on button "add new address" at bounding box center [106, 116] width 88 height 17
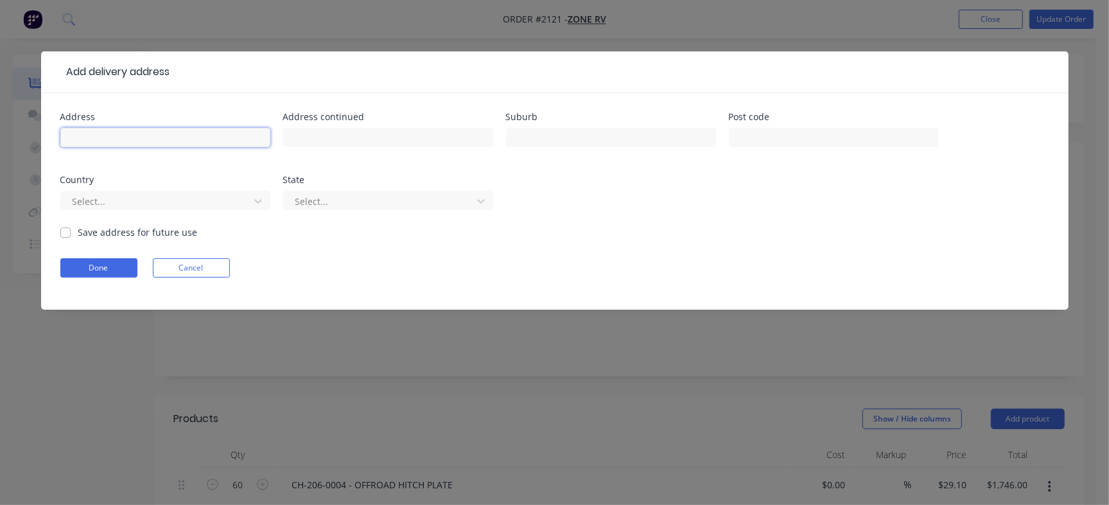
click at [187, 136] on input "text" at bounding box center [165, 137] width 210 height 19
paste input "69, Dacmar Road"
type input "69, Dacmar Road"
click at [92, 272] on button "Done" at bounding box center [98, 267] width 77 height 19
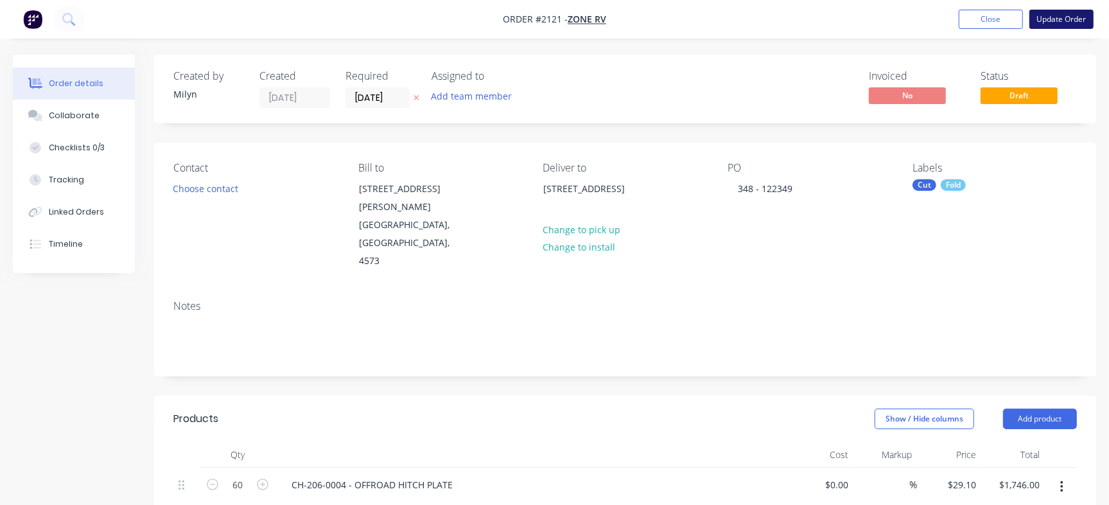
click at [1057, 21] on button "Update Order" at bounding box center [1061, 19] width 64 height 19
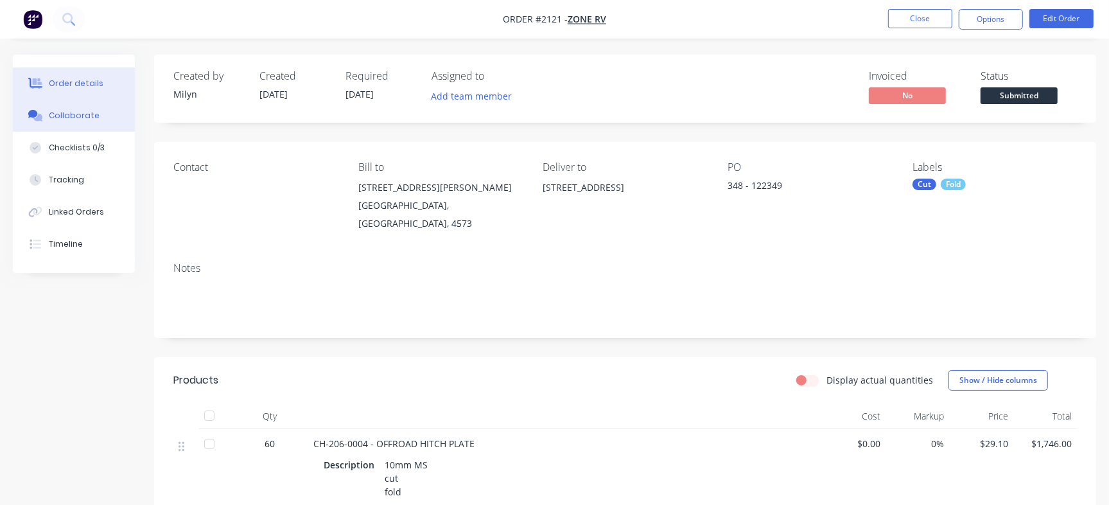
click at [64, 106] on button "Collaborate" at bounding box center [74, 115] width 122 height 32
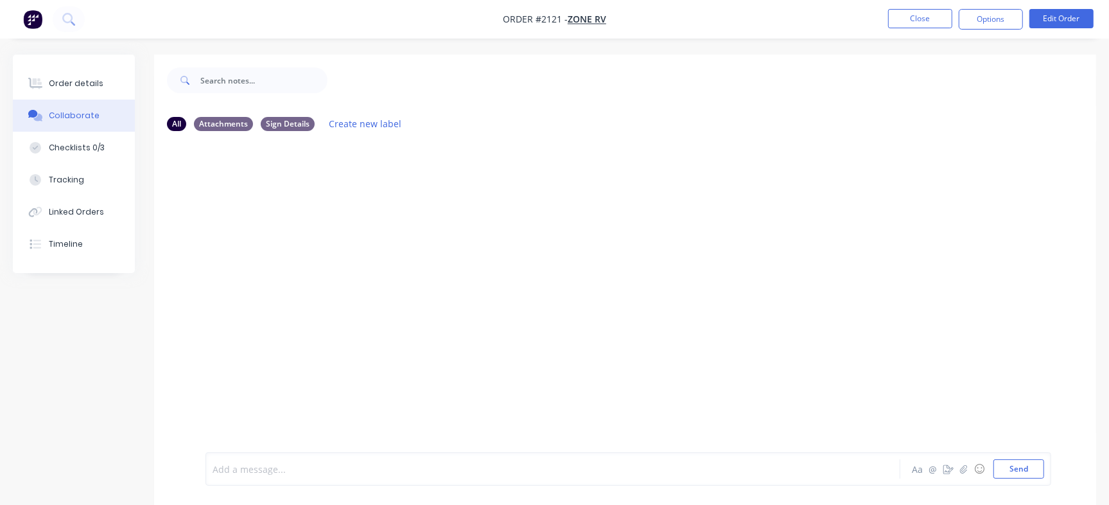
click at [333, 468] on div at bounding box center [524, 468] width 623 height 13
click at [308, 189] on div "Labels Edit Delete" at bounding box center [312, 193] width 8 height 19
click at [299, 190] on div "69, Dacmar Road Labels Edit Delete" at bounding box center [405, 193] width 401 height 26
click at [298, 191] on div "69, Dacmar Road Labels Edit Delete" at bounding box center [405, 193] width 401 height 26
click at [309, 190] on icon "button" at bounding box center [311, 193] width 4 height 15
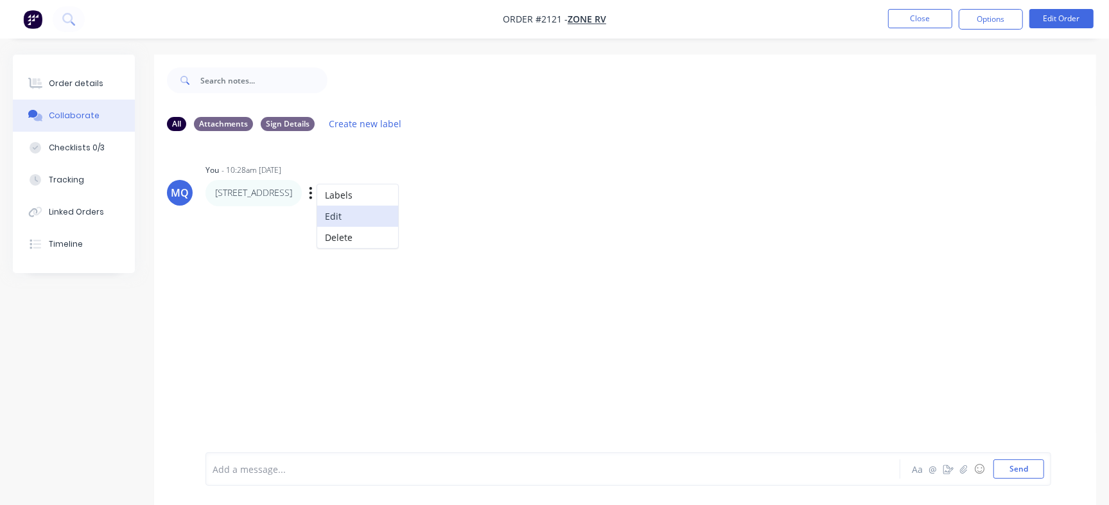
click at [331, 209] on button "Edit" at bounding box center [357, 215] width 81 height 21
click at [1021, 467] on button "Send" at bounding box center [1018, 468] width 51 height 19
click at [298, 315] on img at bounding box center [251, 304] width 92 height 84
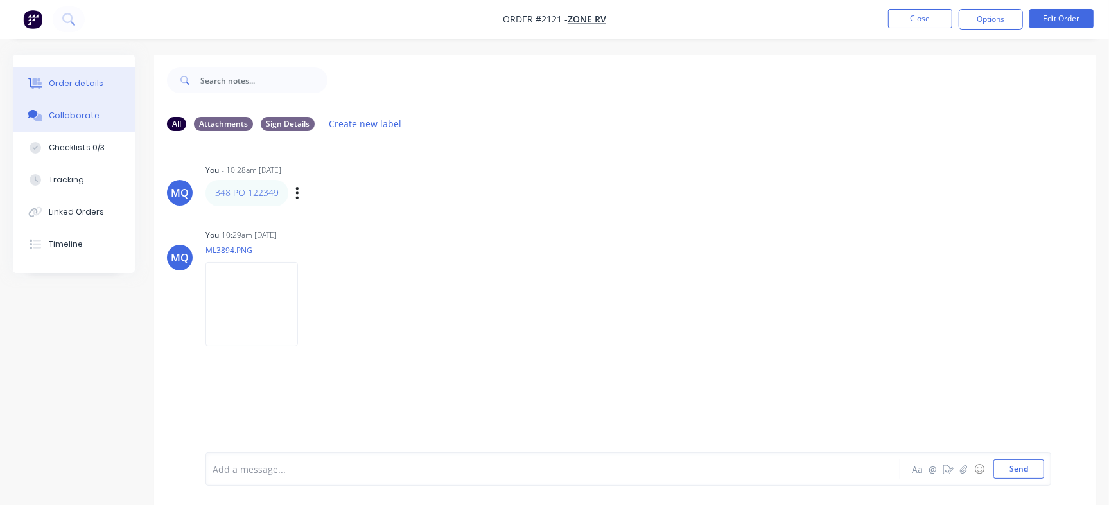
click at [79, 74] on button "Order details" at bounding box center [74, 83] width 122 height 32
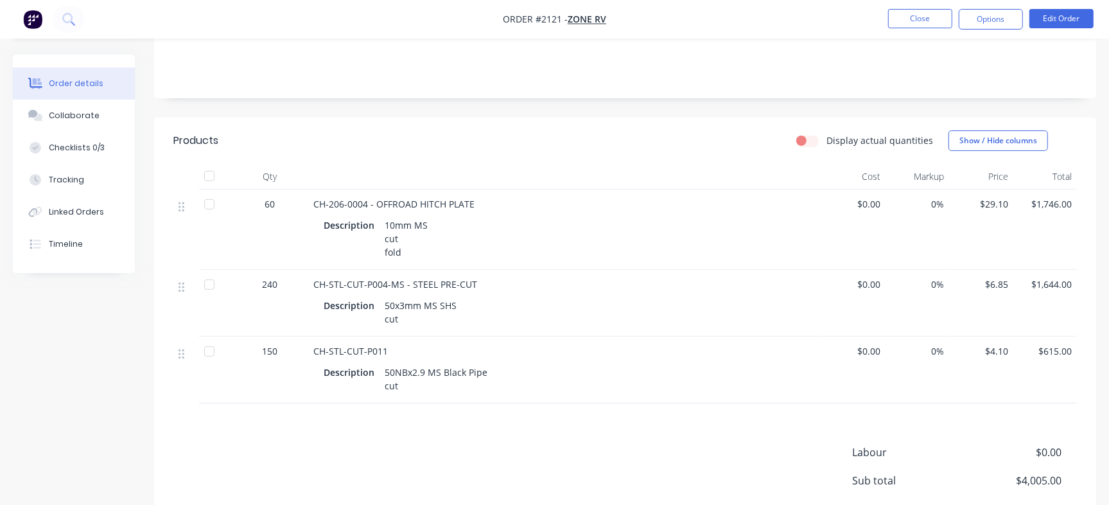
scroll to position [241, 0]
drag, startPoint x: 366, startPoint y: 187, endPoint x: 291, endPoint y: 195, distance: 75.5
click at [291, 195] on div "60 CH-206-0004 - OFFROAD HITCH PLATE Description 10mm MS cut fold $0.00 0% $29.…" at bounding box center [624, 228] width 903 height 80
copy div "CH-206-0004"
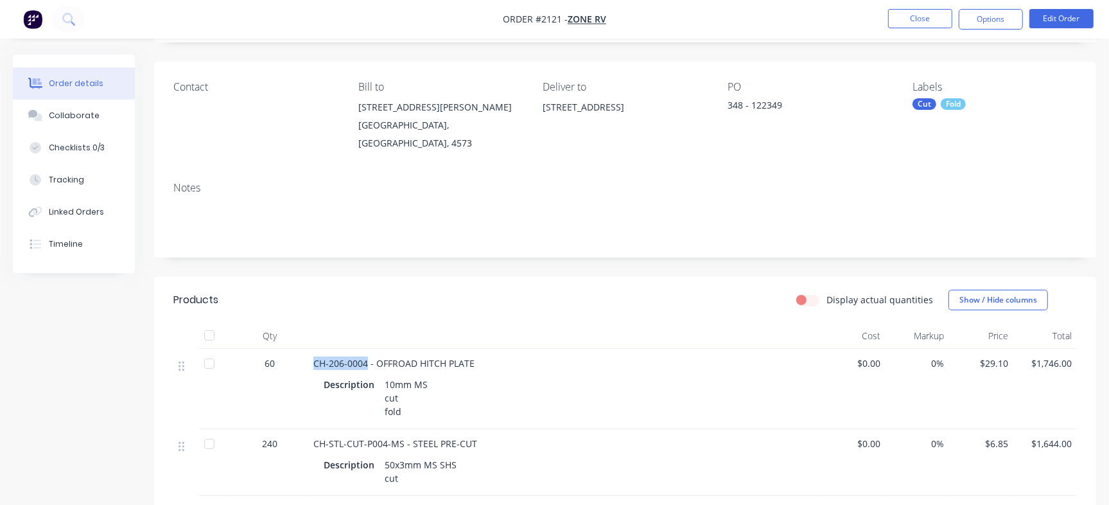
scroll to position [0, 0]
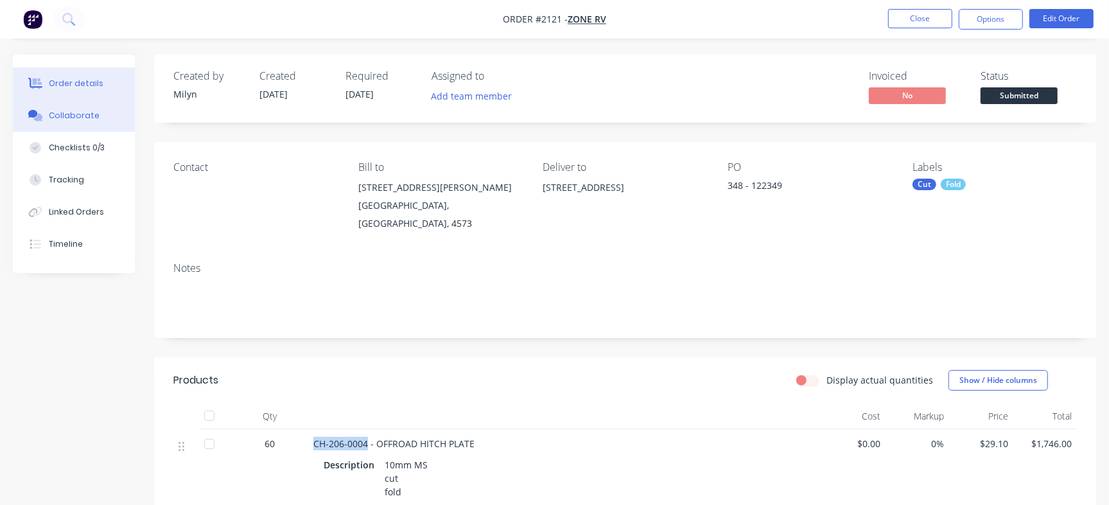
click at [85, 114] on div "Collaborate" at bounding box center [74, 116] width 51 height 12
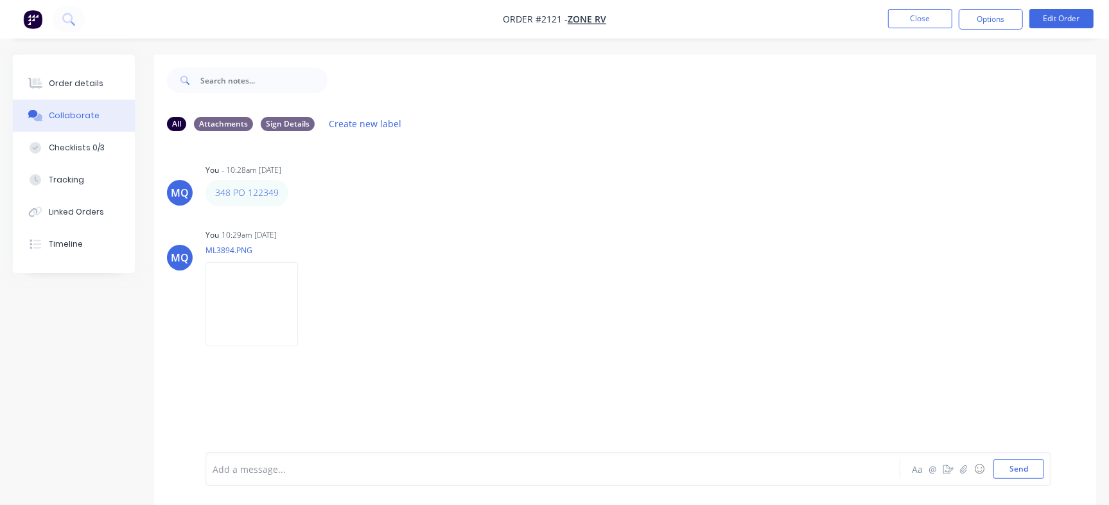
drag, startPoint x: 73, startPoint y: 82, endPoint x: 119, endPoint y: 117, distance: 58.7
click at [75, 82] on div "Order details" at bounding box center [76, 84] width 55 height 12
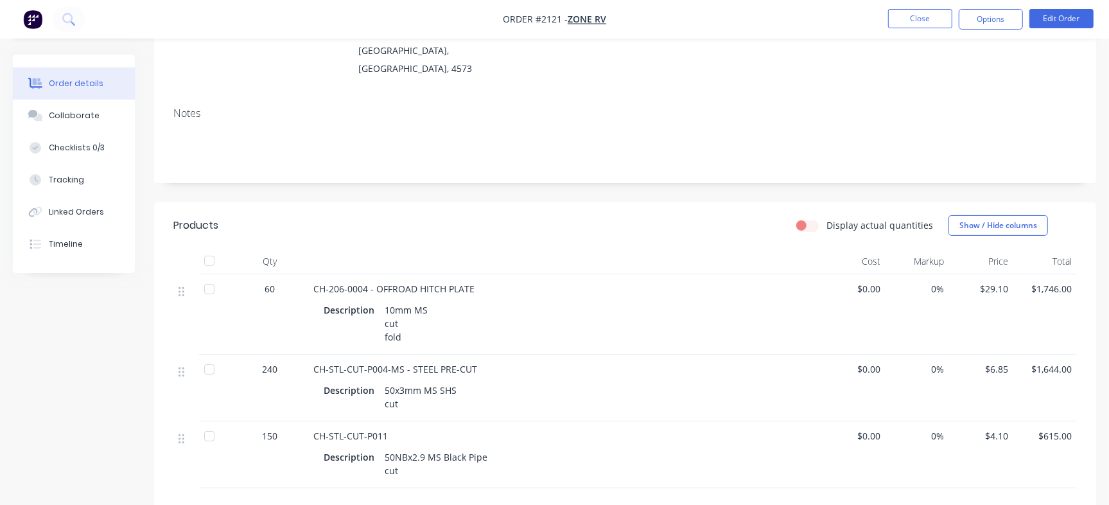
scroll to position [160, 0]
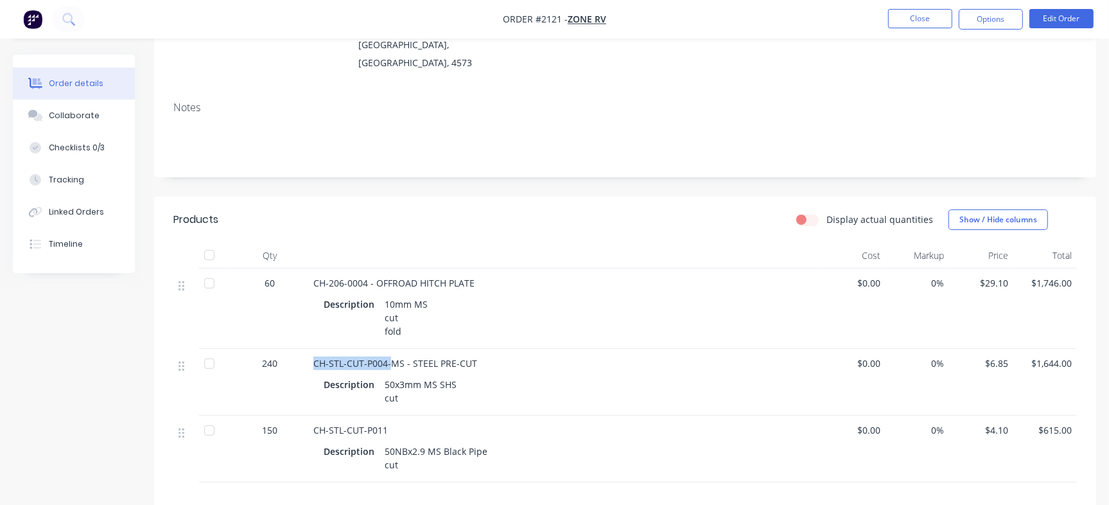
drag, startPoint x: 312, startPoint y: 350, endPoint x: 388, endPoint y: 345, distance: 76.0
click at [388, 349] on div "CH-STL-CUT-P004-MS - STEEL PRE-CUT Description 50x3mm MS SHS cut" at bounding box center [565, 382] width 514 height 67
copy span "CH-STL-CUT-P004-"
drag, startPoint x: 315, startPoint y: 421, endPoint x: 388, endPoint y: 421, distance: 73.2
click at [388, 423] on div "CH-STL-CUT-P011" at bounding box center [564, 429] width 503 height 13
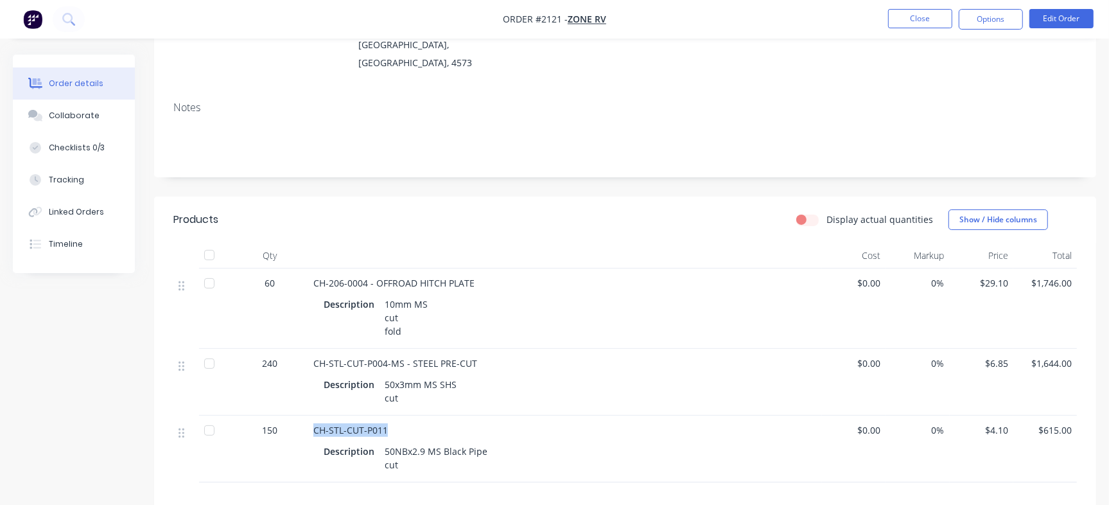
copy span "CH-STL-CUT-P011"
drag, startPoint x: 308, startPoint y: 352, endPoint x: 482, endPoint y: 350, distance: 174.0
click at [482, 350] on div "CH-STL-CUT-P004-MS - STEEL PRE-CUT Description 50x3mm MS SHS cut" at bounding box center [565, 382] width 514 height 67
copy span "CH-STL-CUT-P004-MS - STEEL PRE-CUT"
drag, startPoint x: 310, startPoint y: 416, endPoint x: 391, endPoint y: 415, distance: 80.9
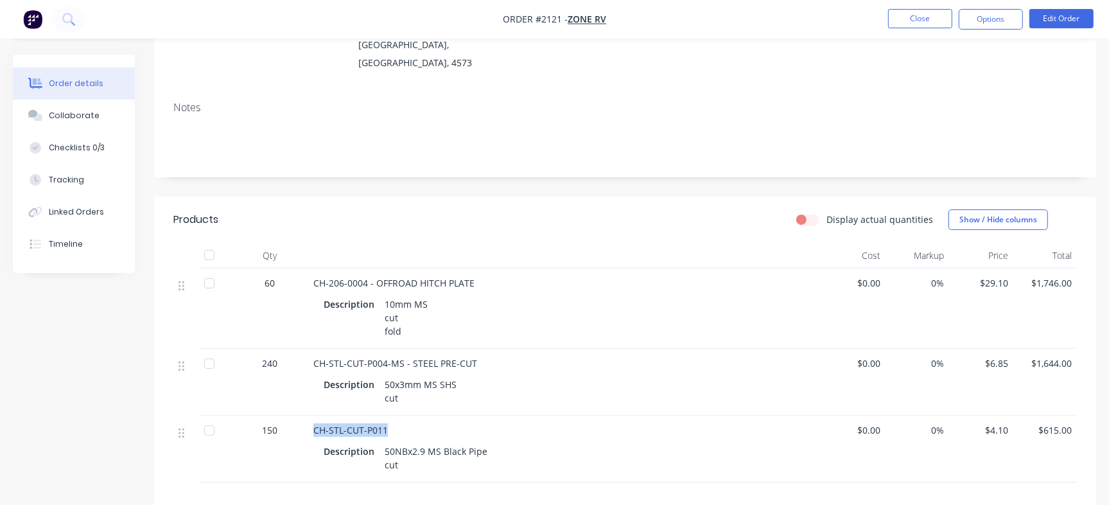
click at [391, 415] on div "CH-STL-CUT-P011 Description 50NBx2.9 MS Black Pipe cut" at bounding box center [565, 448] width 514 height 67
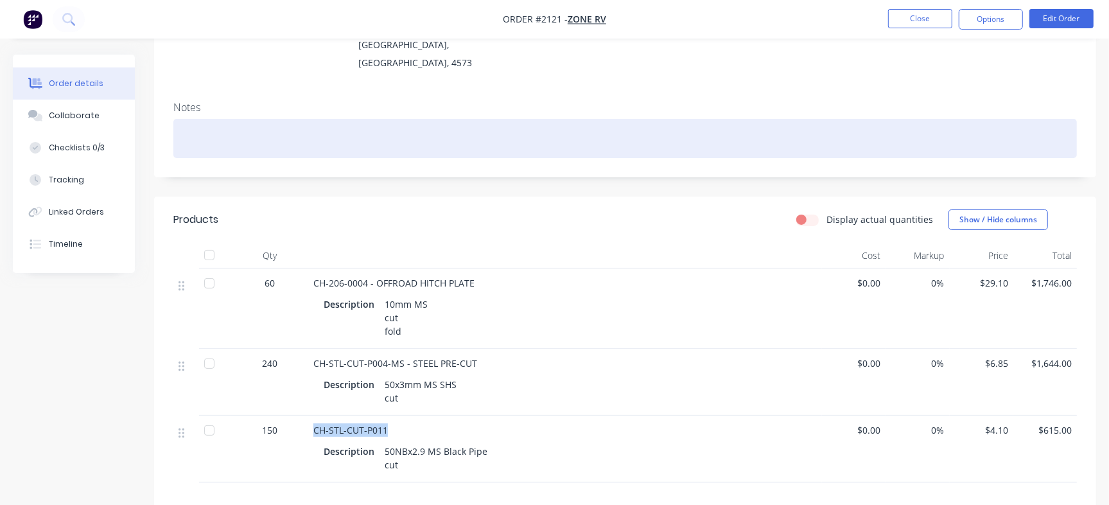
copy span "CH-STL-CUT-P011"
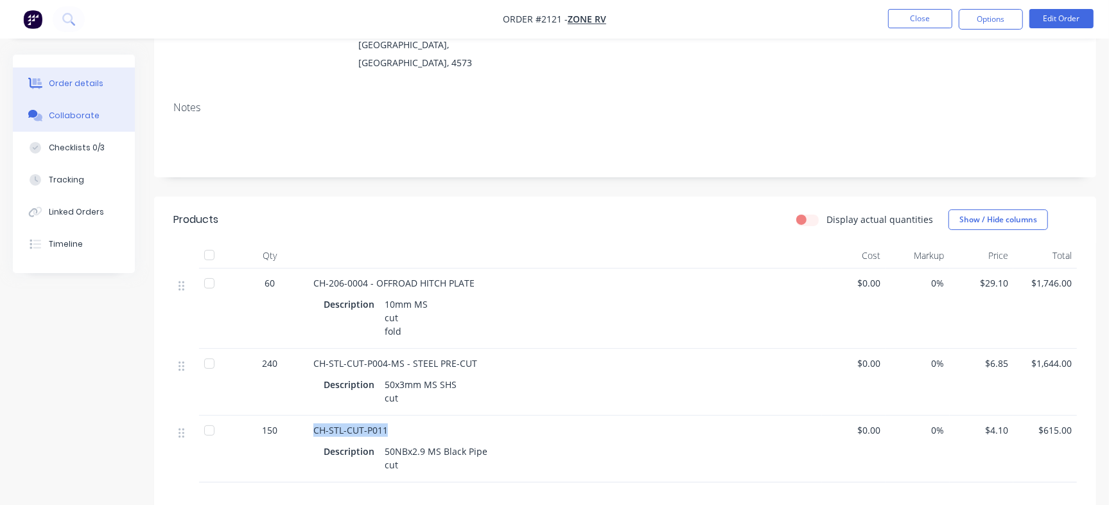
click at [67, 108] on button "Collaborate" at bounding box center [74, 115] width 122 height 32
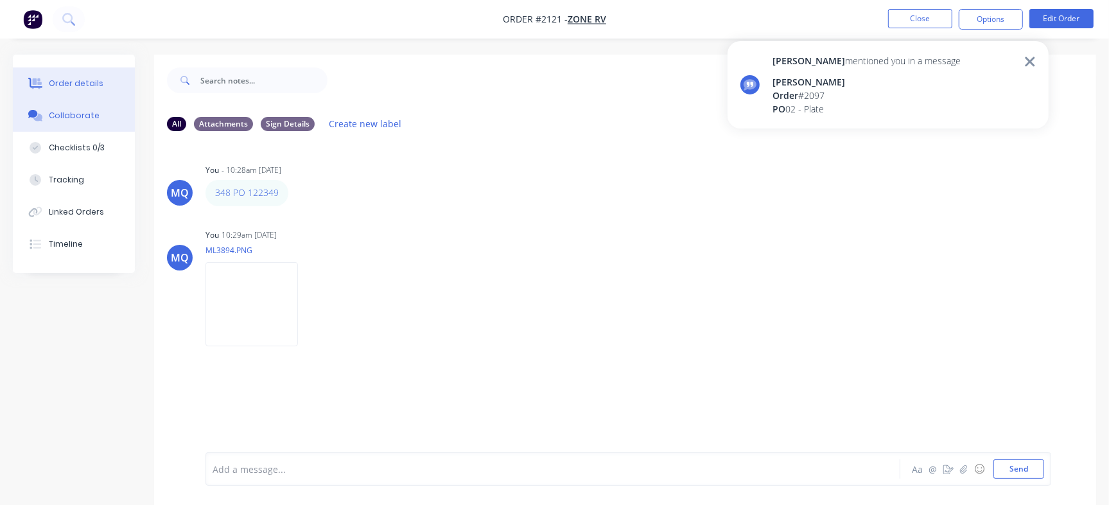
click at [89, 82] on div "Order details" at bounding box center [76, 84] width 55 height 12
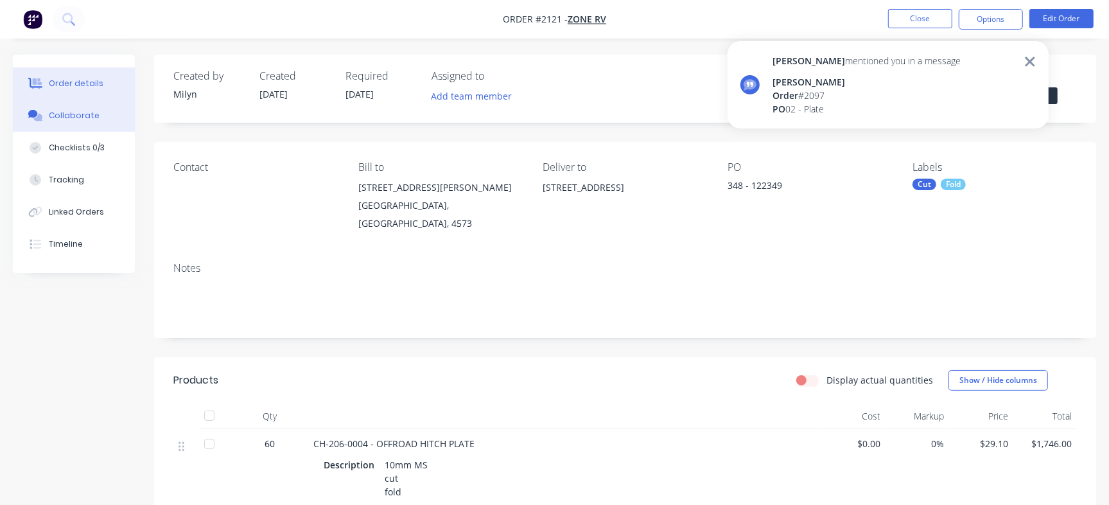
click at [94, 108] on button "Collaborate" at bounding box center [74, 115] width 122 height 32
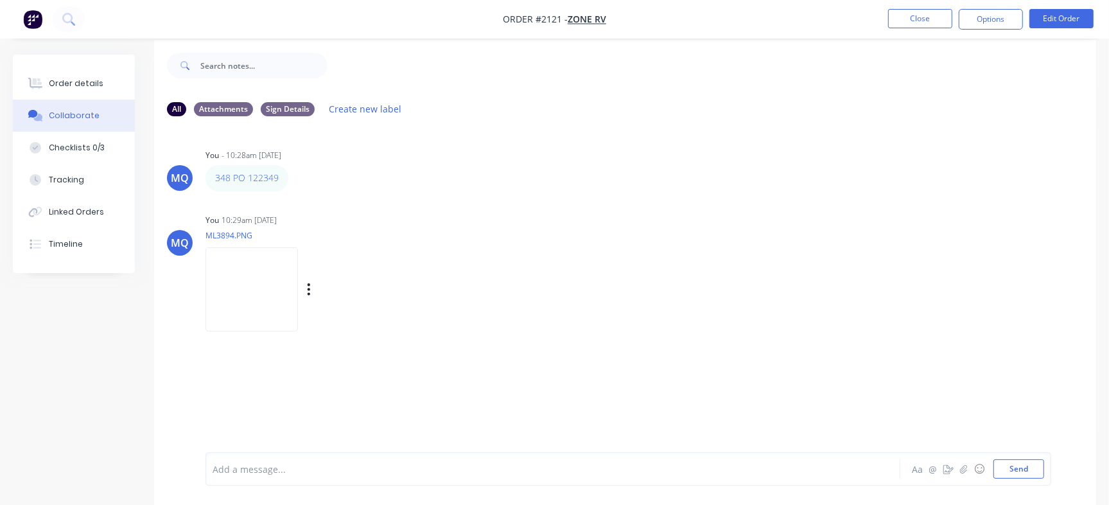
scroll to position [19, 0]
click at [461, 462] on div at bounding box center [524, 468] width 623 height 13
click at [354, 464] on div at bounding box center [524, 468] width 623 height 13
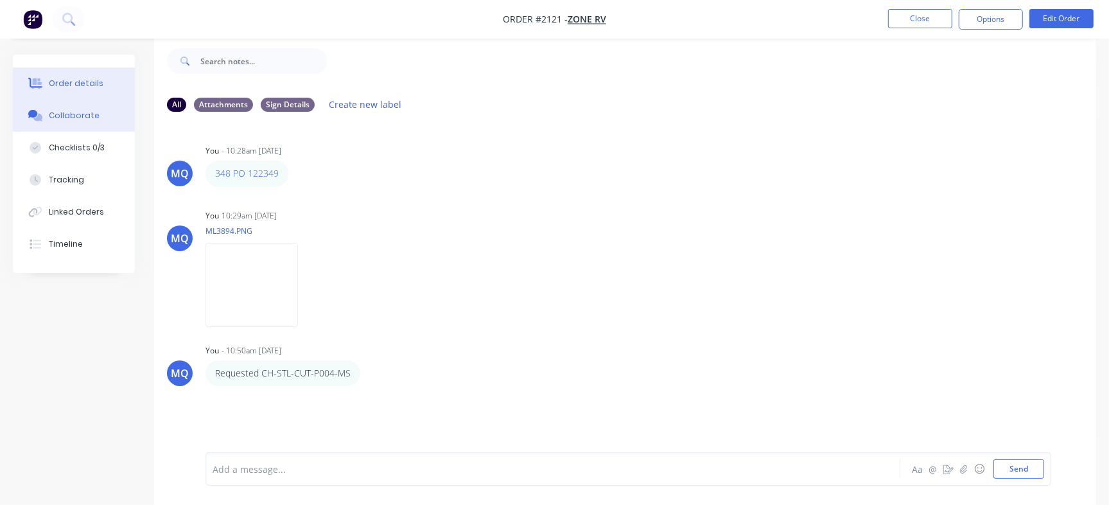
click at [91, 78] on div "Order details" at bounding box center [76, 84] width 55 height 12
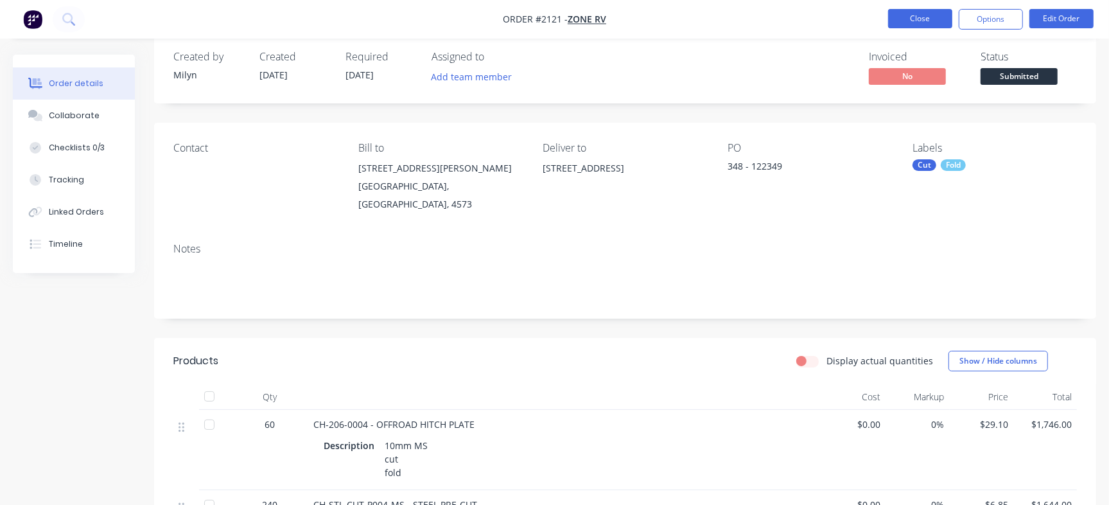
click at [913, 20] on button "Close" at bounding box center [920, 18] width 64 height 19
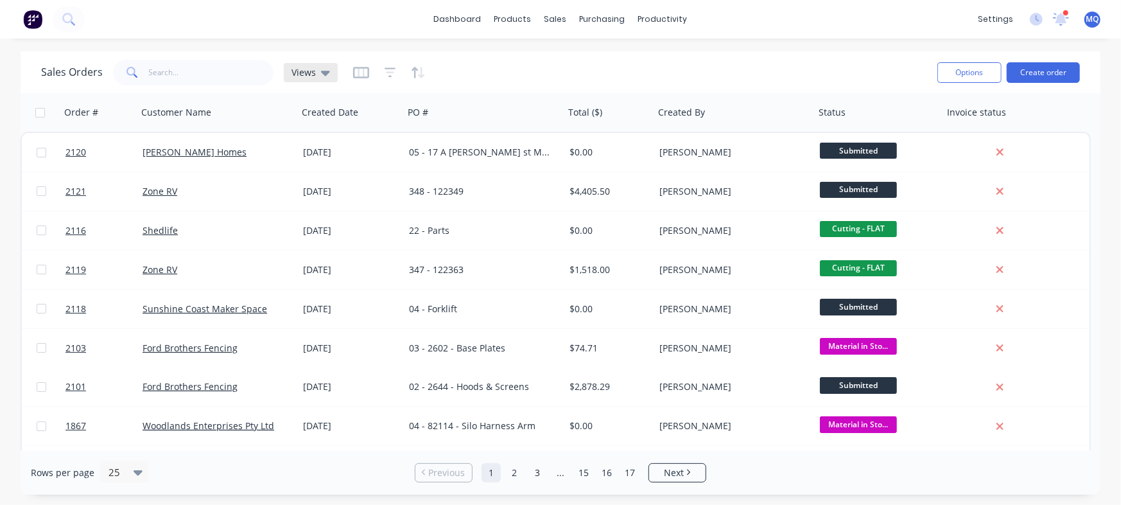
click at [322, 74] on icon at bounding box center [325, 73] width 9 height 5
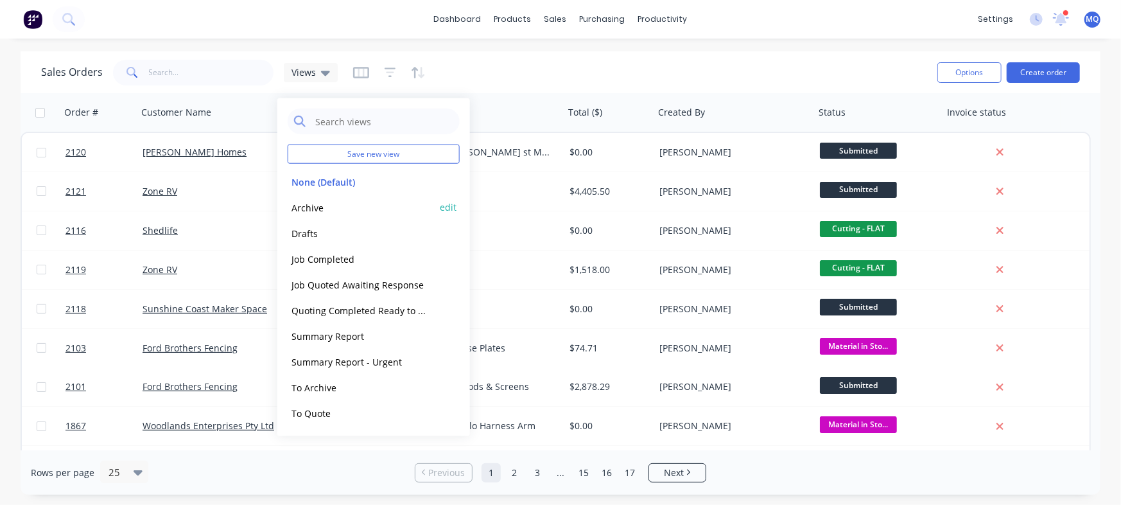
click at [308, 207] on button "Archive" at bounding box center [361, 207] width 146 height 15
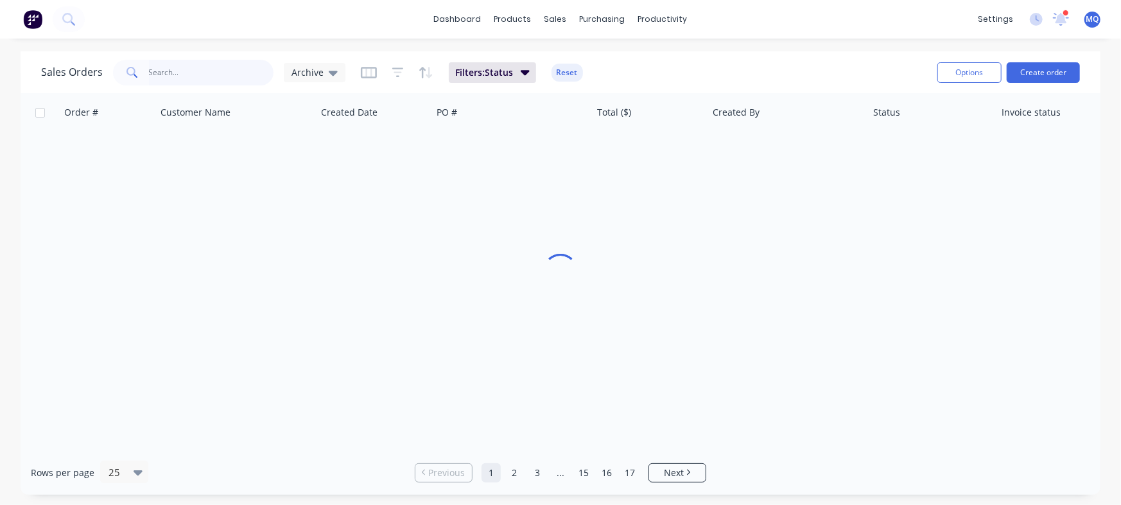
click at [193, 71] on input "text" at bounding box center [211, 73] width 125 height 26
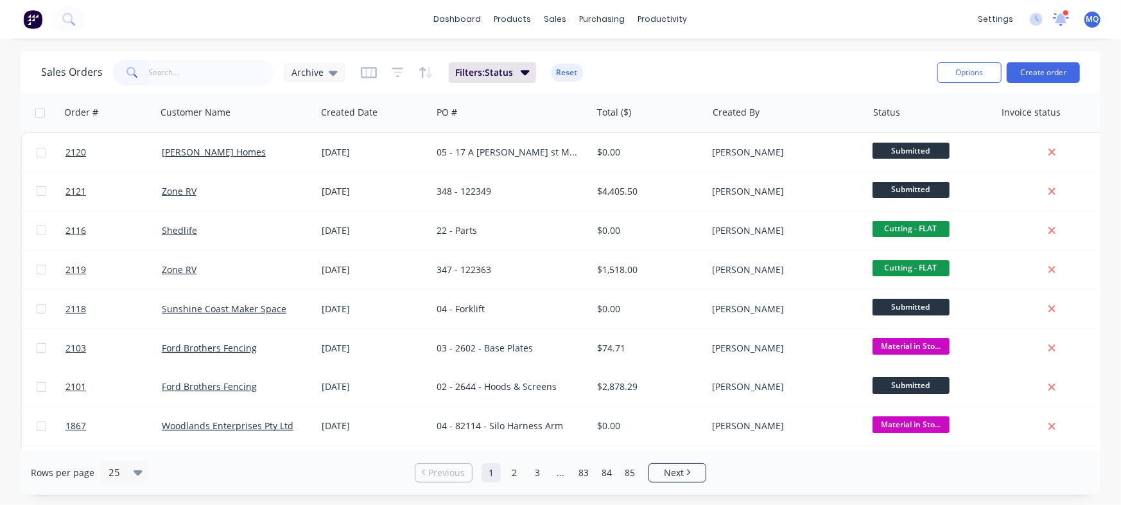
click at [1058, 21] on icon at bounding box center [1061, 17] width 12 height 11
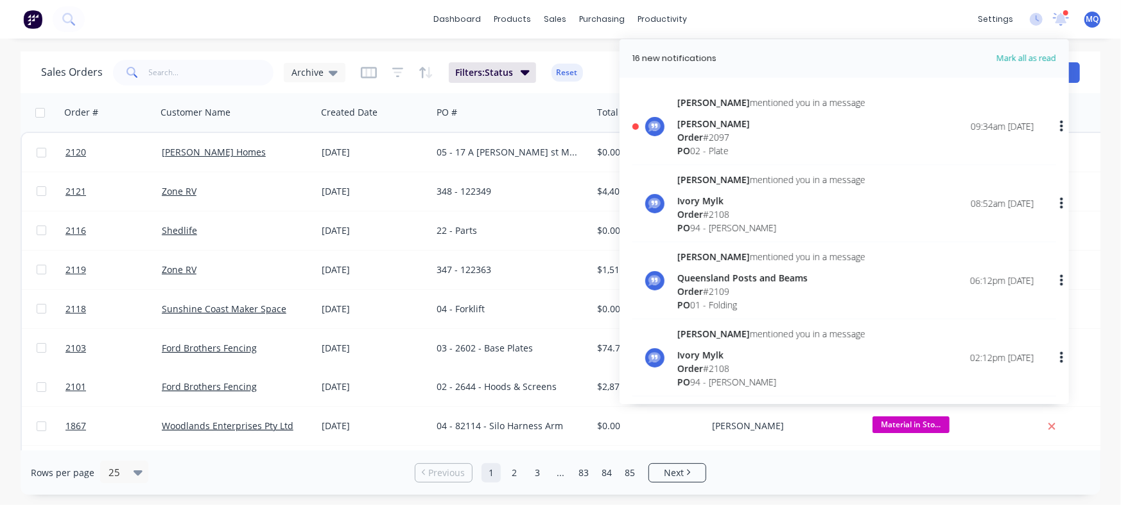
click at [799, 128] on div "[PERSON_NAME]" at bounding box center [771, 123] width 188 height 13
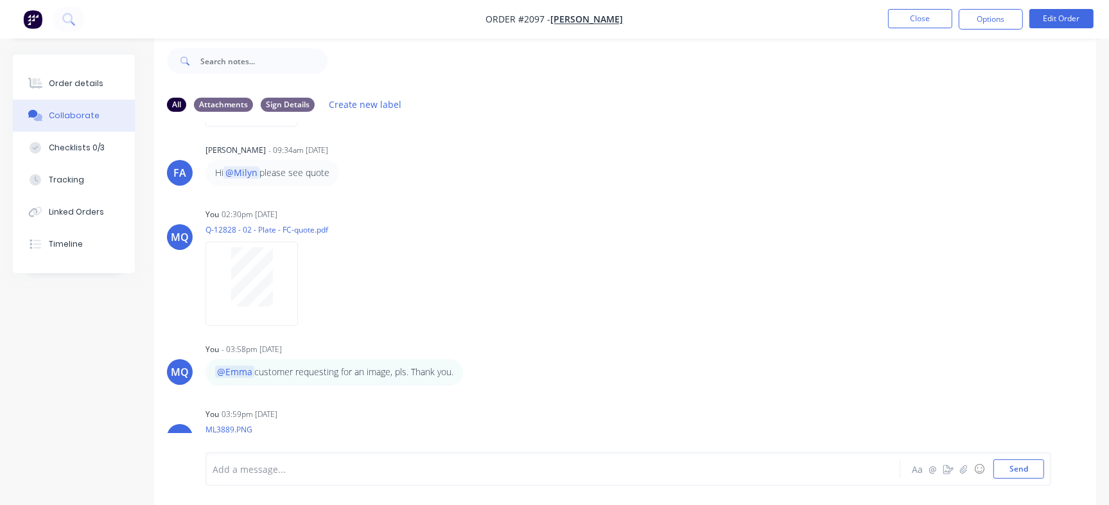
scroll to position [549, 0]
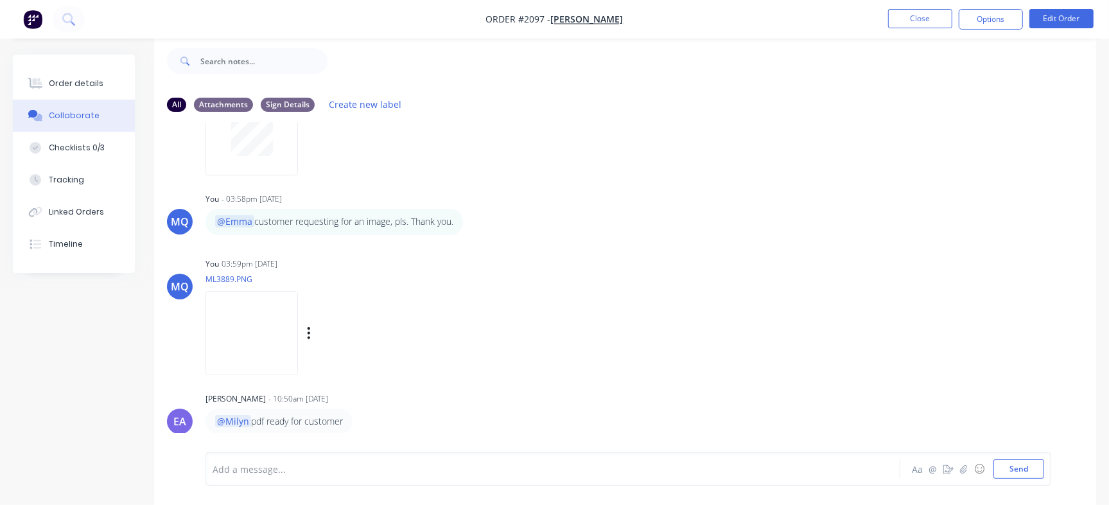
click at [298, 356] on img at bounding box center [251, 333] width 92 height 84
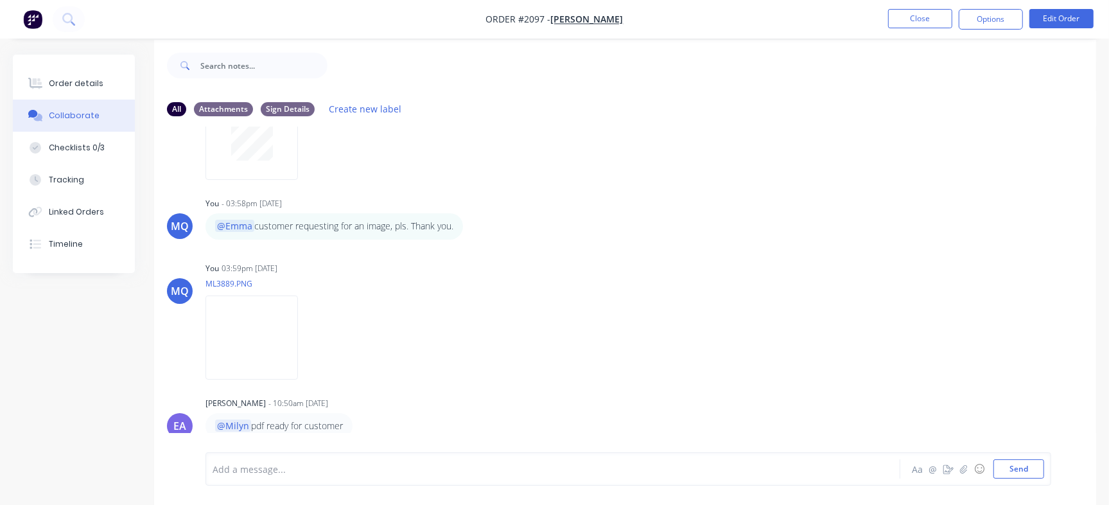
scroll to position [19, 0]
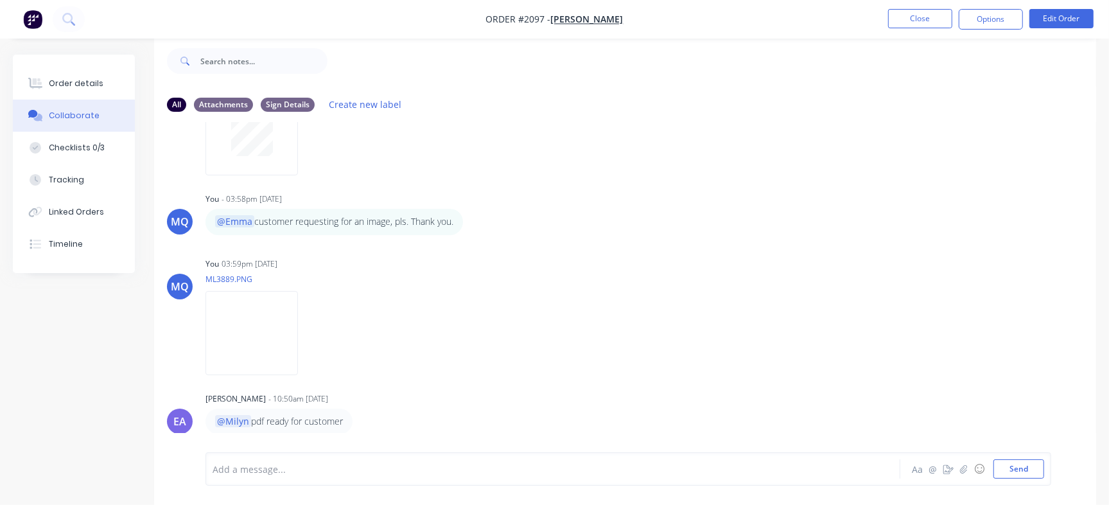
click at [910, 8] on nav "Order #2097 - Ted Lynch Close Options Edit Order" at bounding box center [554, 19] width 1109 height 39
click at [902, 20] on button "Close" at bounding box center [920, 18] width 64 height 19
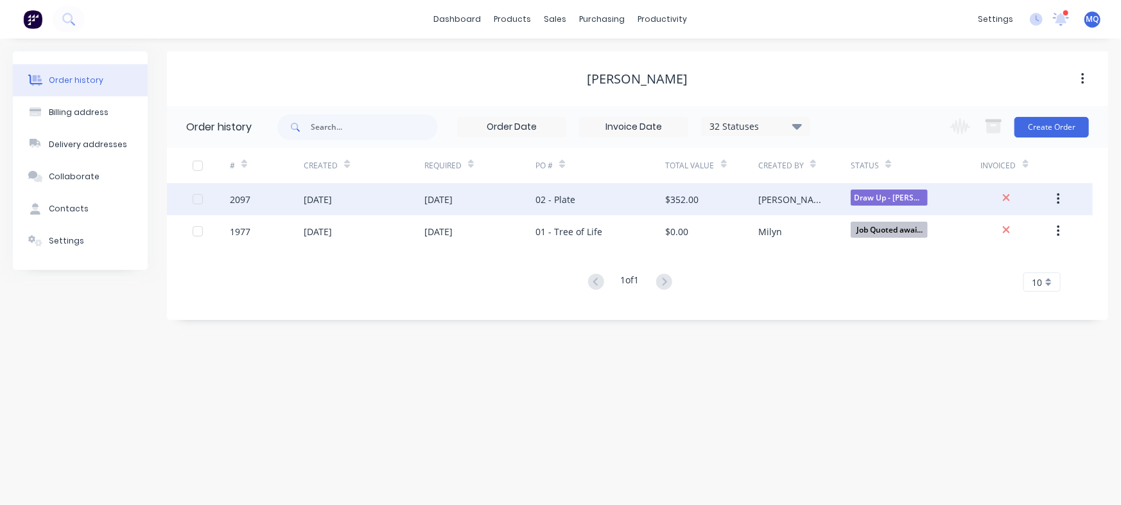
click at [635, 203] on div "02 - Plate" at bounding box center [600, 199] width 130 height 32
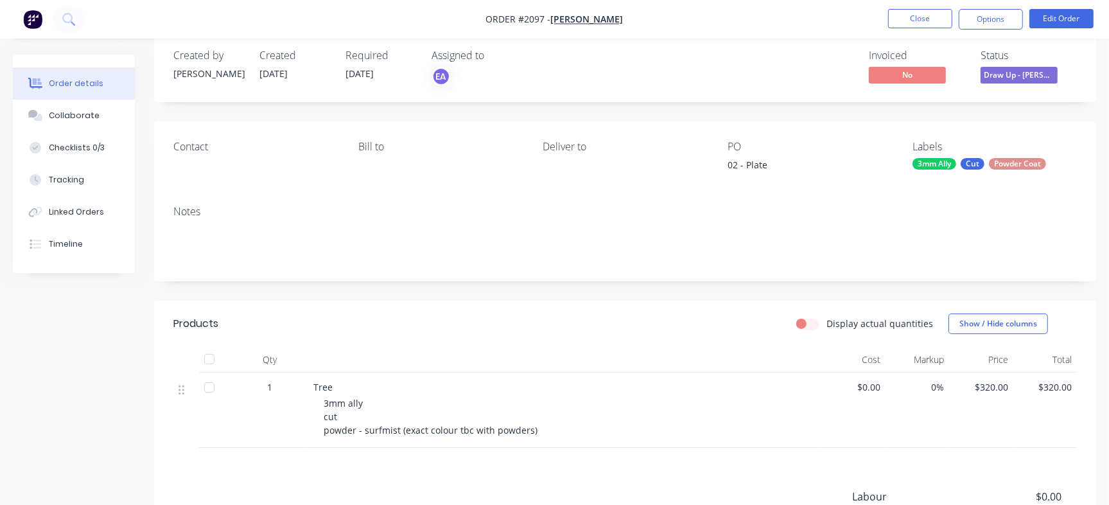
scroll to position [192, 0]
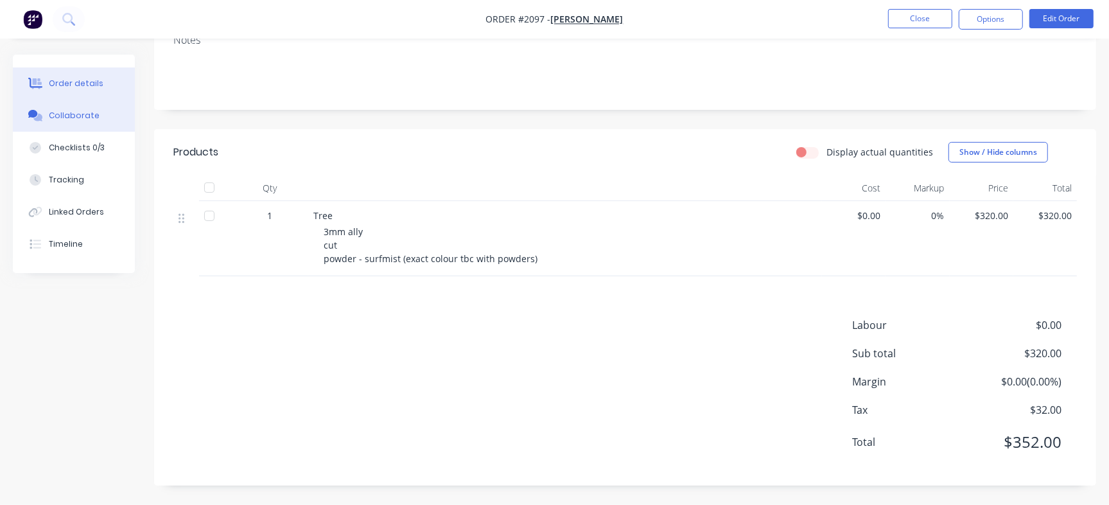
click at [79, 107] on button "Collaborate" at bounding box center [74, 115] width 122 height 32
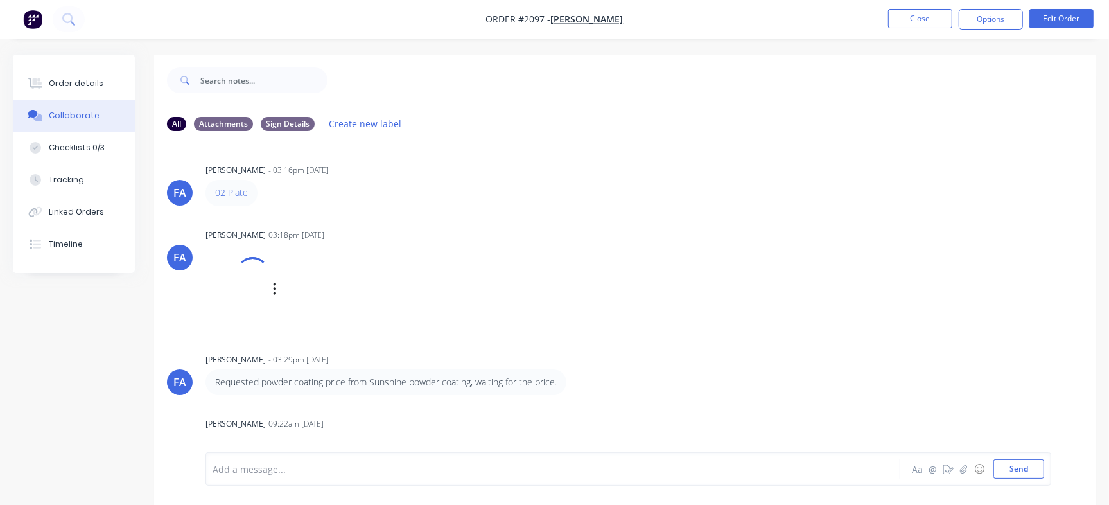
click at [915, 270] on div "FA Francis Adrian Candido 03:18pm 12/08/25 Image (9).jpg Labels Download Delete" at bounding box center [625, 277] width 942 height 105
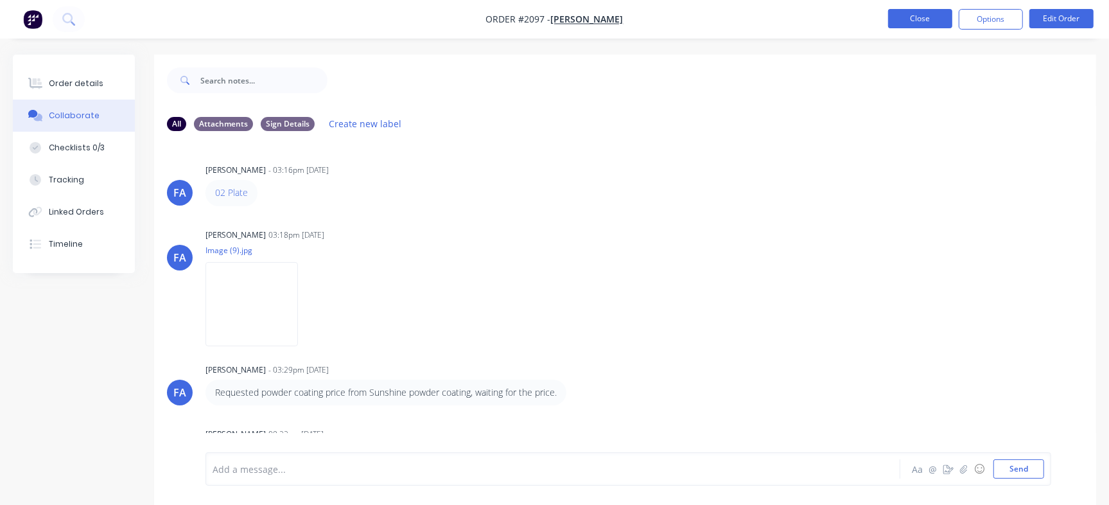
click at [924, 15] on button "Close" at bounding box center [920, 18] width 64 height 19
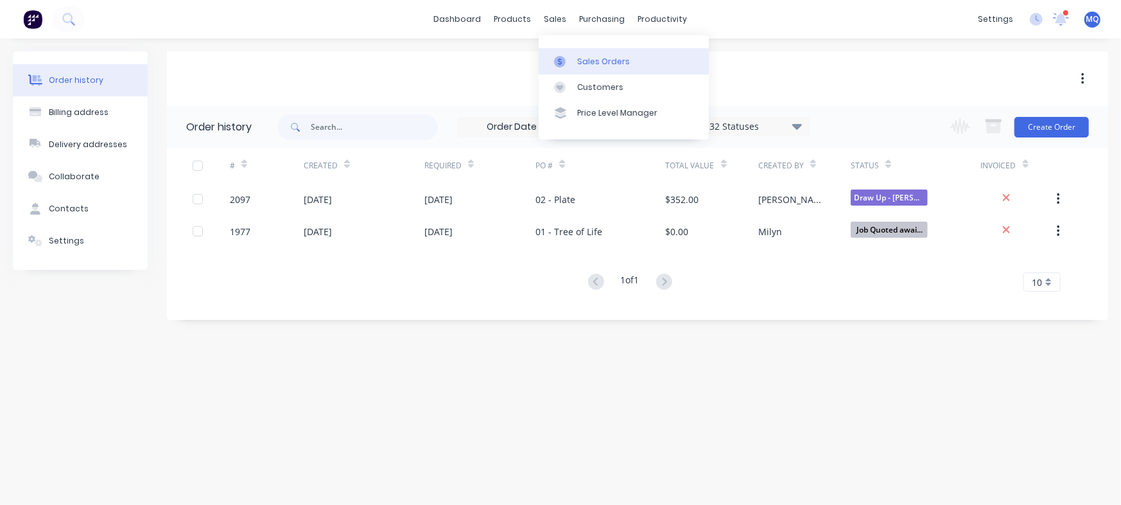
click at [569, 63] on div at bounding box center [563, 62] width 19 height 12
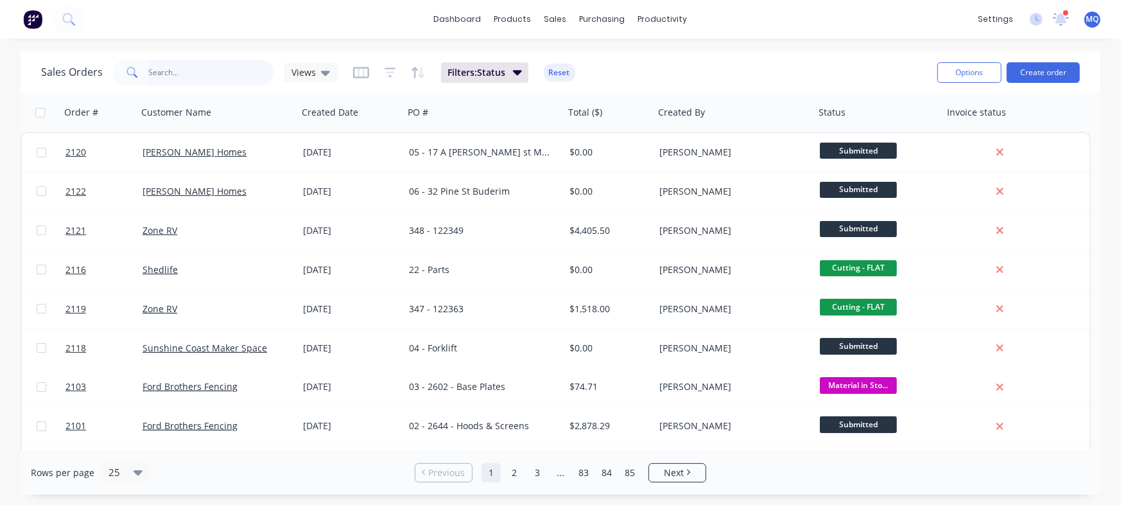
click at [188, 73] on input "text" at bounding box center [211, 73] width 125 height 26
type input "sai"
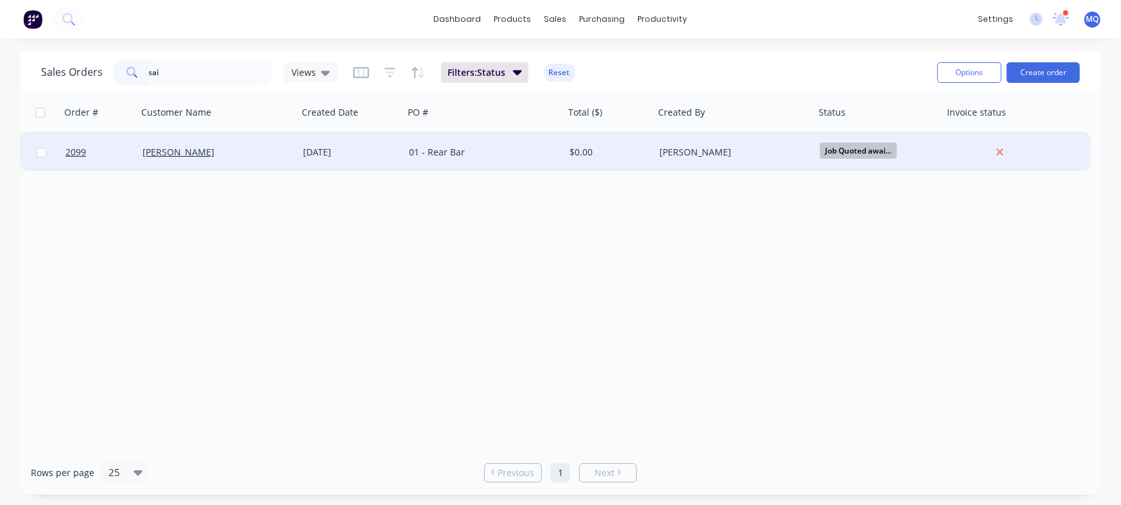
click at [282, 139] on div "[PERSON_NAME]" at bounding box center [217, 152] width 160 height 39
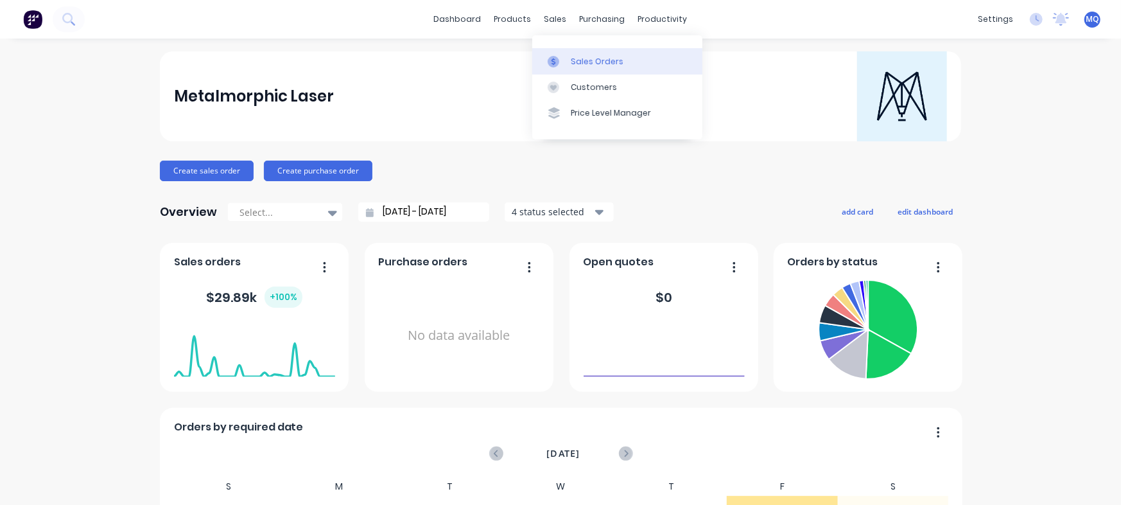
click at [565, 56] on div at bounding box center [557, 62] width 19 height 12
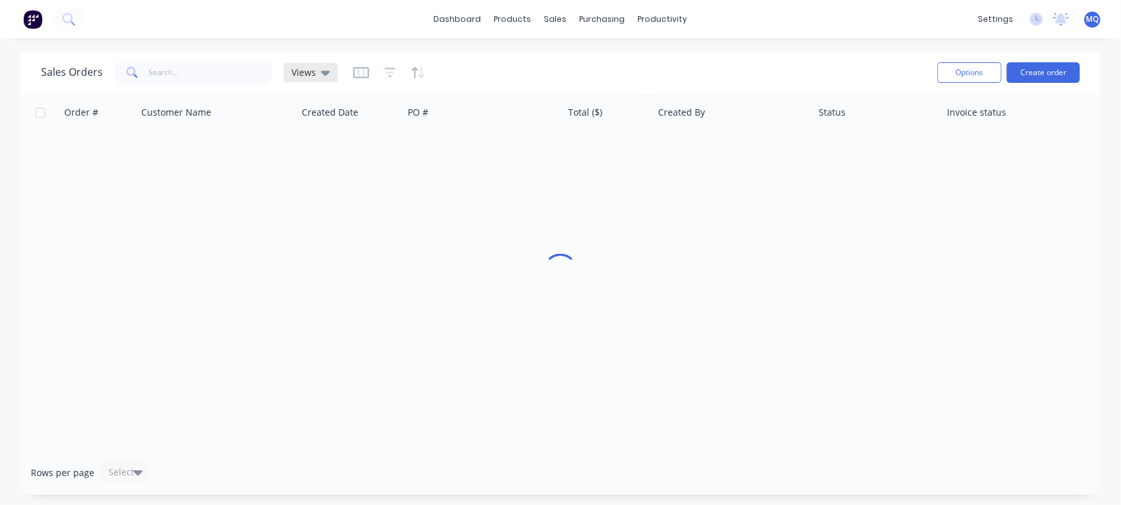
click at [311, 71] on span "Views" at bounding box center [303, 71] width 24 height 13
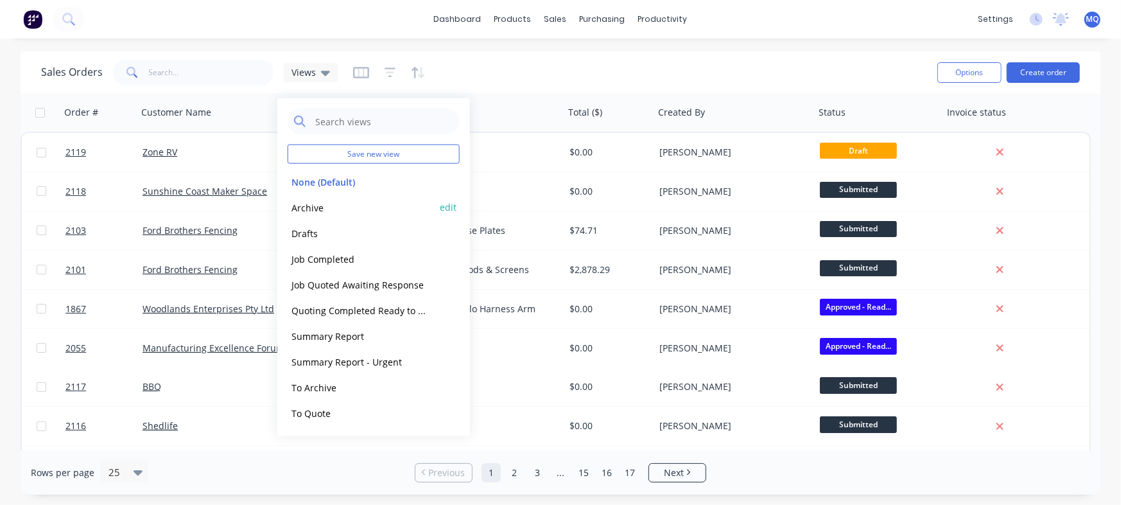
click at [315, 209] on button "Archive" at bounding box center [361, 207] width 146 height 15
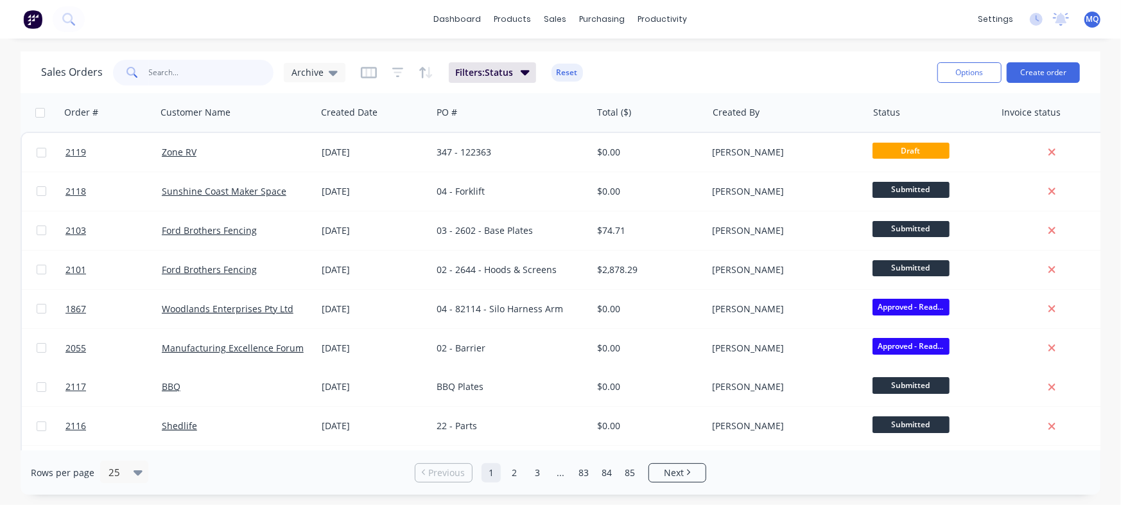
click at [206, 76] on input "text" at bounding box center [211, 73] width 125 height 26
paste input "20000239"
type input "20000239"
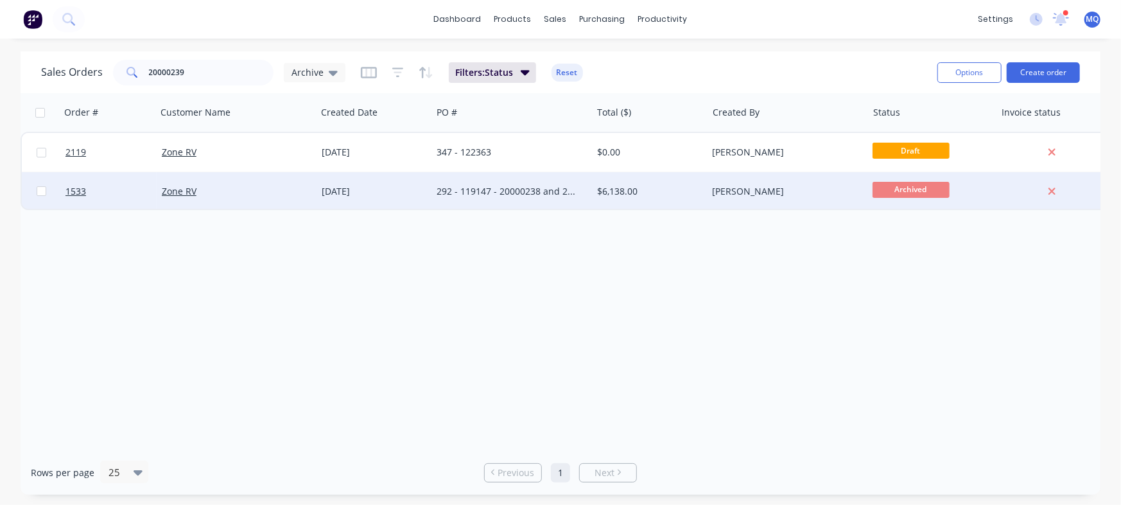
click at [567, 193] on div "292 - 119147 - 20000238 and 20000239" at bounding box center [507, 191] width 143 height 13
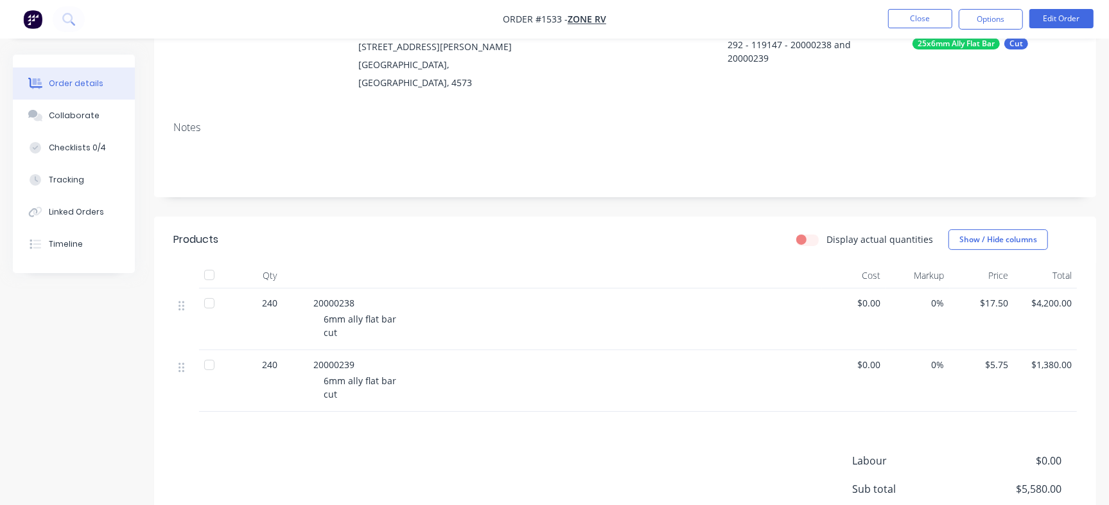
scroll to position [160, 0]
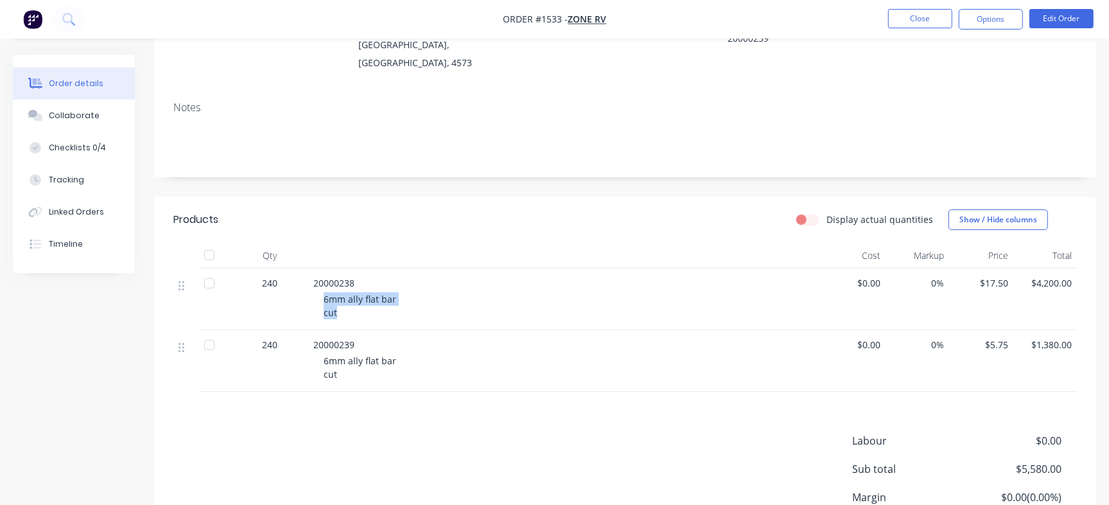
drag, startPoint x: 322, startPoint y: 289, endPoint x: 363, endPoint y: 297, distance: 41.1
click at [363, 297] on div "6mm ally flat bar cut" at bounding box center [570, 305] width 493 height 27
copy span "6mm ally flat bar cut"
click at [310, 356] on div "20000239 6mm ally flat bar cut" at bounding box center [565, 361] width 514 height 62
drag, startPoint x: 321, startPoint y: 351, endPoint x: 363, endPoint y: 371, distance: 46.8
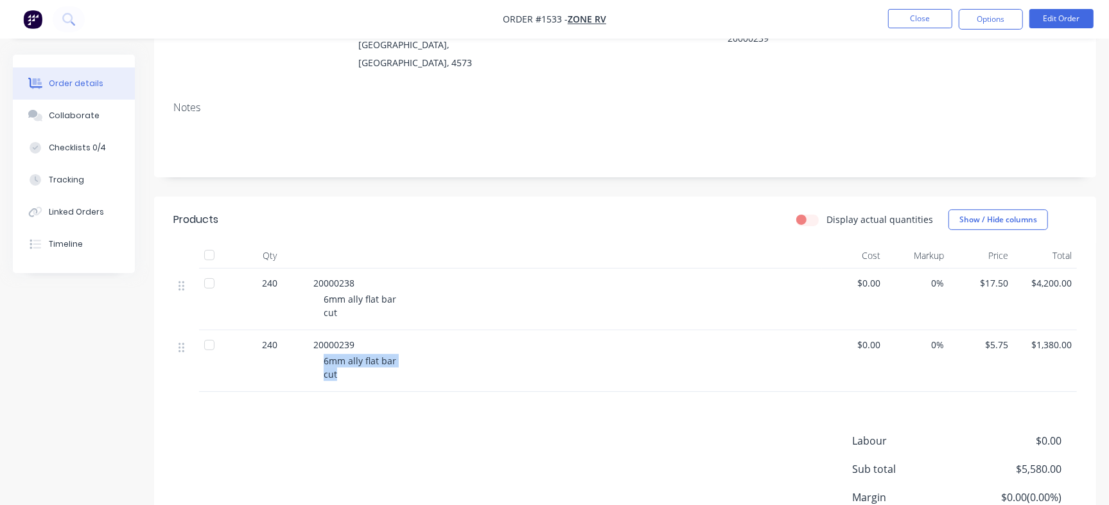
click at [363, 371] on div "20000239 6mm ally flat bar cut" at bounding box center [565, 361] width 514 height 62
copy span "6mm ally flat bar cut"
click at [69, 148] on div "Checklists 0/4" at bounding box center [77, 148] width 57 height 12
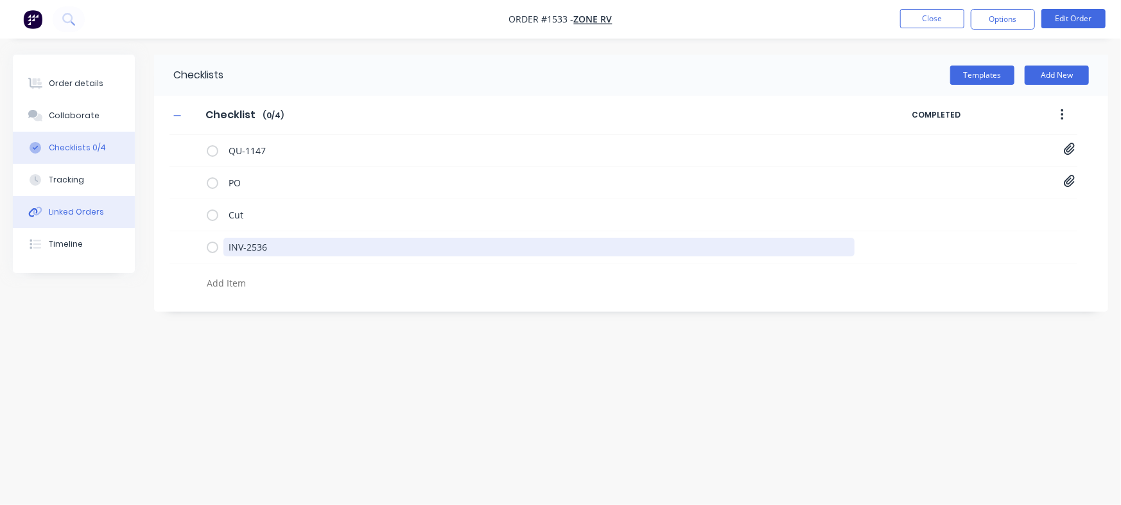
drag, startPoint x: 298, startPoint y: 243, endPoint x: 128, endPoint y: 220, distance: 171.8
click at [128, 220] on div "Order details Collaborate Checklists 0/4 Tracking Linked Orders Timeline Order …" at bounding box center [560, 228] width 1121 height 347
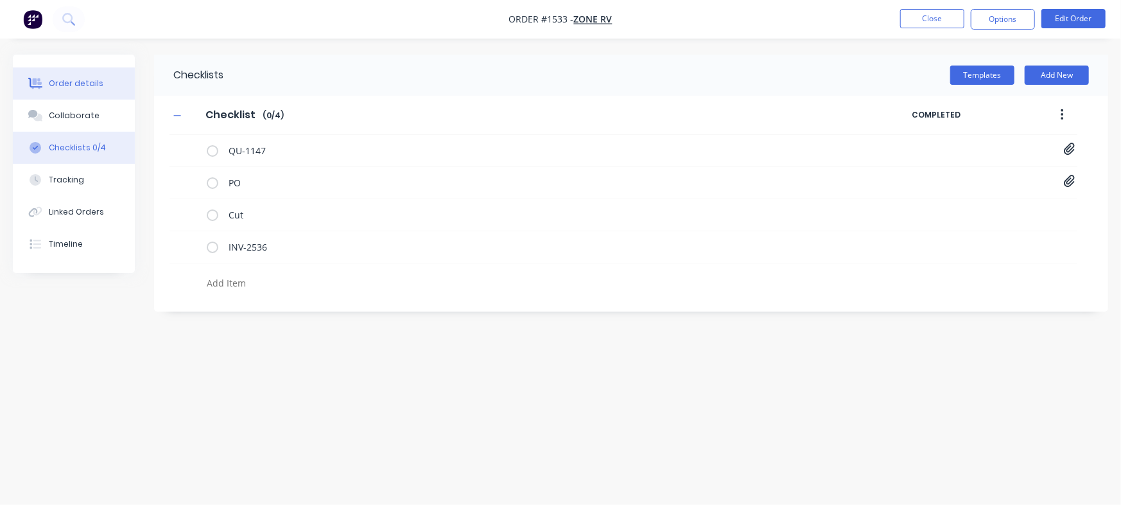
type textarea "x"
click at [57, 78] on div "Order details" at bounding box center [76, 84] width 55 height 12
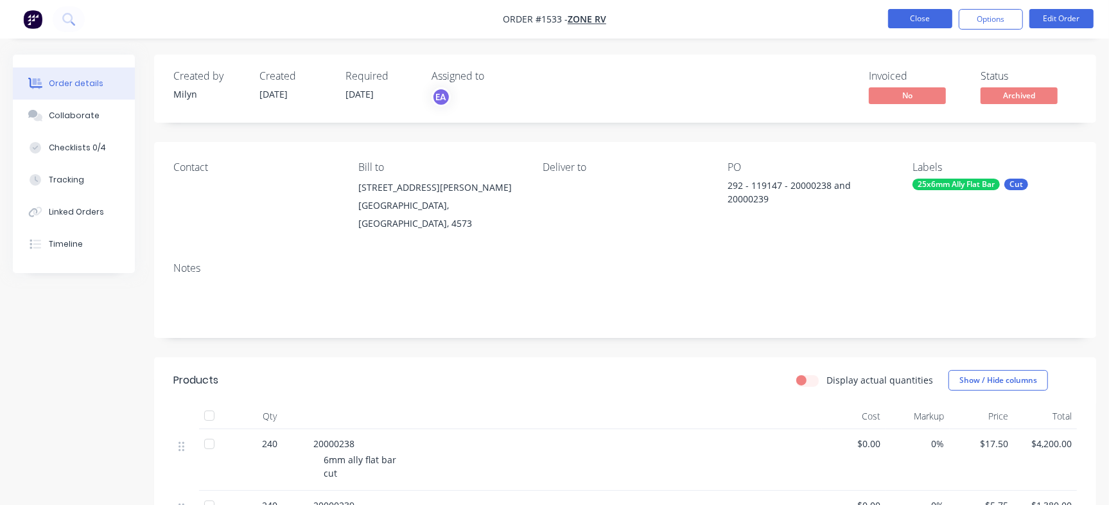
click at [920, 18] on button "Close" at bounding box center [920, 18] width 64 height 19
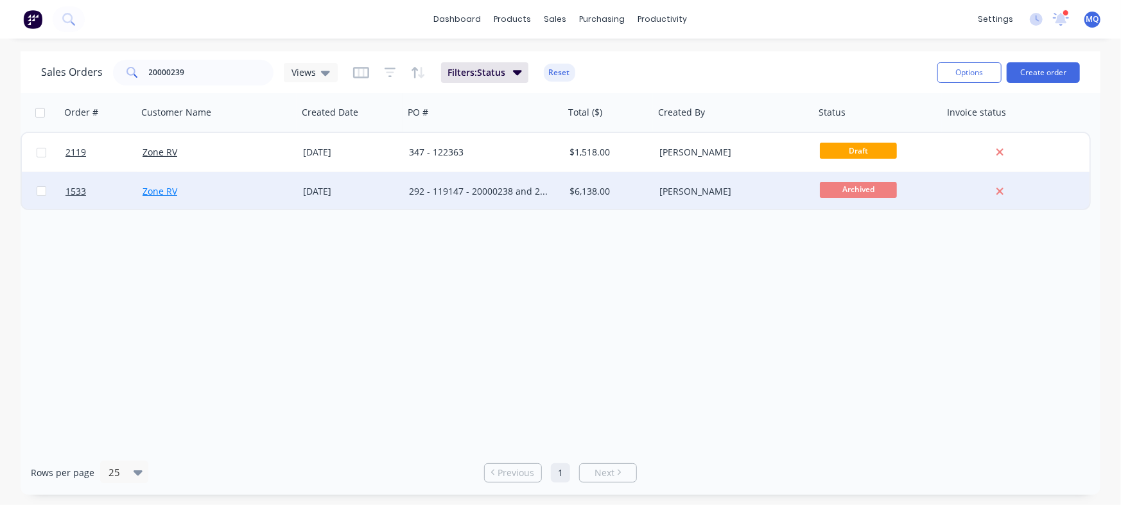
click at [175, 196] on link "Zone RV" at bounding box center [160, 191] width 35 height 12
click at [517, 180] on div "292 - 119147 - 20000238 and 20000239" at bounding box center [484, 191] width 160 height 39
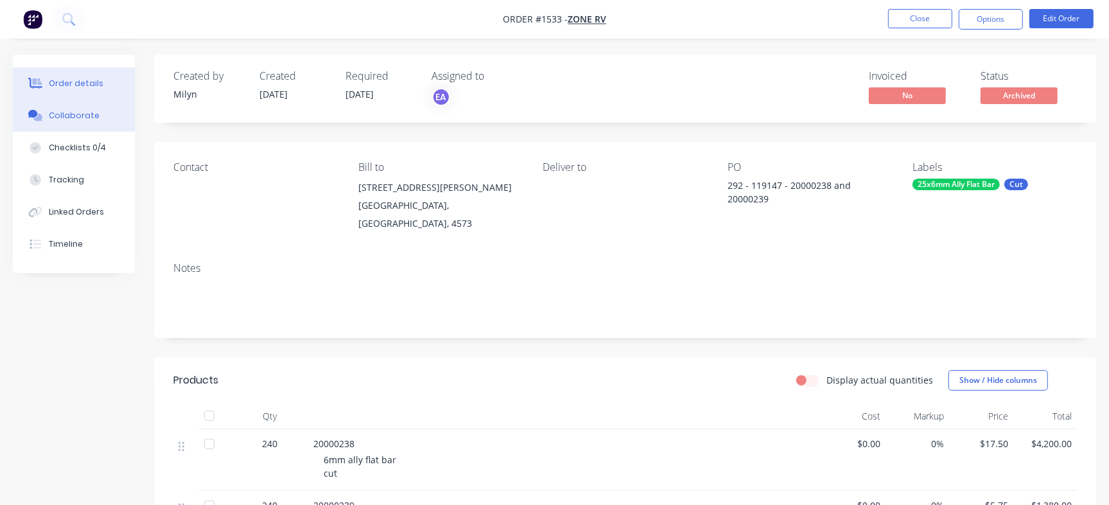
click at [53, 114] on div "Collaborate" at bounding box center [74, 116] width 51 height 12
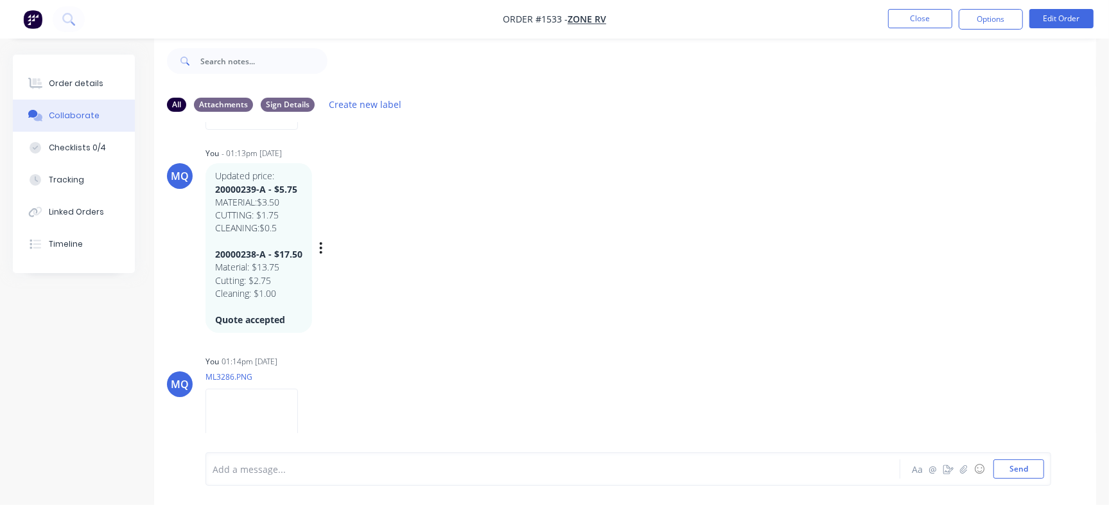
scroll to position [374, 0]
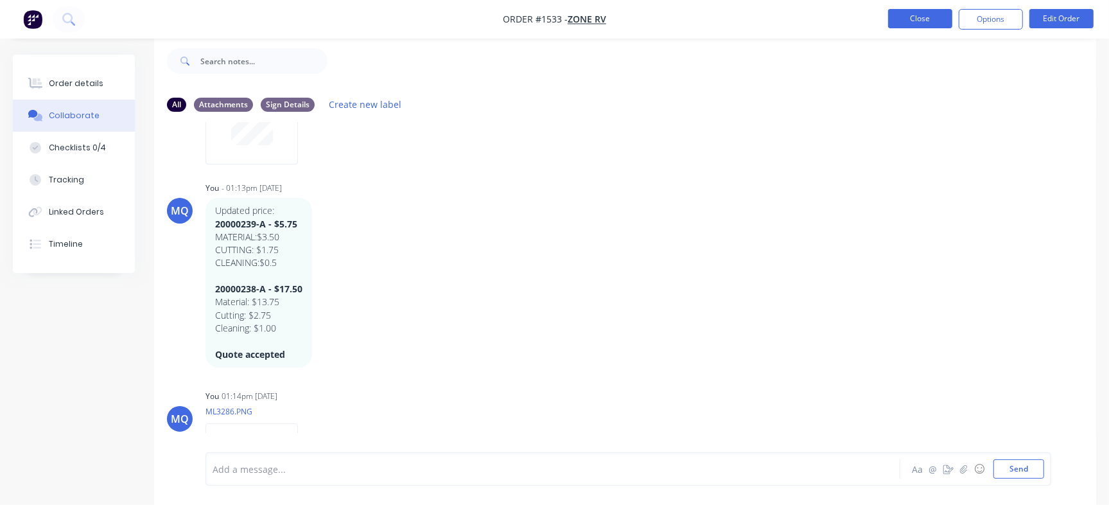
click at [903, 19] on button "Close" at bounding box center [920, 18] width 64 height 19
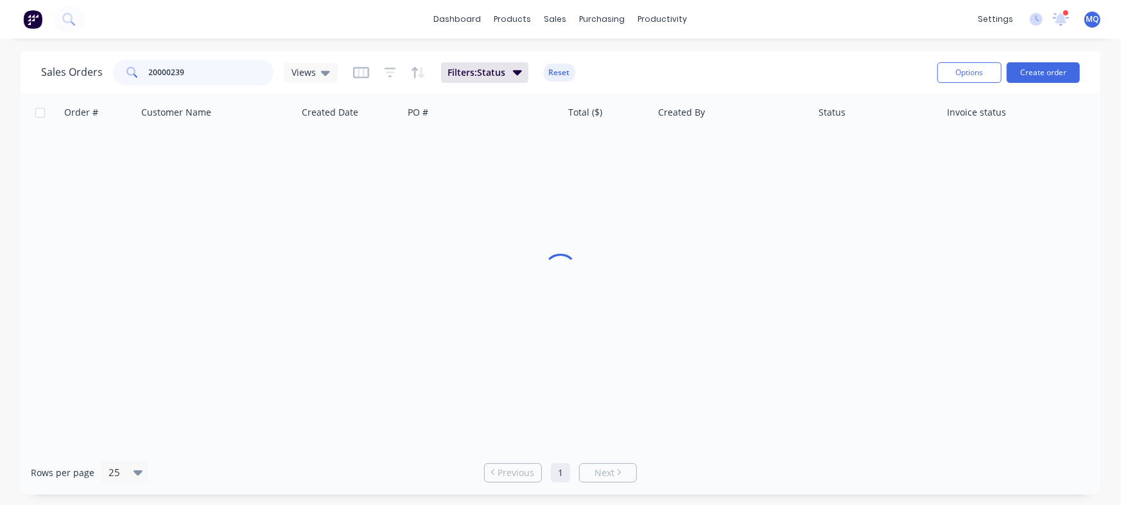
drag, startPoint x: 218, startPoint y: 71, endPoint x: 0, endPoint y: 20, distance: 224.1
click at [0, 20] on div "dashboard products sales purchasing productivity dashboard products Product Cat…" at bounding box center [560, 252] width 1121 height 505
drag, startPoint x: 220, startPoint y: 71, endPoint x: 0, endPoint y: 4, distance: 230.1
click at [0, 4] on div "dashboard products sales purchasing productivity dashboard products Product Cat…" at bounding box center [560, 252] width 1121 height 505
paste input "CH-206-0004"
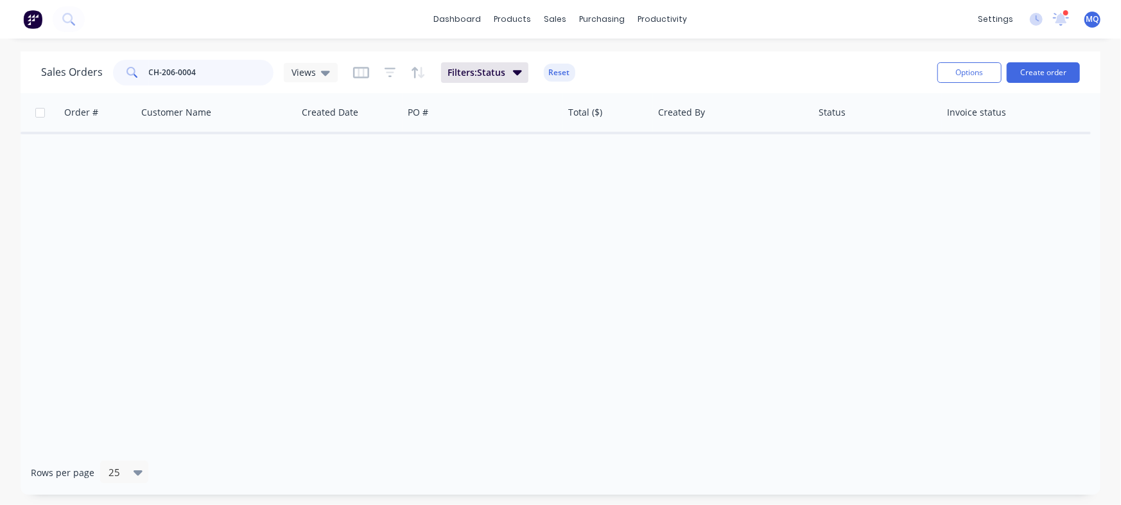
type input "CH-206-0004"
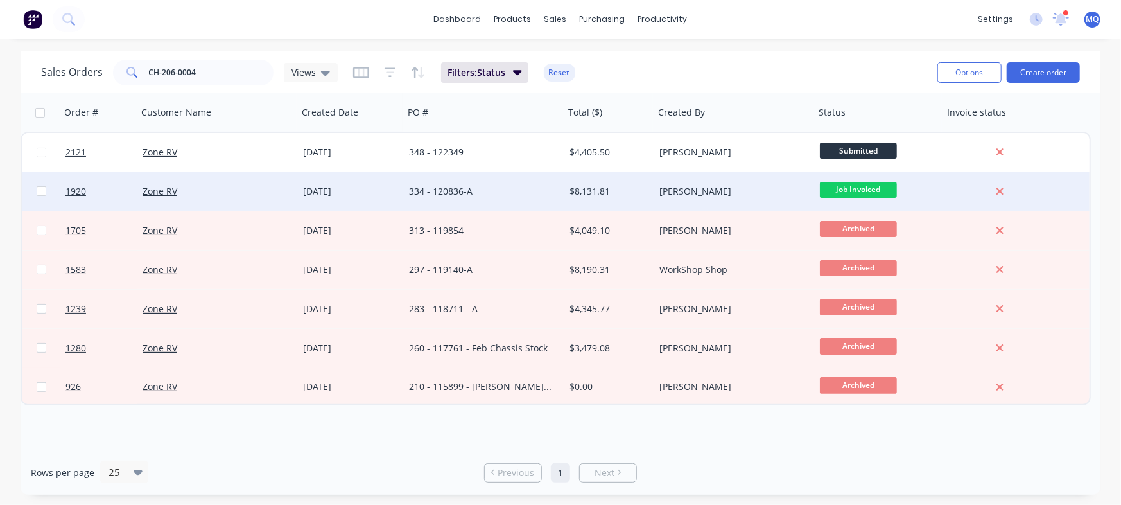
click at [470, 191] on div "334 - 120836-A" at bounding box center [480, 191] width 143 height 13
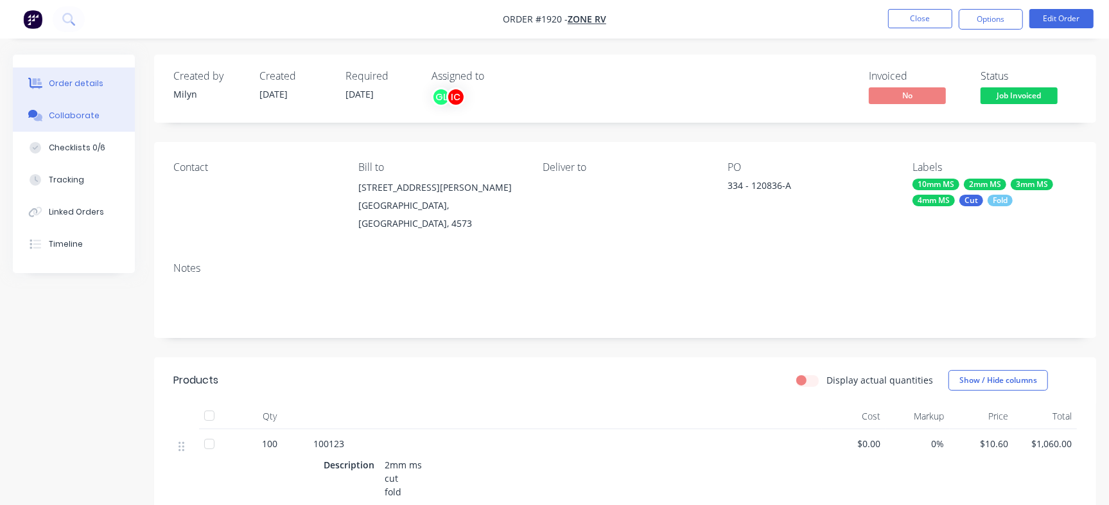
click at [105, 107] on button "Collaborate" at bounding box center [74, 115] width 122 height 32
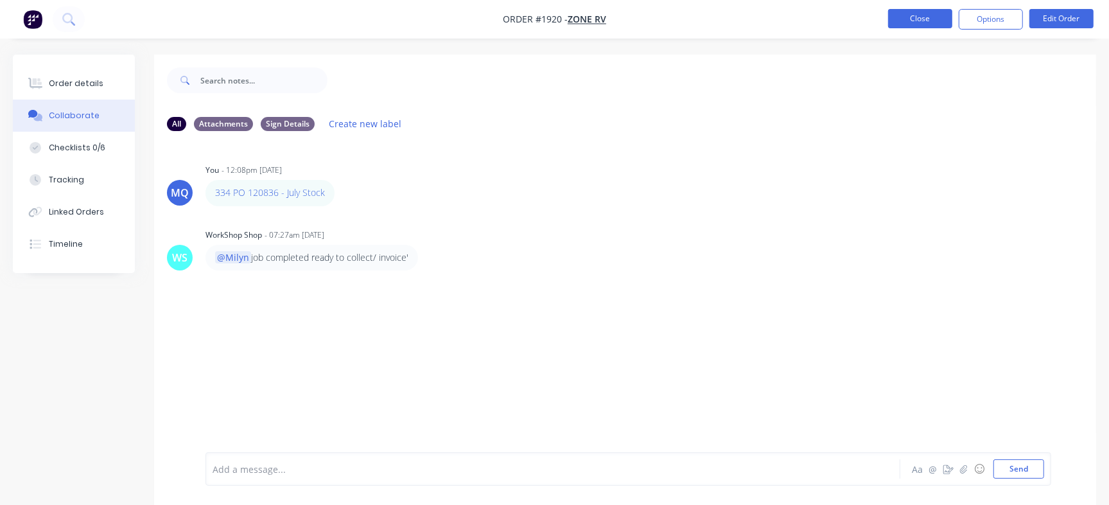
click at [899, 22] on button "Close" at bounding box center [920, 18] width 64 height 19
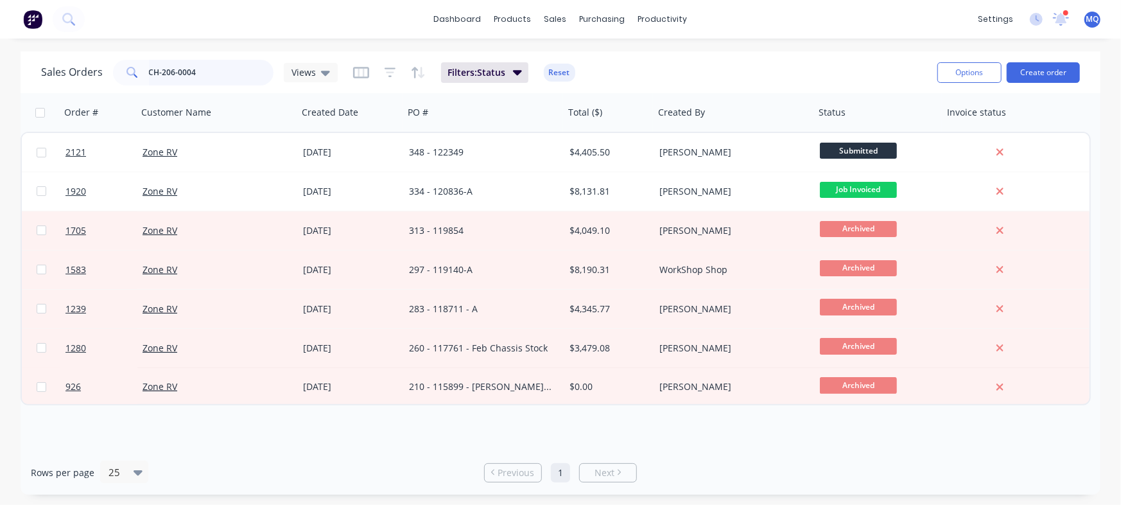
drag, startPoint x: 225, startPoint y: 76, endPoint x: 0, endPoint y: 22, distance: 231.8
click at [0, 22] on div "dashboard products sales purchasing productivity dashboard products Product Cat…" at bounding box center [560, 252] width 1121 height 505
paste input "CH-STL-CUT-P004-"
type input "CH-STL-CUT-P004-"
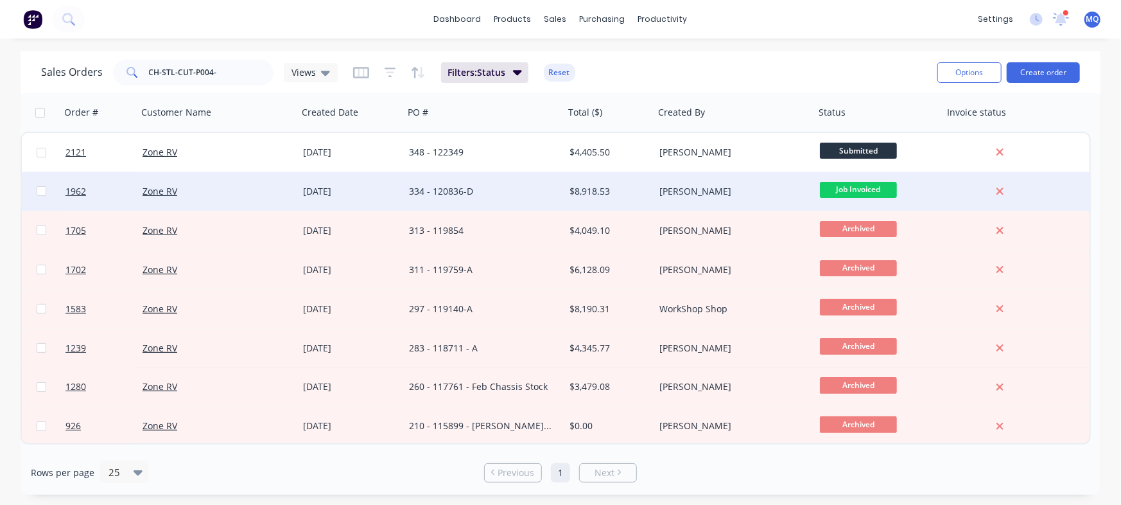
click at [488, 190] on div "334 - 120836-D" at bounding box center [480, 191] width 143 height 13
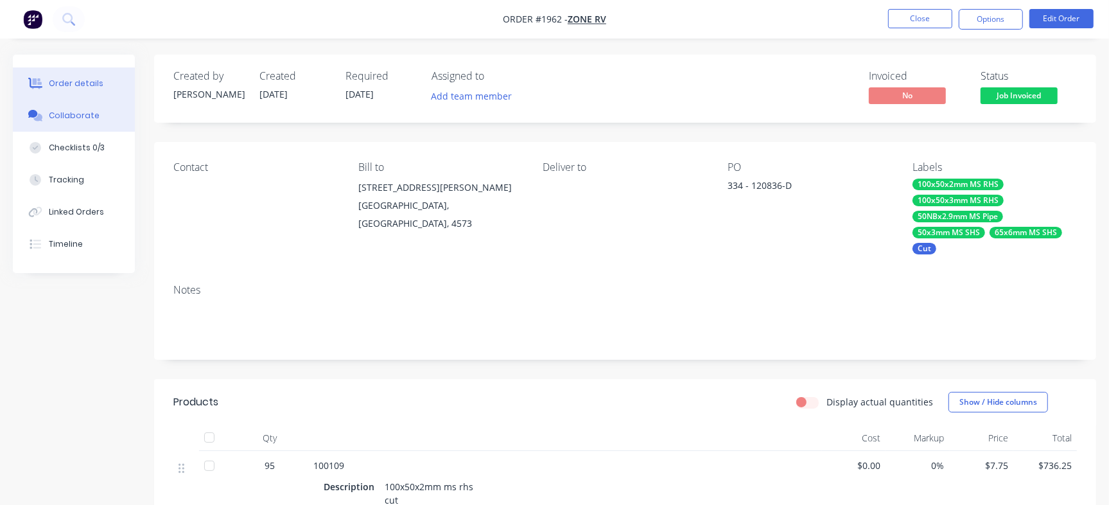
click at [71, 121] on div "Collaborate" at bounding box center [74, 116] width 51 height 12
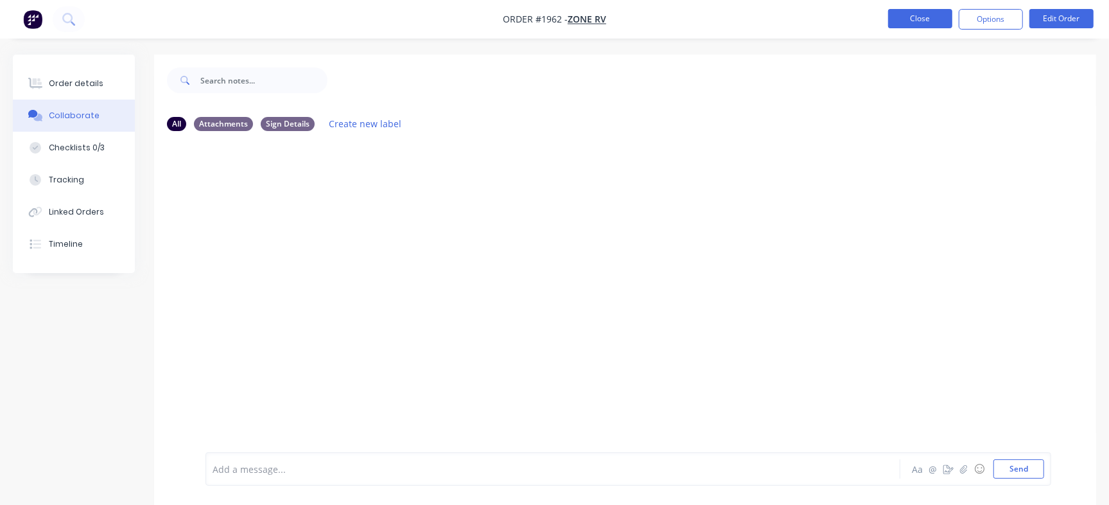
click at [906, 23] on button "Close" at bounding box center [920, 18] width 64 height 19
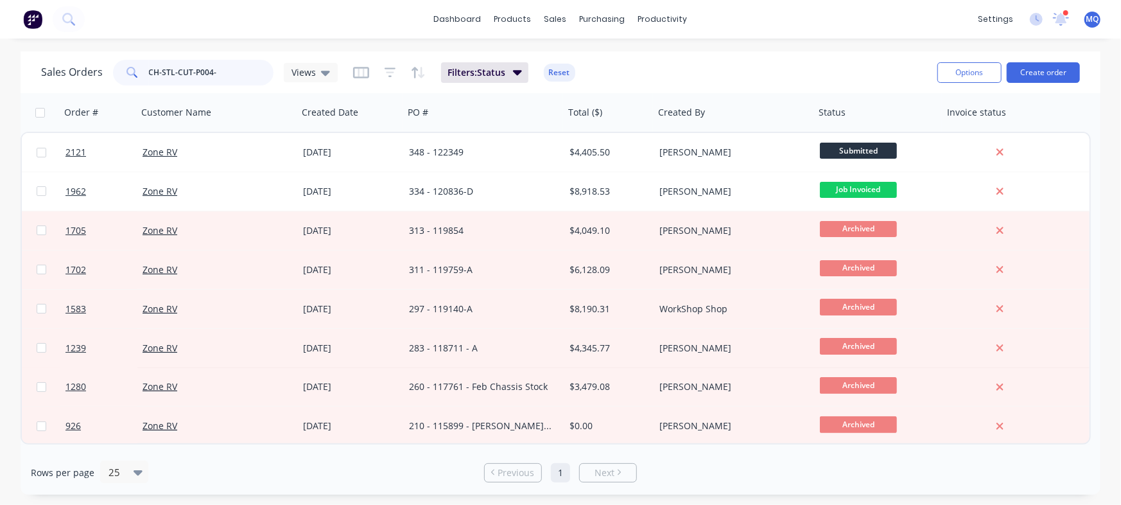
drag, startPoint x: 228, startPoint y: 77, endPoint x: 0, endPoint y: -4, distance: 241.8
click at [0, 0] on html "dashboard products sales purchasing productivity dashboard products Product Cat…" at bounding box center [560, 252] width 1121 height 505
type input "120836"
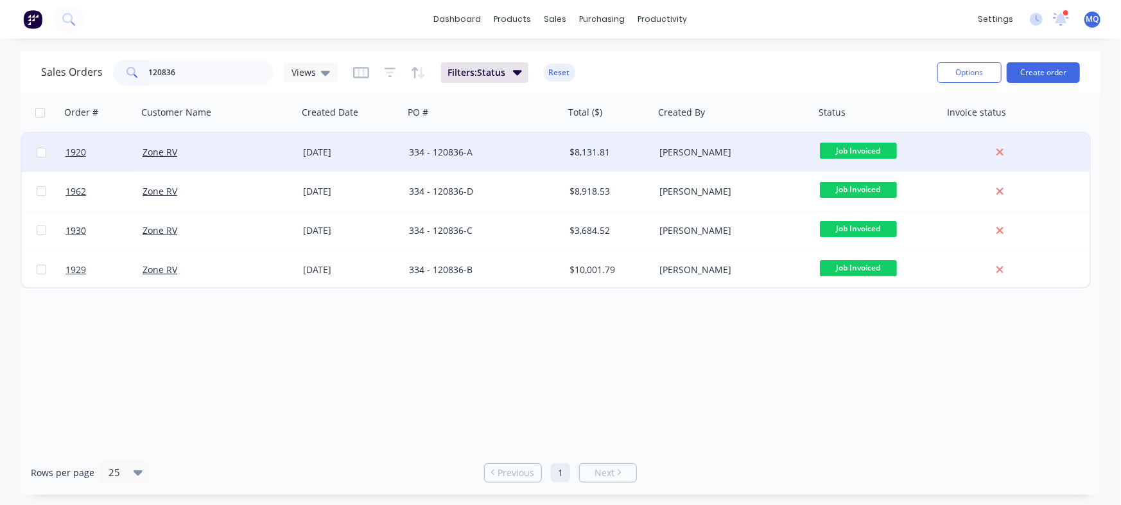
click at [500, 157] on div "334 - 120836-A" at bounding box center [480, 152] width 143 height 13
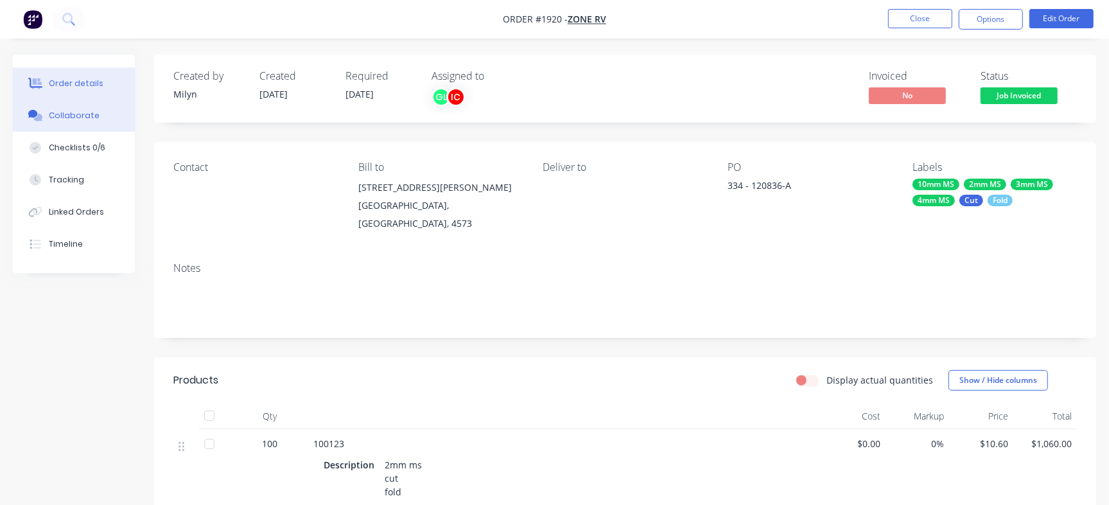
click at [102, 119] on button "Collaborate" at bounding box center [74, 115] width 122 height 32
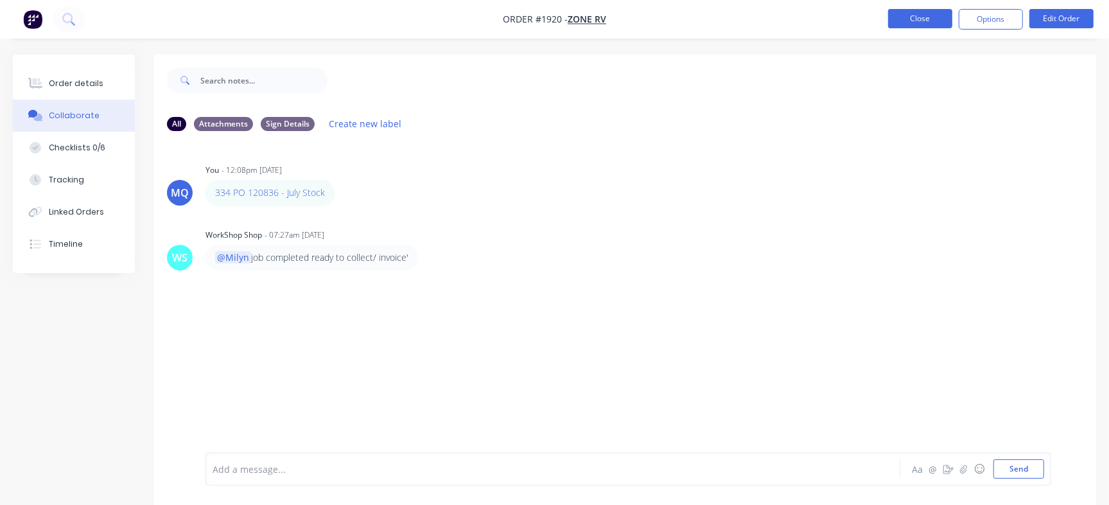
click at [910, 17] on button "Close" at bounding box center [920, 18] width 64 height 19
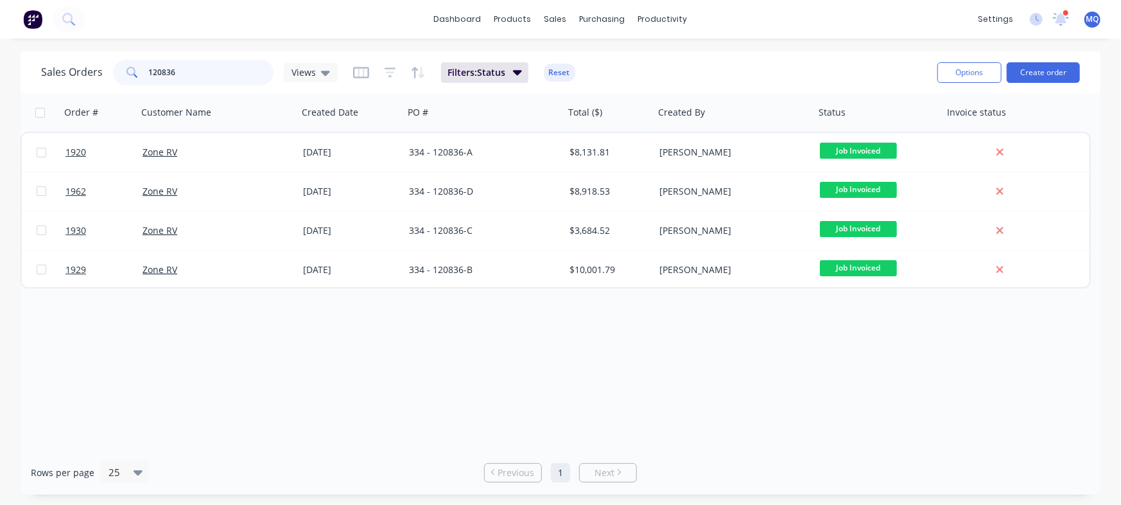
drag, startPoint x: 218, startPoint y: 75, endPoint x: 0, endPoint y: 48, distance: 219.9
click at [0, 48] on div "dashboard products sales purchasing productivity dashboard products Product Cat…" at bounding box center [560, 252] width 1121 height 505
paste input "CH-STL-CUT-P011"
type input "CH-STL-CUT-P011"
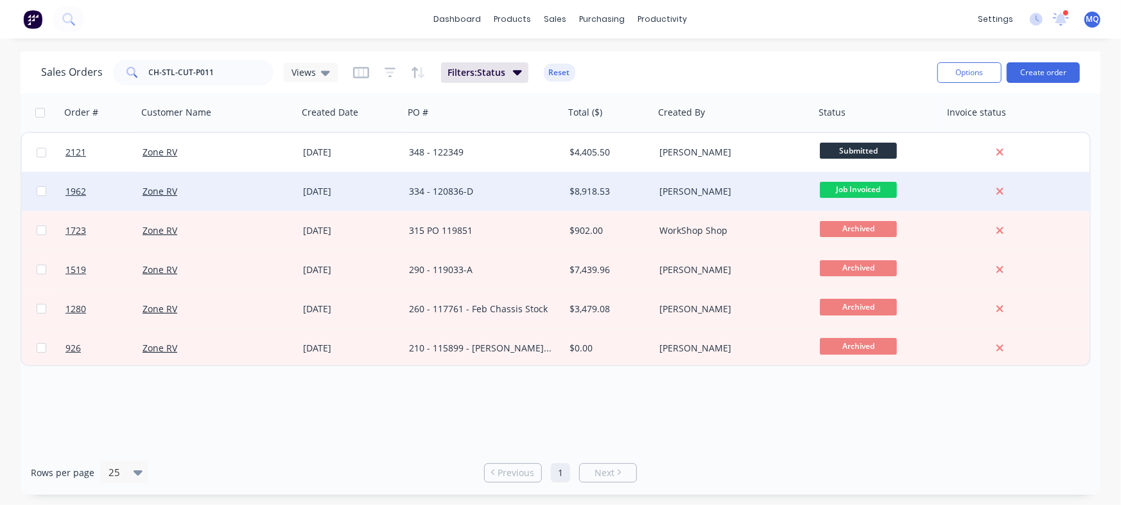
click at [438, 191] on div "334 - 120836-D" at bounding box center [480, 191] width 143 height 13
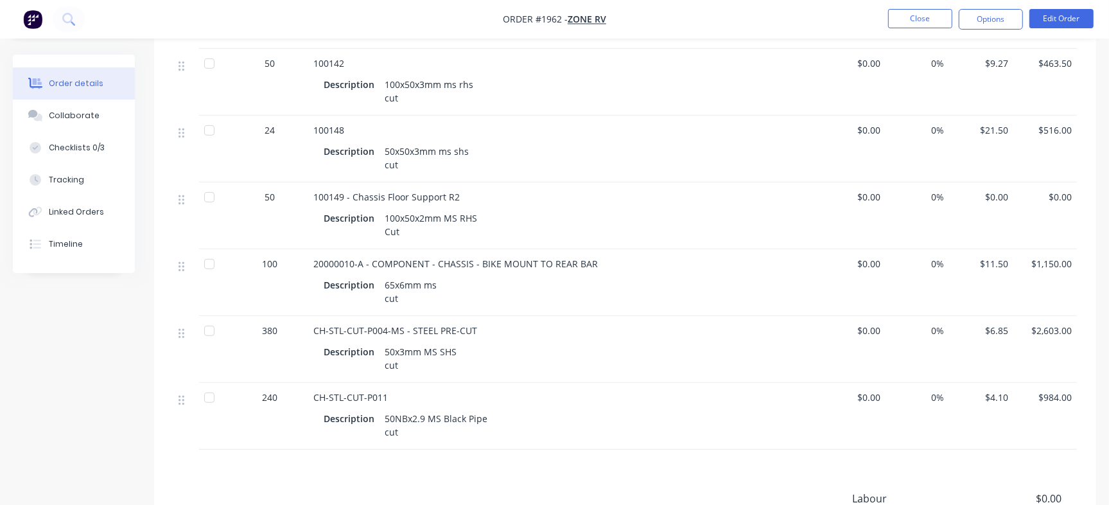
scroll to position [562, 0]
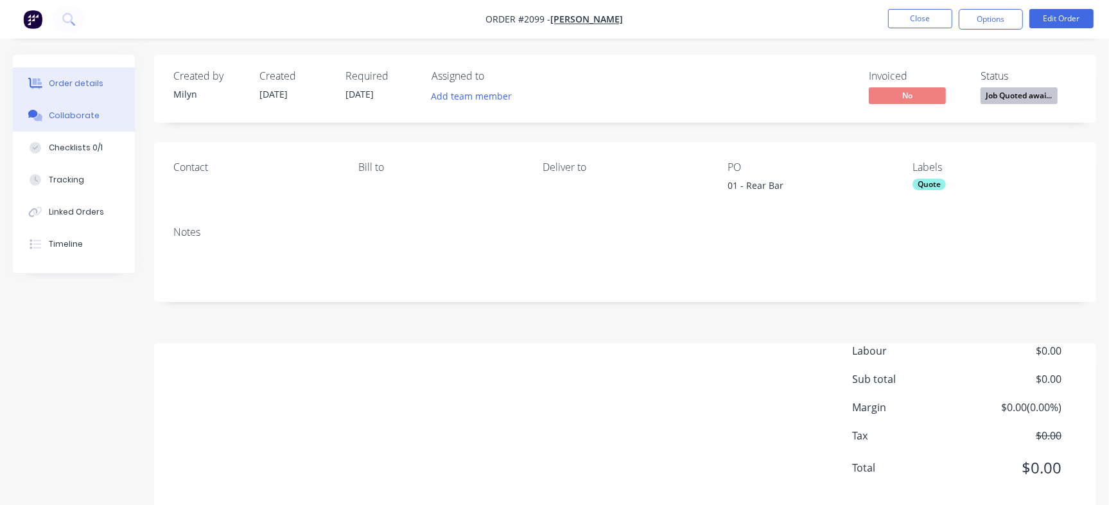
click at [103, 122] on button "Collaborate" at bounding box center [74, 115] width 122 height 32
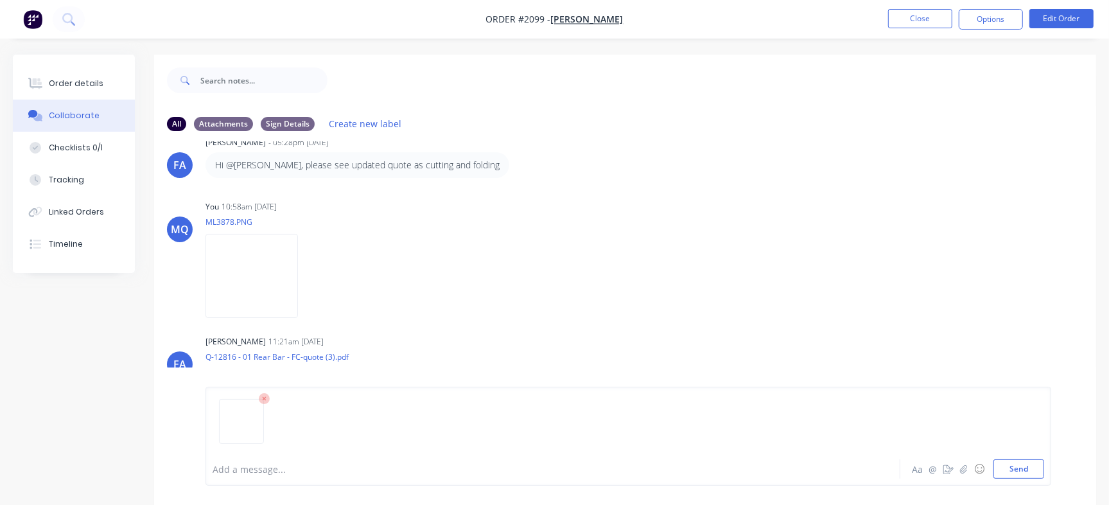
scroll to position [233, 0]
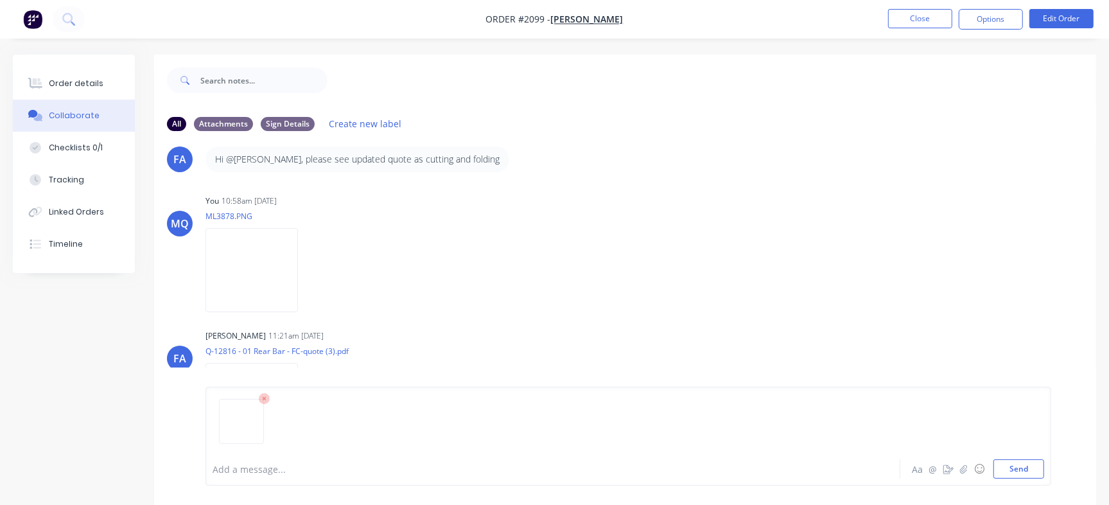
click at [268, 396] on div at bounding box center [627, 425] width 831 height 65
click at [261, 397] on icon at bounding box center [265, 399] width 12 height 12
click at [292, 467] on div at bounding box center [524, 468] width 623 height 13
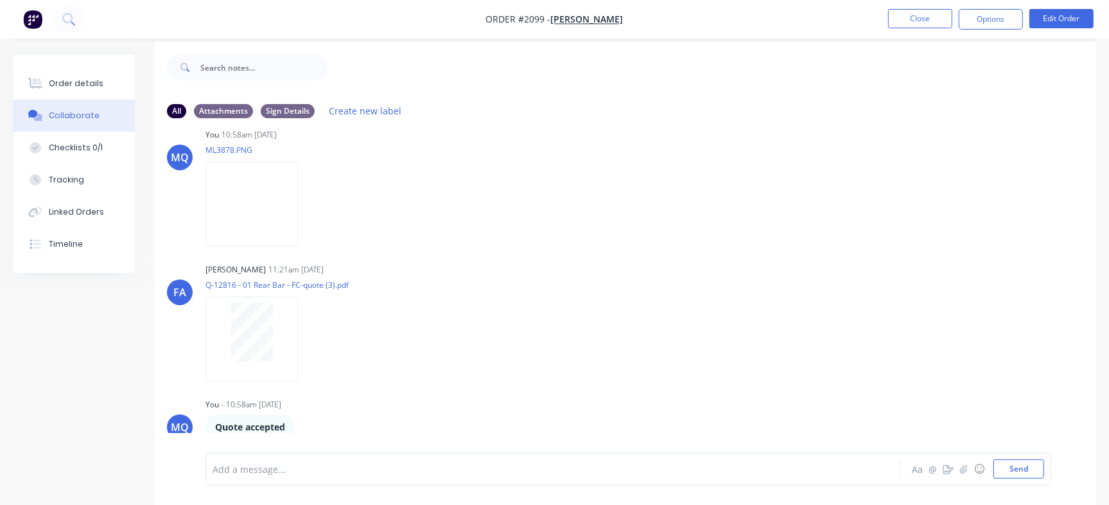
scroll to position [19, 0]
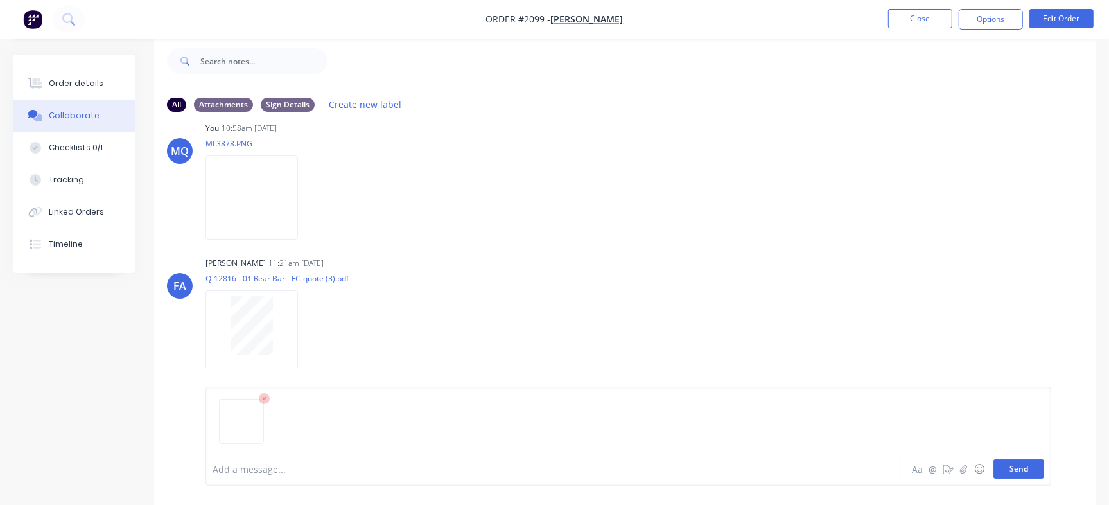
click at [1013, 467] on button "Send" at bounding box center [1018, 468] width 51 height 19
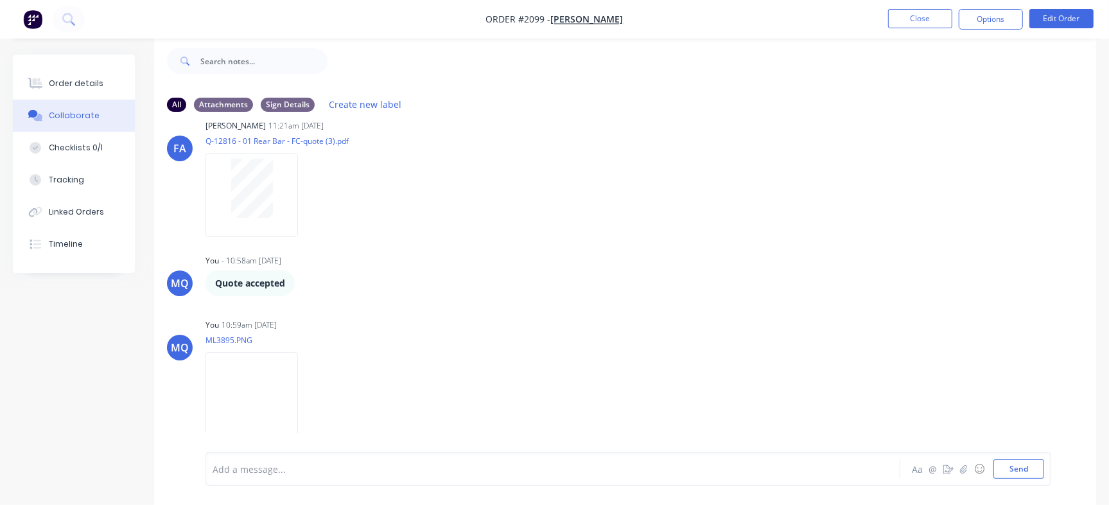
scroll to position [433, 0]
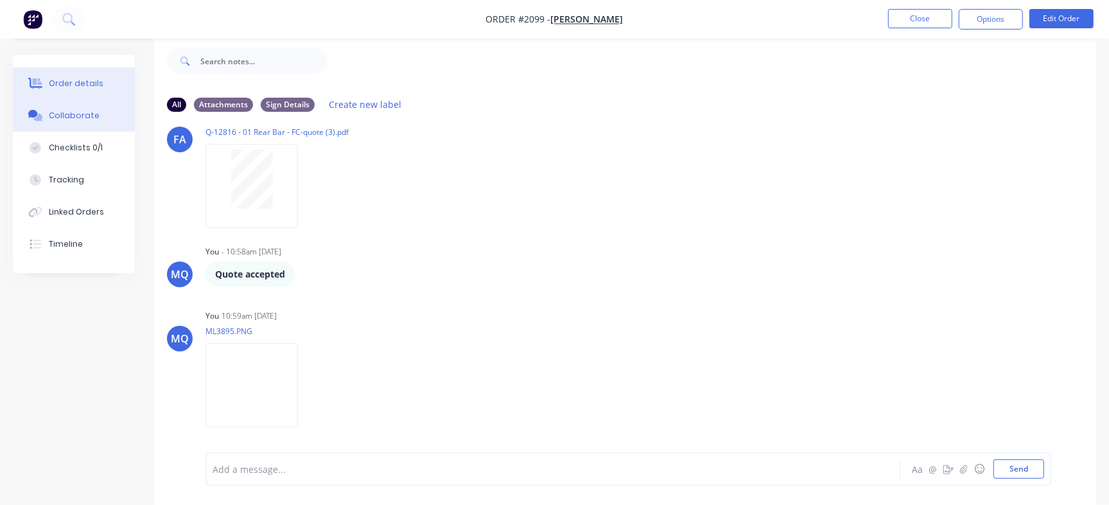
click at [65, 80] on div "Order details" at bounding box center [76, 84] width 55 height 12
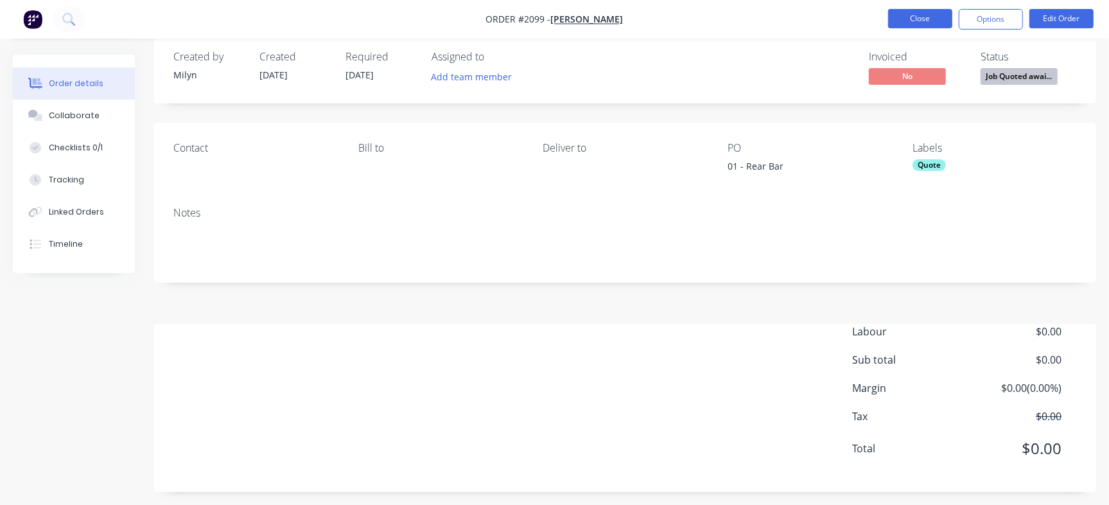
click at [912, 17] on button "Close" at bounding box center [920, 18] width 64 height 19
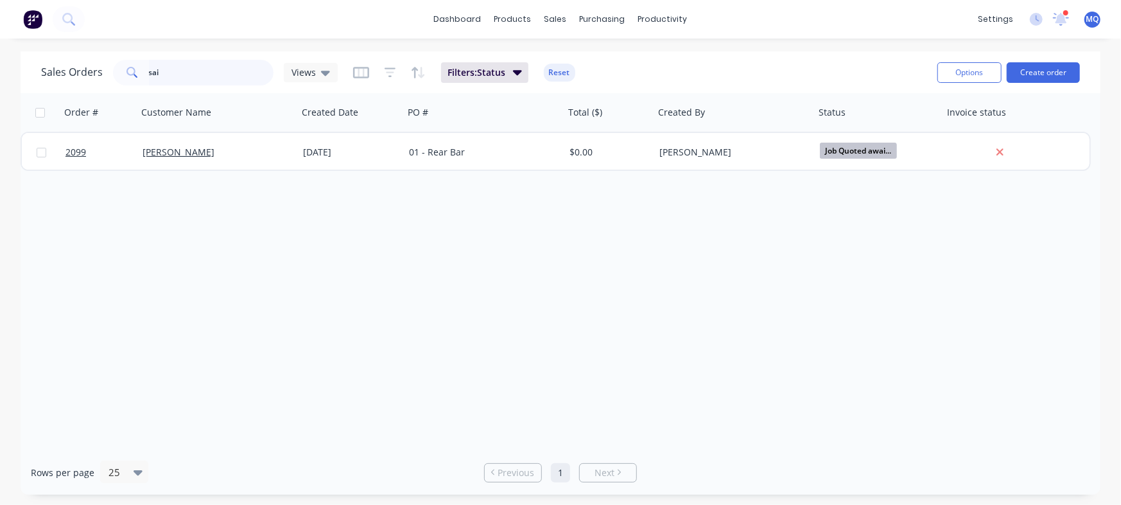
click at [184, 66] on input "sai" at bounding box center [211, 73] width 125 height 26
type input "[PERSON_NAME]"
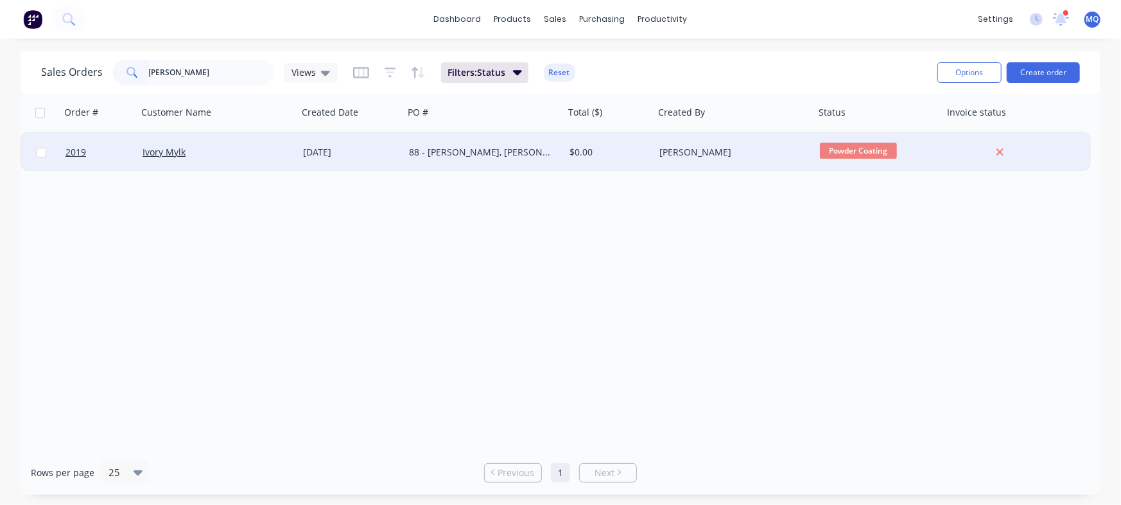
click at [485, 162] on div "88 - [PERSON_NAME], [PERSON_NAME], [PERSON_NAME], [PERSON_NAME], [PERSON_NAME] …" at bounding box center [484, 152] width 160 height 39
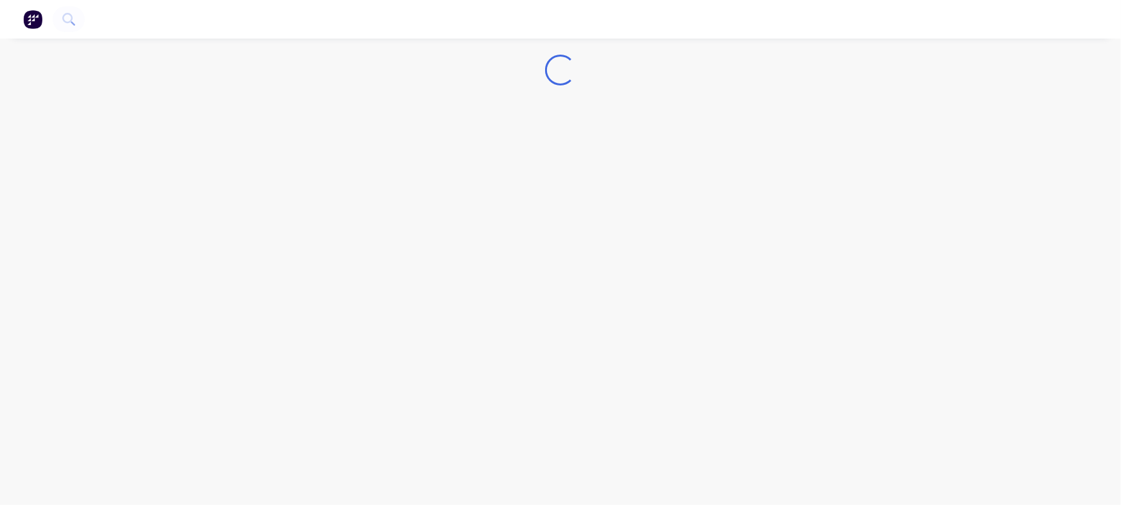
click at [488, 153] on div "Loading..." at bounding box center [560, 252] width 1121 height 505
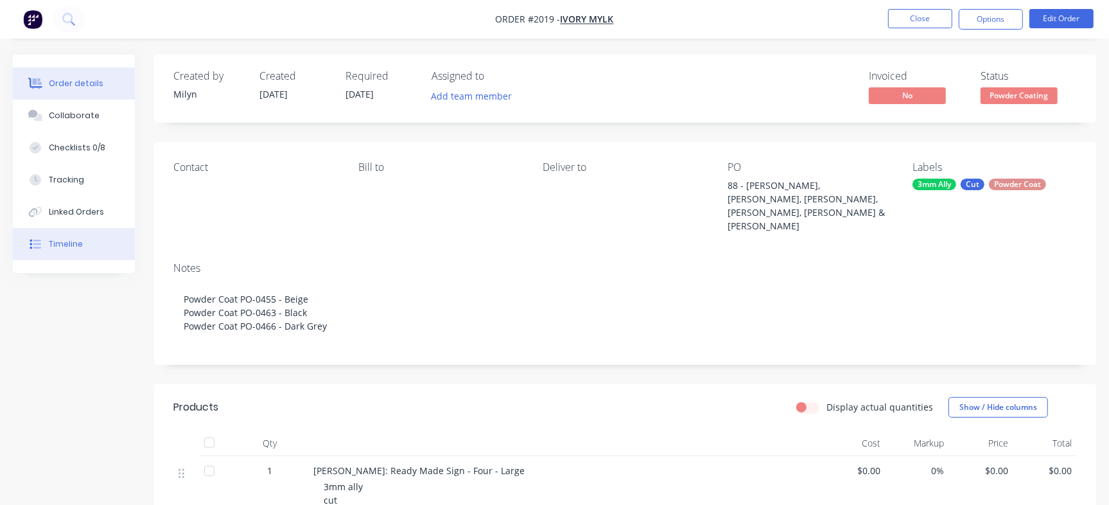
click at [70, 241] on div "Timeline" at bounding box center [66, 244] width 34 height 12
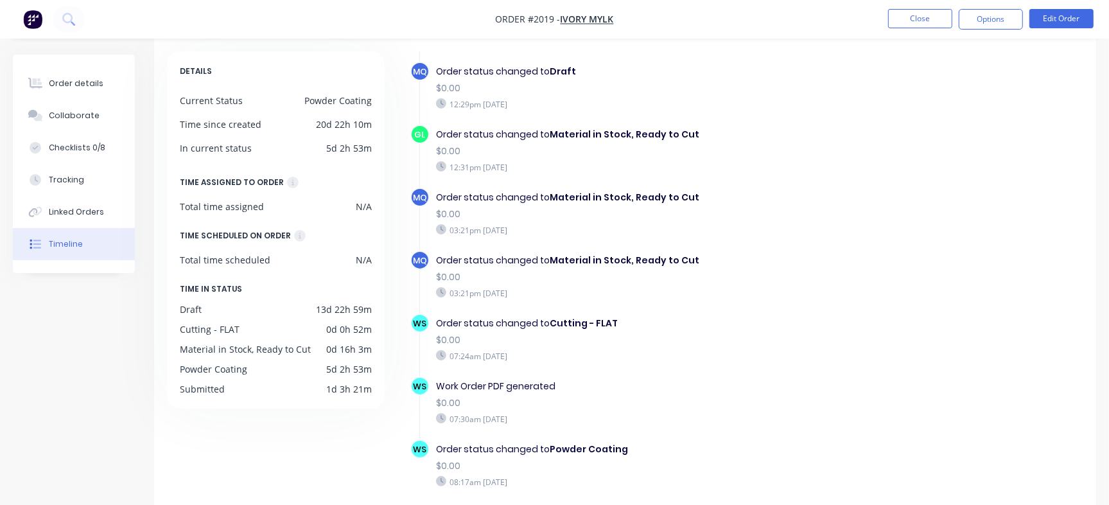
scroll to position [103, 0]
